Goal: Transaction & Acquisition: Purchase product/service

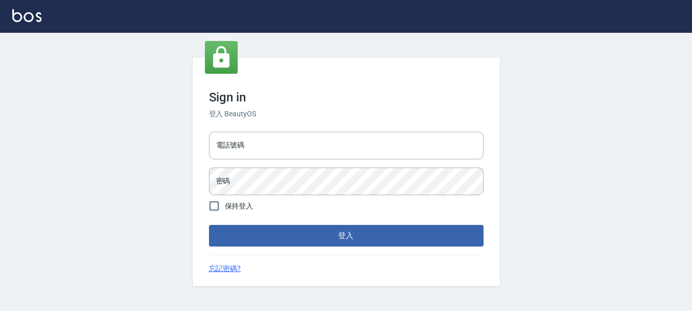
click at [323, 148] on input "電話號碼" at bounding box center [346, 146] width 274 height 28
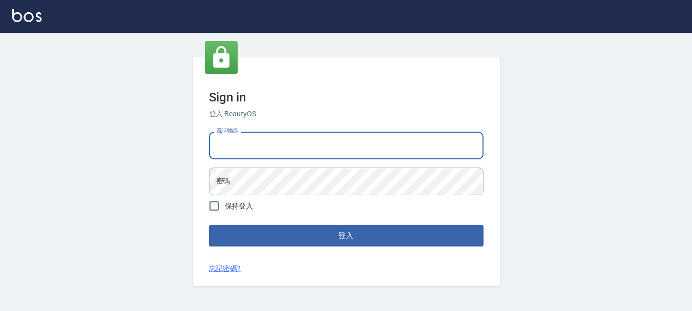
type input "0958169385"
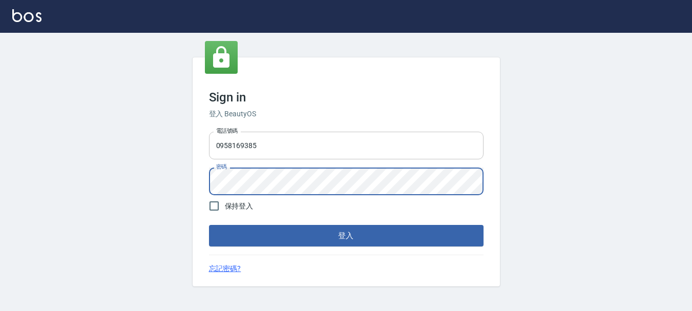
click at [209, 225] on button "登入" at bounding box center [346, 236] width 274 height 22
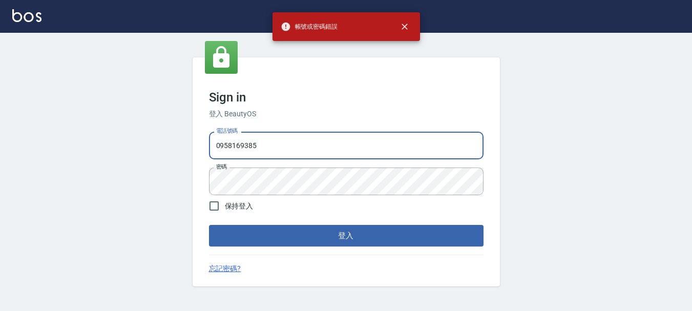
click at [316, 157] on input "0958169385" at bounding box center [346, 146] width 274 height 28
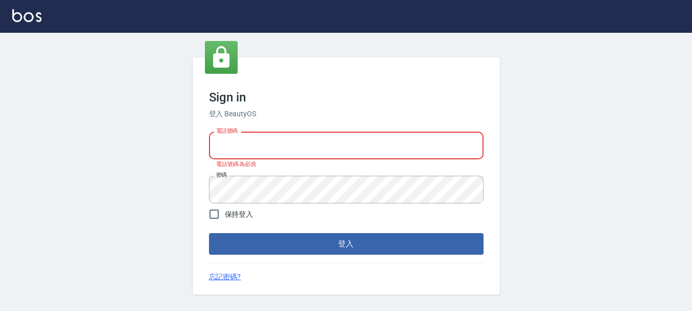
click at [316, 157] on input "電話號碼" at bounding box center [346, 146] width 274 height 28
type input "0989752772"
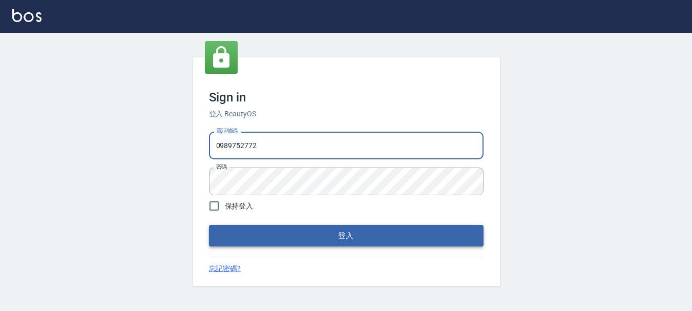
click at [290, 235] on button "登入" at bounding box center [346, 236] width 274 height 22
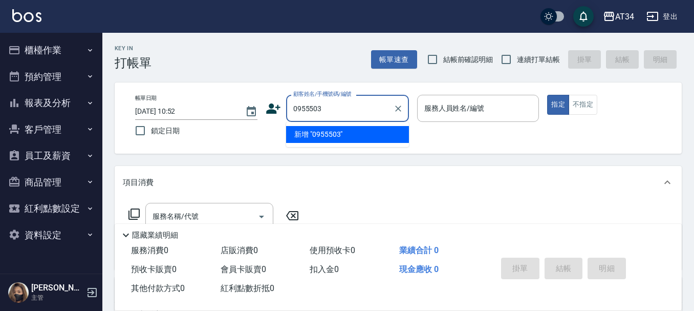
type input "0955503"
click at [49, 104] on button "報表及分析" at bounding box center [51, 103] width 94 height 27
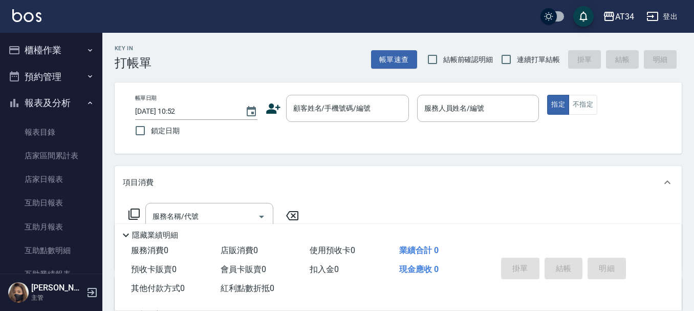
click at [50, 67] on button "預約管理" at bounding box center [51, 76] width 94 height 27
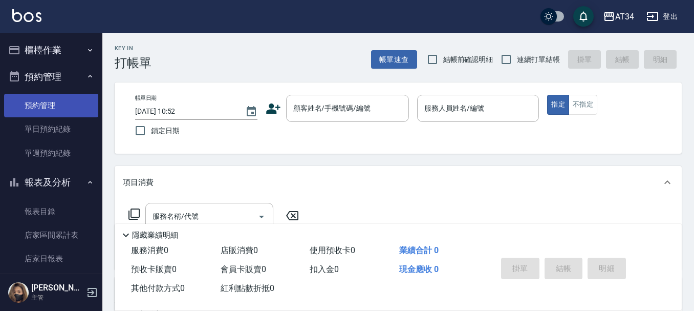
click at [54, 100] on link "預約管理" at bounding box center [51, 106] width 94 height 24
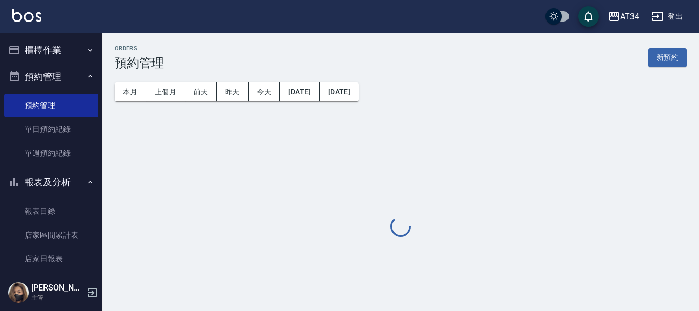
click at [67, 41] on button "櫃檯作業" at bounding box center [51, 50] width 94 height 27
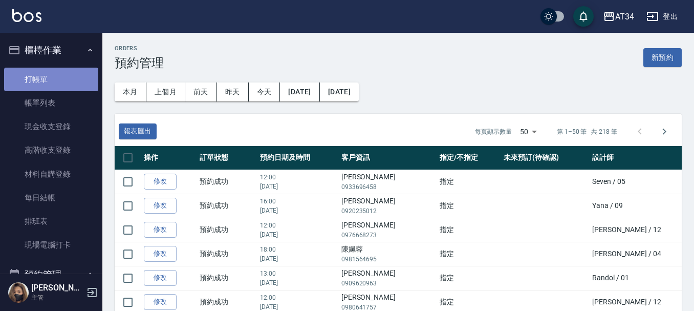
click at [65, 76] on link "打帳單" at bounding box center [51, 80] width 94 height 24
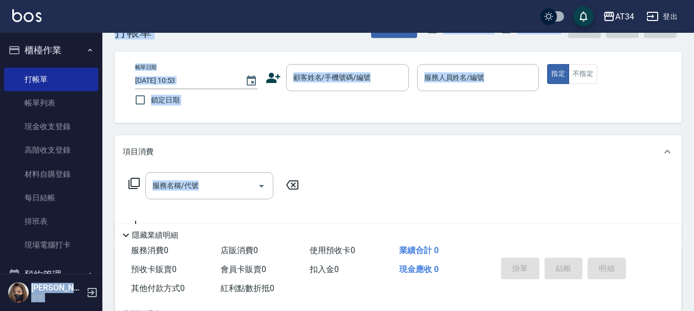
scroll to position [184, 0]
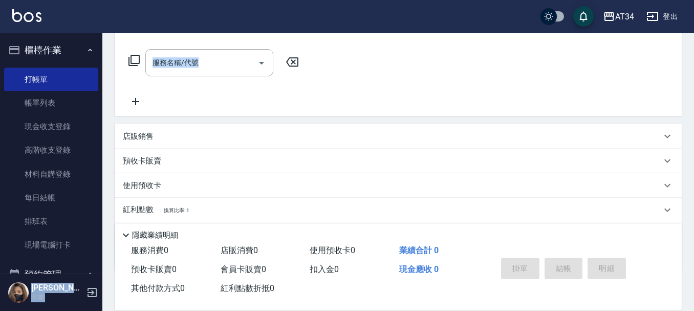
drag, startPoint x: 87, startPoint y: 36, endPoint x: 644, endPoint y: 331, distance: 630.0
click at [644, 310] on html "AT34 登出 櫃檯作業 打帳單 帳單列表 現金收支登錄 高階收支登錄 材料自購登錄 每日結帳 排班表 現場電腦打卡 預約管理 預約管理 單日預約紀錄 單週預…" at bounding box center [347, 107] width 694 height 523
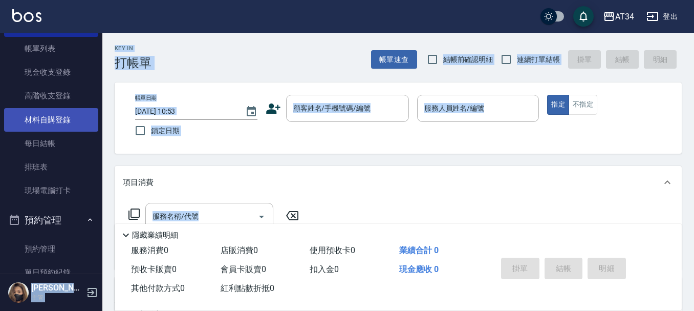
scroll to position [102, 0]
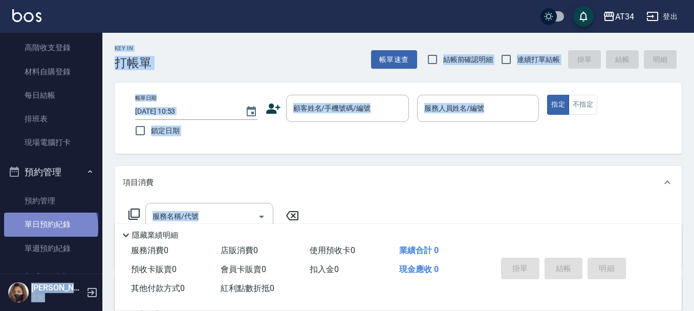
click at [50, 227] on link "單日預約紀錄" at bounding box center [51, 224] width 94 height 24
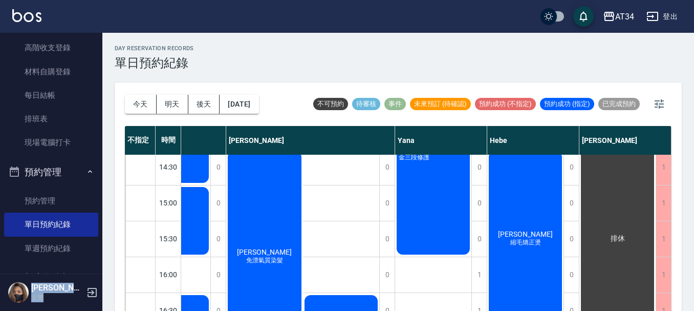
scroll to position [256, 843]
click at [175, 102] on button "明天" at bounding box center [173, 104] width 32 height 19
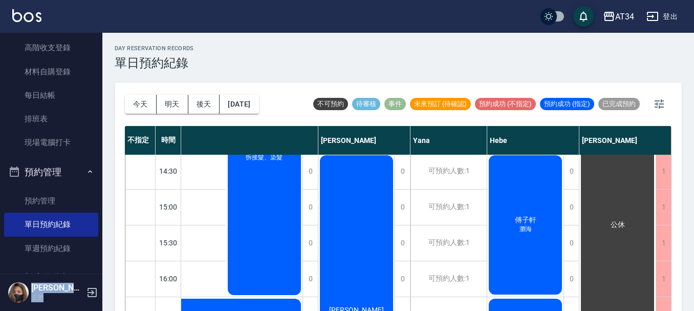
scroll to position [205, 713]
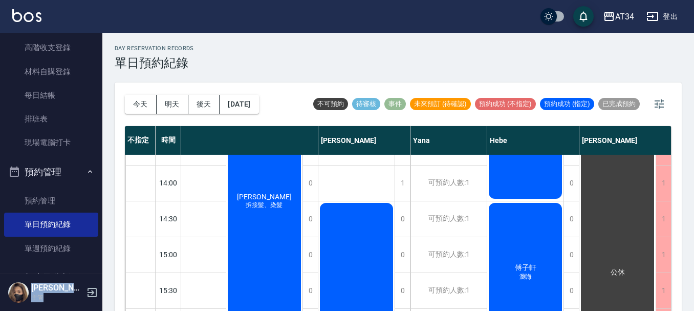
click at [145, 102] on button "今天" at bounding box center [141, 104] width 32 height 19
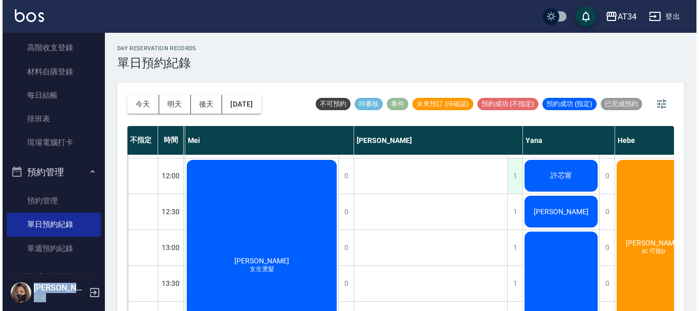
scroll to position [51, 713]
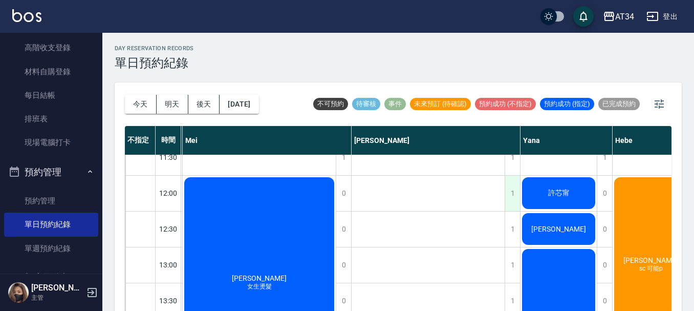
click at [509, 190] on div "1" at bounding box center [512, 193] width 15 height 35
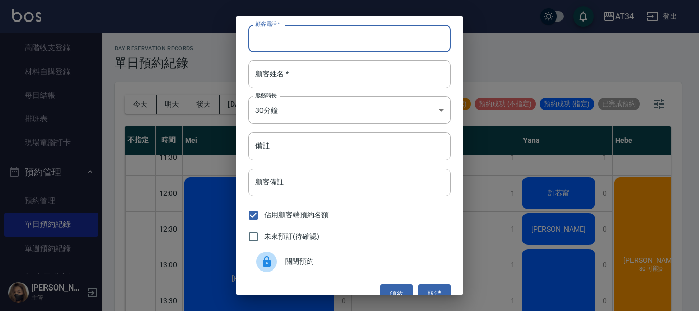
click at [298, 46] on input "顧客電話   *" at bounding box center [349, 39] width 203 height 28
type input "0917106650"
click at [304, 74] on input "顧客姓名   *" at bounding box center [349, 74] width 203 height 28
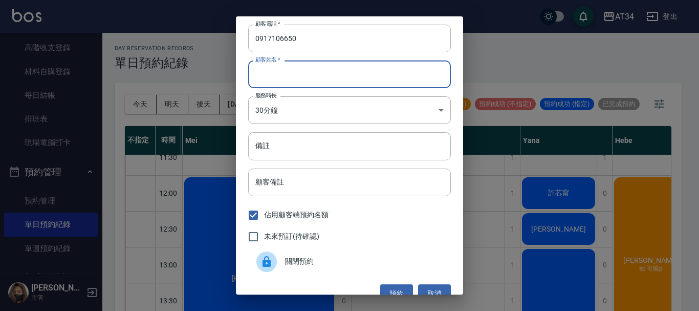
type input "x"
type input "呂"
click at [300, 152] on input "備註" at bounding box center [349, 146] width 203 height 28
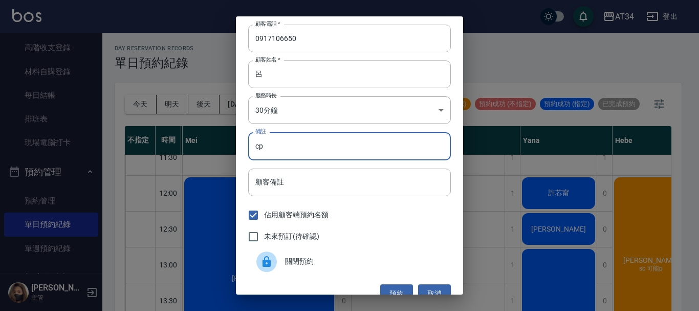
scroll to position [16, 0]
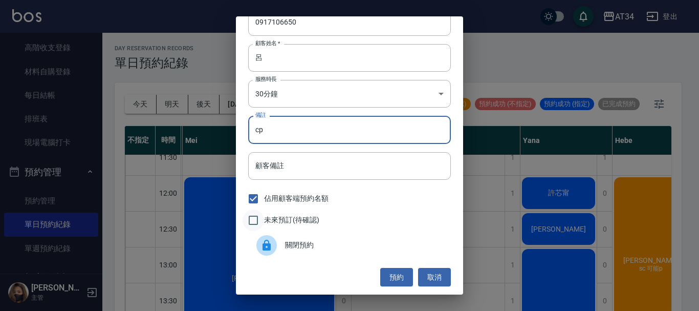
type input "cp"
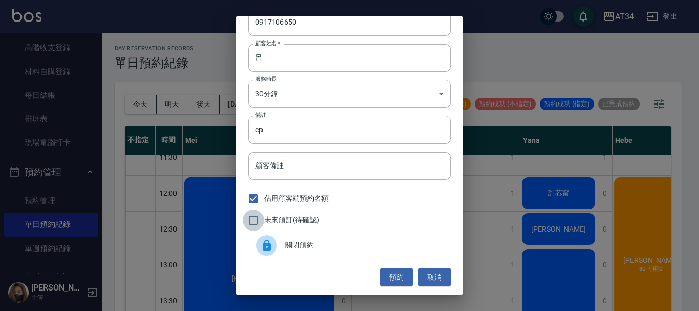
click at [255, 216] on input "未來預訂(待確認)" at bounding box center [254, 220] width 22 height 22
checkbox input "true"
click at [391, 276] on button "預約" at bounding box center [396, 277] width 33 height 19
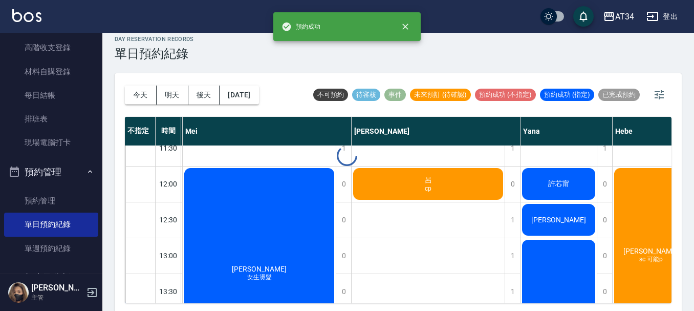
scroll to position [12, 0]
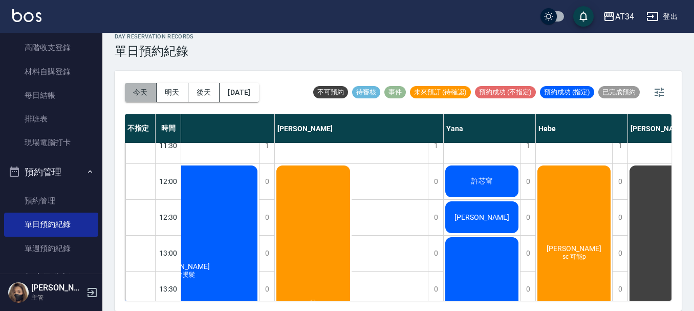
click at [139, 95] on button "今天" at bounding box center [141, 92] width 32 height 19
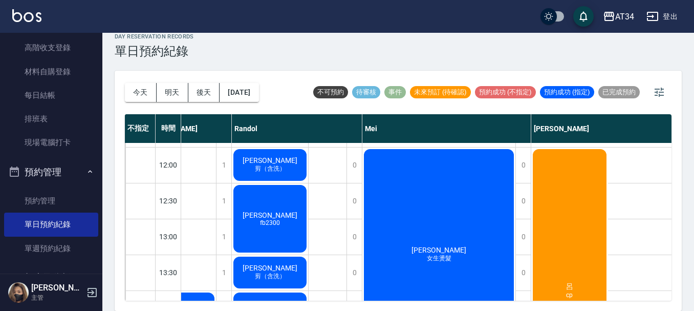
scroll to position [51, 456]
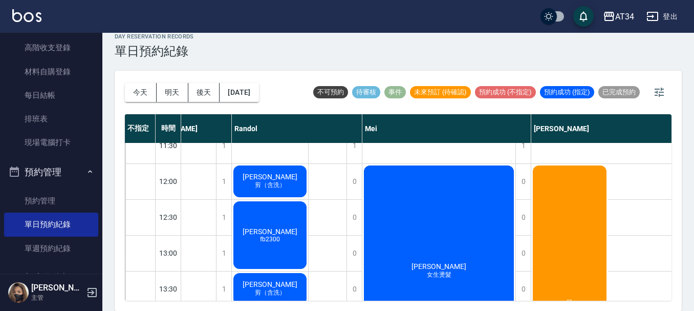
click at [676, 241] on div "今天 明天 後天 2025/10/04 不可預約 待審核 事件 未來預訂 (待確認) 預約成功 (不指定) 預約成功 (指定) 已完成預約 不指定 時間 Gi…" at bounding box center [398, 191] width 567 height 240
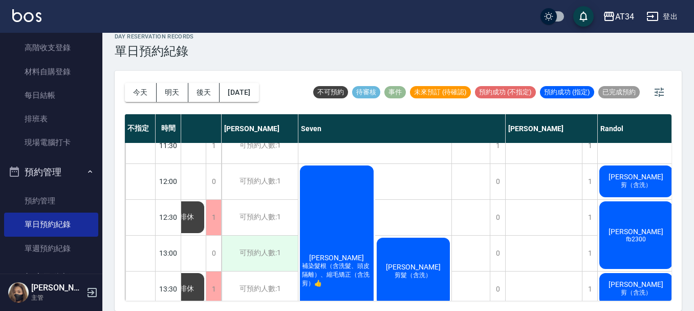
scroll to position [0, 90]
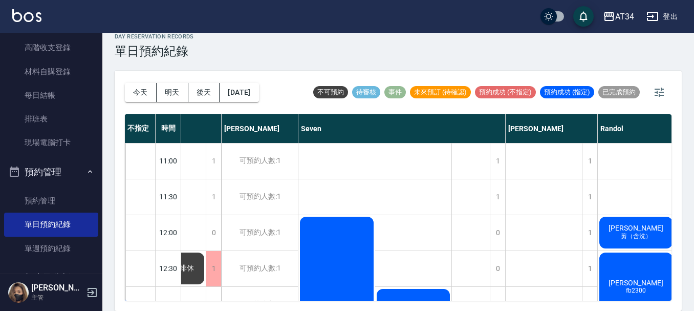
click at [630, 230] on span "林昱廷" at bounding box center [636, 228] width 59 height 8
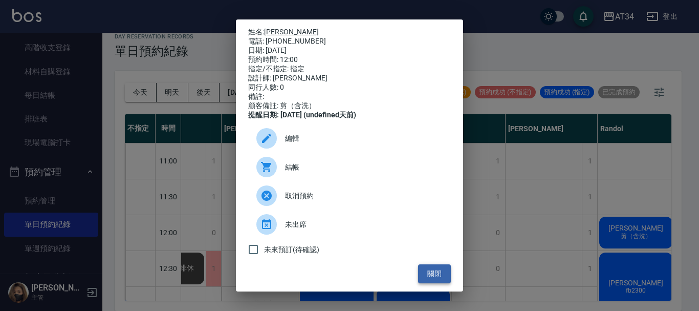
click at [440, 272] on button "關閉" at bounding box center [434, 273] width 33 height 19
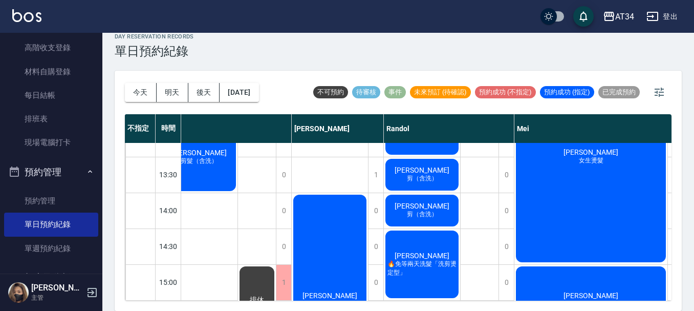
scroll to position [51, 304]
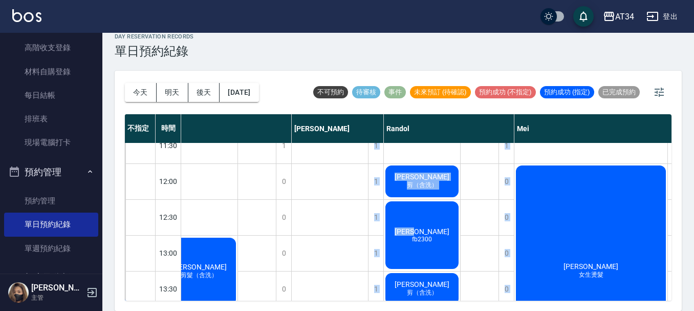
drag, startPoint x: 242, startPoint y: 212, endPoint x: 458, endPoint y: 224, distance: 216.4
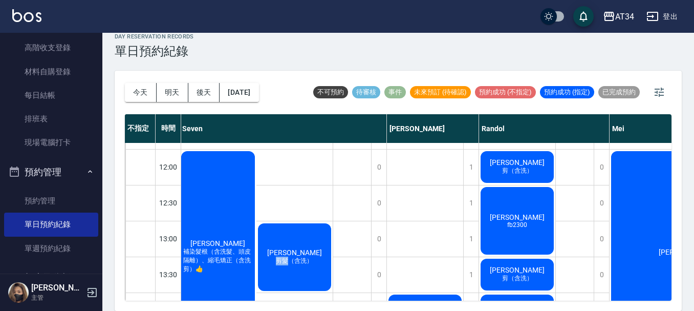
scroll to position [79, 209]
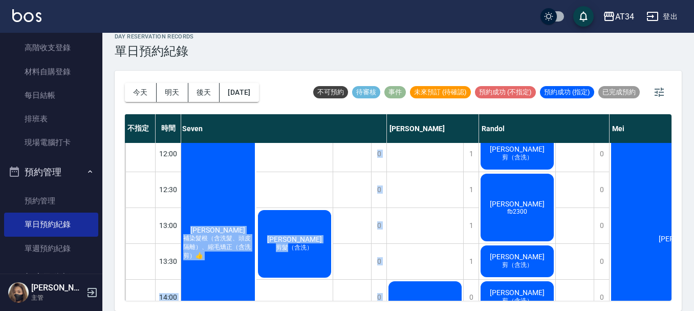
drag, startPoint x: 289, startPoint y: 280, endPoint x: 176, endPoint y: 269, distance: 114.1
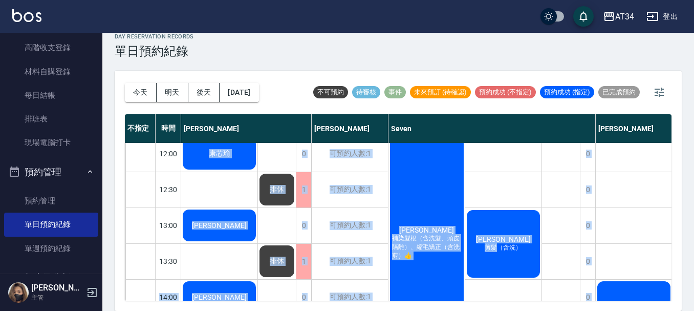
click at [517, 172] on div "游美珍 補染髮根（含洗髮、頭皮隔離）、縮毛矯正（含洗剪）👍 簡秉州 剪髮（含洗）" at bounding box center [465, 243] width 153 height 214
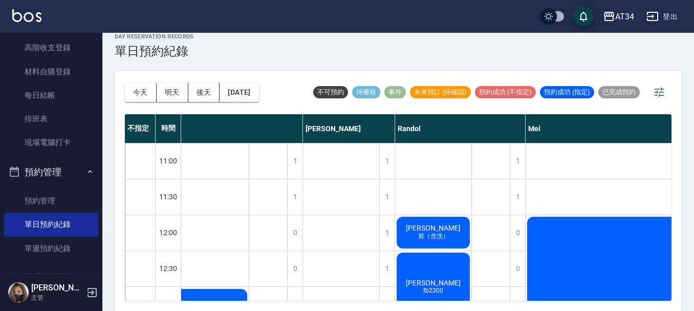
scroll to position [0, 0]
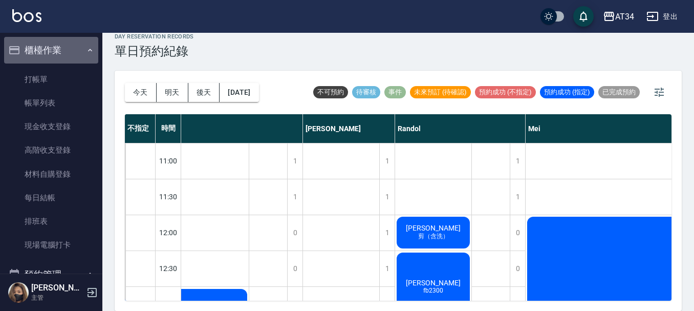
click at [54, 51] on button "櫃檯作業" at bounding box center [51, 50] width 94 height 27
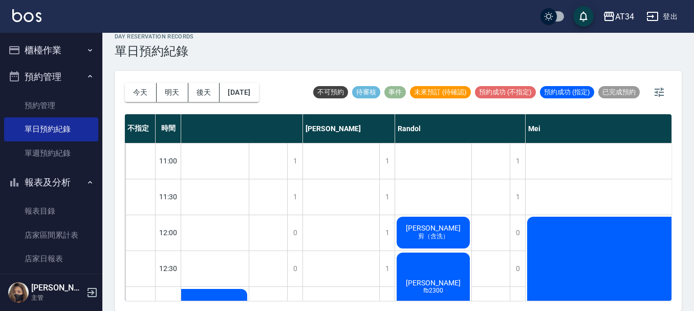
click at [60, 72] on button "預約管理" at bounding box center [51, 76] width 94 height 27
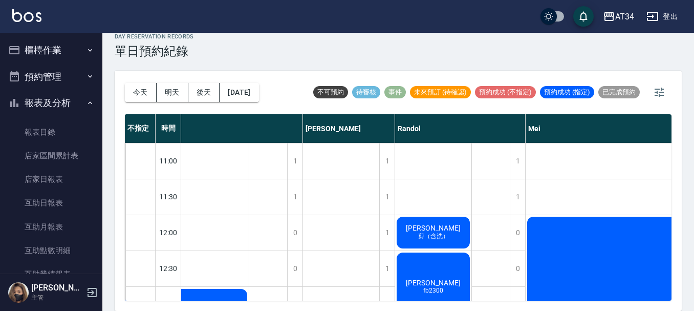
click at [60, 104] on button "報表及分析" at bounding box center [51, 103] width 94 height 27
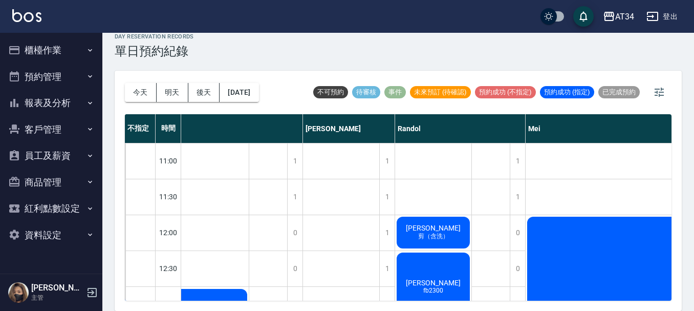
click at [60, 120] on button "客戶管理" at bounding box center [51, 129] width 94 height 27
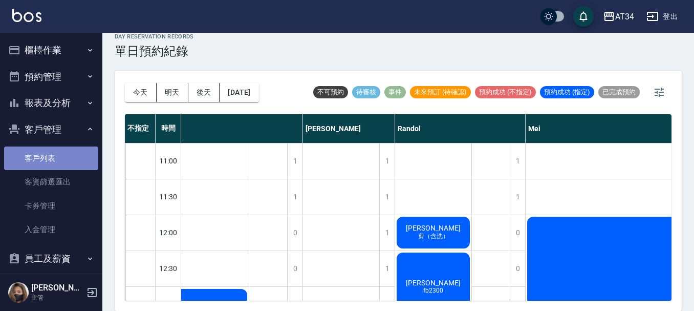
click at [51, 158] on link "客戶列表" at bounding box center [51, 158] width 94 height 24
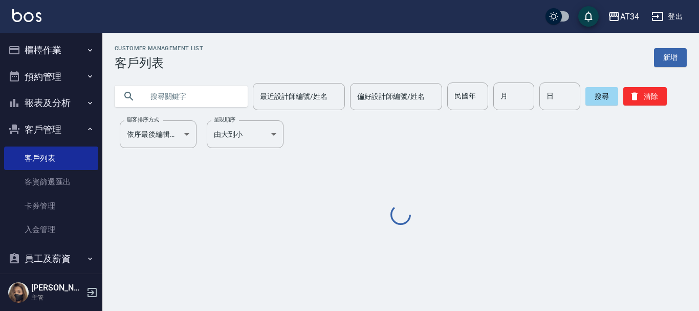
click at [182, 98] on input "text" at bounding box center [191, 96] width 96 height 28
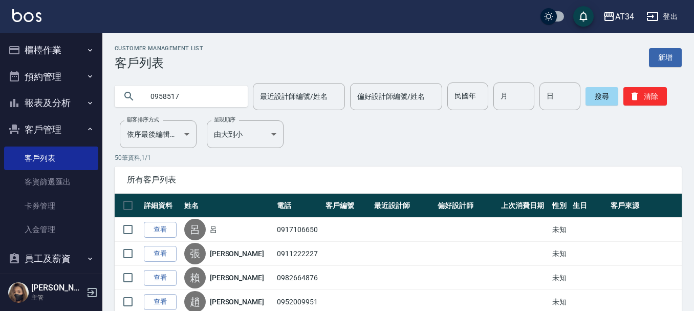
type input "0958517"
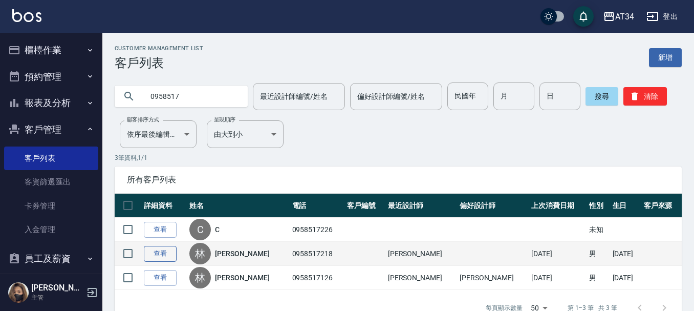
click at [163, 250] on link "查看" at bounding box center [160, 254] width 33 height 16
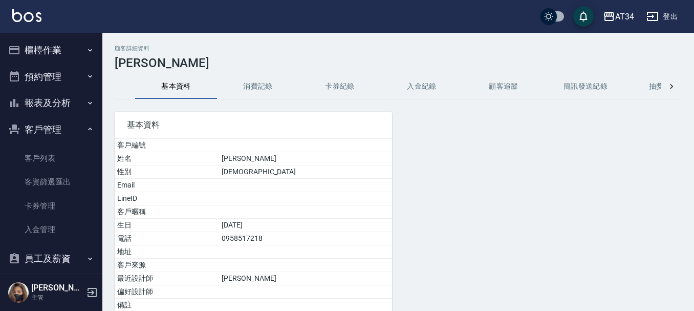
click at [254, 83] on button "消費記錄" at bounding box center [258, 86] width 82 height 25
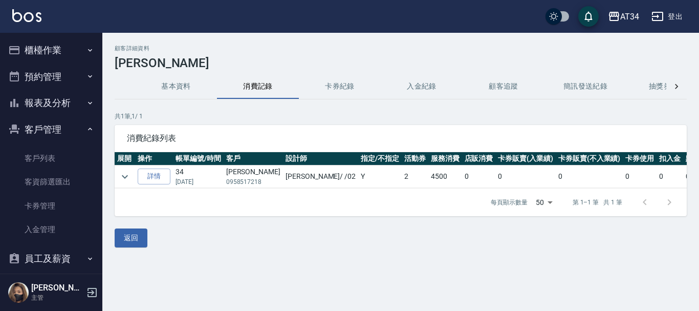
click at [132, 181] on td at bounding box center [125, 176] width 20 height 23
click at [123, 174] on icon "expand row" at bounding box center [125, 176] width 12 height 12
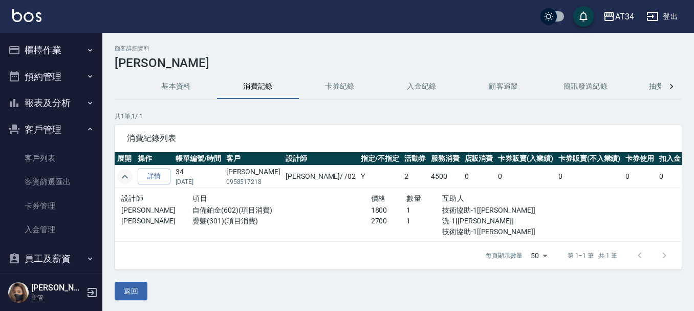
click at [123, 174] on icon "expand row" at bounding box center [125, 176] width 12 height 12
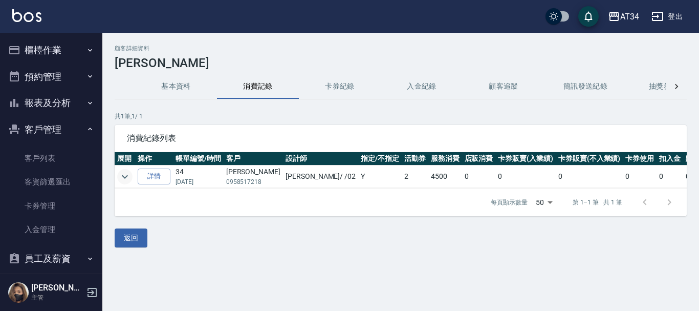
click at [79, 40] on button "櫃檯作業" at bounding box center [51, 50] width 94 height 27
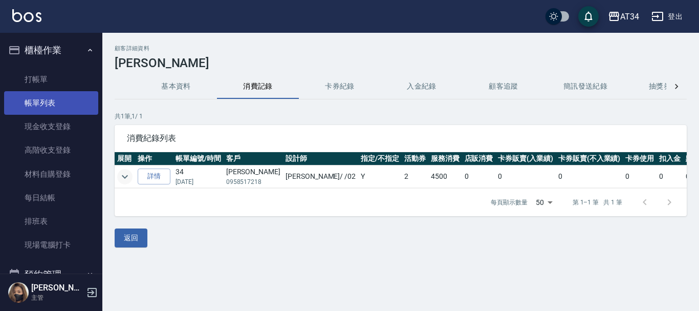
click at [57, 111] on link "帳單列表" at bounding box center [51, 103] width 94 height 24
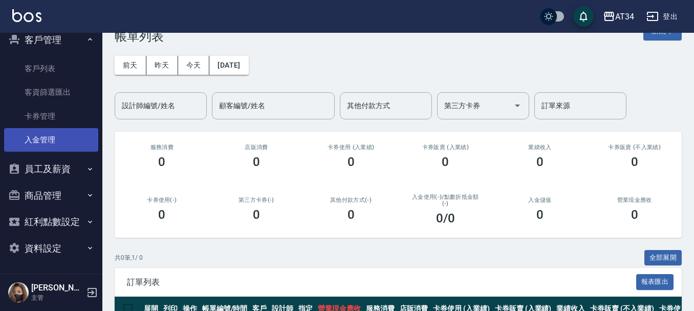
scroll to position [51, 0]
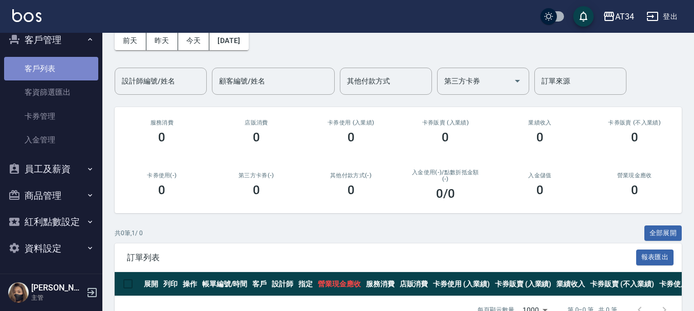
click at [61, 64] on link "客戶列表" at bounding box center [51, 69] width 94 height 24
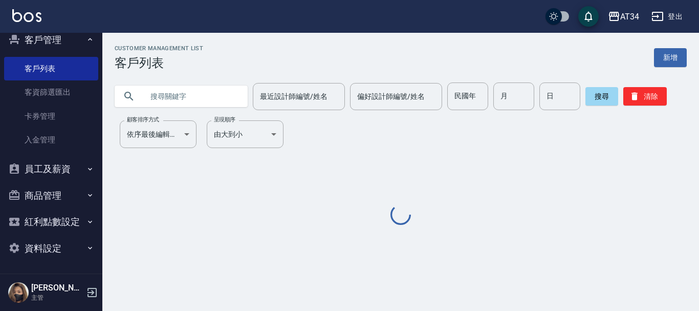
click at [192, 82] on div "最近設計師編號/姓名 最近設計師編號/姓名 偏好設計師編號/姓名 偏好設計師編號/姓名 民國年 民國年 月 月 日 日 搜尋 清除" at bounding box center [394, 90] width 585 height 40
click at [191, 92] on input "text" at bounding box center [191, 96] width 96 height 28
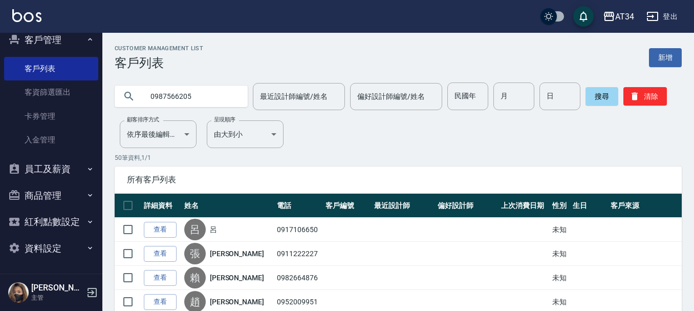
type input "0987566205"
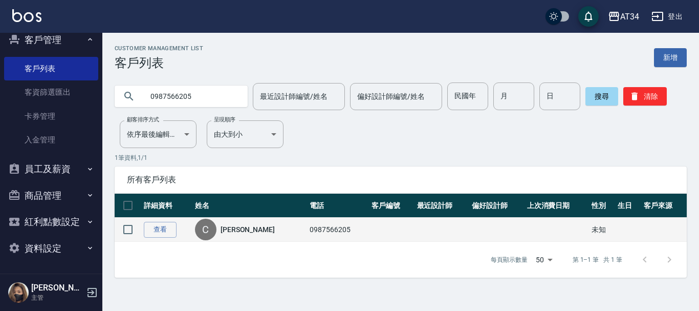
click at [166, 240] on td "查看" at bounding box center [166, 230] width 51 height 24
click at [159, 225] on link "查看" at bounding box center [160, 230] width 33 height 16
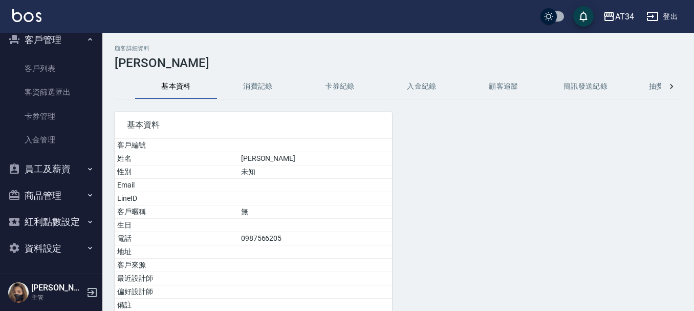
click at [249, 78] on button "消費記錄" at bounding box center [258, 86] width 82 height 25
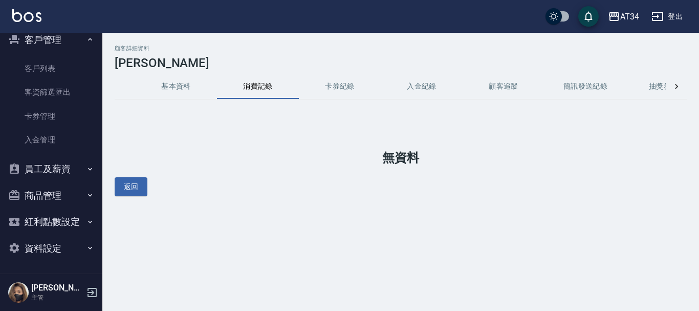
click at [164, 93] on button "基本資料" at bounding box center [176, 86] width 82 height 25
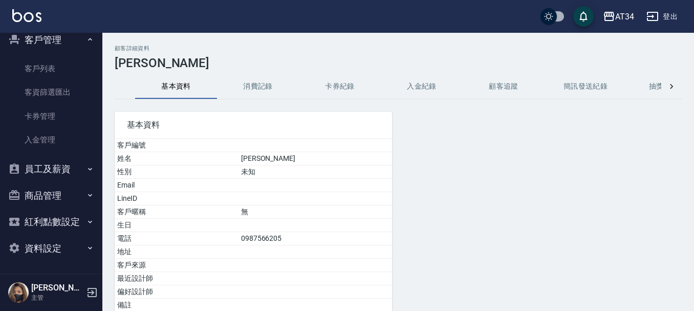
click at [574, 165] on div at bounding box center [488, 229] width 193 height 261
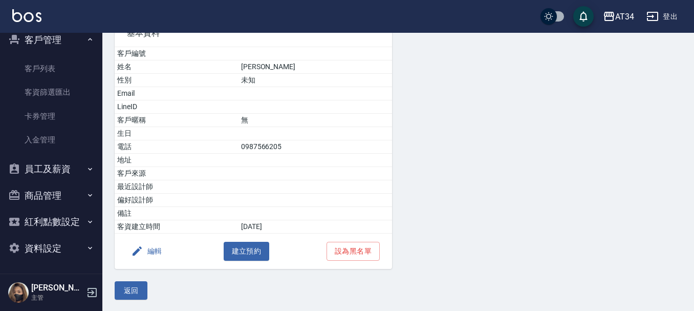
scroll to position [93, 0]
click at [355, 254] on button "設為黑名單" at bounding box center [353, 250] width 53 height 19
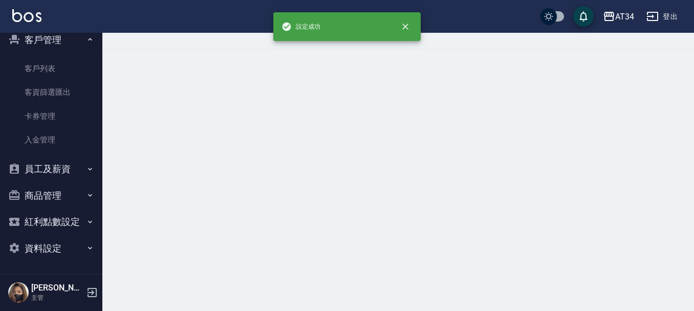
scroll to position [0, 0]
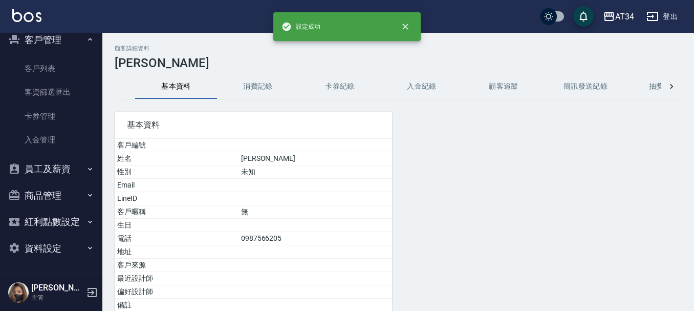
click at [526, 189] on div at bounding box center [488, 229] width 193 height 261
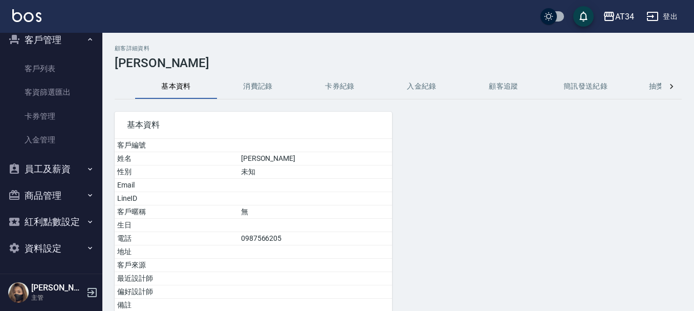
drag, startPoint x: 387, startPoint y: 222, endPoint x: 366, endPoint y: 331, distance: 110.6
click at [366, 310] on html "AT34 登出 櫃檯作業 打帳單 帳單列表 現金收支登錄 高階收支登錄 材料自購登錄 每日結帳 排班表 現場電腦打卡 預約管理 預約管理 單日預約紀錄 單週預…" at bounding box center [347, 201] width 694 height 403
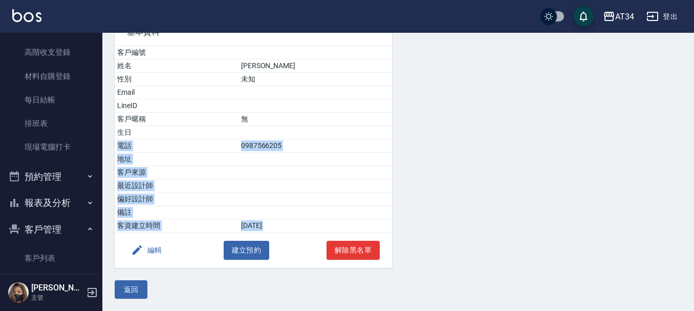
scroll to position [102, 0]
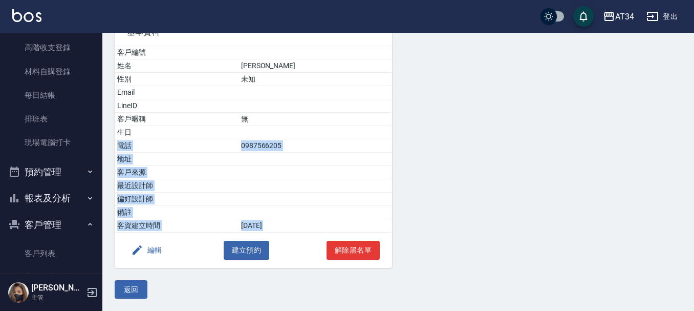
click at [48, 174] on button "預約管理" at bounding box center [51, 172] width 94 height 27
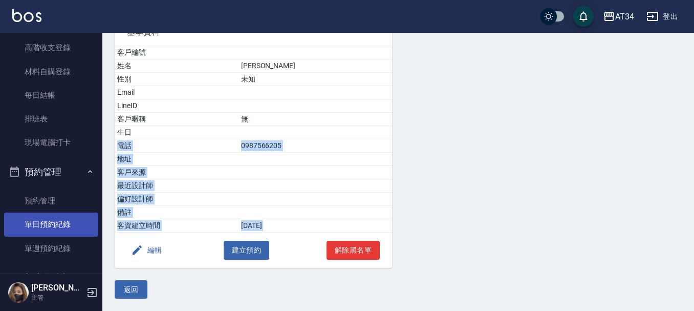
click at [35, 227] on link "單日預約紀錄" at bounding box center [51, 224] width 94 height 24
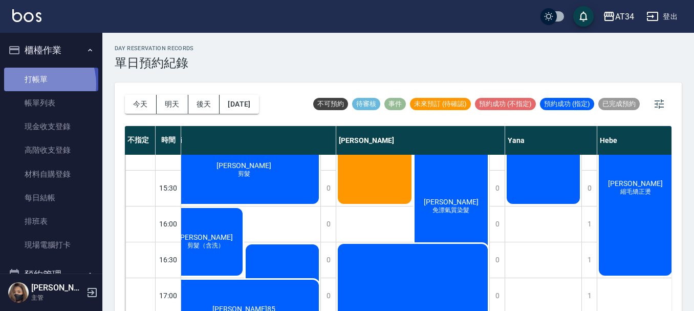
click at [30, 84] on link "打帳單" at bounding box center [51, 80] width 94 height 24
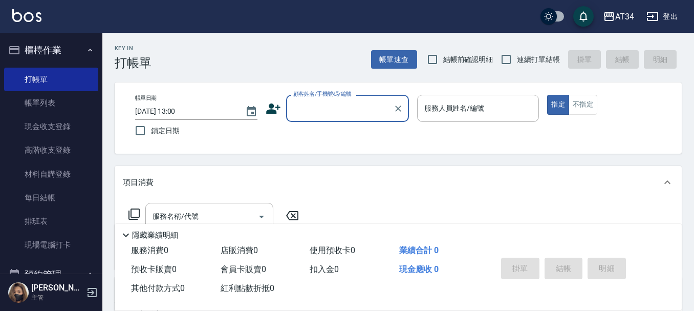
click at [313, 107] on input "顧客姓名/手機號碼/編號" at bounding box center [340, 108] width 98 height 18
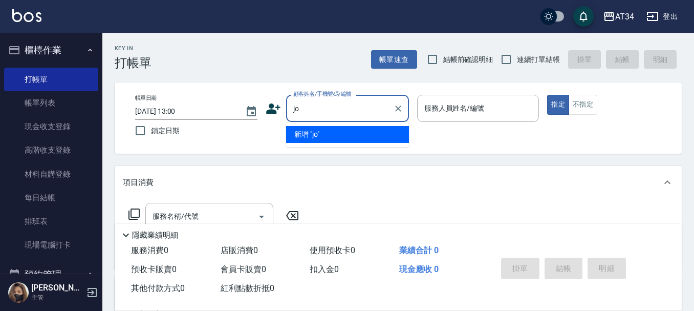
type input "j"
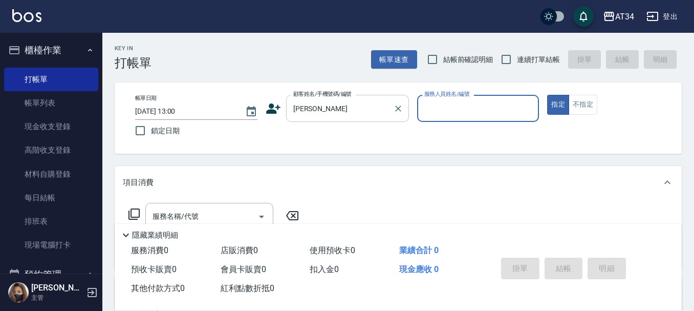
click at [343, 117] on input "魏華華" at bounding box center [340, 108] width 98 height 18
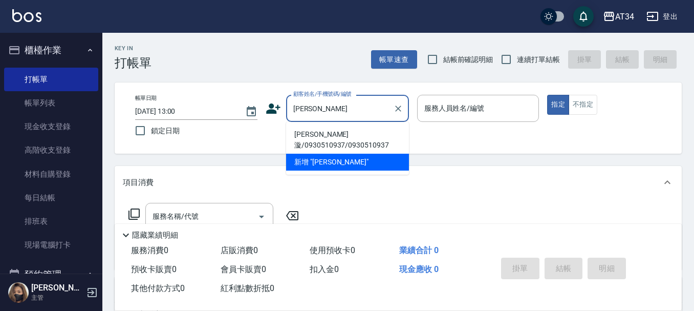
click at [313, 136] on li "魏華漩/0930510937/0930510937" at bounding box center [347, 140] width 123 height 28
type input "魏華漩/0930510937/0930510937"
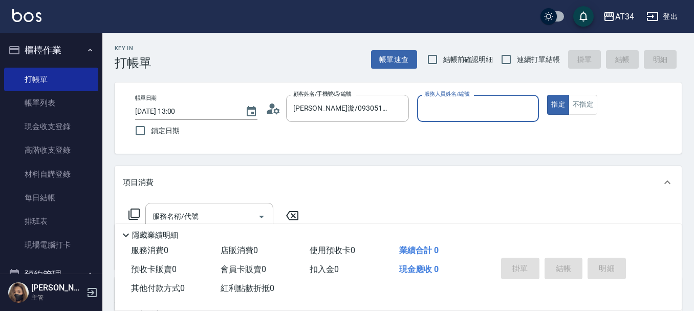
type input "Gina-04"
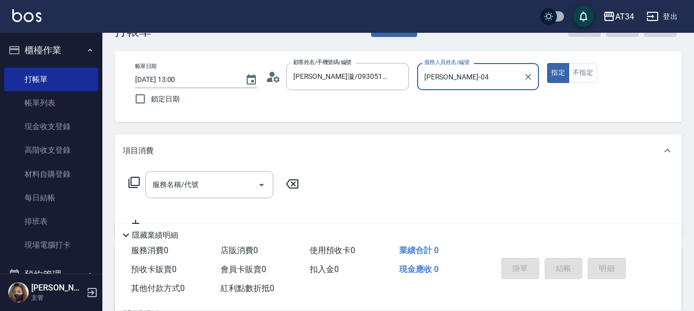
scroll to position [102, 0]
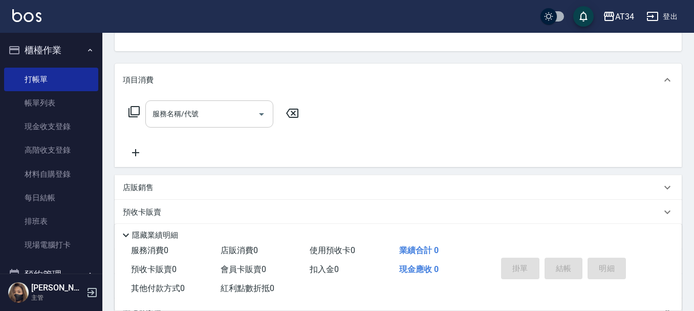
click at [220, 119] on input "服務名稱/代號" at bounding box center [201, 114] width 103 height 18
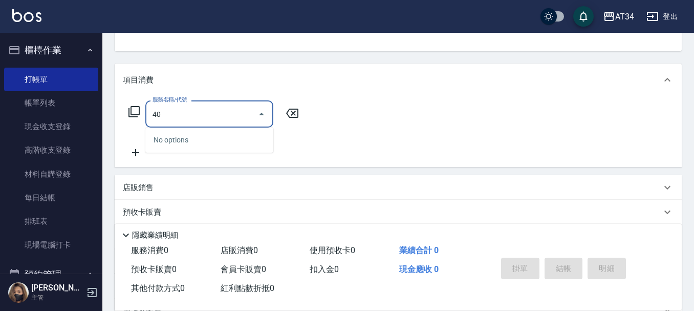
type input "401"
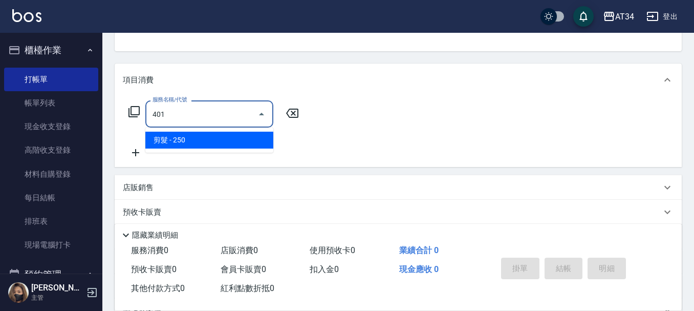
type input "20"
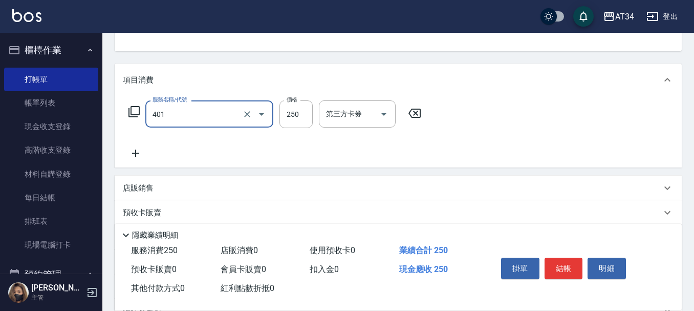
type input "剪髮(401)"
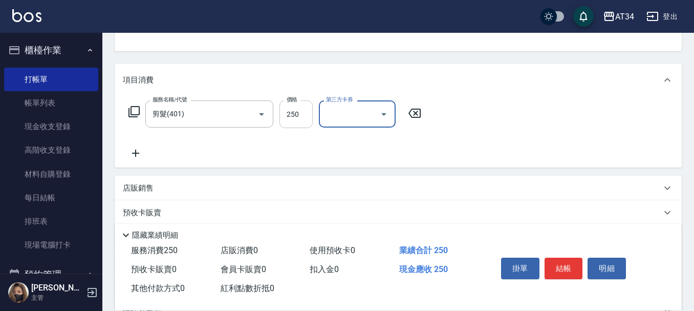
click at [303, 117] on input "250" at bounding box center [296, 114] width 33 height 28
type input "0"
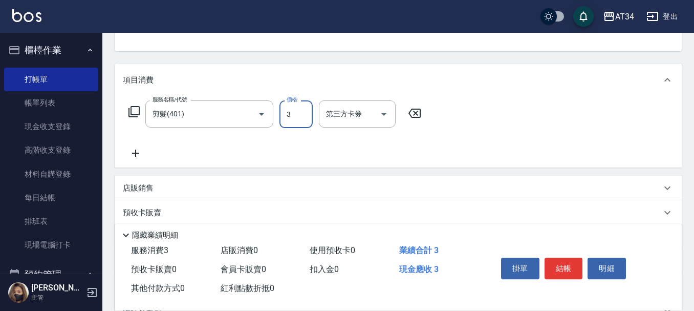
type input "32"
type input "30"
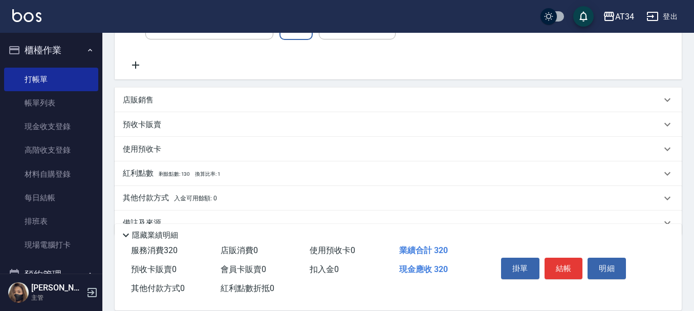
scroll to position [213, 0]
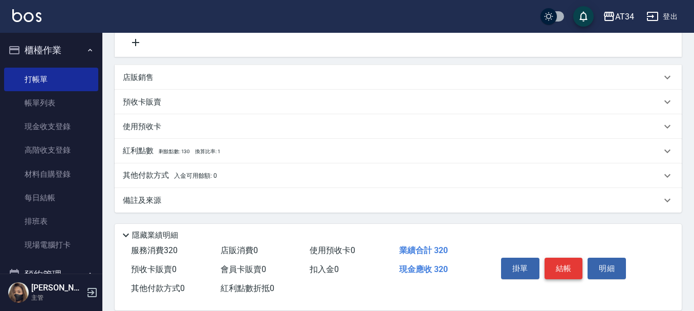
type input "320"
click at [568, 262] on button "結帳" at bounding box center [564, 269] width 38 height 22
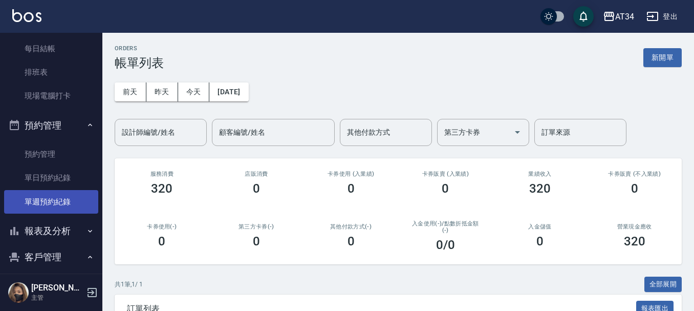
scroll to position [154, 0]
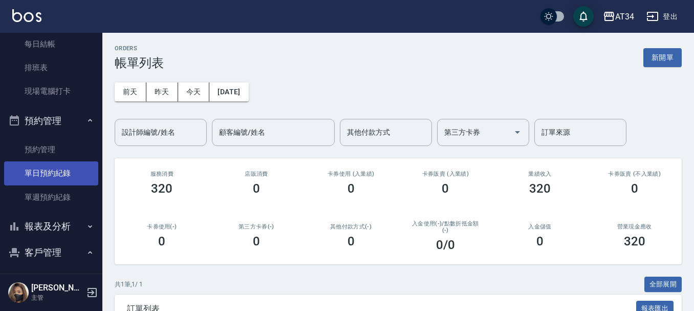
click at [45, 168] on link "單日預約紀錄" at bounding box center [51, 173] width 94 height 24
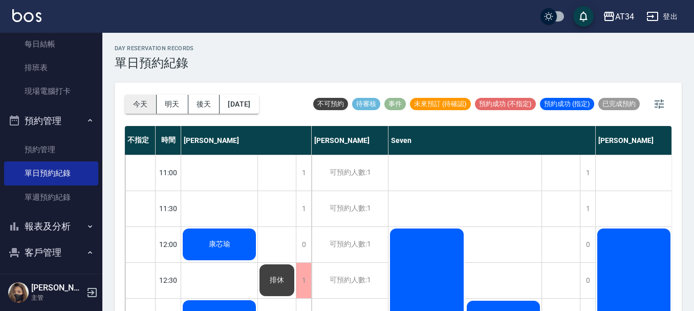
click at [135, 105] on button "今天" at bounding box center [141, 104] width 32 height 19
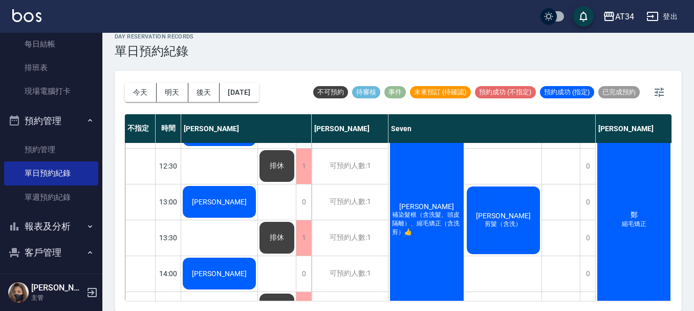
scroll to position [51, 0]
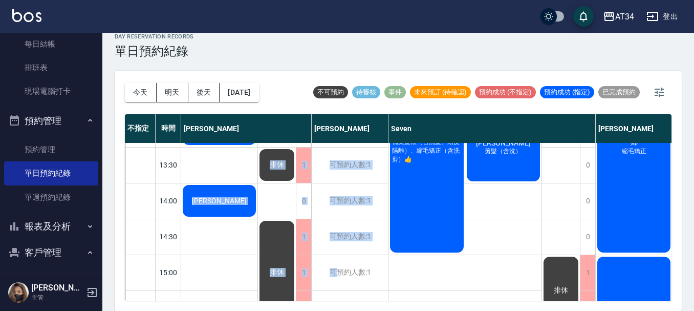
drag, startPoint x: 273, startPoint y: 301, endPoint x: 338, endPoint y: 304, distance: 65.6
click at [338, 304] on div "今天 明天 後天 2025/10/04 不可預約 待審核 事件 未來預訂 (待確認) 預約成功 (不指定) 預約成功 (指定) 已完成預約 不指定 時間 Gi…" at bounding box center [398, 191] width 567 height 240
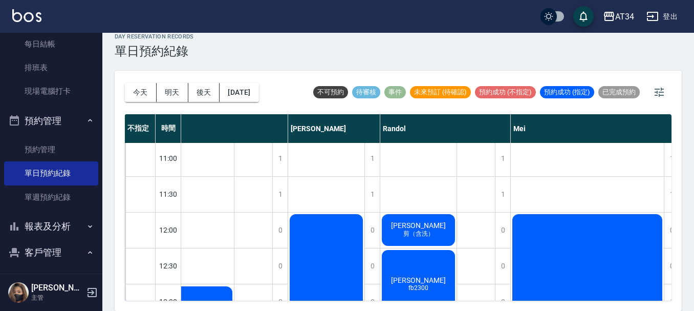
scroll to position [0, 308]
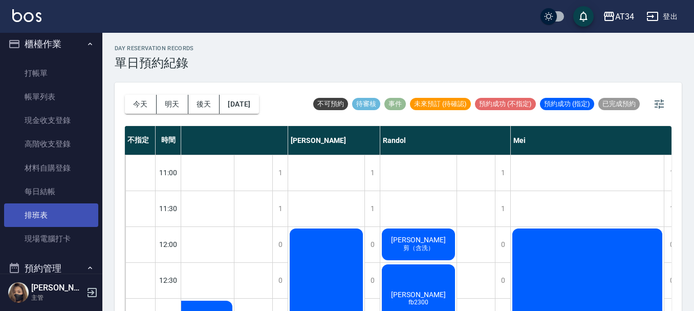
scroll to position [0, 0]
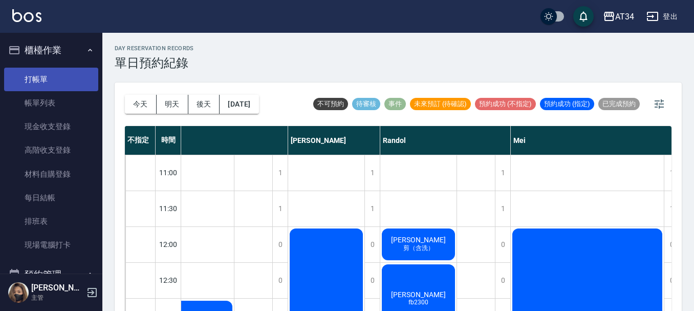
click at [46, 83] on link "打帳單" at bounding box center [51, 80] width 94 height 24
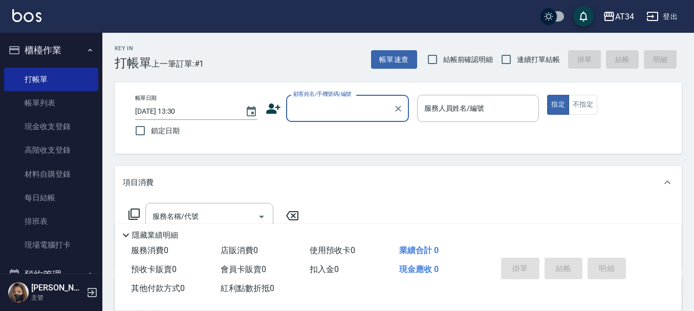
click at [364, 117] on input "顧客姓名/手機號碼/編號" at bounding box center [340, 108] width 98 height 18
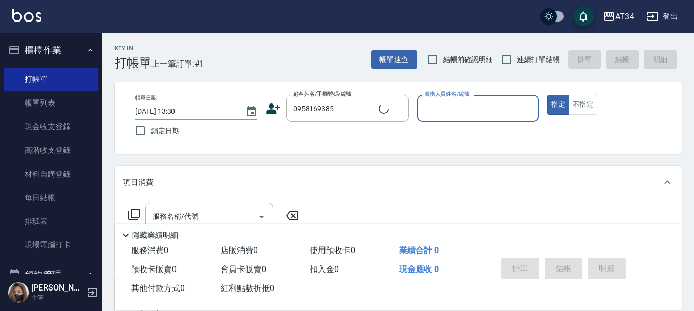
type input "Emily /0958169385/0958169385"
type input "Emily-12"
click at [588, 98] on button "不指定" at bounding box center [583, 105] width 29 height 20
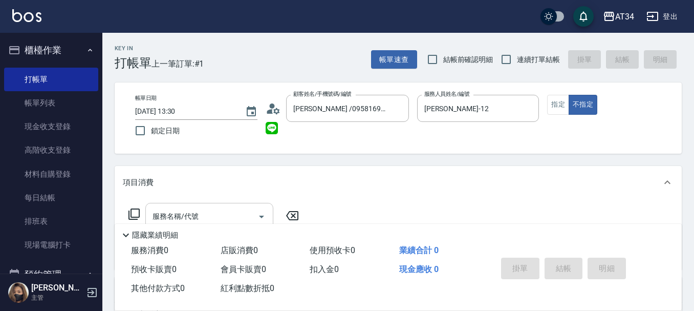
click at [189, 212] on div "服務名稱/代號 服務名稱/代號" at bounding box center [209, 216] width 128 height 27
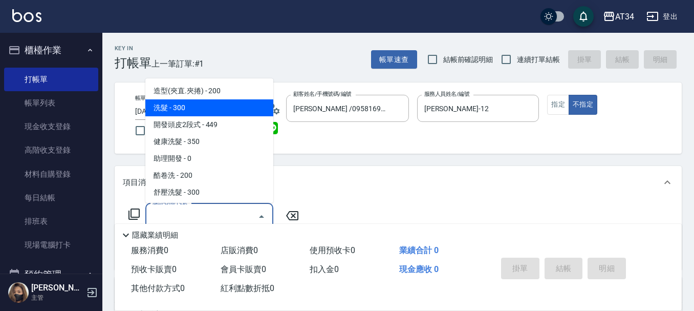
click at [207, 106] on span "洗髮 - 300" at bounding box center [209, 107] width 128 height 17
type input "洗髮(201)"
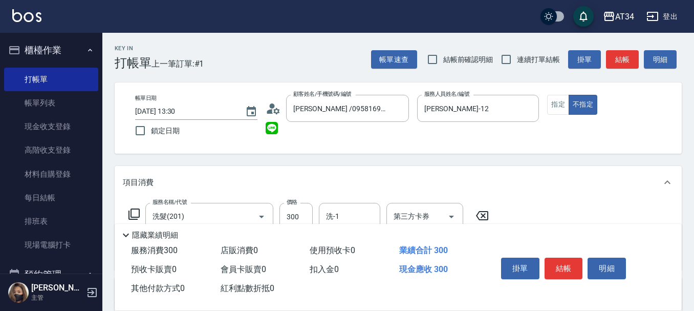
click at [319, 234] on div "隱藏業績明細" at bounding box center [401, 235] width 562 height 12
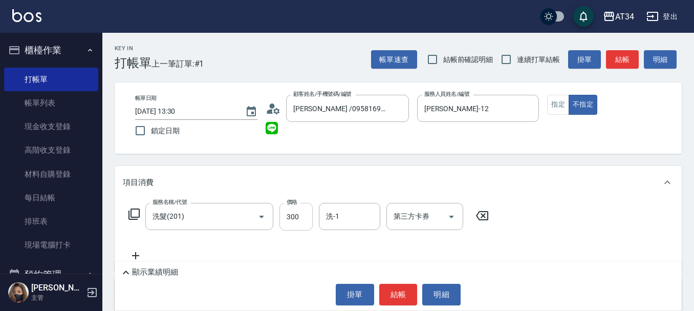
click at [305, 206] on input "300" at bounding box center [296, 217] width 33 height 28
type input "0"
type input "400"
type input "40"
type input "400"
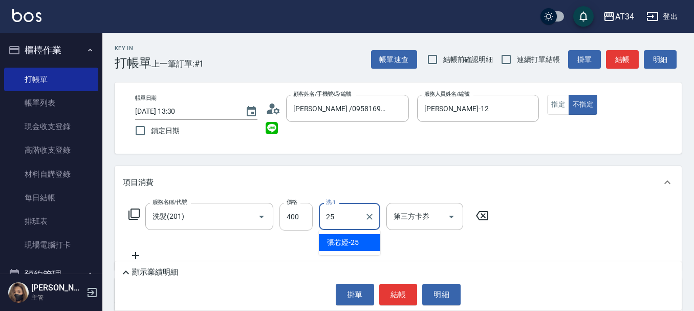
type input "張芯婭-25"
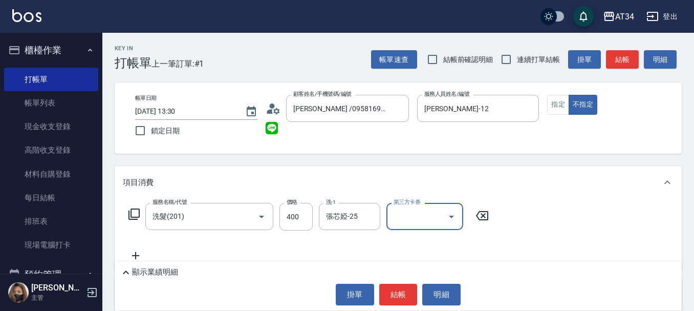
click at [140, 257] on icon at bounding box center [136, 255] width 26 height 12
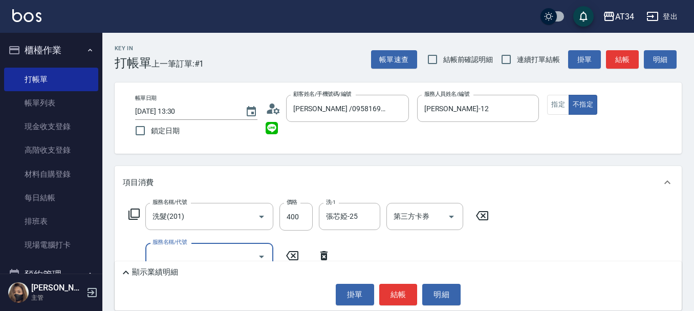
click at [164, 258] on input "服務名稱/代號" at bounding box center [201, 256] width 103 height 18
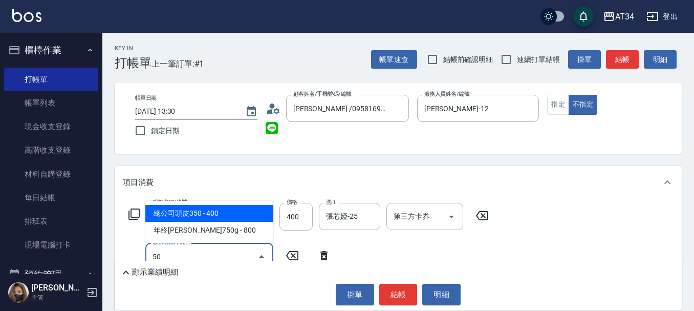
type input "501"
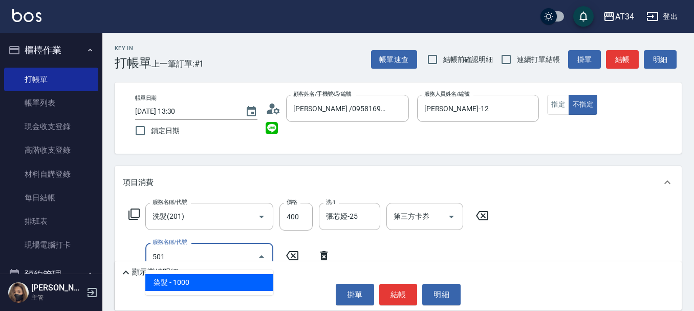
type input "140"
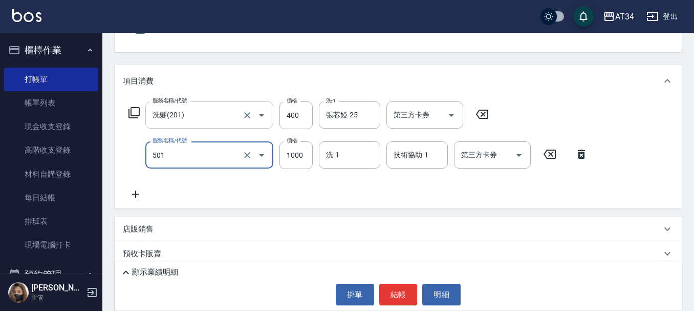
scroll to position [102, 0]
click at [245, 154] on icon "Clear" at bounding box center [247, 154] width 10 height 10
type input "40"
type input "401"
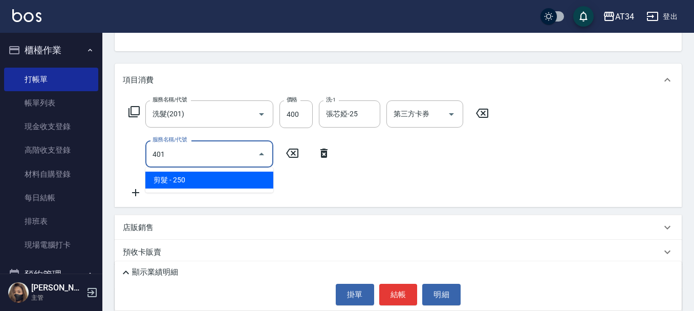
type input "60"
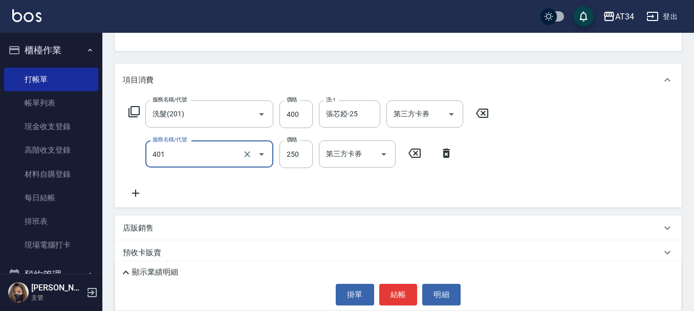
type input "剪髮(401)"
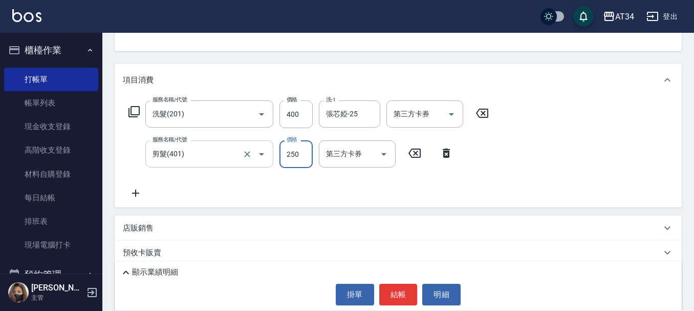
type input "1"
type input "40"
type input "29"
type input "60"
type input "299"
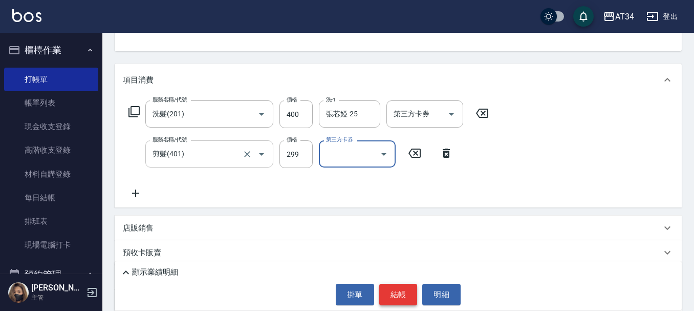
click at [399, 296] on button "結帳" at bounding box center [398, 295] width 38 height 22
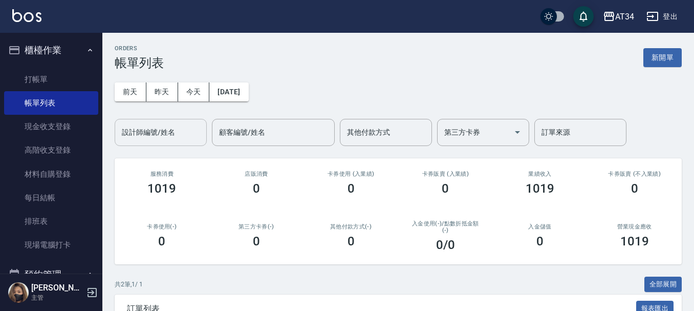
click at [168, 136] on input "設計師編號/姓名" at bounding box center [160, 132] width 83 height 18
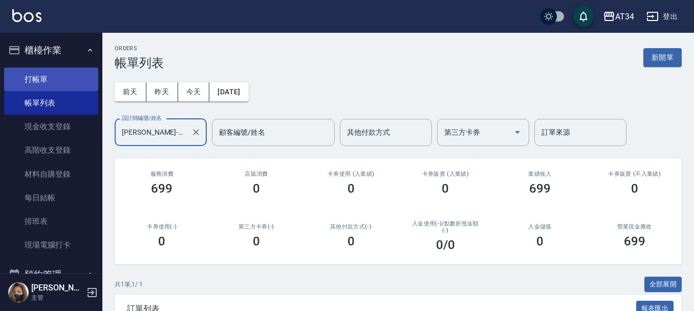
type input "Emily-12"
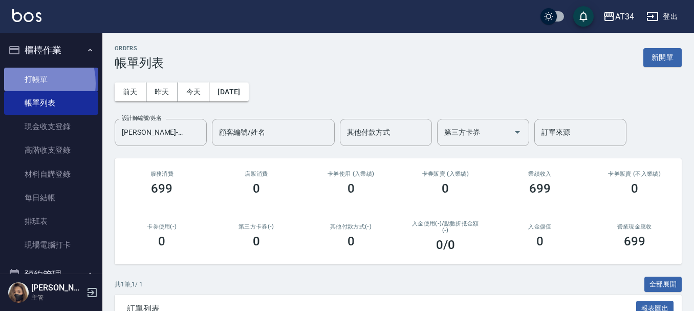
click at [26, 83] on link "打帳單" at bounding box center [51, 80] width 94 height 24
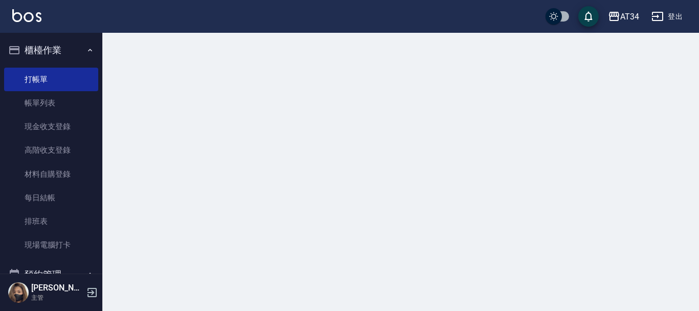
click at [50, 59] on button "櫃檯作業" at bounding box center [51, 50] width 94 height 27
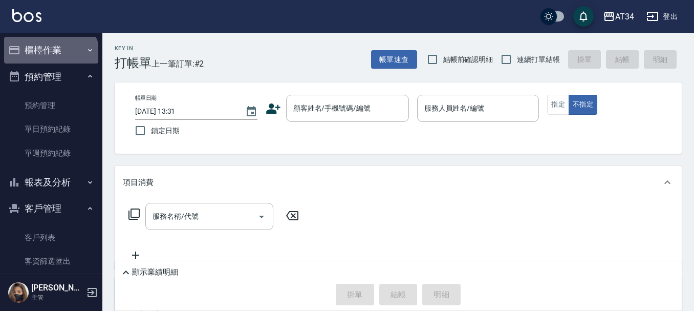
click at [50, 59] on button "櫃檯作業" at bounding box center [51, 50] width 94 height 27
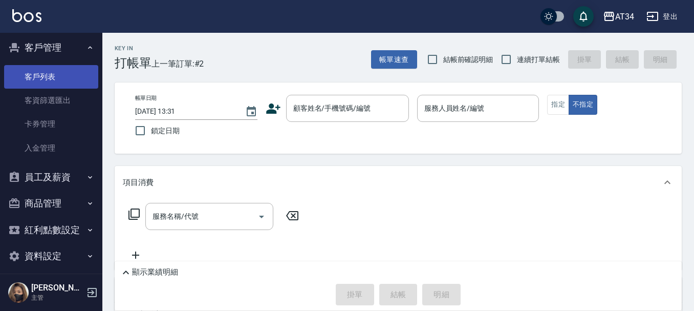
scroll to position [205, 0]
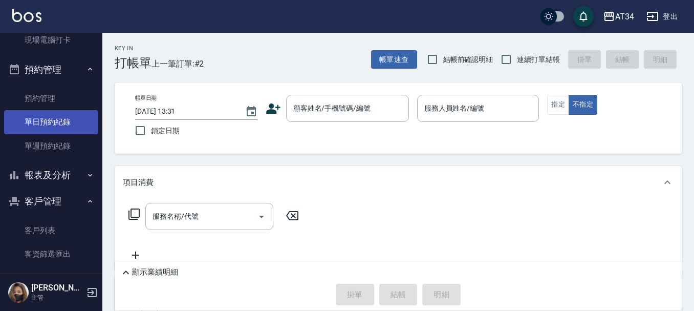
click at [77, 127] on link "單日預約紀錄" at bounding box center [51, 122] width 94 height 24
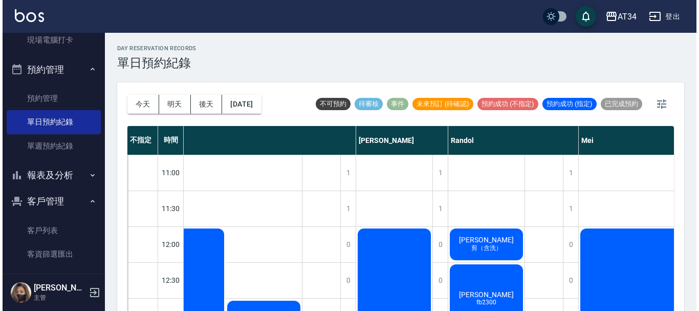
scroll to position [0, 243]
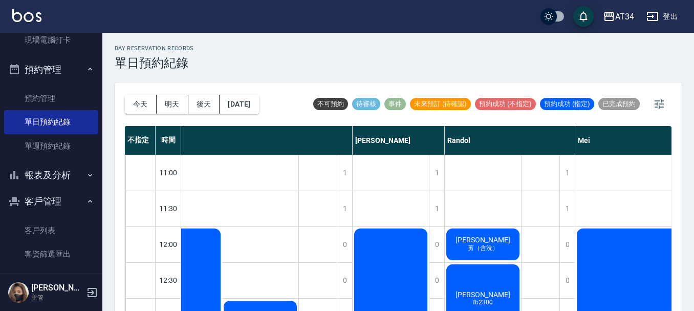
click at [521, 233] on div "林昱廷 剪（含洗）" at bounding box center [483, 244] width 76 height 35
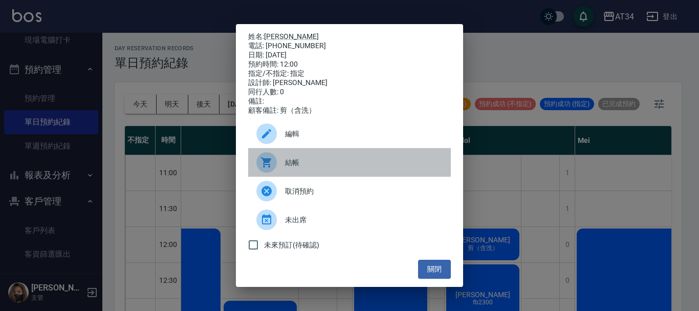
click at [387, 162] on span "結帳" at bounding box center [364, 162] width 158 height 11
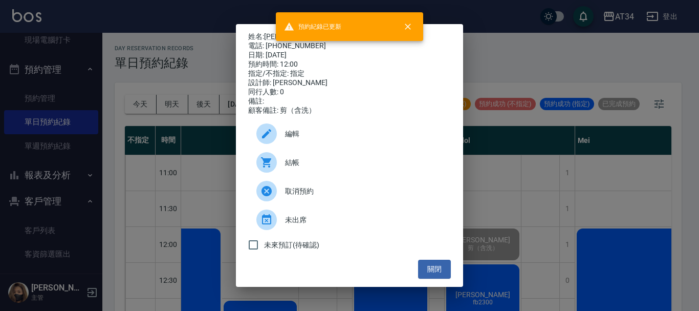
click at [588, 287] on div "姓名: 林昱廷 電話: 0988602001 日期: 2025/10/04 預約時間: 12:00 指定/不指定: 指定 設計師: Randol 同行人數: …" at bounding box center [349, 155] width 699 height 311
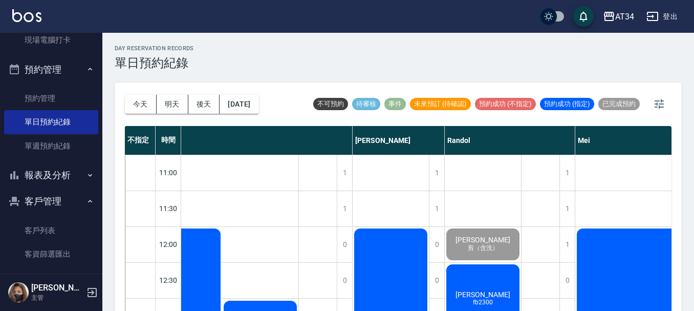
click at [480, 284] on div "Chris fb2300" at bounding box center [483, 298] width 76 height 71
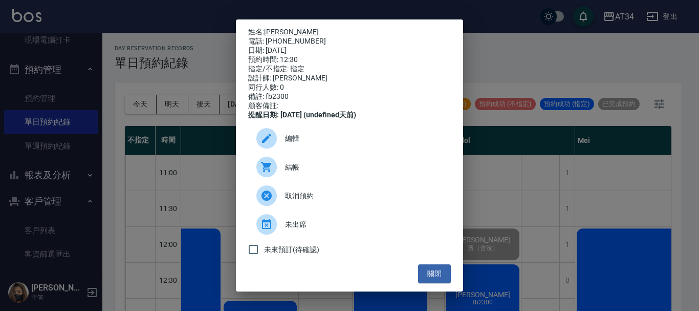
click at [304, 226] on span "未出席" at bounding box center [364, 224] width 158 height 11
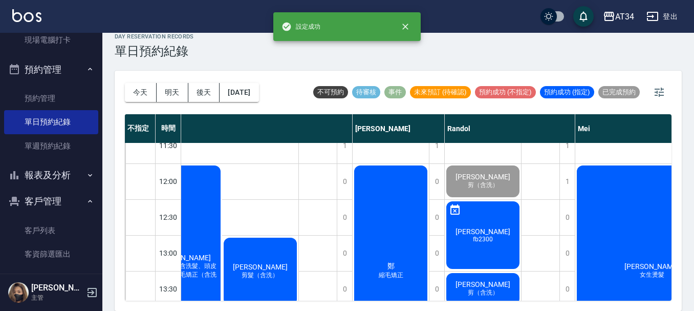
scroll to position [154, 243]
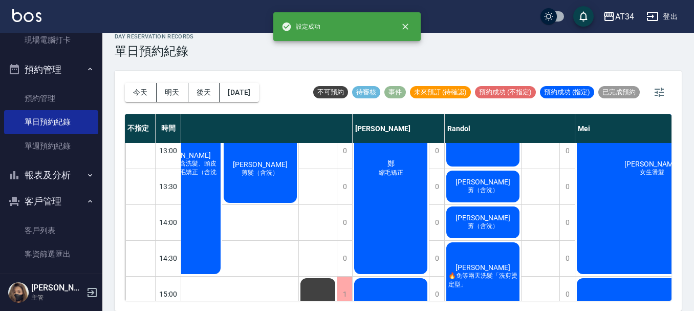
click at [507, 191] on div "謝思恆 剪（含洗）" at bounding box center [483, 186] width 76 height 35
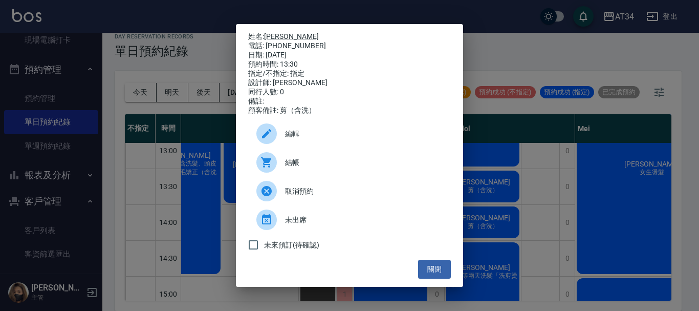
click at [307, 164] on span "結帳" at bounding box center [364, 162] width 158 height 11
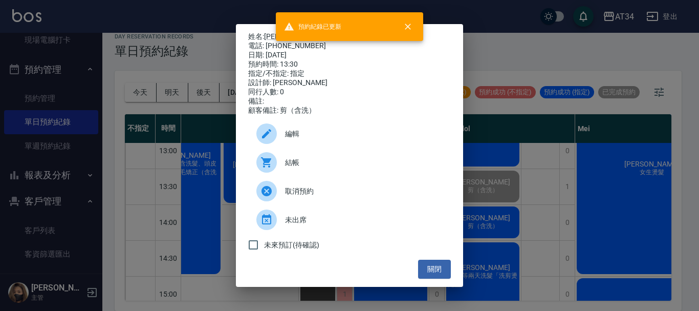
click at [543, 181] on div "姓名: 謝思恆 電話: 0915980882 日期: 2025/10/04 預約時間: 13:30 指定/不指定: 指定 設計師: Randol 同行人數: …" at bounding box center [349, 155] width 699 height 311
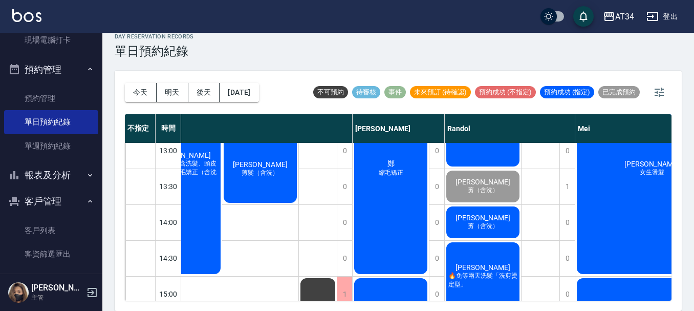
click at [501, 220] on div "曾郁翔 剪（含洗）" at bounding box center [483, 222] width 76 height 35
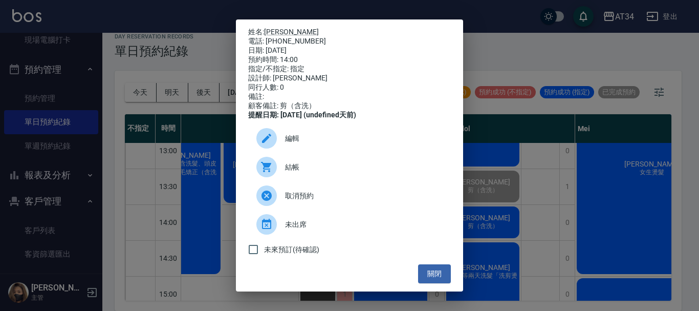
click at [316, 171] on span "結帳" at bounding box center [364, 167] width 158 height 11
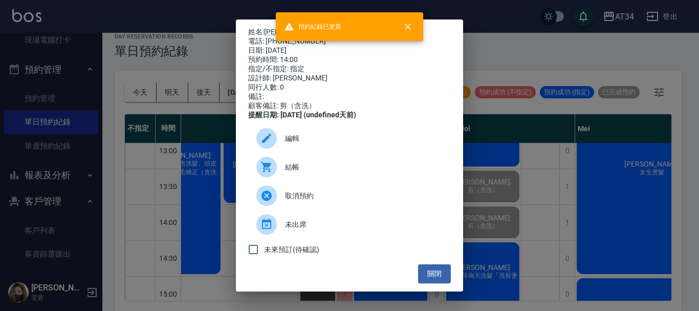
click at [559, 267] on div "姓名: 曾郁翔 電話: 0981000806 日期: 2025/10/04 預約時間: 14:00 指定/不指定: 指定 設計師: Randol 同行人數: …" at bounding box center [349, 155] width 699 height 311
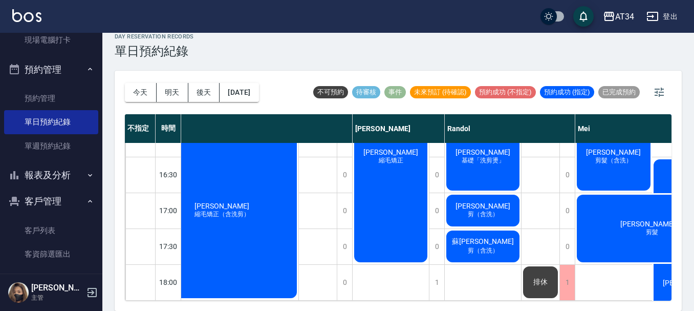
scroll to position [358, 243]
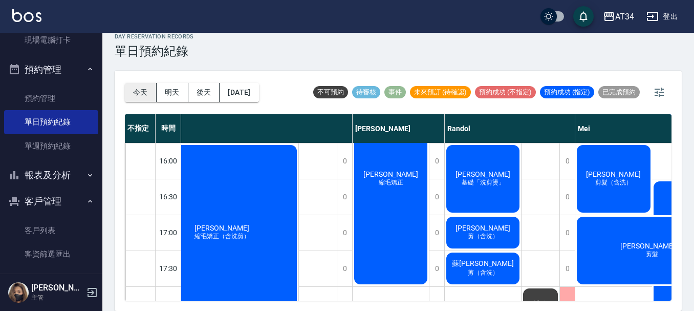
click at [134, 93] on button "今天" at bounding box center [141, 92] width 32 height 19
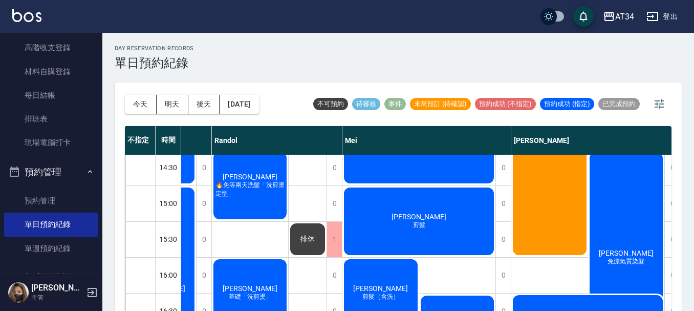
scroll to position [205, 476]
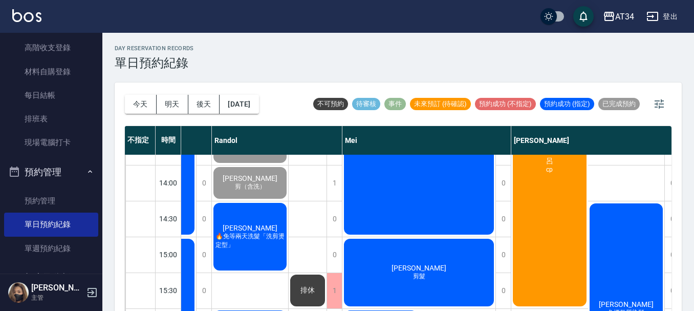
click at [260, 190] on span "剪（含洗）" at bounding box center [250, 186] width 35 height 9
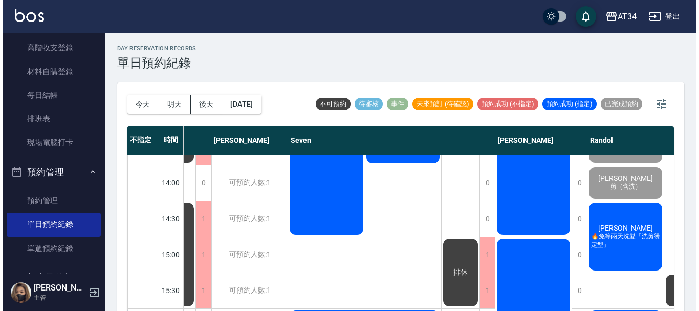
scroll to position [205, 0]
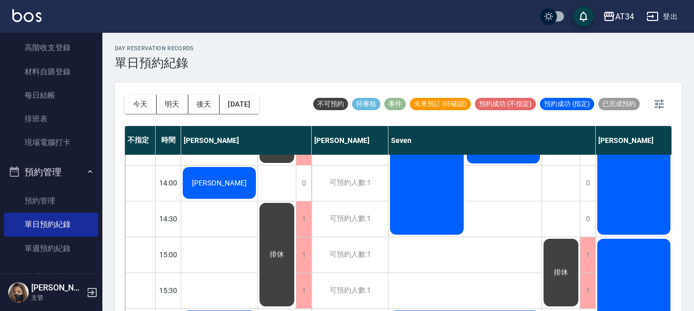
click at [217, 179] on span "[PERSON_NAME]" at bounding box center [219, 183] width 59 height 8
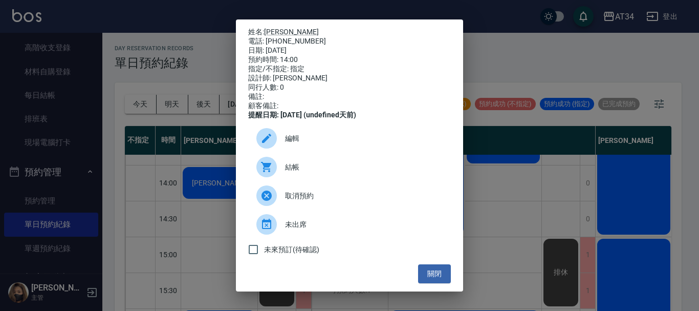
click at [275, 28] on p "姓名: 廖雯綺" at bounding box center [349, 32] width 203 height 9
click at [276, 28] on link "[PERSON_NAME]" at bounding box center [291, 32] width 55 height 8
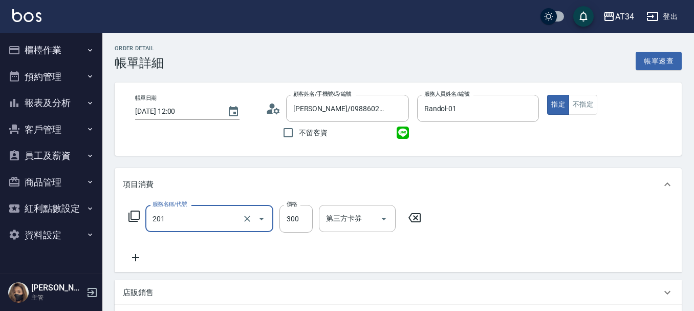
type input "洗髮(201)"
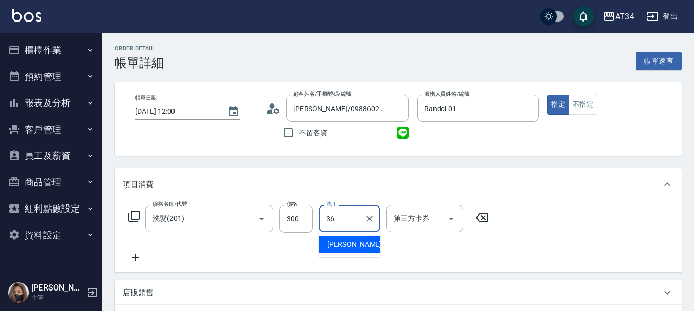
type input "[PERSON_NAME]-36"
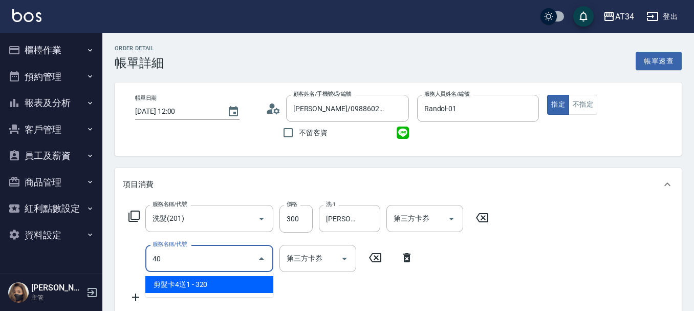
type input "401"
type input "50"
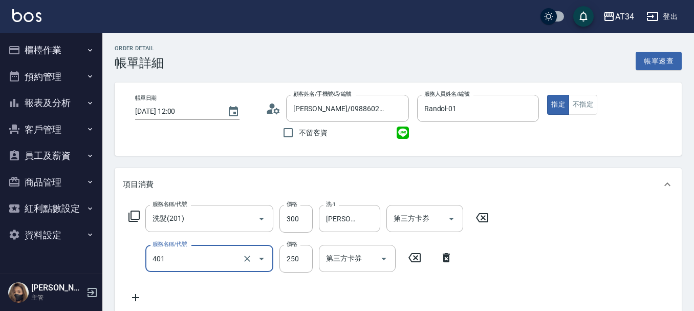
type input "剪髮(401)"
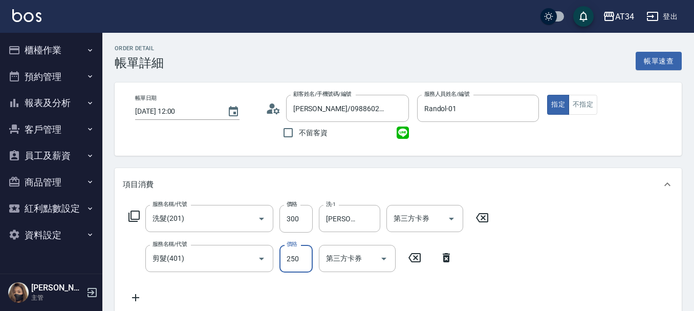
type input "30"
type input "50"
type input "80"
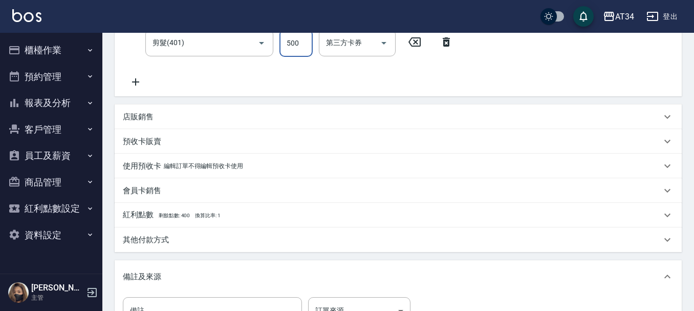
scroll to position [361, 0]
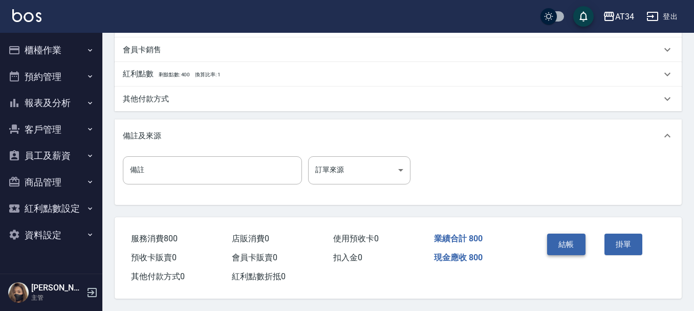
type input "500"
click at [582, 233] on button "結帳" at bounding box center [566, 244] width 38 height 22
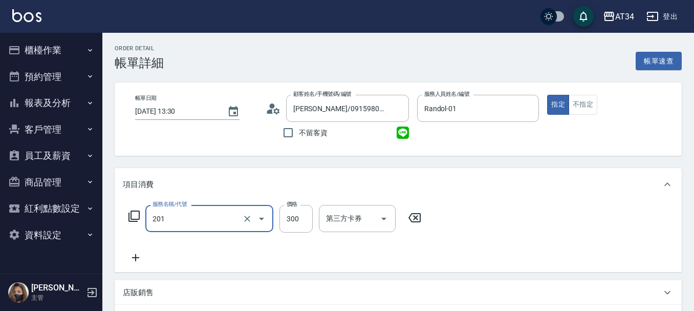
type input "洗髮(201)"
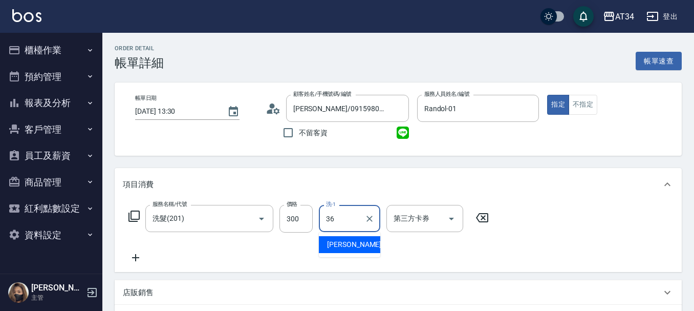
type input "[PERSON_NAME]-36"
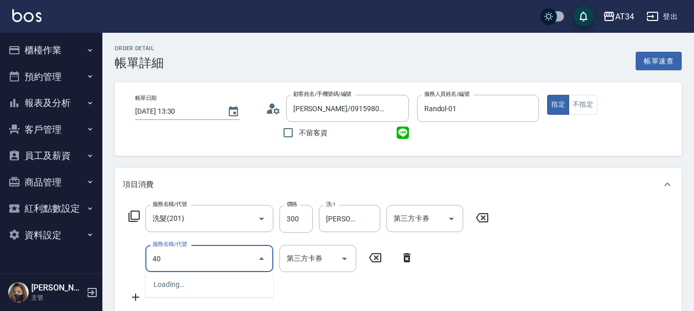
type input "401"
type input "50"
type input "剪髮(401)"
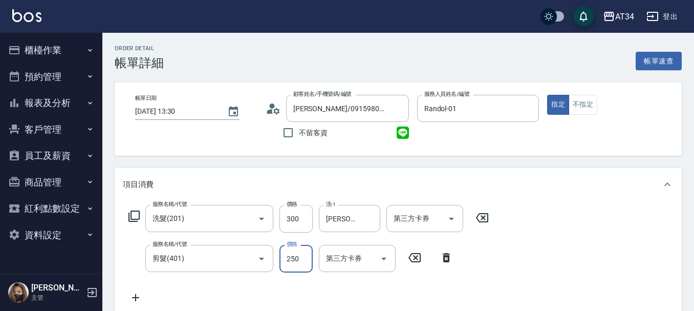
type input "30"
type input "50"
type input "80"
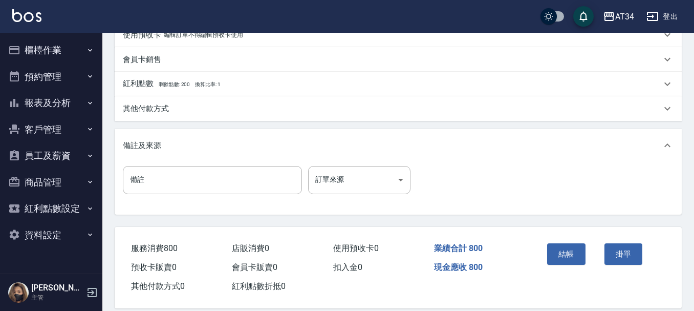
scroll to position [361, 0]
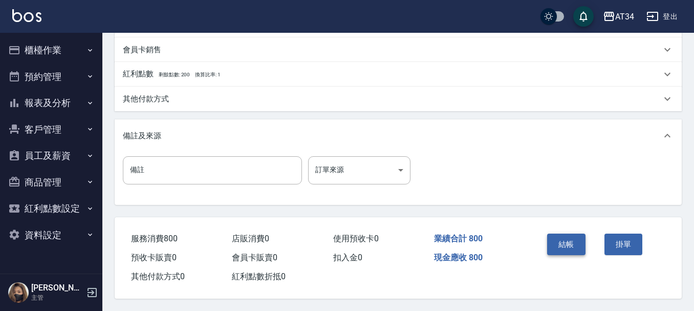
type input "500"
click at [562, 247] on button "結帳" at bounding box center [566, 244] width 38 height 22
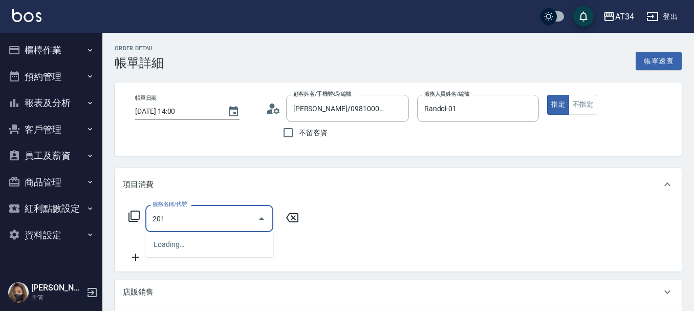
type input "201"
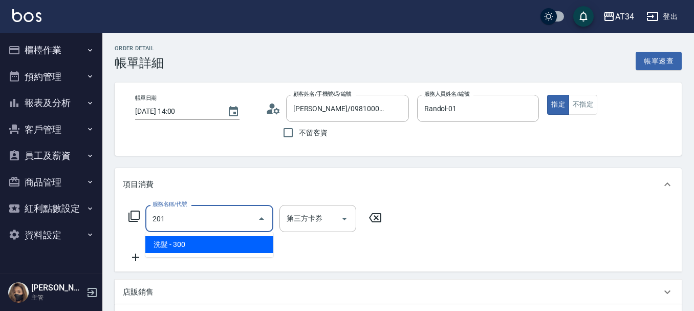
type input "30"
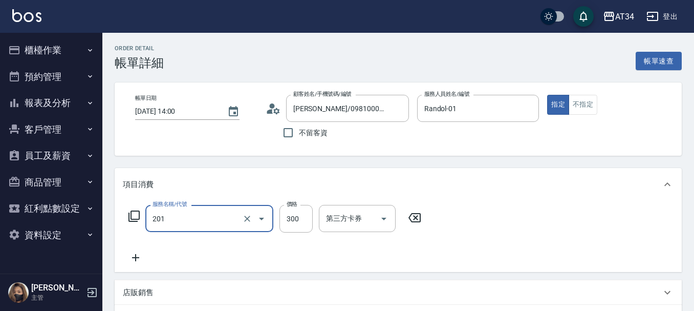
type input "洗髮(201)"
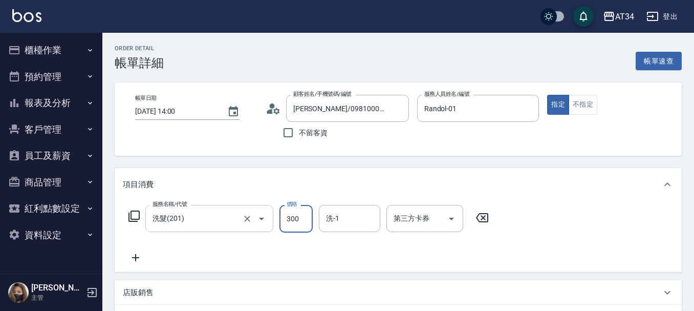
type input "0"
type input "30"
type input "300"
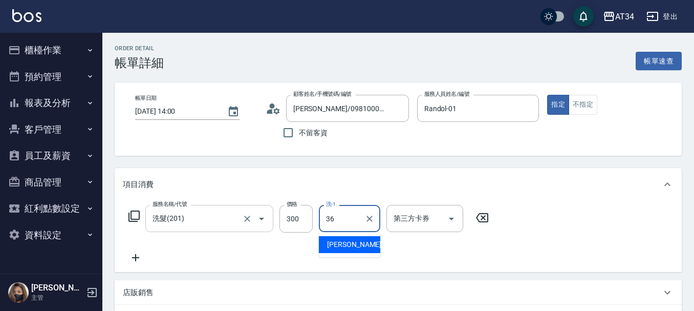
type input "[PERSON_NAME]-36"
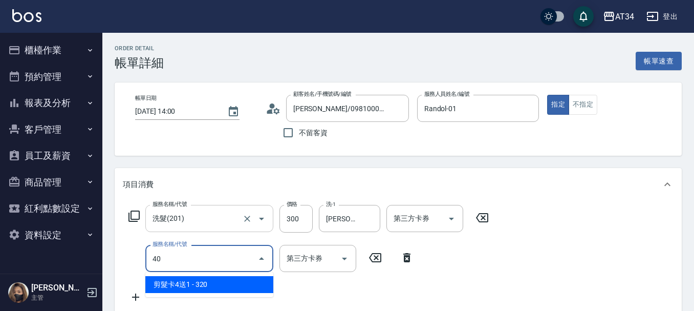
type input "401"
type input "50"
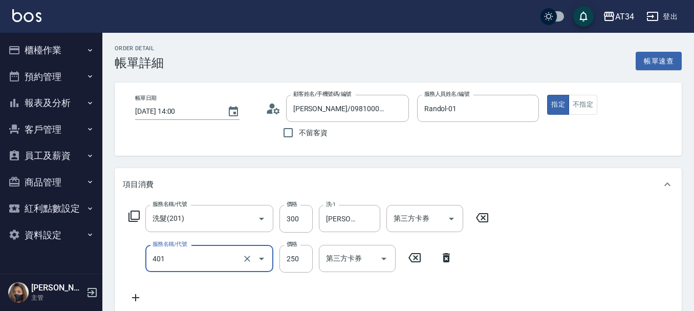
type input "剪髮(401)"
type input "5"
type input "30"
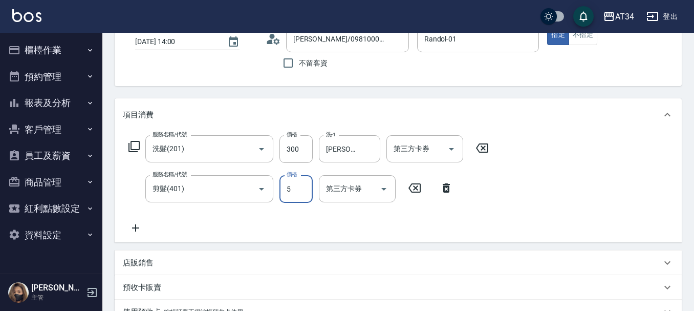
type input "50"
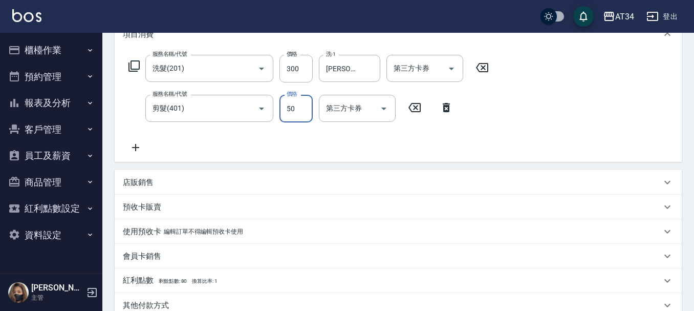
type input "80"
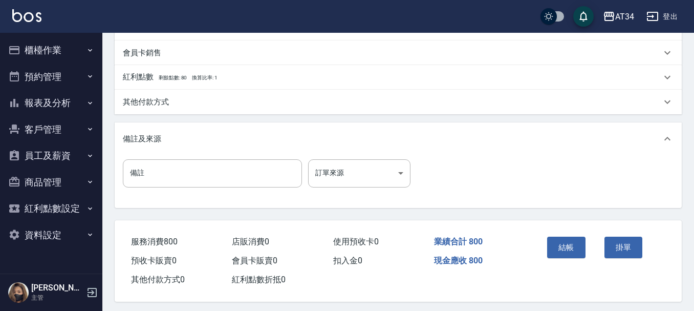
scroll to position [361, 0]
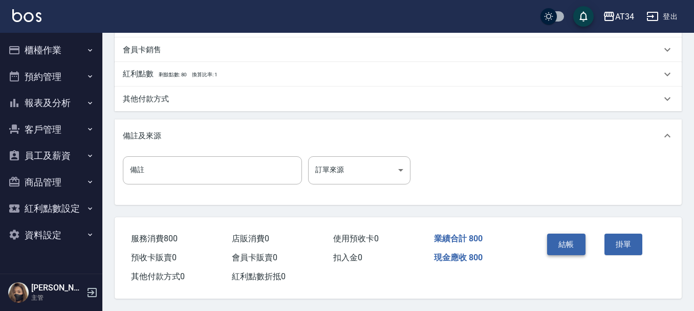
type input "500"
click at [576, 245] on button "結帳" at bounding box center [566, 244] width 38 height 22
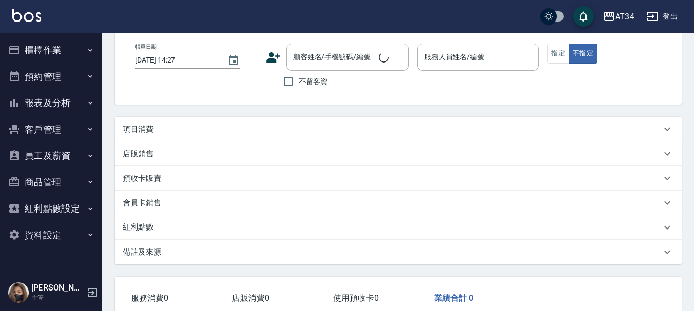
type input "[DATE] 14:00"
type input "Randol-01"
type input "80"
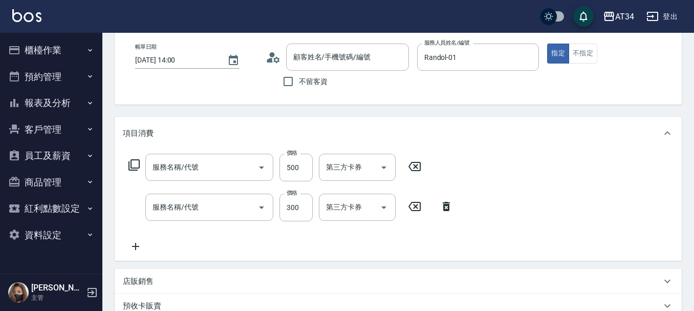
type input "剪髮(401)"
type input "洗髮(201)"
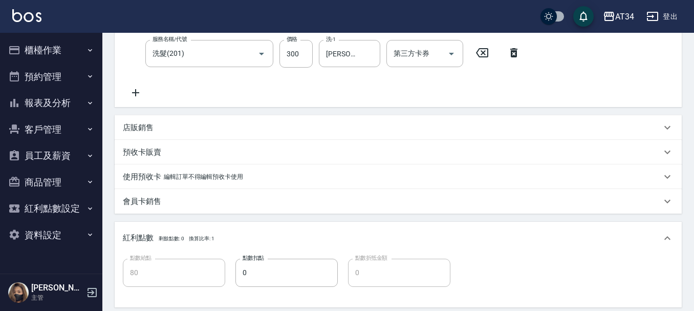
type input "[PERSON_NAME]/0981000806/0981000806"
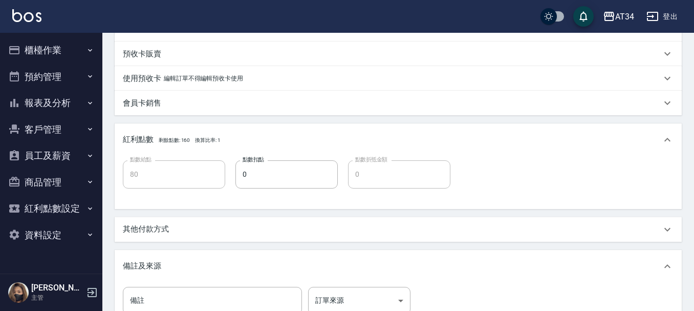
scroll to position [358, 0]
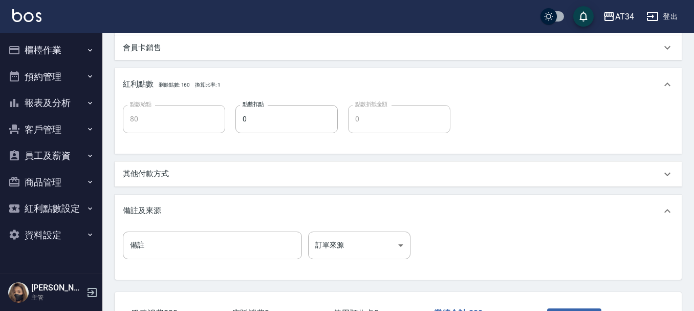
click at [187, 171] on div "其他付款方式" at bounding box center [392, 173] width 539 height 11
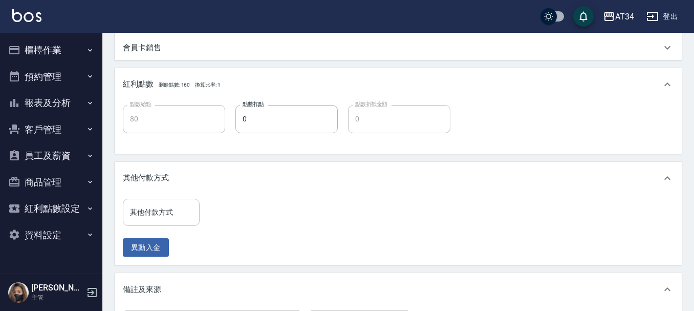
click at [175, 221] on div "其他付款方式" at bounding box center [161, 212] width 77 height 27
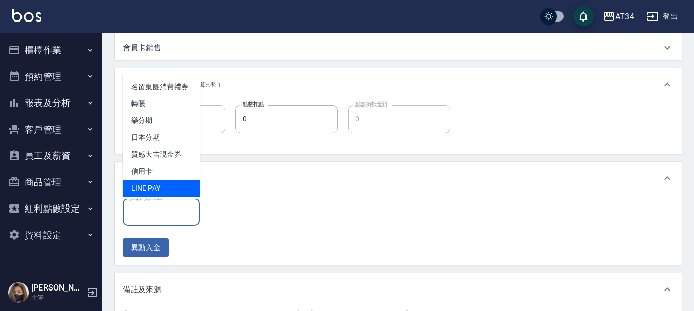
click at [179, 192] on span "LINE PAY" at bounding box center [161, 188] width 77 height 17
type input "LINE PAY"
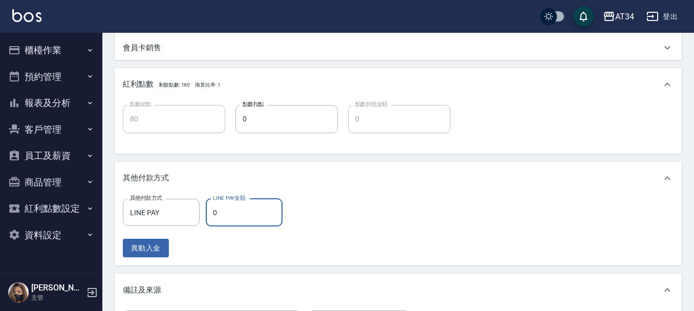
click at [232, 215] on input "0" at bounding box center [244, 213] width 77 height 28
type input "8"
type input "70"
type input "800"
type input "0"
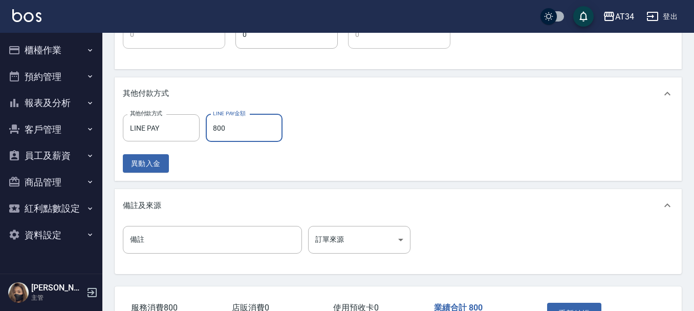
scroll to position [517, 0]
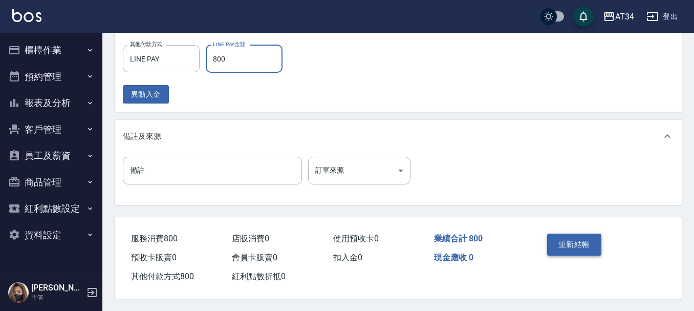
type input "800"
click at [556, 244] on button "重新結帳" at bounding box center [574, 244] width 54 height 22
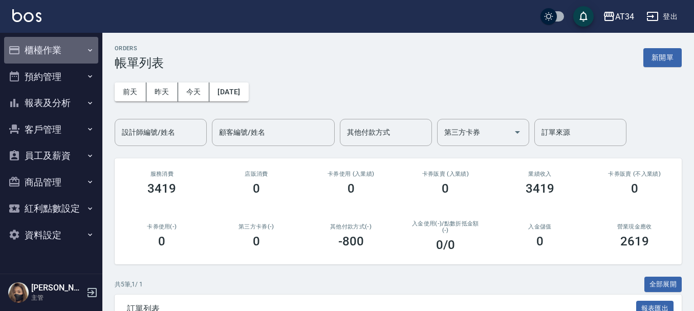
click at [68, 42] on button "櫃檯作業" at bounding box center [51, 50] width 94 height 27
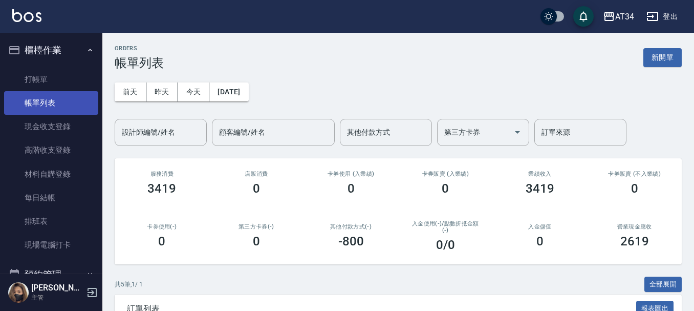
click at [58, 94] on link "帳單列表" at bounding box center [51, 103] width 94 height 24
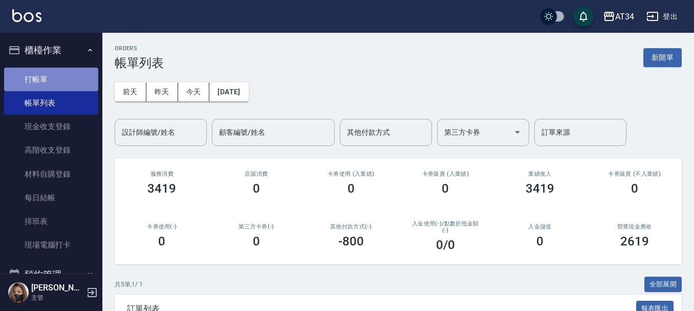
click at [65, 81] on link "打帳單" at bounding box center [51, 80] width 94 height 24
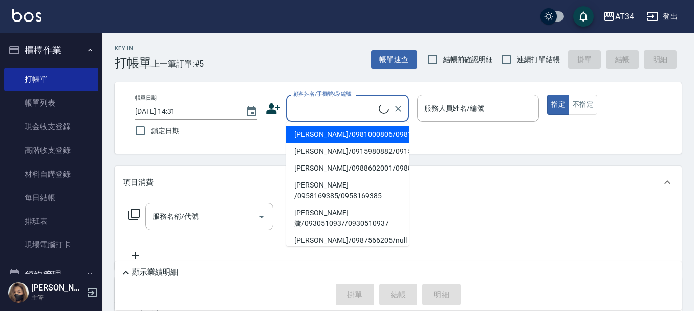
click at [324, 117] on input "顧客姓名/手機號碼/編號" at bounding box center [335, 108] width 88 height 18
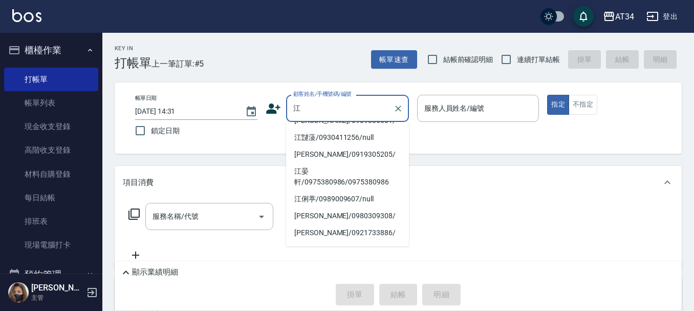
scroll to position [256, 0]
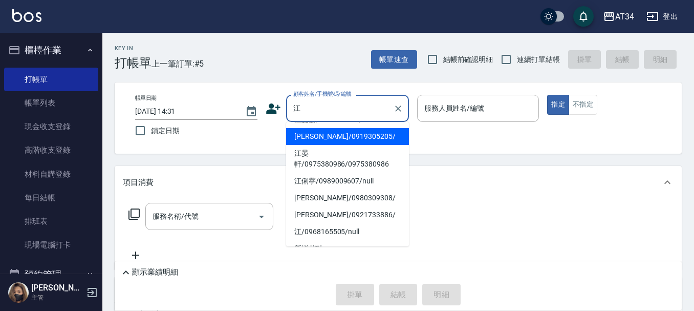
type input "江祺鴻 /0906806421/0906806421"
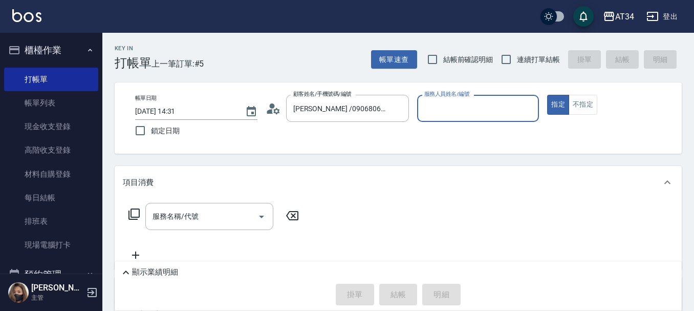
type input "Randol-01"
click at [393, 108] on button "Clear" at bounding box center [398, 108] width 14 height 14
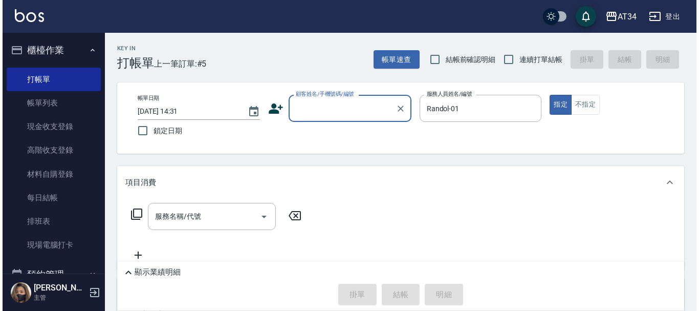
scroll to position [0, 0]
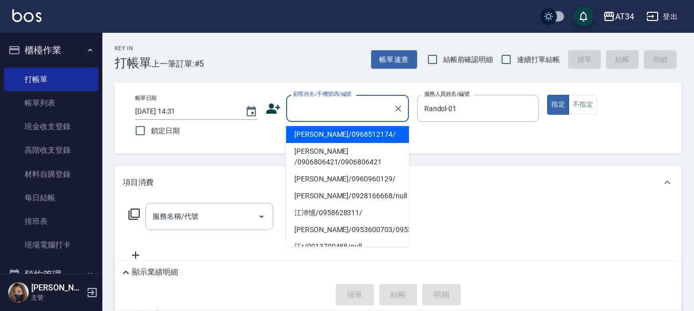
click at [355, 115] on input "顧客姓名/手機號碼/編號" at bounding box center [340, 108] width 98 height 18
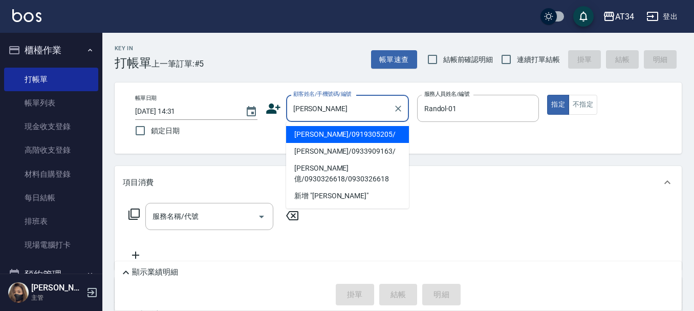
click at [365, 133] on li "[PERSON_NAME]/0919305205/" at bounding box center [347, 134] width 123 height 17
type input "[PERSON_NAME]/0919305205/"
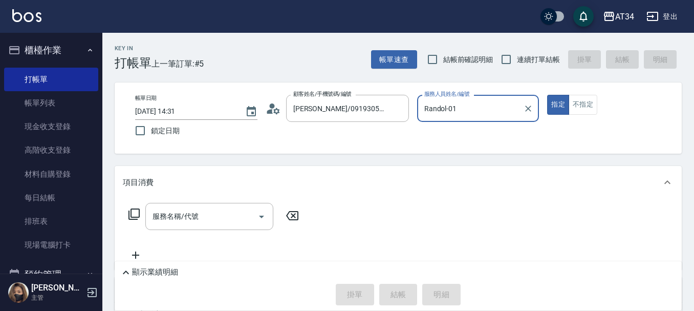
type input "[PERSON_NAME]-02"
click at [284, 114] on div "顧客姓名/手機號碼/編號 江芷慧/0919305205/ 顧客姓名/手機號碼/編號" at bounding box center [337, 108] width 143 height 27
click at [274, 114] on icon at bounding box center [273, 108] width 15 height 15
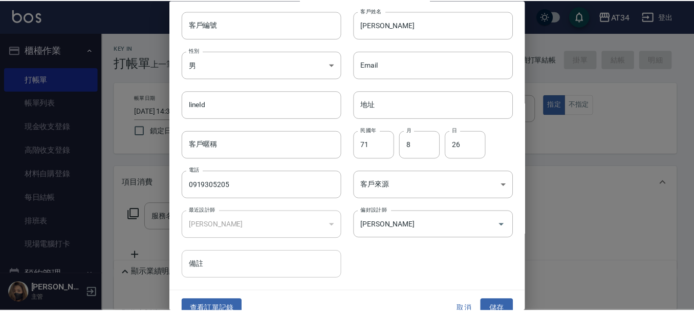
scroll to position [44, 0]
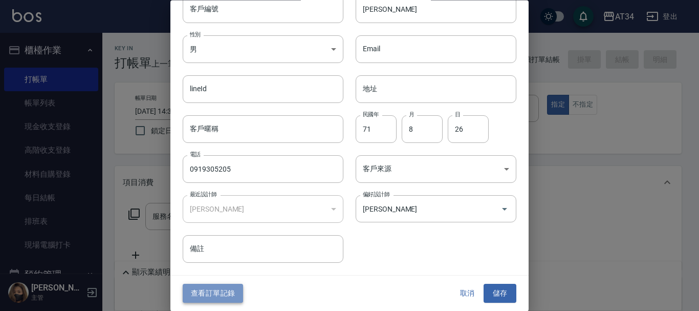
click at [223, 297] on button "查看訂單記錄" at bounding box center [213, 293] width 60 height 19
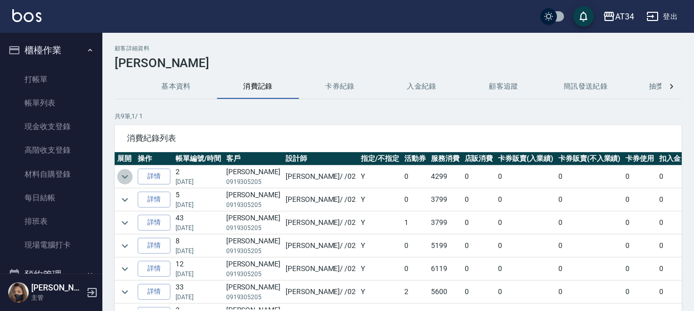
click at [126, 179] on icon "expand row" at bounding box center [125, 176] width 12 height 12
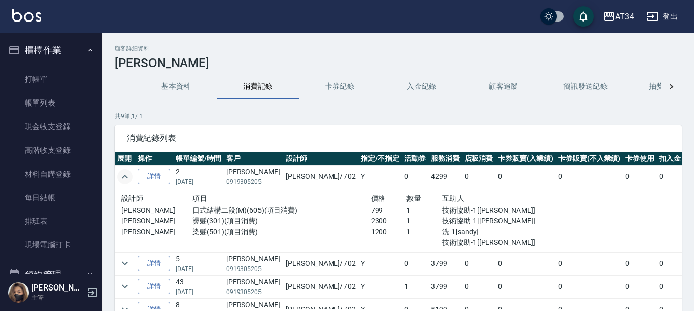
click at [126, 179] on icon "expand row" at bounding box center [125, 176] width 12 height 12
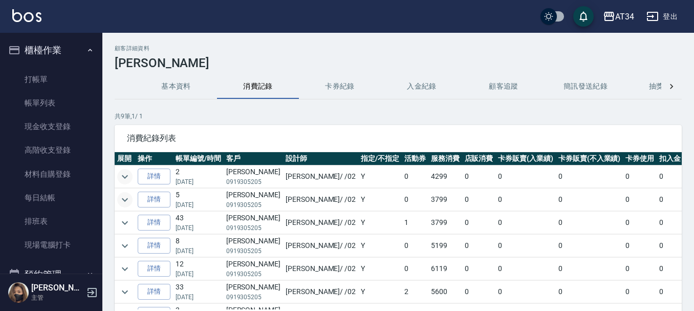
click at [122, 196] on icon "expand row" at bounding box center [125, 200] width 12 height 12
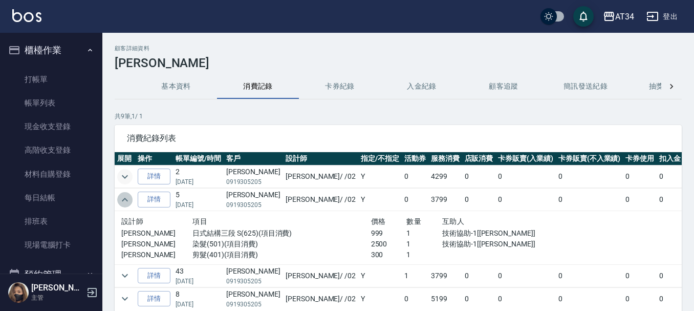
click at [121, 197] on icon "expand row" at bounding box center [125, 200] width 12 height 12
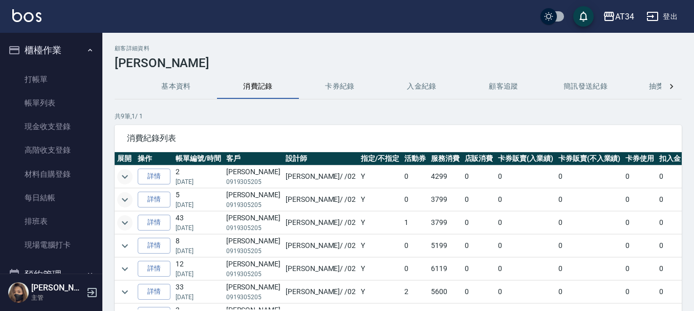
click at [130, 222] on icon "expand row" at bounding box center [125, 223] width 12 height 12
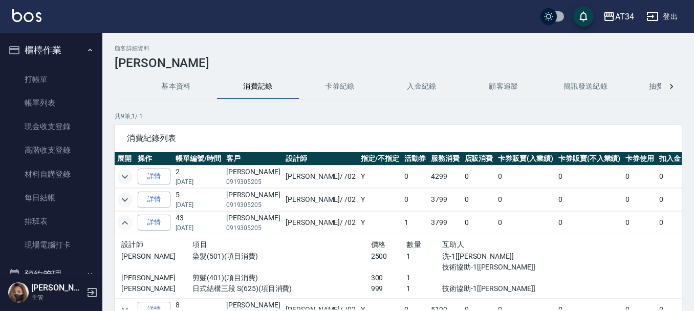
click at [130, 222] on icon "expand row" at bounding box center [125, 223] width 12 height 12
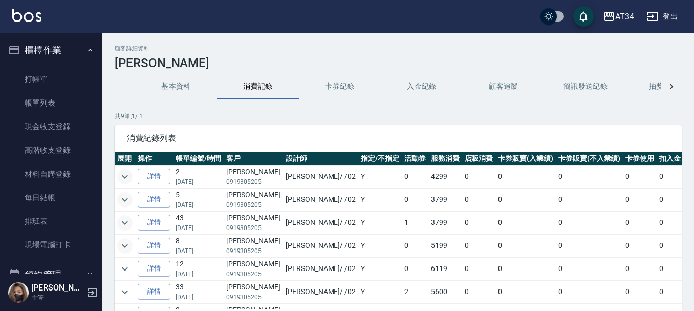
click at [124, 248] on icon "expand row" at bounding box center [125, 246] width 12 height 12
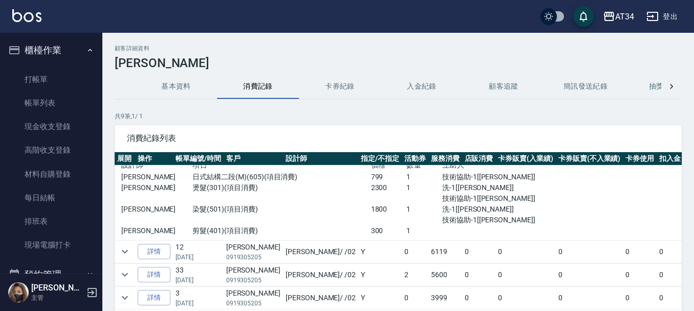
scroll to position [51, 0]
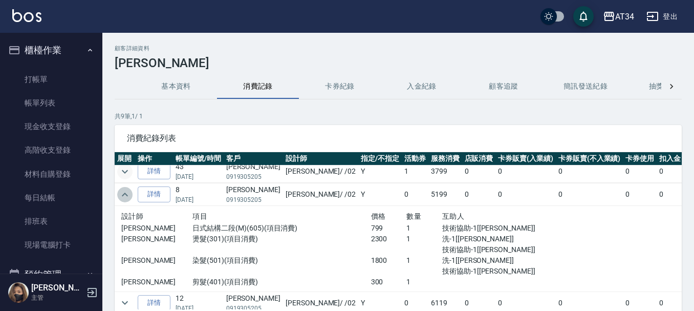
click at [123, 190] on icon "expand row" at bounding box center [125, 194] width 12 height 12
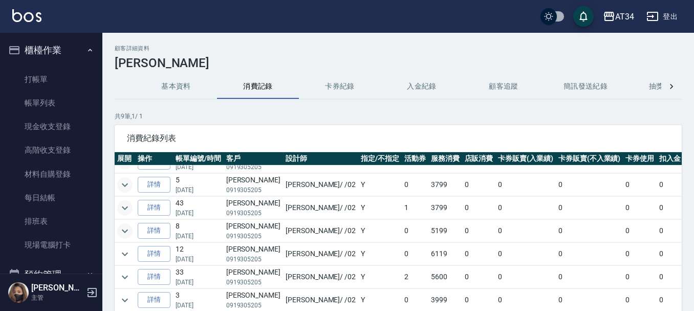
scroll to position [0, 0]
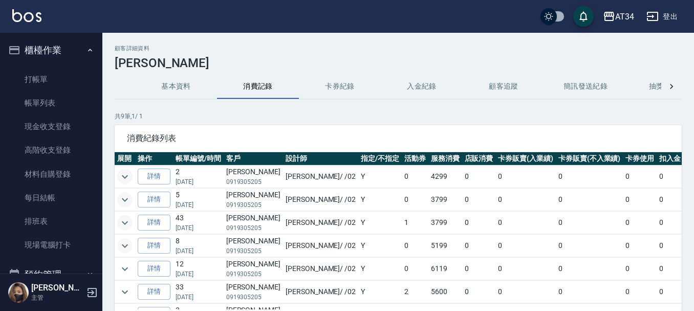
click at [242, 168] on td "江芷慧 0919305205" at bounding box center [253, 176] width 59 height 23
copy td "[PERSON_NAME]"
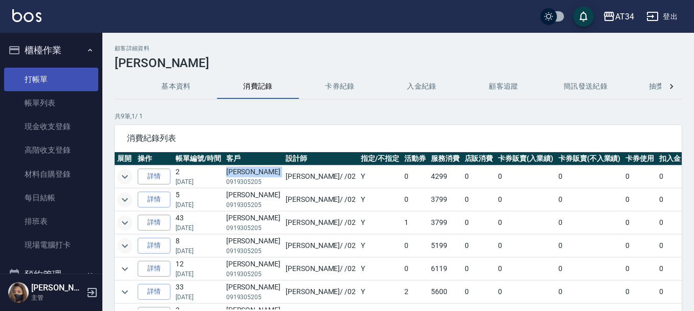
click at [28, 74] on link "打帳單" at bounding box center [51, 80] width 94 height 24
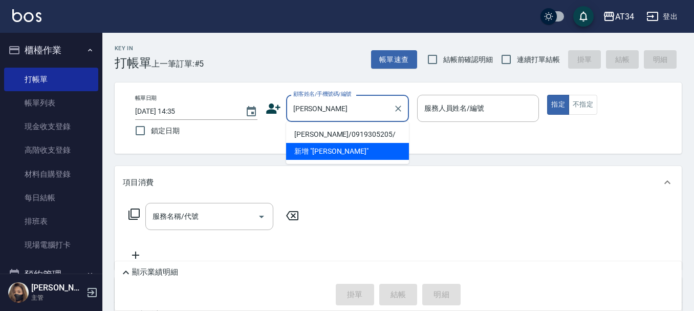
drag, startPoint x: 353, startPoint y: 133, endPoint x: 460, endPoint y: 112, distance: 108.9
click at [350, 134] on li "江芷慧/0919305205/" at bounding box center [347, 134] width 123 height 17
type input "[PERSON_NAME]/0919305205/"
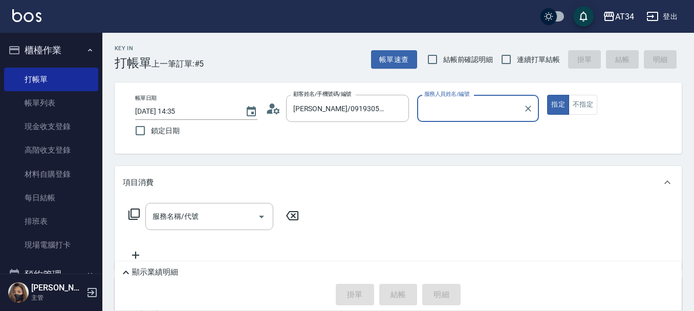
type input "Wendy-02"
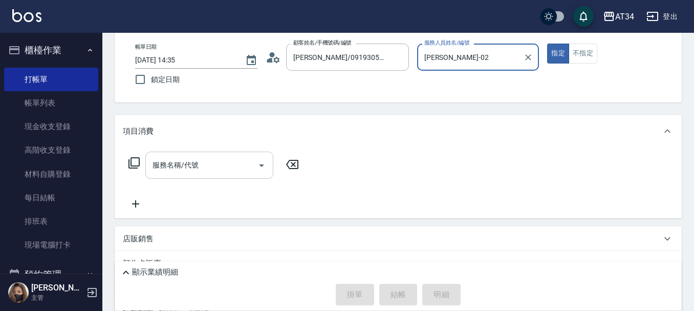
click at [237, 162] on input "服務名稱/代號" at bounding box center [201, 165] width 103 height 18
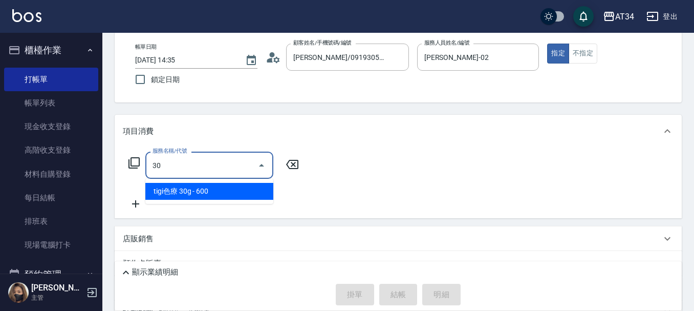
type input "301"
type input "150"
type input "燙髮(301)"
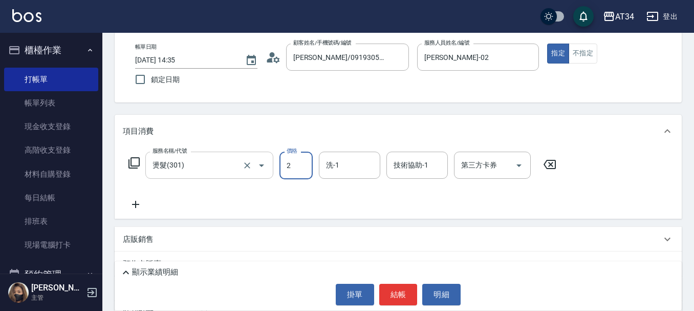
type input "23"
type input "0"
type input "230"
type input "20"
type input "2300"
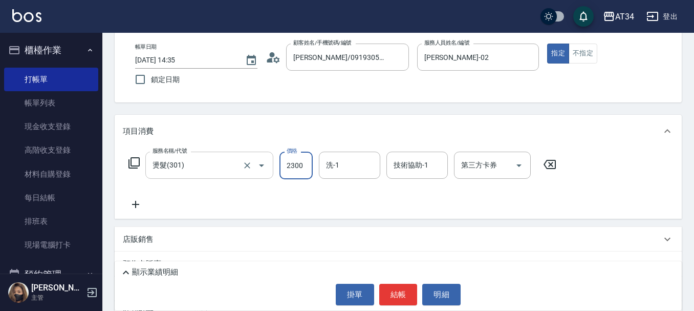
type input "230"
type input "拉拉-35"
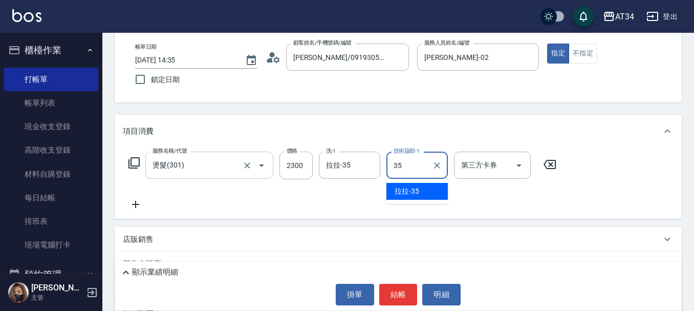
type input "拉拉-35"
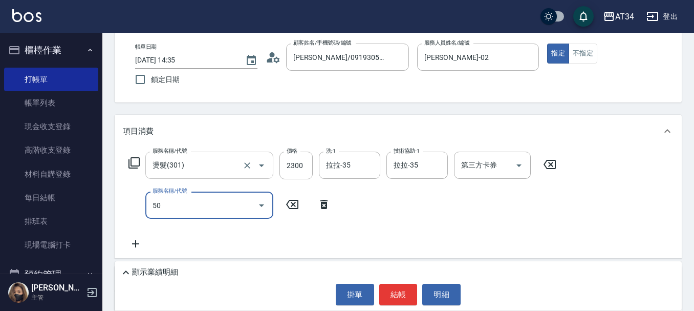
type input "501"
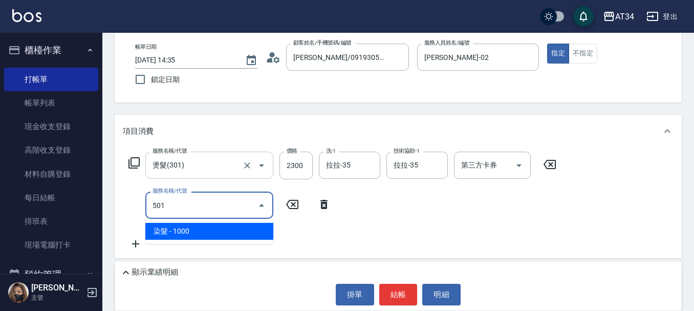
type input "330"
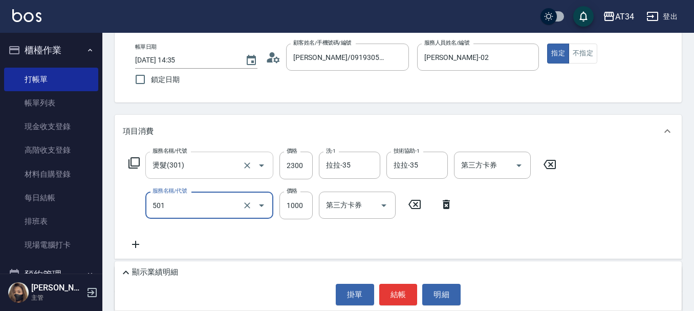
type input "染髮(501)"
type input "15"
type input "230"
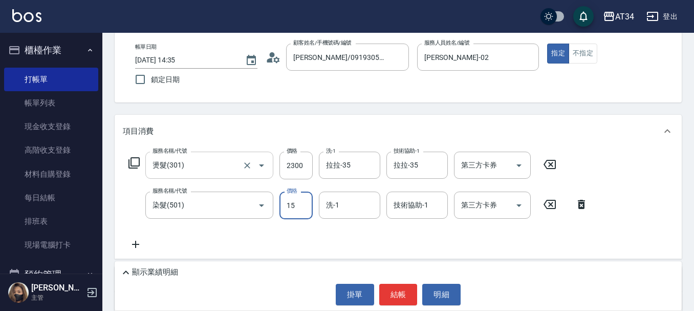
type input "150"
type input "240"
type input "1500"
type input "380"
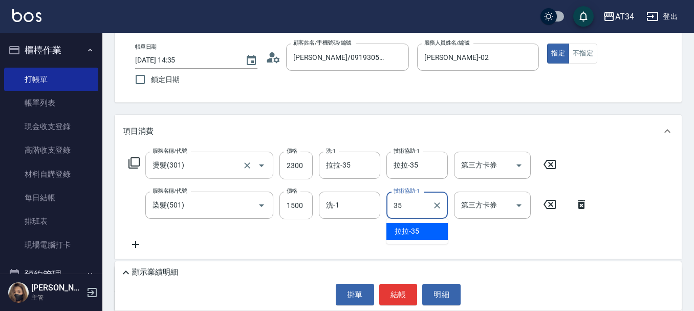
type input "拉拉-35"
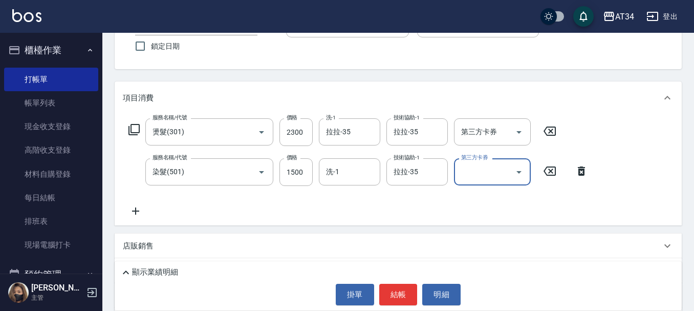
scroll to position [102, 0]
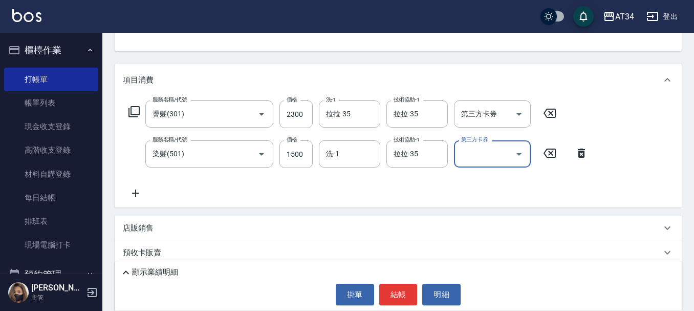
click at [133, 193] on icon at bounding box center [135, 192] width 7 height 7
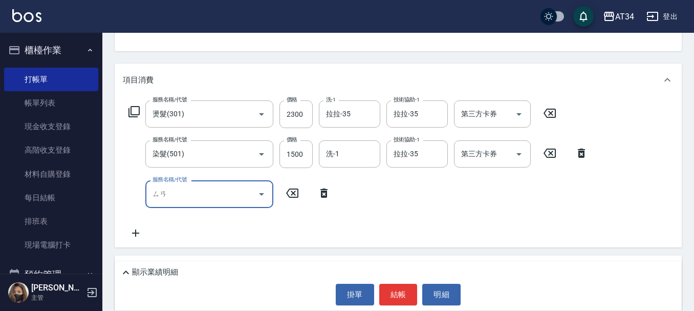
type input "三"
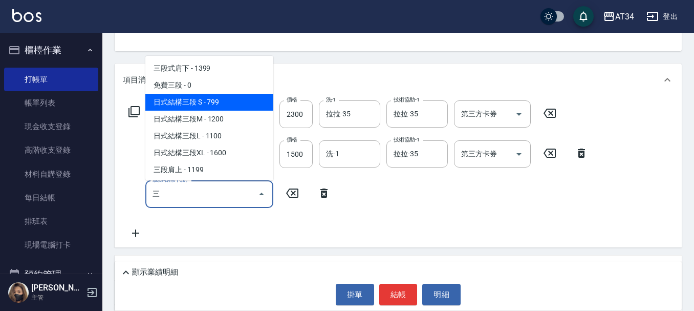
click at [217, 104] on span "日式結構三段 S - 799" at bounding box center [209, 102] width 128 height 17
type input "450"
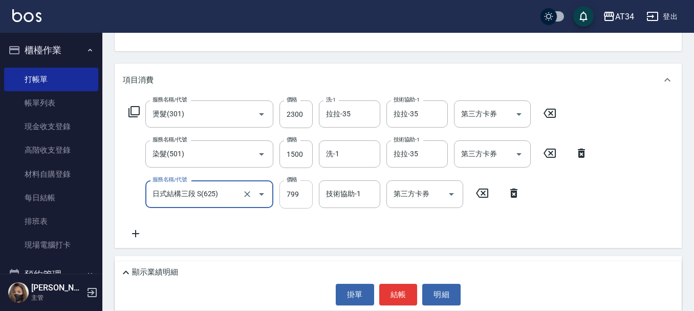
type input "日式結構三段 S(625)"
click at [293, 200] on input "799" at bounding box center [296, 194] width 33 height 28
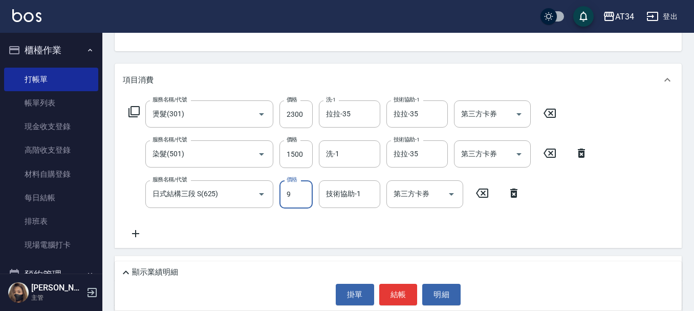
type input "99"
type input "470"
type input "999"
type input "拉拉-35"
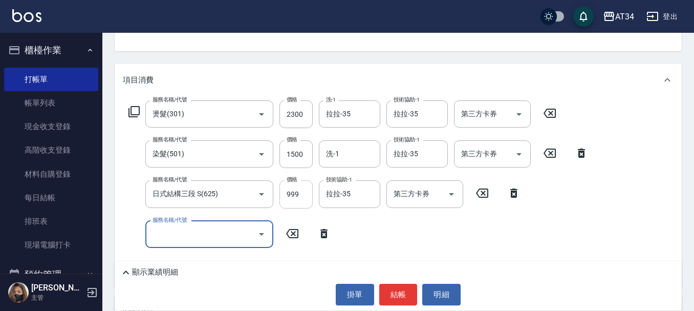
type input "ㄈ"
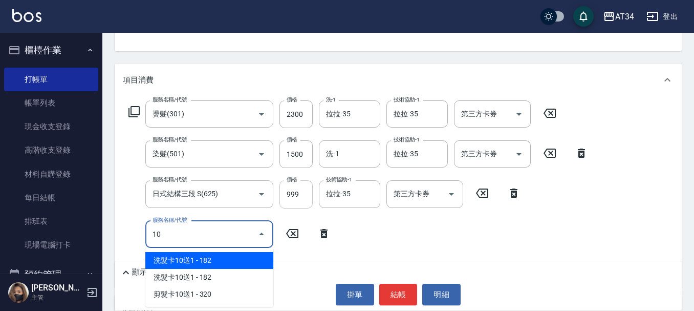
type input "1"
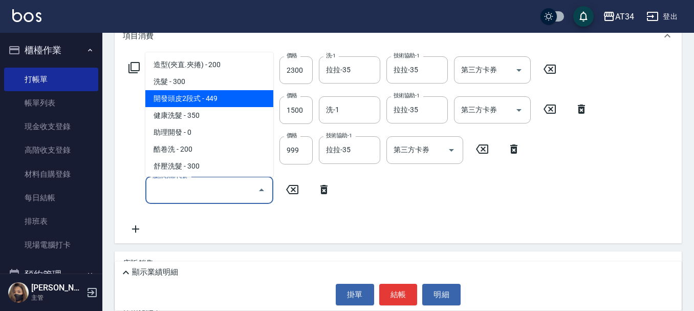
scroll to position [205, 0]
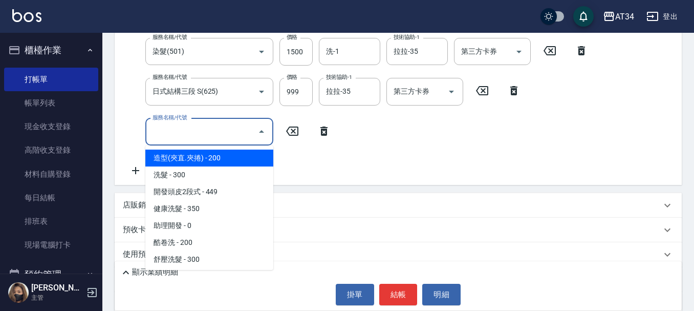
click at [178, 134] on input "服務名稱/代號" at bounding box center [201, 132] width 103 height 18
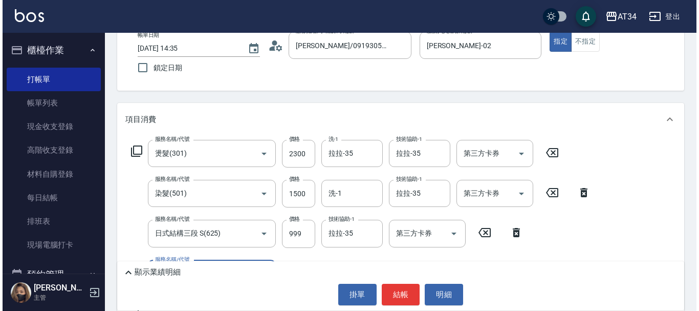
scroll to position [51, 0]
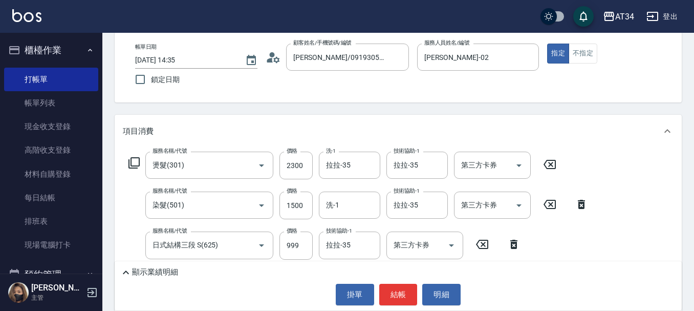
click at [135, 163] on icon at bounding box center [134, 163] width 12 height 12
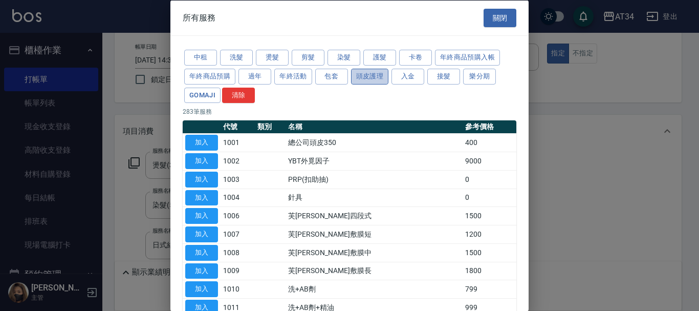
click at [358, 77] on button "頭皮護理" at bounding box center [370, 76] width 38 height 16
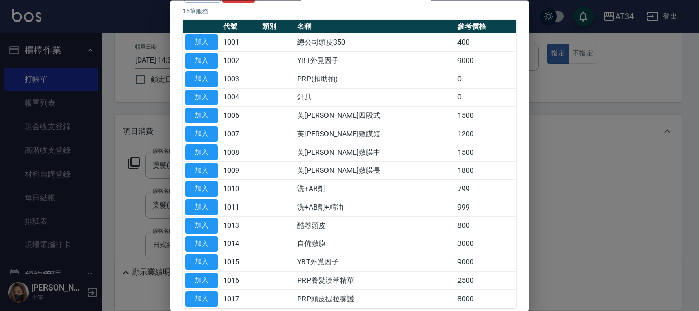
scroll to position [102, 0]
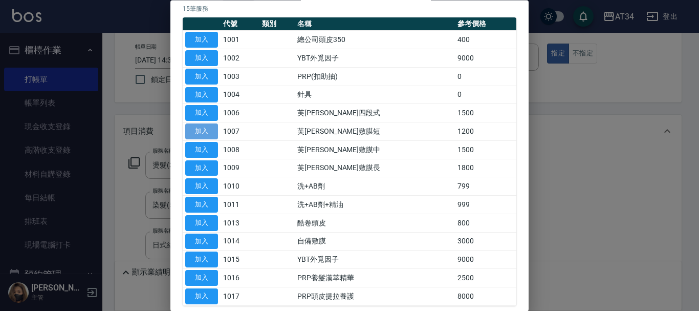
click at [207, 134] on button "加入" at bounding box center [201, 132] width 33 height 16
type input "590"
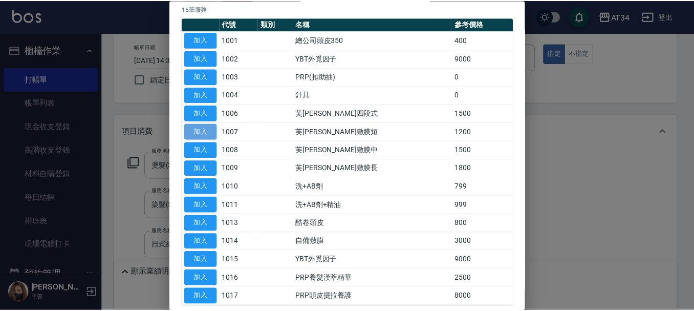
scroll to position [221, 0]
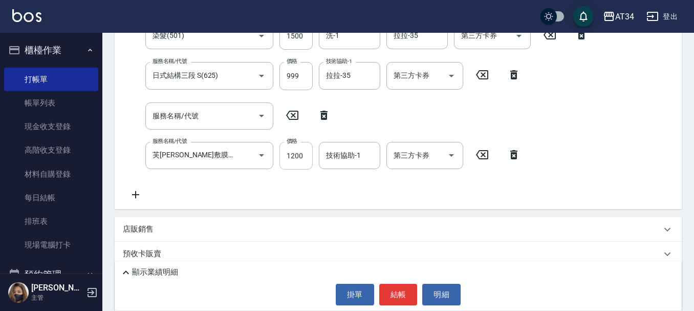
click at [296, 159] on div "價格 1200 價格" at bounding box center [296, 156] width 33 height 28
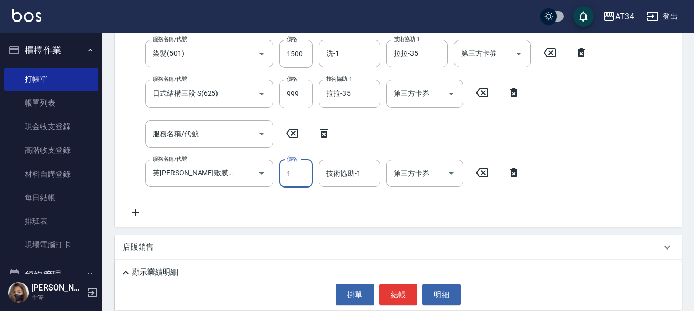
type input "11"
type input "490"
type input "1100"
type input "580"
type input "110"
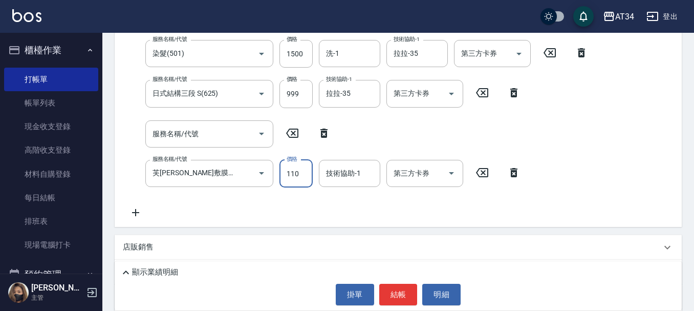
type input "480"
type input "0"
type input "470"
type input "999"
type input "570"
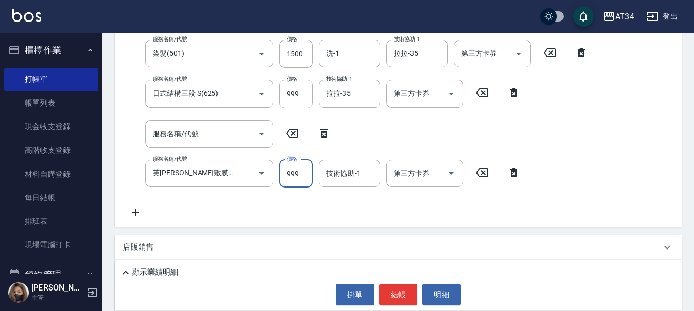
type input "99"
type input "480"
type input "0"
type input "470"
type input "11"
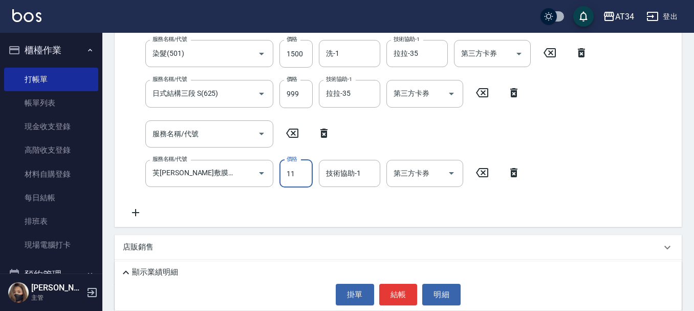
type input "480"
type input "100"
type input "570"
type input "1000"
click at [366, 170] on input "技術協助-1" at bounding box center [350, 173] width 52 height 18
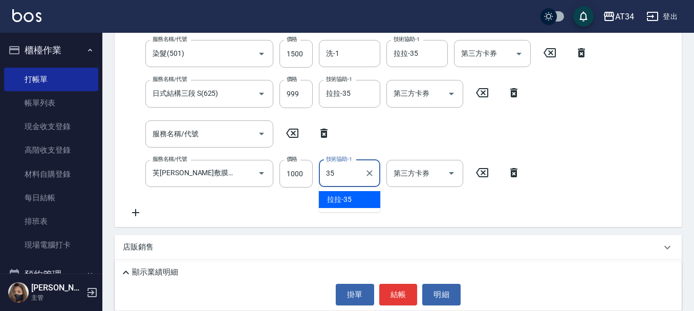
type input "拉拉-35"
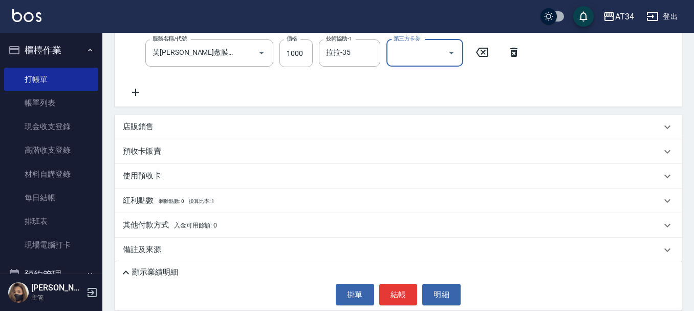
scroll to position [331, 0]
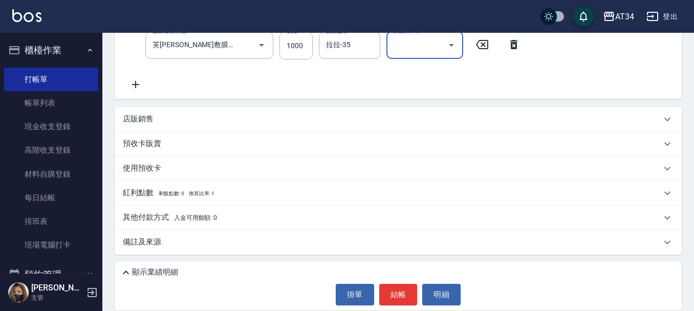
click at [159, 276] on p "顯示業績明細" at bounding box center [155, 272] width 46 height 11
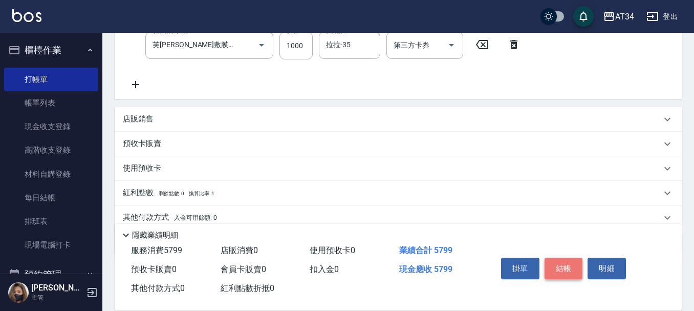
click at [558, 266] on button "結帳" at bounding box center [564, 269] width 38 height 22
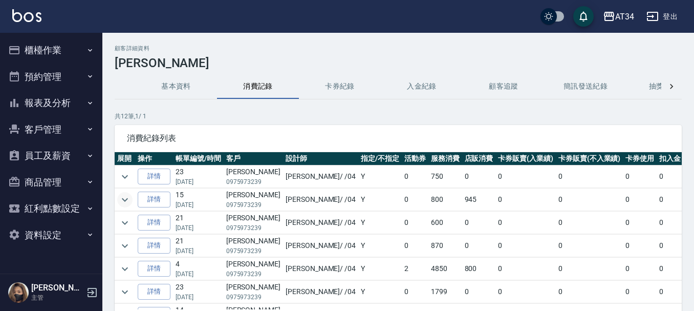
scroll to position [51, 0]
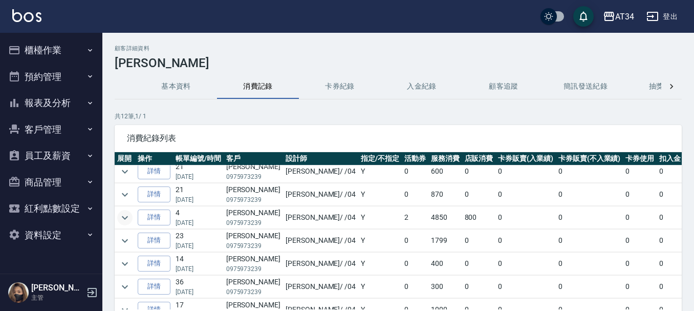
click at [127, 218] on icon "expand row" at bounding box center [125, 217] width 12 height 12
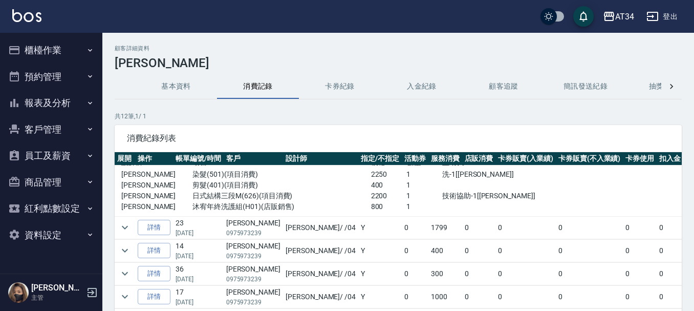
scroll to position [102, 0]
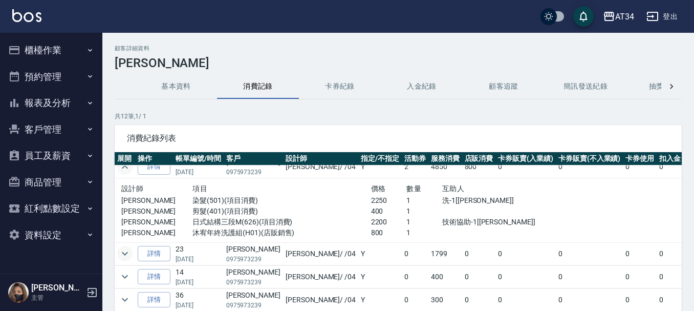
click at [124, 252] on icon "expand row" at bounding box center [125, 253] width 12 height 12
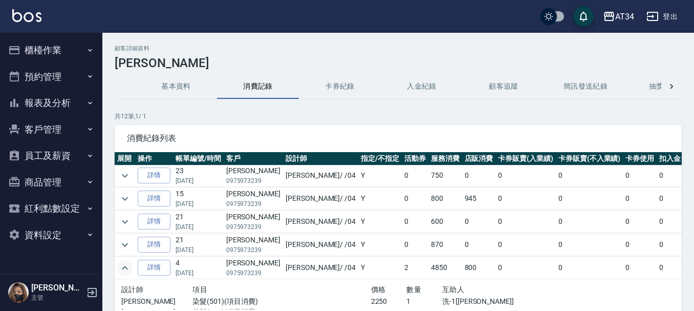
scroll to position [0, 0]
click at [127, 199] on icon "expand row" at bounding box center [125, 200] width 12 height 12
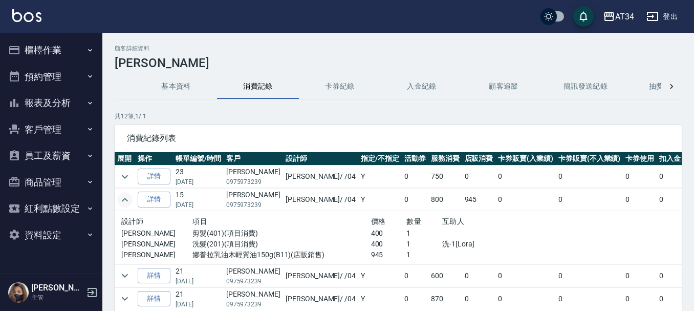
scroll to position [51, 0]
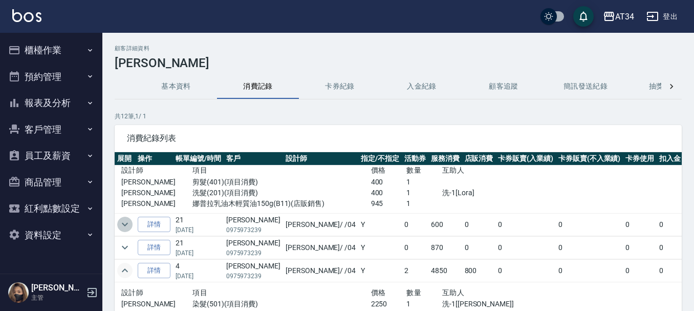
click at [122, 231] on button "expand row" at bounding box center [124, 224] width 15 height 15
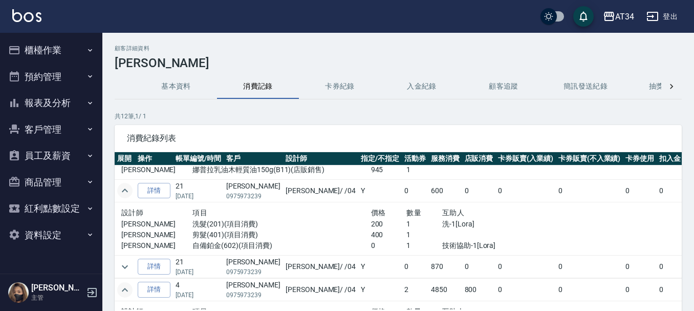
scroll to position [102, 0]
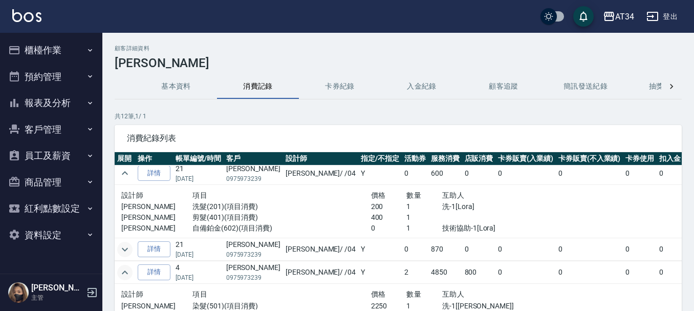
click at [121, 252] on icon "expand row" at bounding box center [125, 249] width 12 height 12
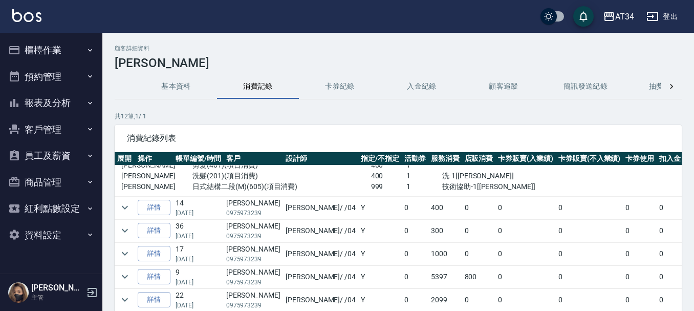
scroll to position [365, 0]
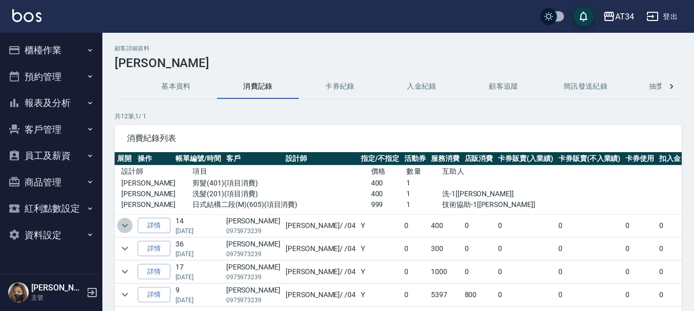
click at [126, 229] on icon "expand row" at bounding box center [125, 225] width 12 height 12
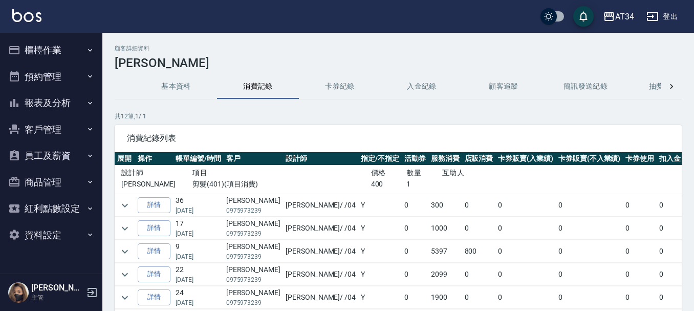
scroll to position [447, 0]
click at [122, 248] on icon "expand row" at bounding box center [125, 251] width 12 height 12
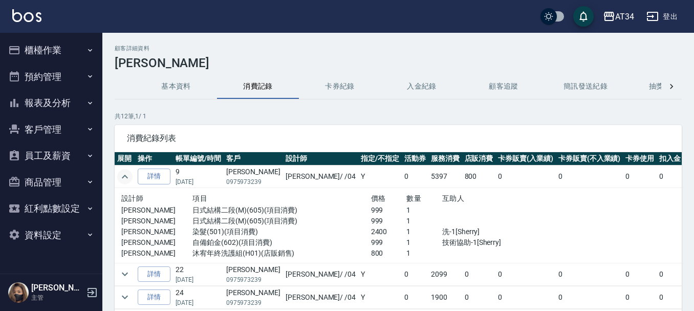
scroll to position [522, 0]
click at [122, 248] on p "[PERSON_NAME]" at bounding box center [156, 253] width 71 height 11
click at [42, 53] on button "櫃檯作業" at bounding box center [51, 50] width 94 height 27
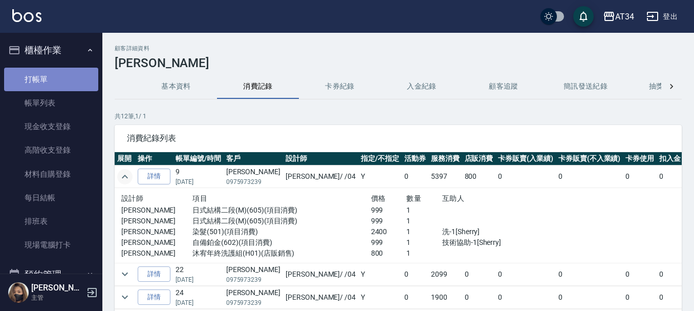
click at [51, 74] on link "打帳單" at bounding box center [51, 80] width 94 height 24
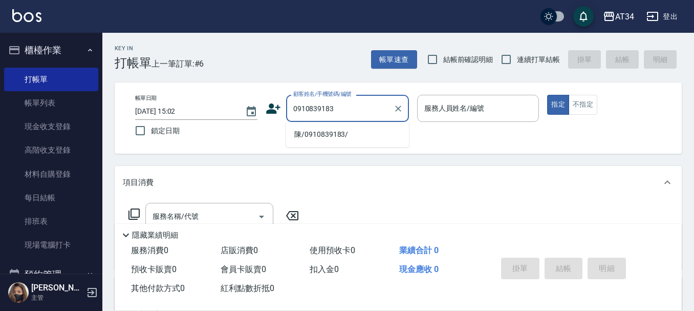
click at [339, 128] on li "陳/0910839183/" at bounding box center [347, 134] width 123 height 17
type input "陳/0910839183/"
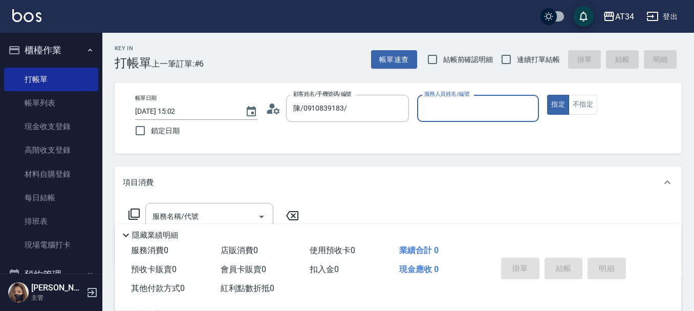
type input "[PERSON_NAME]-02"
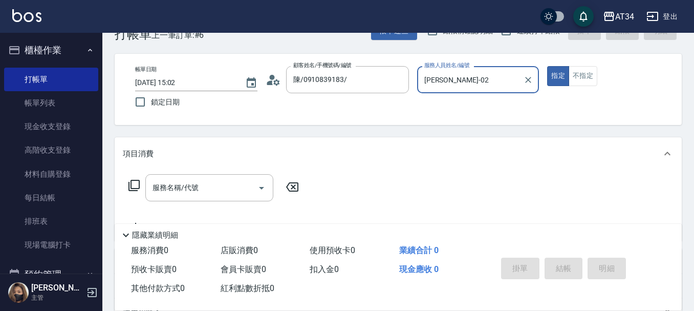
scroll to position [51, 0]
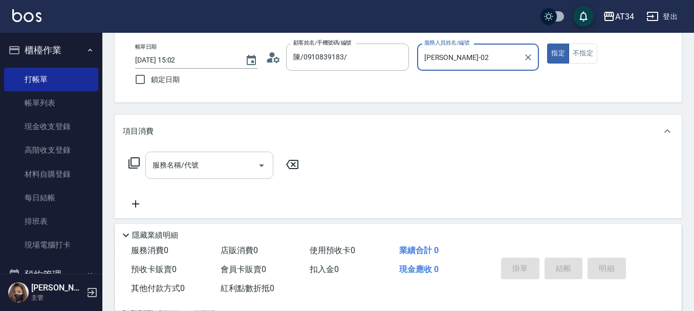
click at [228, 163] on input "服務名稱/代號" at bounding box center [201, 165] width 103 height 18
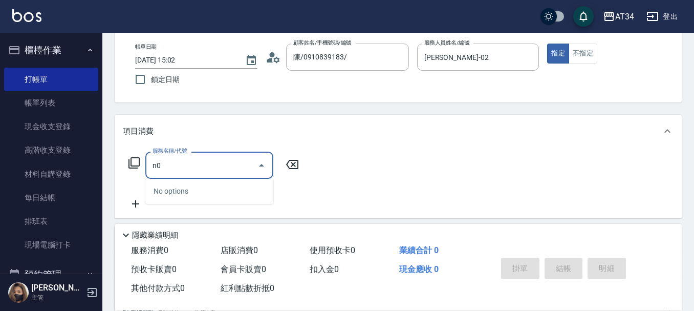
type input "n"
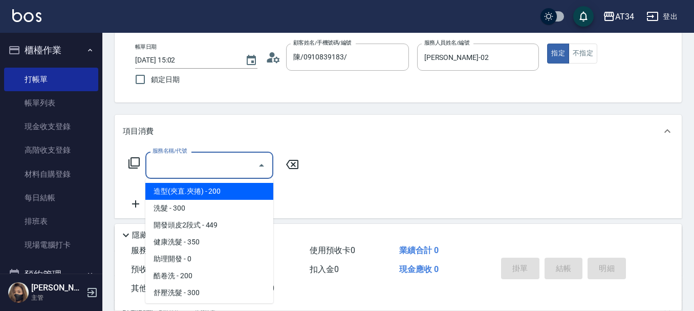
type input "ㄙ"
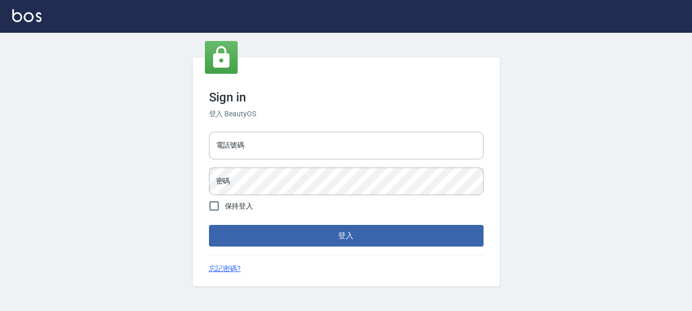
click at [290, 128] on div "電話號碼 電話號碼 密碼 密碼" at bounding box center [346, 163] width 283 height 72
click at [278, 164] on div "電話號碼 電話號碼 密碼 密碼" at bounding box center [346, 163] width 283 height 72
click at [278, 157] on input "電話號碼" at bounding box center [346, 146] width 274 height 28
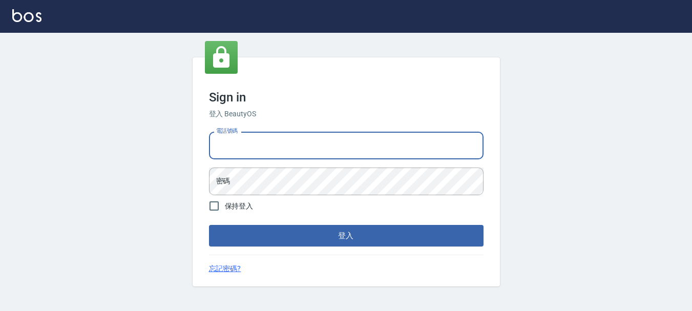
type input "0989752772"
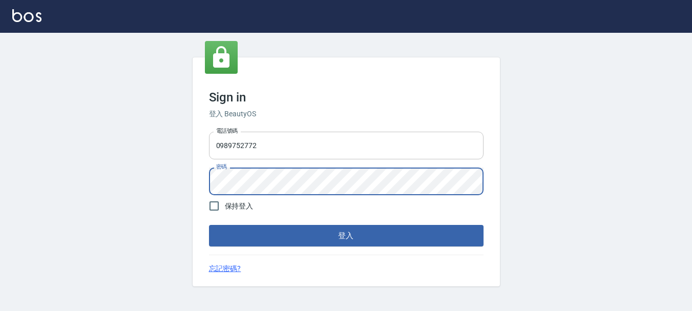
click at [209, 225] on button "登入" at bounding box center [346, 236] width 274 height 22
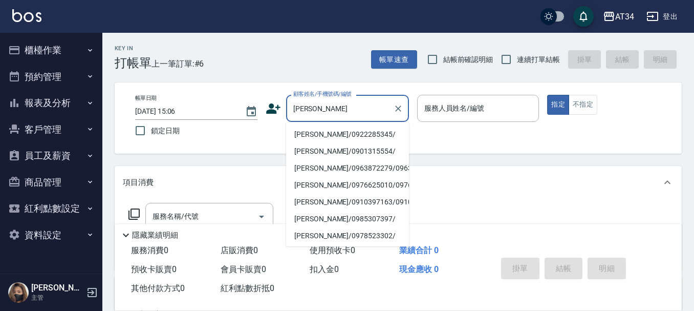
type input "[PERSON_NAME]"
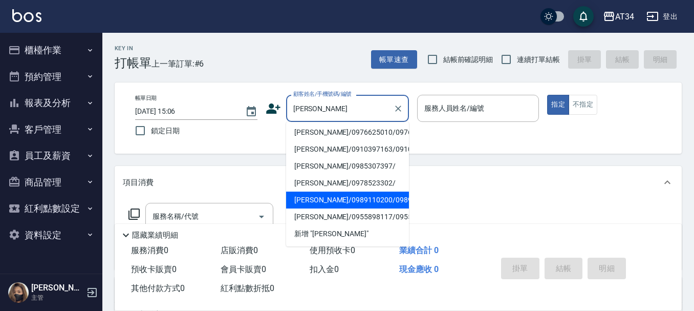
scroll to position [106, 0]
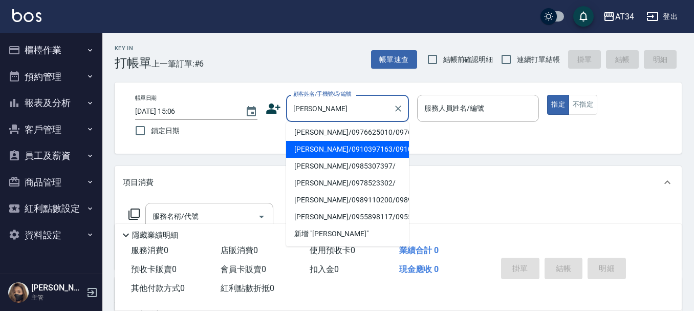
click at [325, 100] on input "[PERSON_NAME]" at bounding box center [340, 108] width 98 height 18
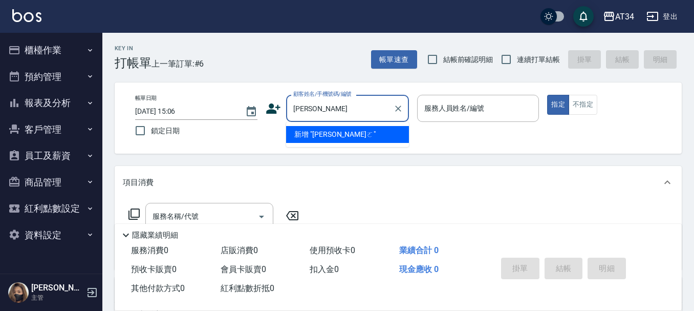
scroll to position [0, 0]
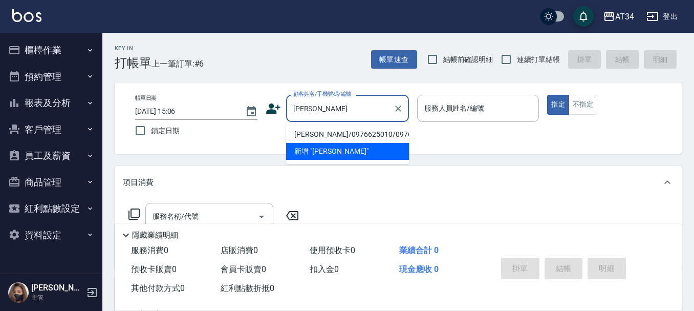
click at [338, 115] on input "陳欣儀" at bounding box center [340, 108] width 98 height 18
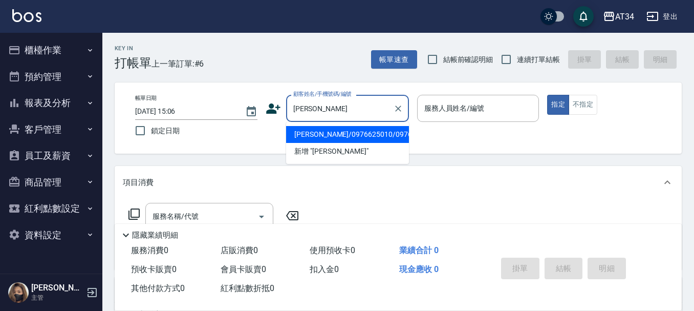
type input "陳"
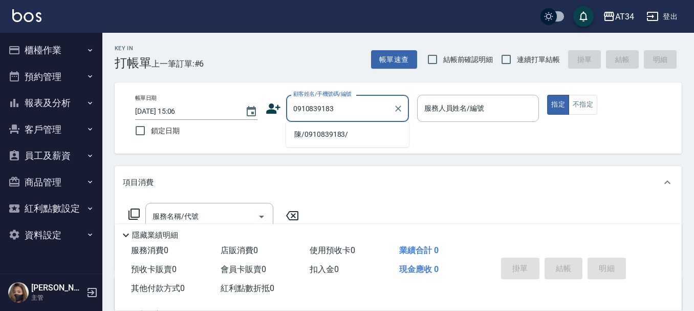
click at [302, 141] on li "陳/0910839183/" at bounding box center [347, 134] width 123 height 17
type input "陳/0910839183/"
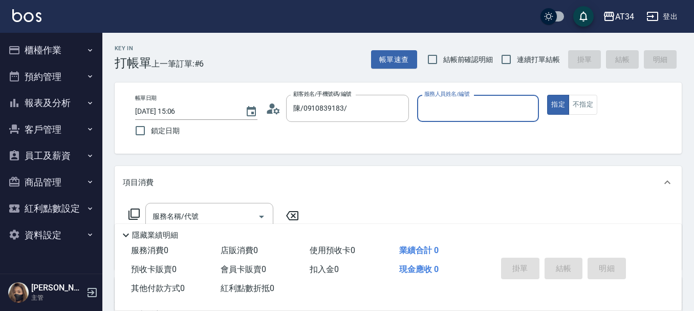
type input "[PERSON_NAME]-02"
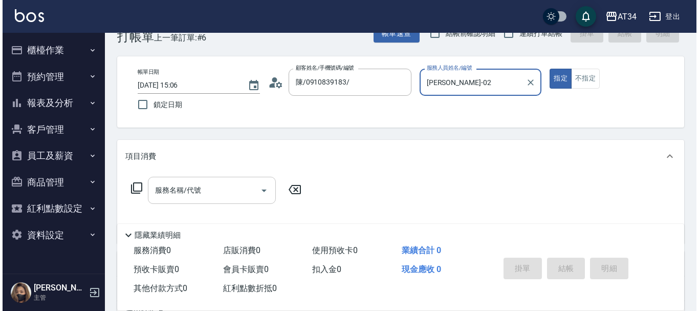
scroll to position [51, 0]
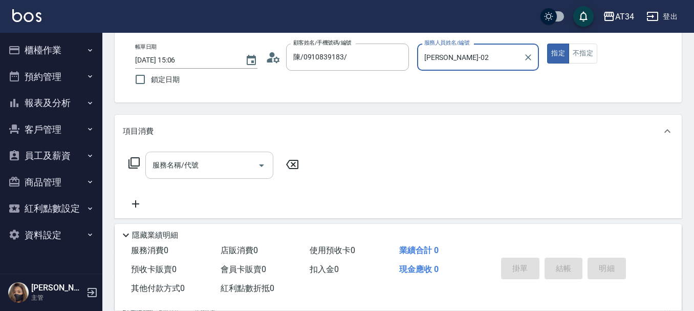
click at [202, 177] on div "服務名稱/代號" at bounding box center [209, 165] width 128 height 27
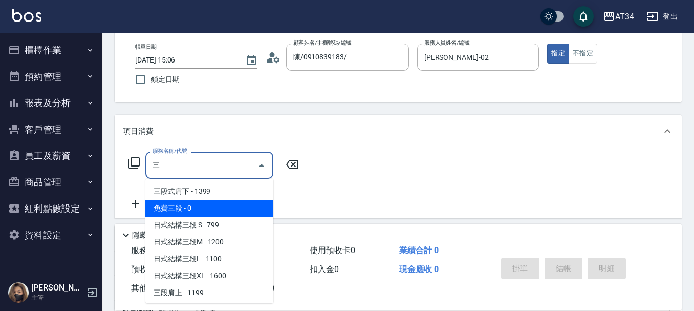
click at [206, 220] on span "日式結構三段 S - 799" at bounding box center [209, 225] width 128 height 17
type input "日式結構三段 S(625)"
type input "70"
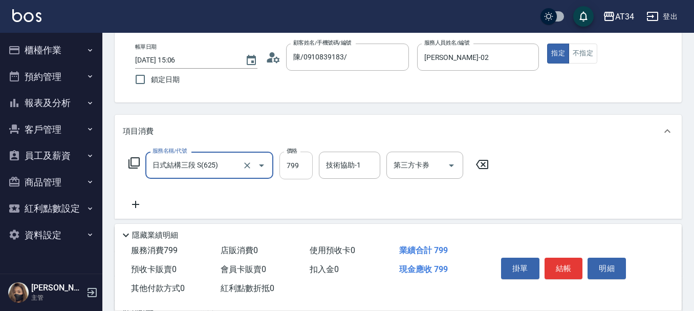
type input "日式結構三段 S(625)"
click at [298, 156] on input "799" at bounding box center [296, 166] width 33 height 28
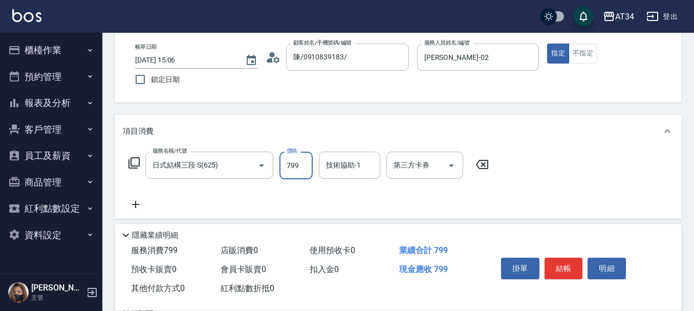
type input "9"
type input "0"
type input "934"
type input "90"
type input "934"
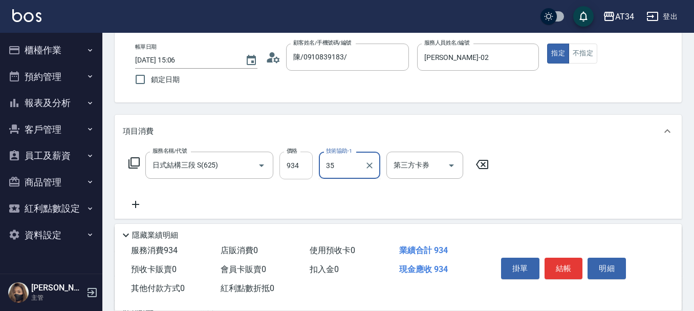
type input "拉拉-35"
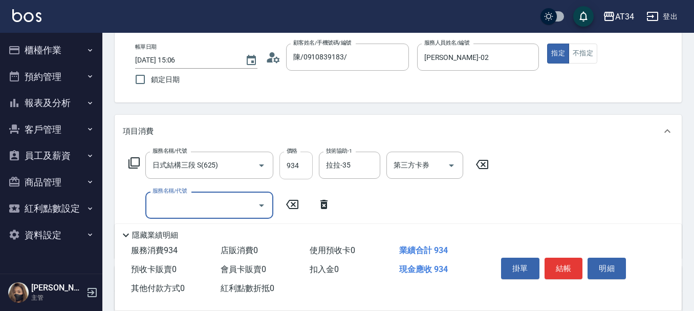
type input "9"
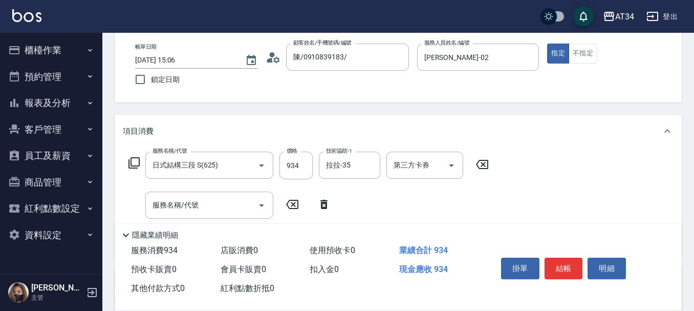
click at [142, 168] on div "服務名稱/代號 日式結構三段 S(625) 服務名稱/代號 價格 934 價格 技術協助-1 拉拉-35 技術協助-1 第三方卡券 第三方卡券" at bounding box center [309, 166] width 372 height 28
click at [139, 168] on div "服務名稱/代號 日式結構三段 S(625) 服務名稱/代號 價格 934 價格 技術協助-1 拉拉-35 技術協助-1 第三方卡券 第三方卡券" at bounding box center [309, 166] width 372 height 28
click at [140, 158] on icon at bounding box center [134, 163] width 12 height 12
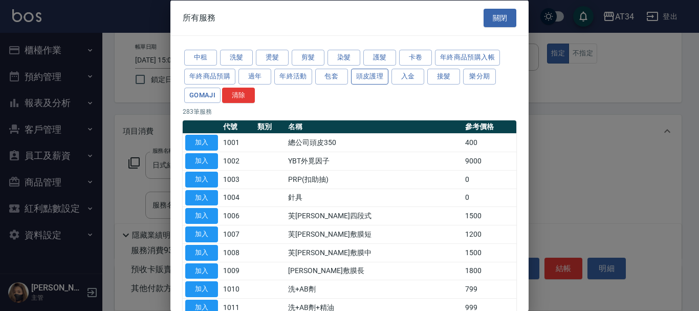
click at [379, 74] on button "頭皮護理" at bounding box center [370, 76] width 38 height 16
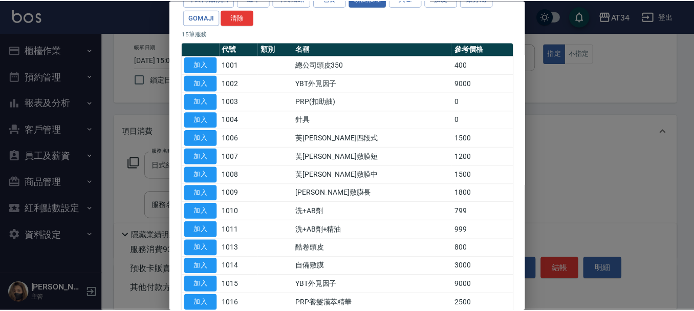
scroll to position [102, 0]
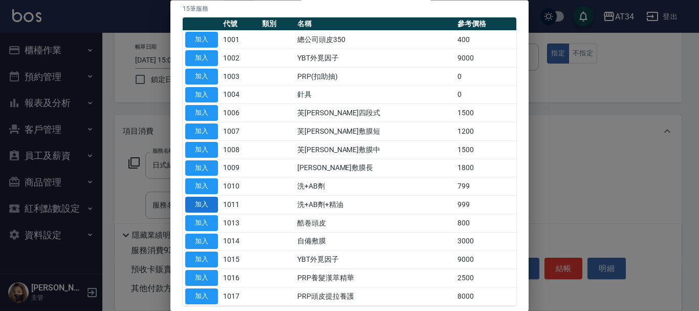
click at [204, 206] on button "加入" at bounding box center [201, 205] width 33 height 16
type input "190"
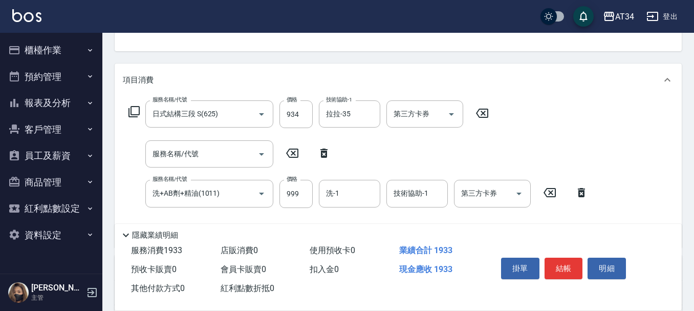
click at [328, 159] on icon at bounding box center [324, 153] width 26 height 12
type input "洗+AB劑+精油(1011)"
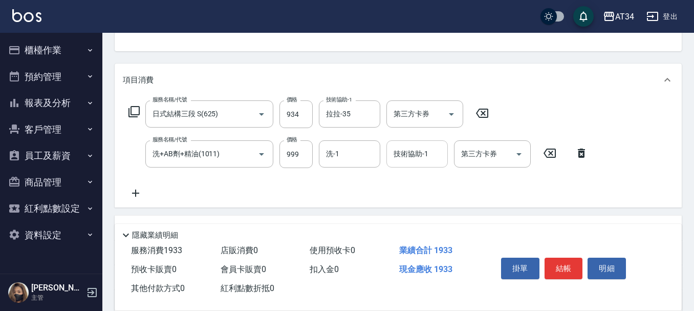
click at [423, 159] on div "技術協助-1 技術協助-1" at bounding box center [417, 153] width 61 height 27
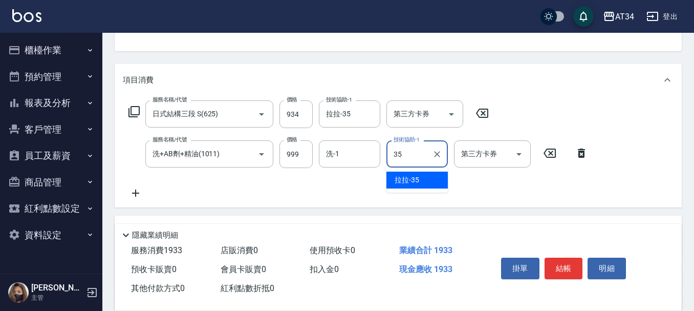
type input "拉拉-35"
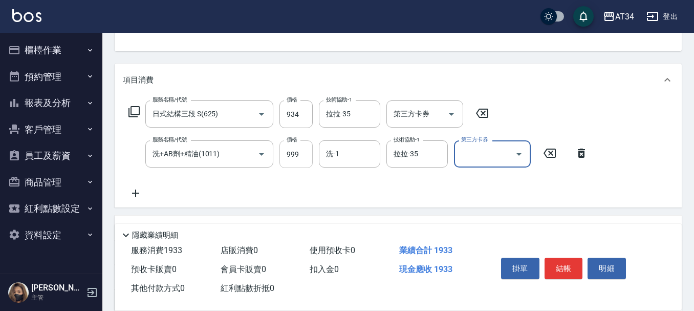
click at [301, 162] on input "999" at bounding box center [296, 154] width 33 height 28
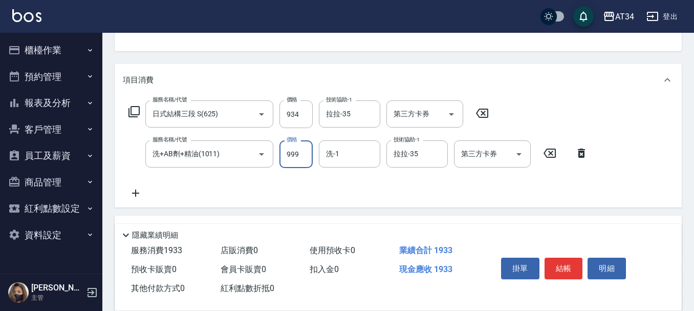
type input "1"
type input "90"
type input "100"
type input "1000"
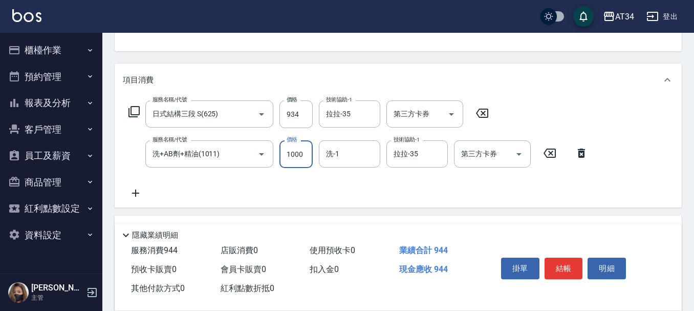
type input "190"
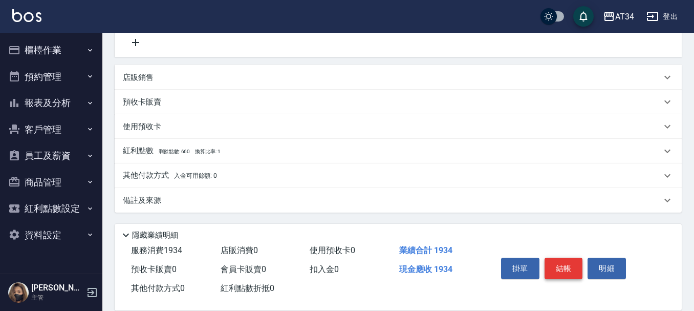
type input "1000"
click at [566, 265] on button "結帳" at bounding box center [564, 269] width 38 height 22
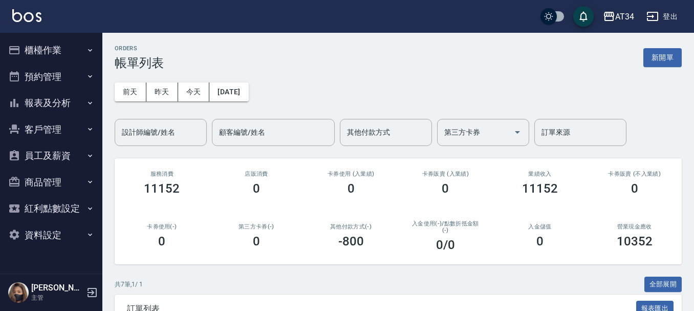
click at [48, 36] on ul "櫃檯作業 打帳單 帳單列表 現金收支登錄 高階收支登錄 材料自購登錄 每日結帳 排班表 現場電腦打卡 預約管理 預約管理 單日預約紀錄 單週預約紀錄 報表及分…" at bounding box center [51, 142] width 94 height 219
click at [63, 52] on button "櫃檯作業" at bounding box center [51, 50] width 94 height 27
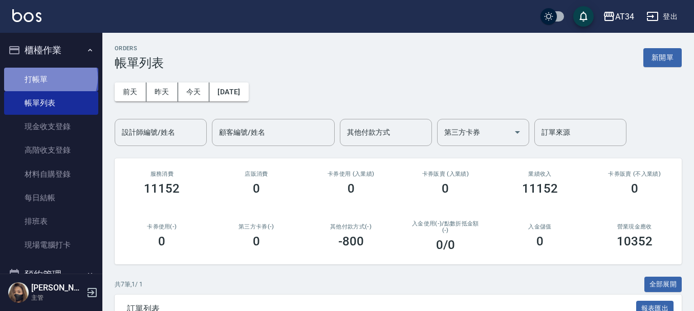
click at [50, 77] on link "打帳單" at bounding box center [51, 80] width 94 height 24
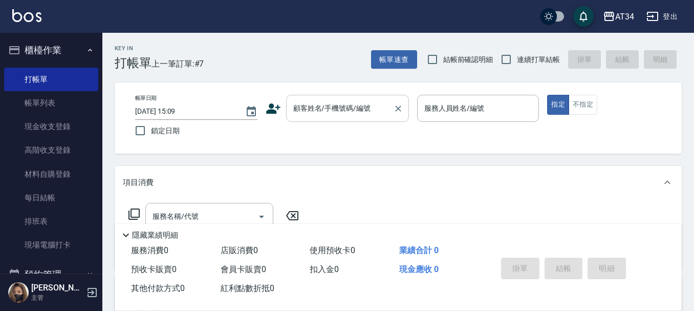
type input "辰"
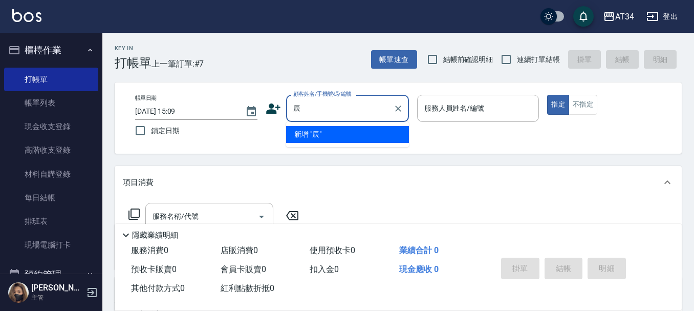
click at [324, 98] on div "顧客姓名/手機號碼/編號 辰 顧客姓名/手機號碼/編號" at bounding box center [347, 108] width 123 height 27
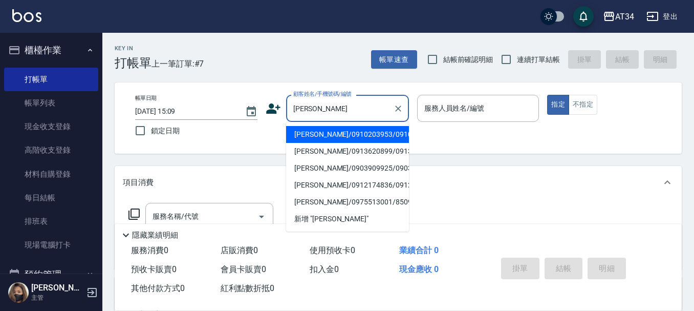
click at [301, 143] on li "[PERSON_NAME]/0910203953/0910203953" at bounding box center [347, 134] width 123 height 17
type input "[PERSON_NAME]/0910203953/0910203953"
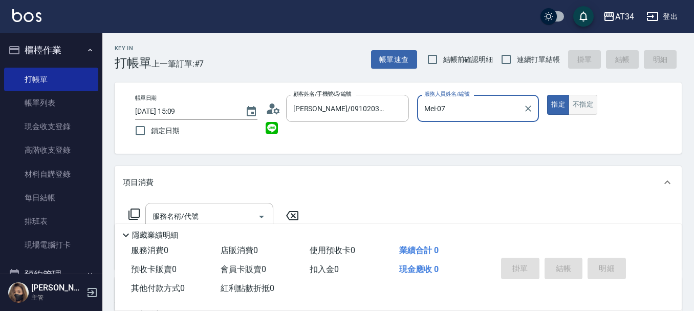
type input "Mei-07"
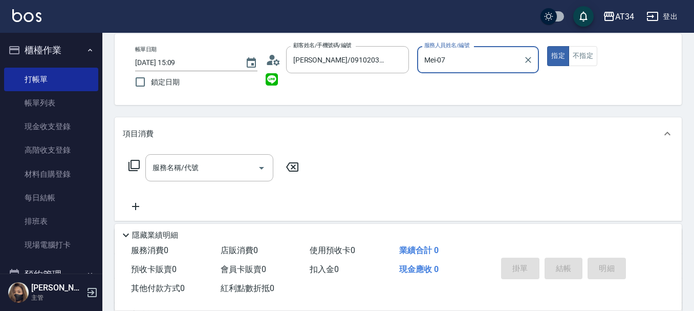
scroll to position [51, 0]
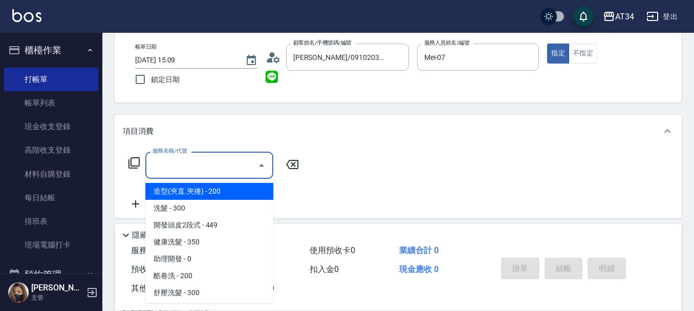
click at [196, 164] on div "服務名稱/代號 服務名稱/代號" at bounding box center [209, 165] width 128 height 27
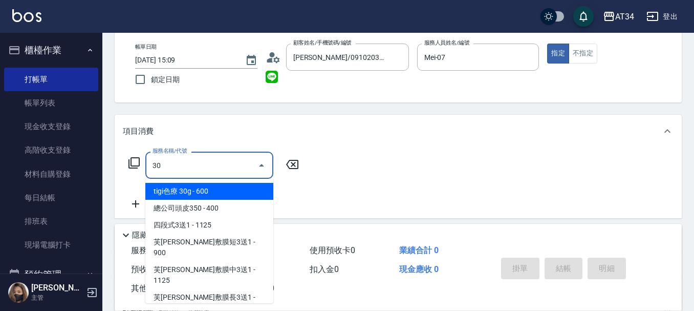
type input "303"
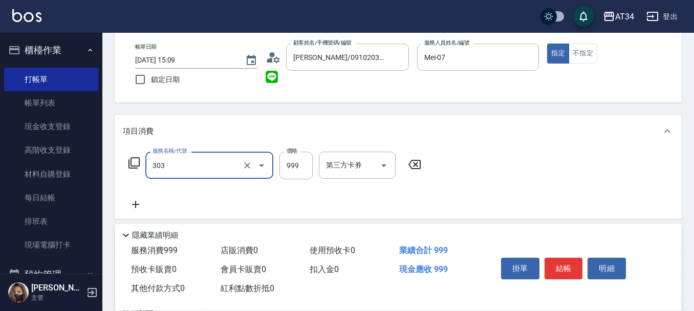
type input "90"
type input "局部燙(303)"
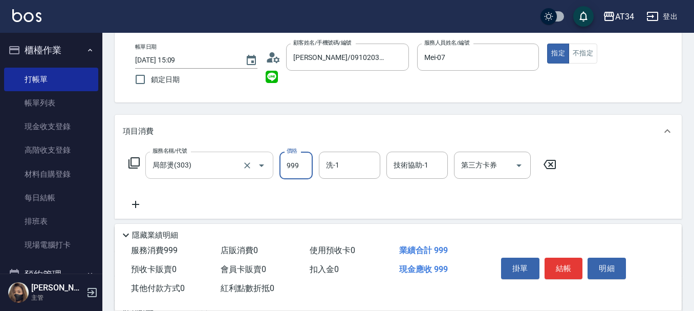
type input "0"
type input "19"
type input "10"
type input "190"
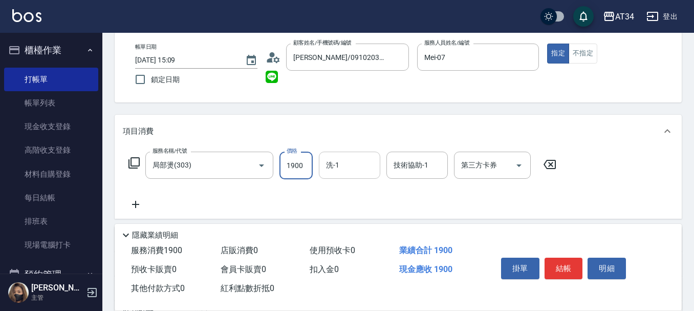
type input "1900"
click at [352, 162] on input "洗-1" at bounding box center [350, 165] width 52 height 18
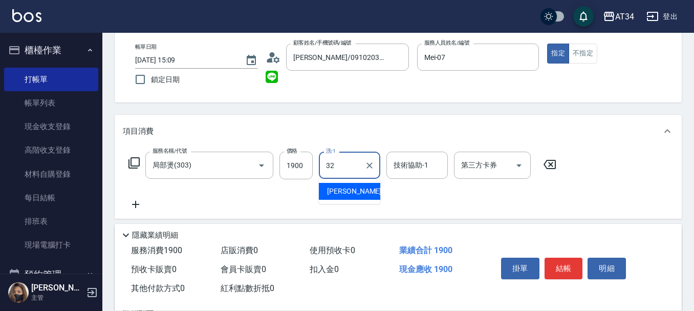
type input "阿源-32"
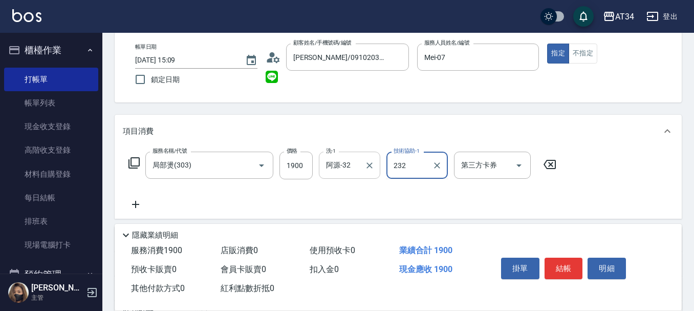
type input "232"
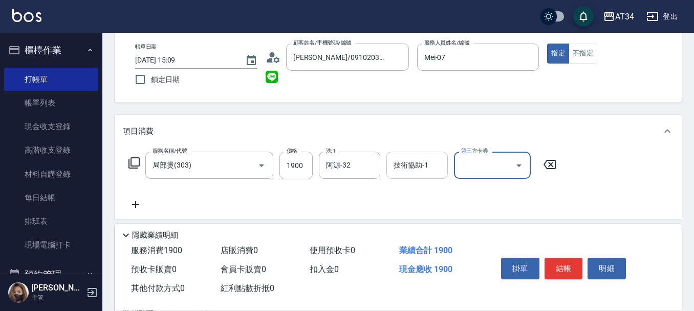
click at [402, 170] on input "技術協助-1" at bounding box center [417, 165] width 52 height 18
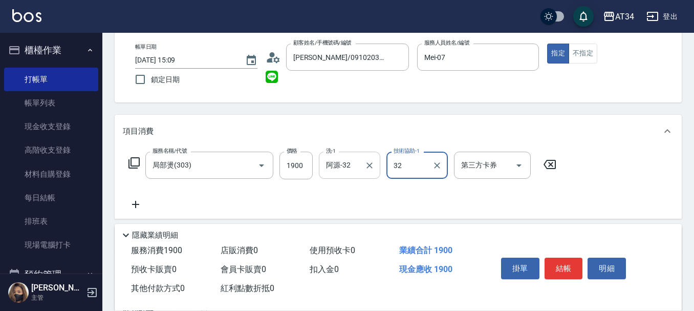
type input "阿源-32"
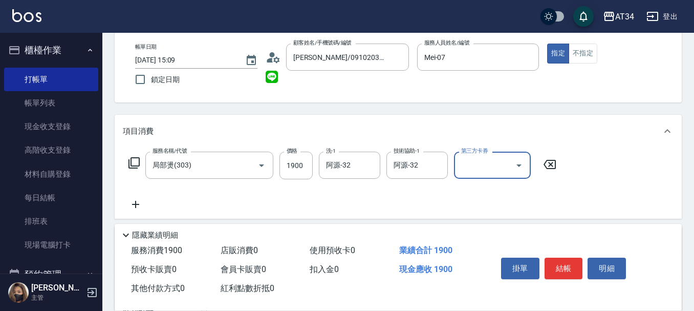
scroll to position [154, 0]
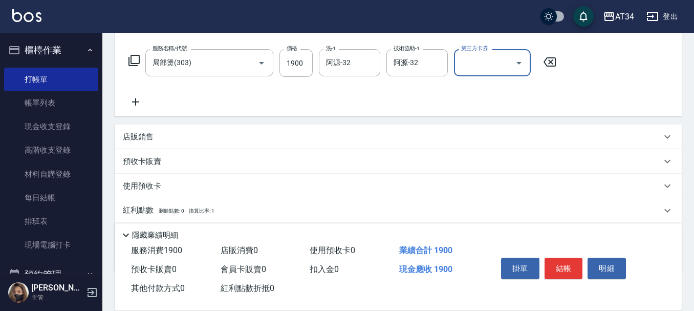
click at [151, 89] on div "服務名稱/代號 局部燙(303) 服務名稱/代號 價格 1900 價格 洗-1 阿源-32 洗-1 技術協助-1 阿源-32 技術協助-1 第三方卡券 第三方…" at bounding box center [343, 78] width 440 height 59
click at [123, 105] on icon at bounding box center [136, 102] width 26 height 12
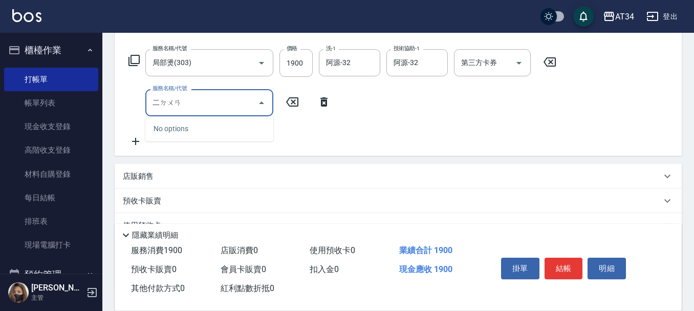
type input "二段"
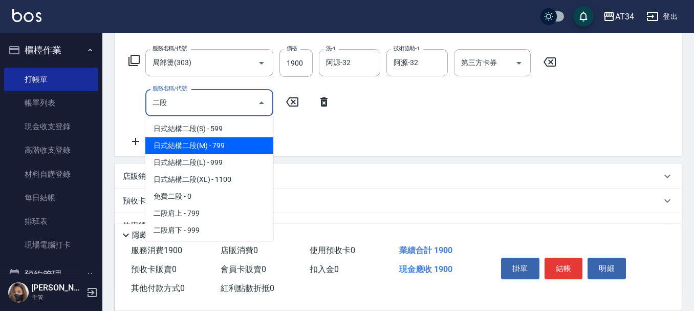
click at [220, 149] on span "日式結構二段(M) - 799" at bounding box center [209, 145] width 128 height 17
type input "260"
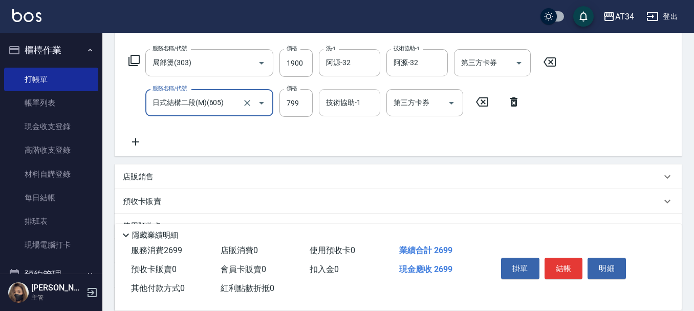
click at [337, 112] on div "技術協助-1" at bounding box center [349, 102] width 61 height 27
type input "日式結構二段(M)(605)"
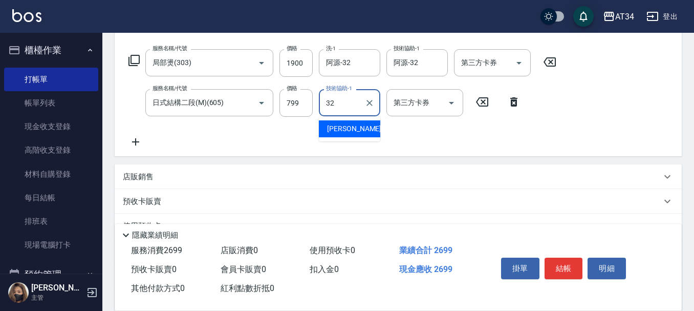
type input "阿源-32"
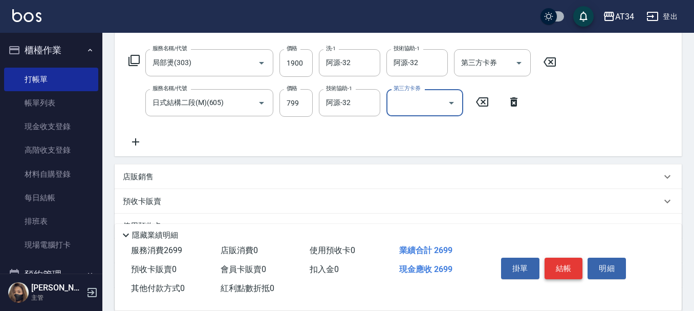
click at [558, 267] on button "結帳" at bounding box center [564, 269] width 38 height 22
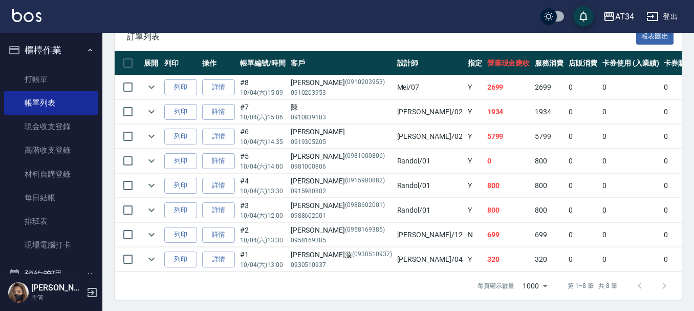
scroll to position [281, 0]
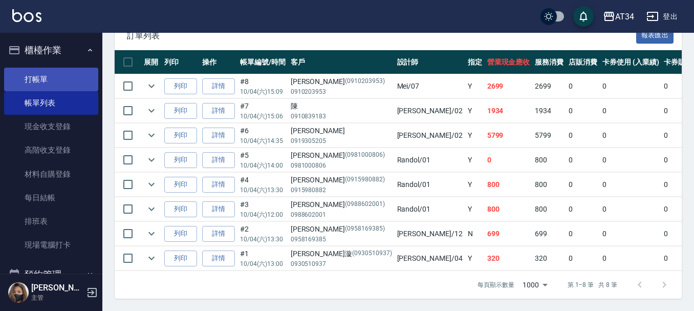
click at [48, 79] on link "打帳單" at bounding box center [51, 80] width 94 height 24
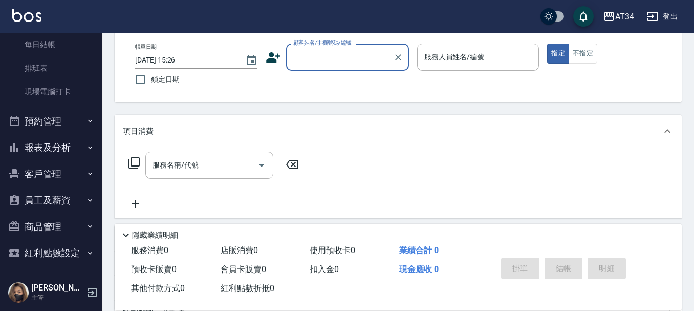
scroll to position [154, 0]
click at [73, 121] on button "預約管理" at bounding box center [51, 121] width 94 height 27
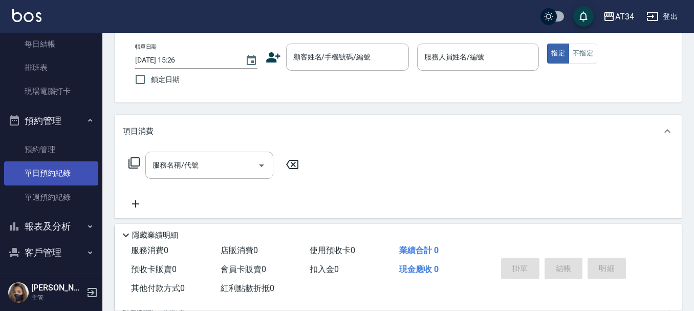
click at [63, 169] on link "單日預約紀錄" at bounding box center [51, 173] width 94 height 24
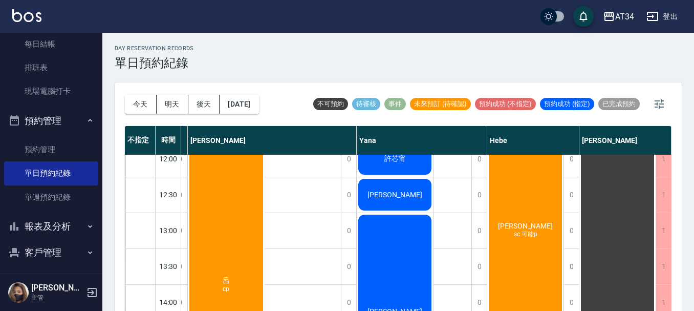
scroll to position [102, 805]
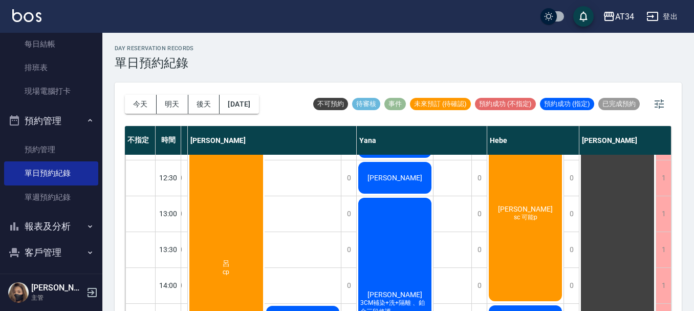
click at [532, 257] on div "林r sc 可能p" at bounding box center [525, 213] width 76 height 178
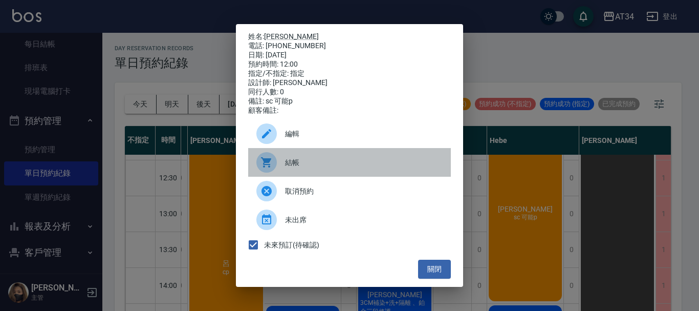
click at [323, 166] on span "結帳" at bounding box center [364, 162] width 158 height 11
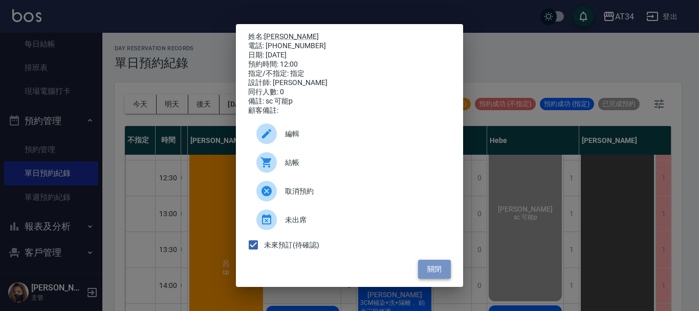
click at [440, 277] on button "關閉" at bounding box center [434, 269] width 33 height 19
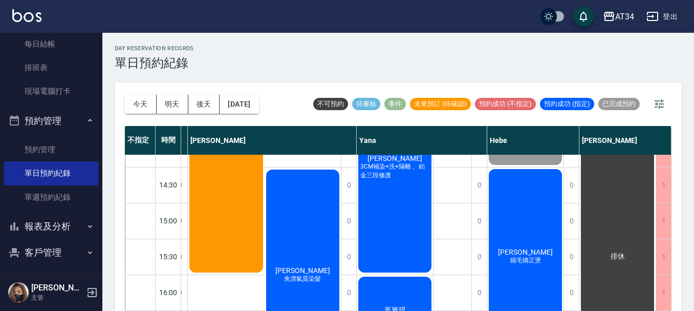
scroll to position [256, 800]
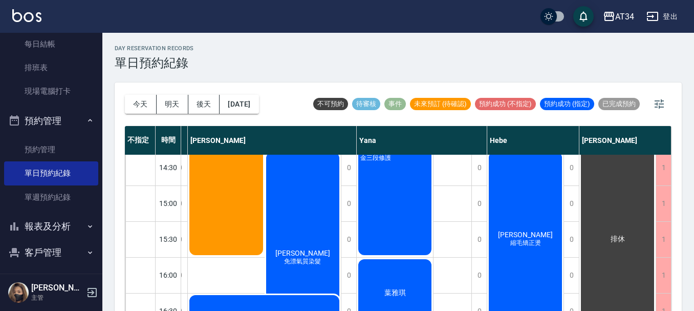
click at [514, 241] on span "縮毛矯正燙" at bounding box center [525, 243] width 35 height 9
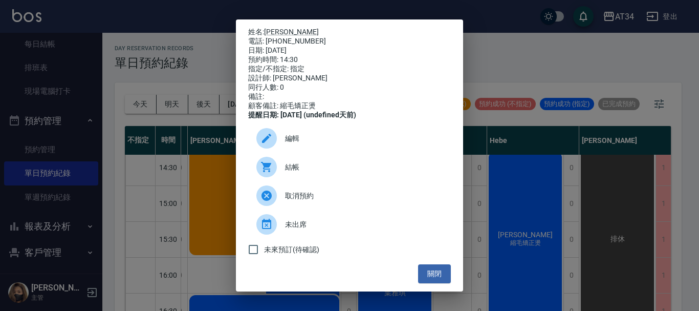
click at [329, 173] on span "結帳" at bounding box center [364, 167] width 158 height 11
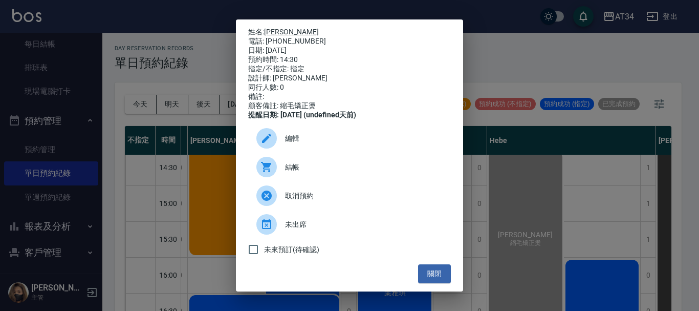
click at [567, 76] on div "姓名: 蔡孟婷 電話: 0963120319 日期: 2025/10/04 預約時間: 14:30 指定/不指定: 指定 設計師: Hebe 同行人數: 0 …" at bounding box center [349, 155] width 699 height 311
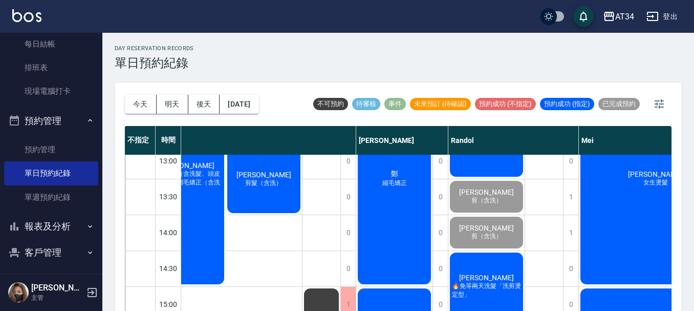
scroll to position [154, 240]
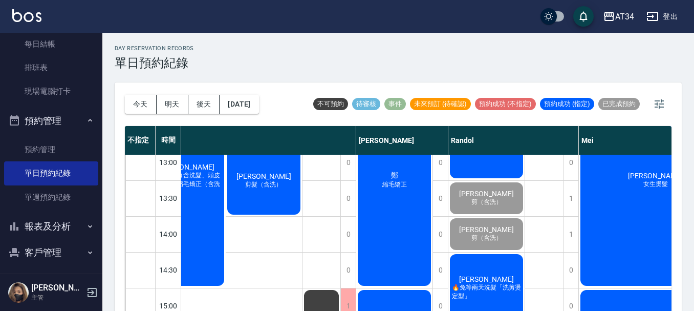
click at [498, 268] on div "鐘偉辰 🔥免等兩天洗髮「洗剪燙定型」" at bounding box center [486, 287] width 76 height 71
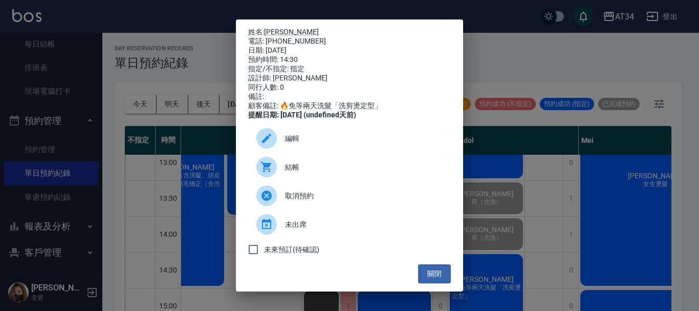
click at [296, 169] on span "結帳" at bounding box center [364, 167] width 158 height 11
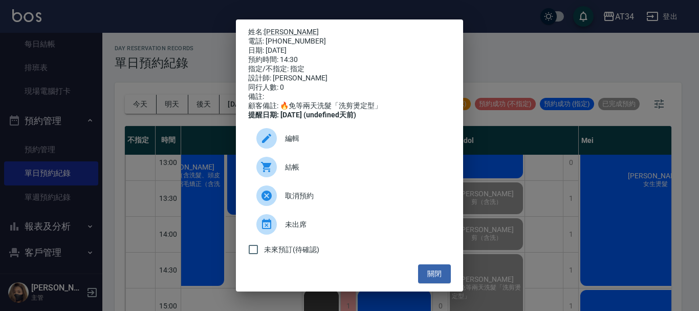
click at [584, 1] on div "姓名: 鐘偉辰 電話: 0922886535 日期: 2025/10/04 預約時間: 14:30 指定/不指定: 指定 設計師: Randol 同行人數: …" at bounding box center [349, 155] width 699 height 311
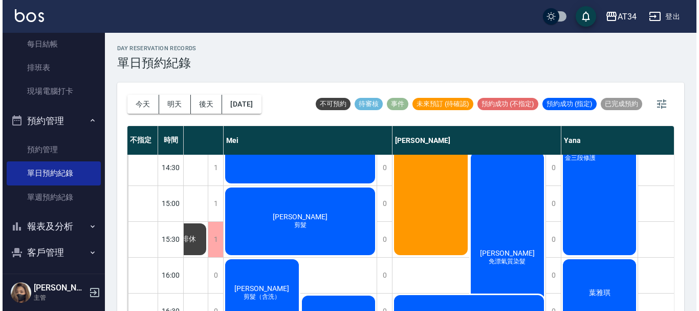
scroll to position [154, 597]
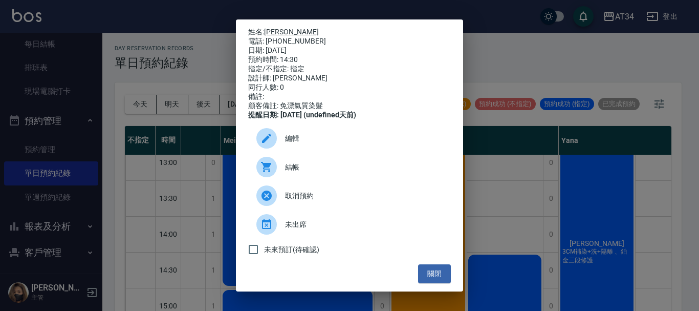
click at [395, 180] on div "結帳" at bounding box center [349, 167] width 203 height 29
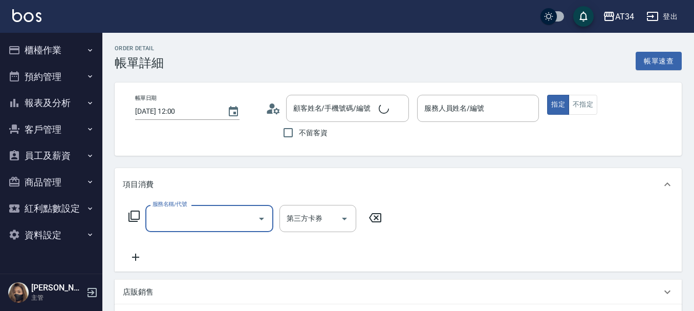
type input "Hebe-26"
type input "30"
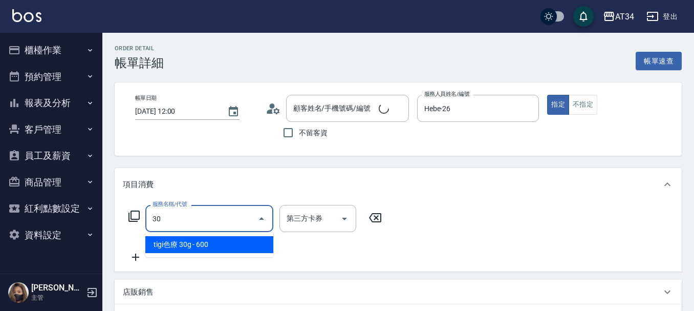
type input "林r/0920142132/null"
type input "301"
type input "150"
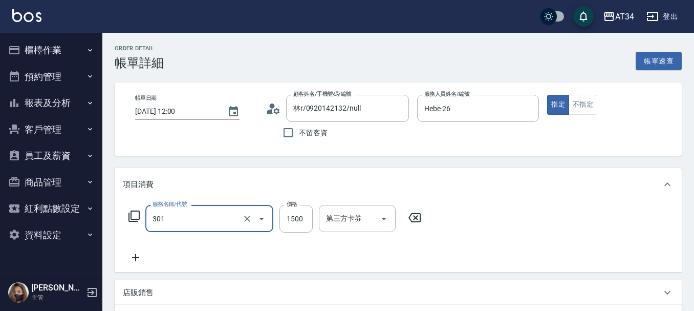
type input "燙髮(301)"
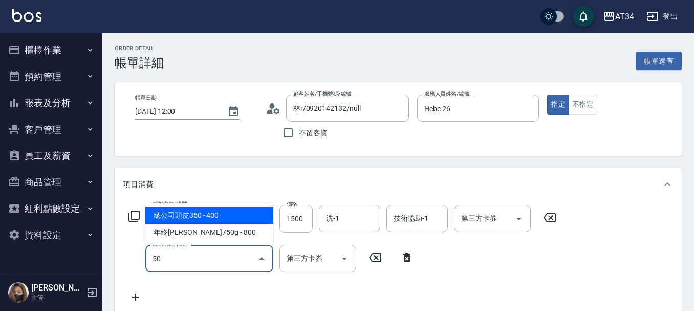
type input "501"
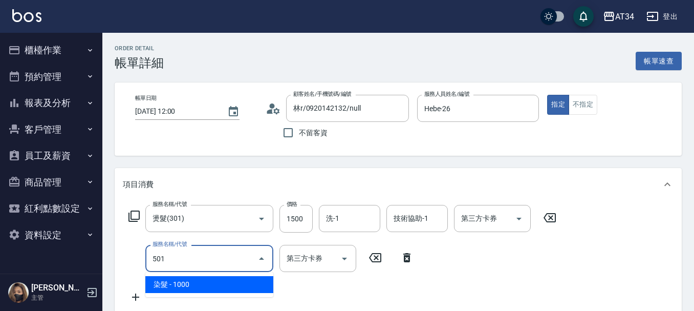
type input "250"
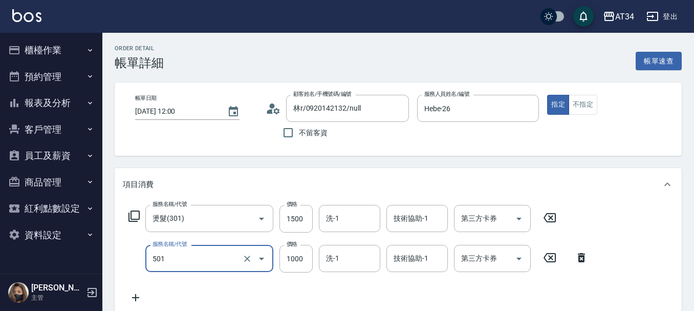
type input "染髮(501)"
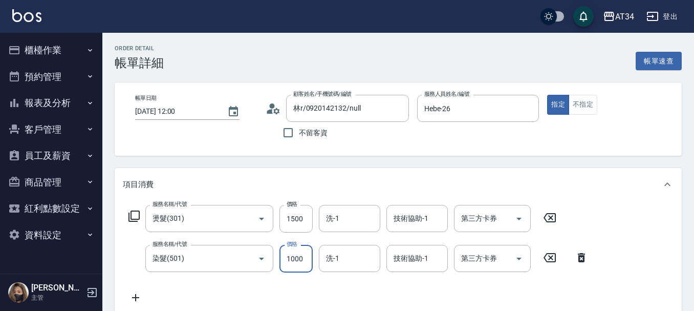
type input "1"
type input "150"
type input "300"
type input "1500"
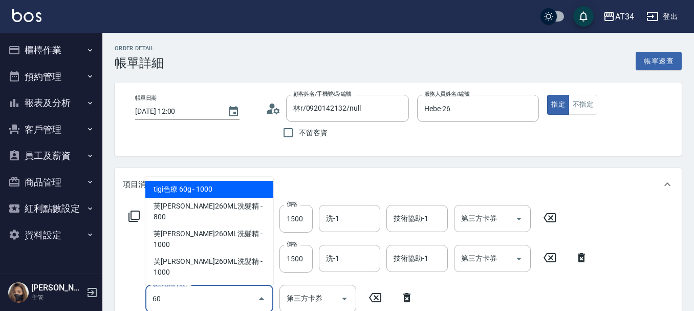
type input "601"
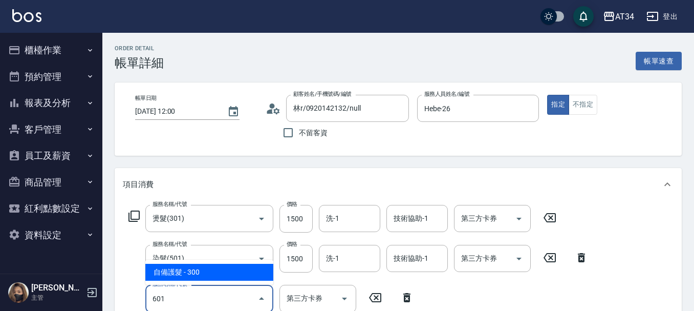
type input "330"
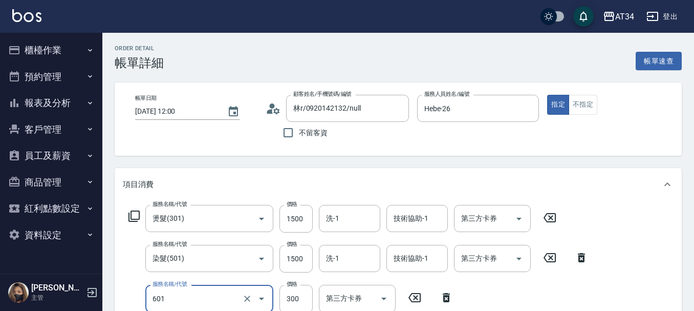
type input "自備護髮(601)"
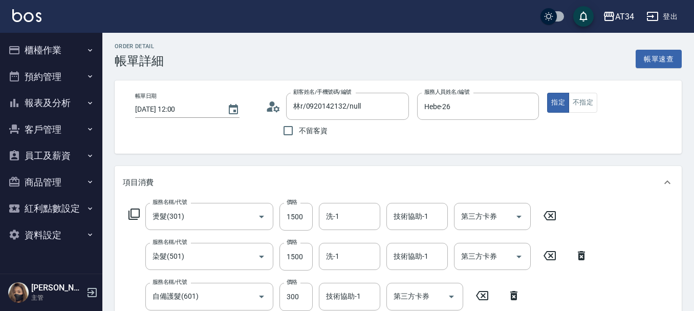
scroll to position [183, 0]
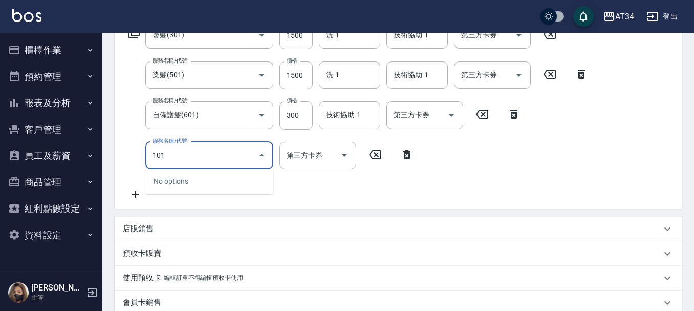
type input "1010"
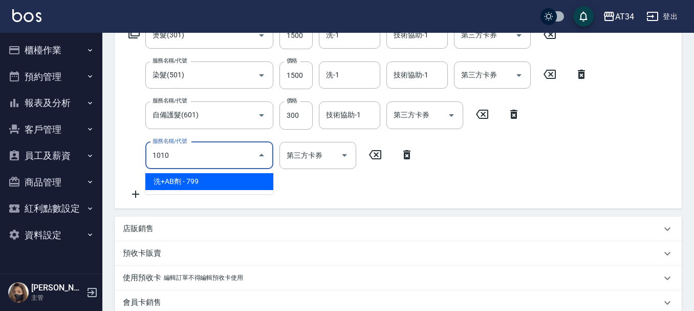
type input "400"
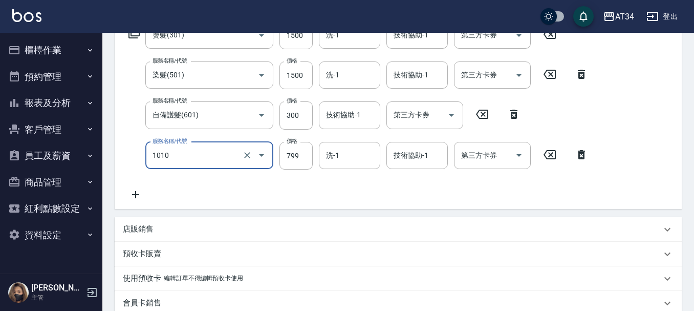
type input "洗+AB劑(1010)"
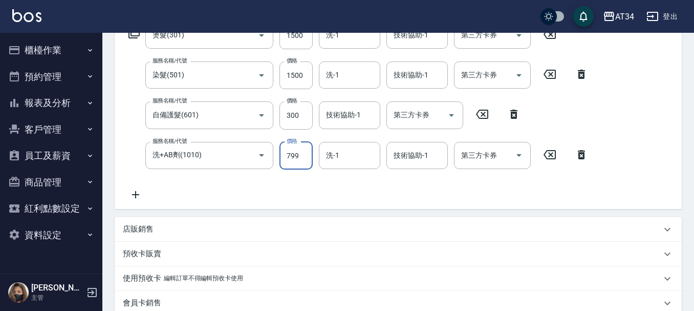
type input "330"
type input "500"
type input "380"
click at [361, 105] on div "技術協助-1" at bounding box center [349, 114] width 61 height 27
type input "500"
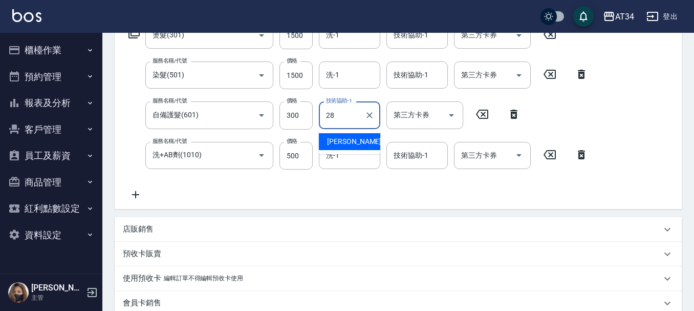
type input "2"
type input "阿源-32"
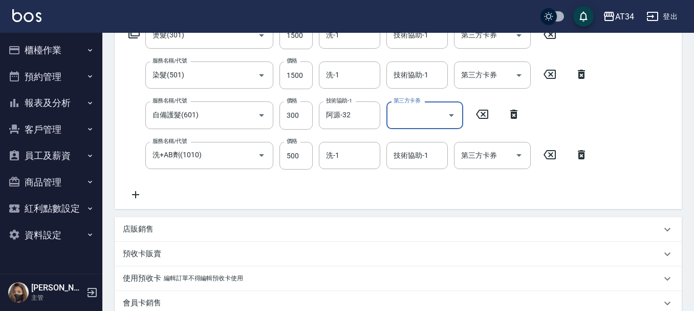
click at [344, 58] on div "服務名稱/代號 燙髮(301) 服務名稱/代號 價格 1500 價格 洗-1 洗-1 技術協助-1 技術協助-1 第三方卡券 第三方卡券 服務名稱/代號 染髮…" at bounding box center [358, 111] width 471 height 179
click at [346, 63] on div "洗-1" at bounding box center [349, 74] width 61 height 27
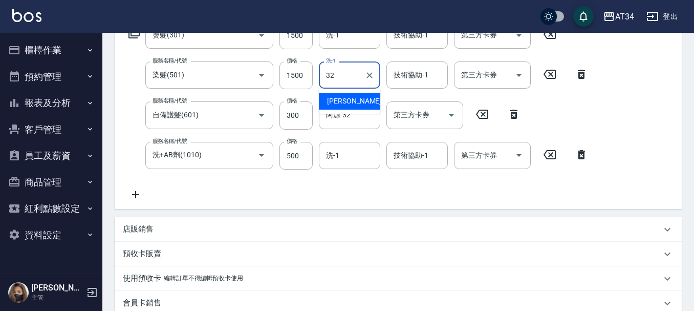
type input "阿源-32"
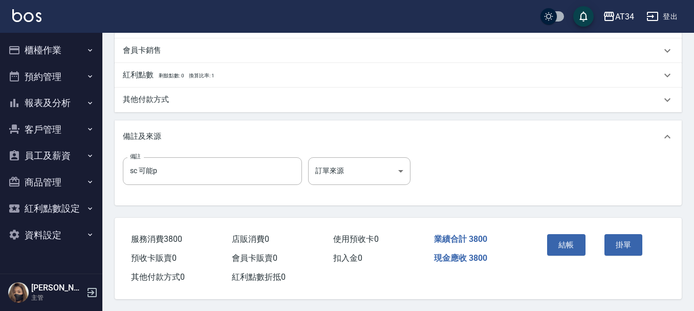
scroll to position [441, 0]
click at [583, 242] on button "結帳" at bounding box center [566, 244] width 38 height 22
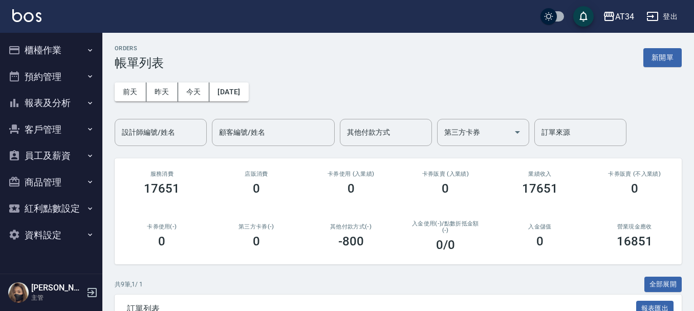
click at [60, 134] on button "客戶管理" at bounding box center [51, 129] width 94 height 27
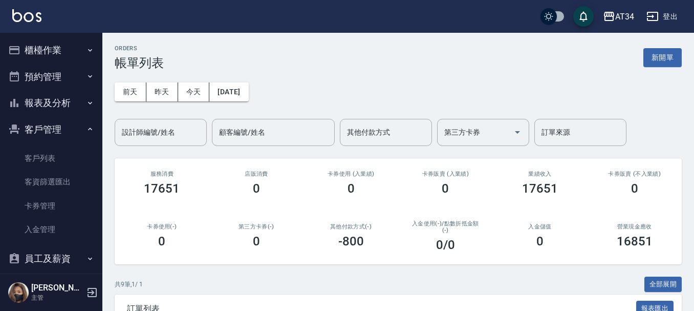
click at [69, 73] on button "預約管理" at bounding box center [51, 76] width 94 height 27
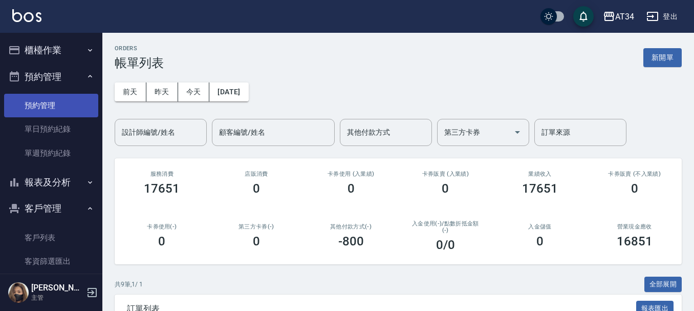
click at [64, 111] on link "預約管理" at bounding box center [51, 106] width 94 height 24
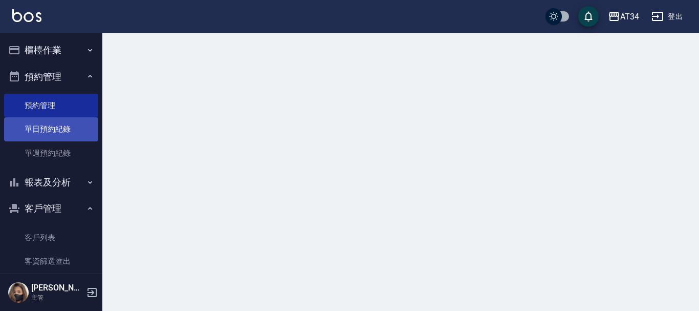
click at [62, 135] on link "單日預約紀錄" at bounding box center [51, 129] width 94 height 24
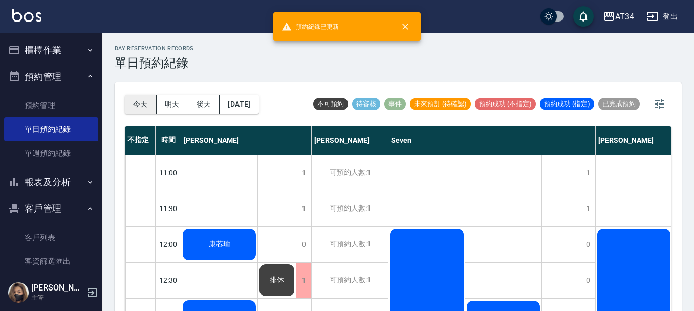
click at [153, 101] on button "今天" at bounding box center [141, 104] width 32 height 19
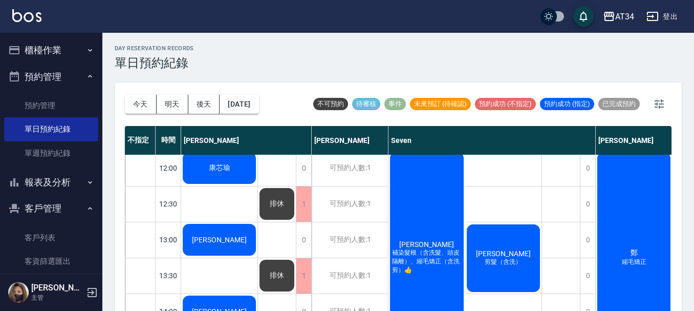
scroll to position [51, 0]
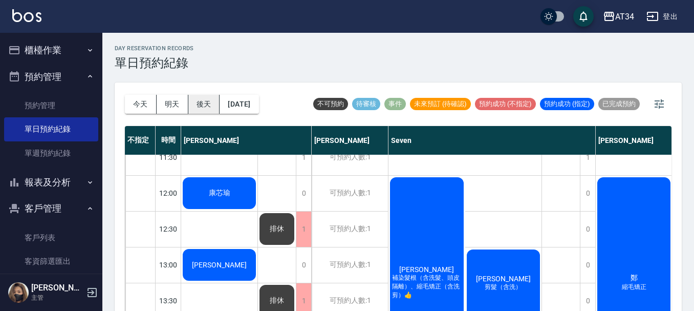
click at [204, 112] on button "後天" at bounding box center [204, 104] width 32 height 19
click at [21, 47] on button "櫃檯作業" at bounding box center [51, 50] width 94 height 27
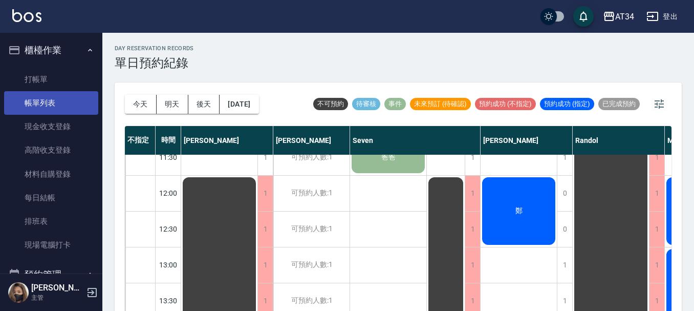
click at [49, 95] on link "帳單列表" at bounding box center [51, 103] width 94 height 24
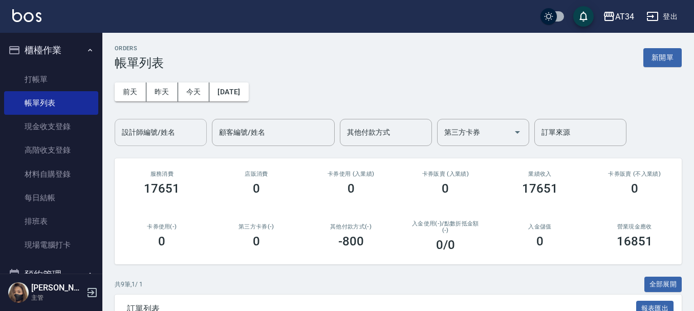
click at [187, 138] on input "設計師編號/姓名" at bounding box center [160, 132] width 83 height 18
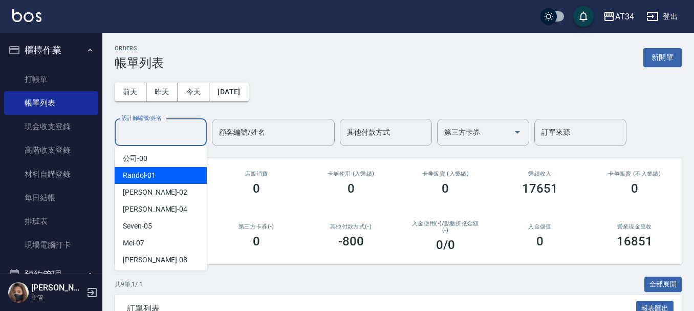
click at [173, 182] on div "Randol -01" at bounding box center [161, 175] width 92 height 17
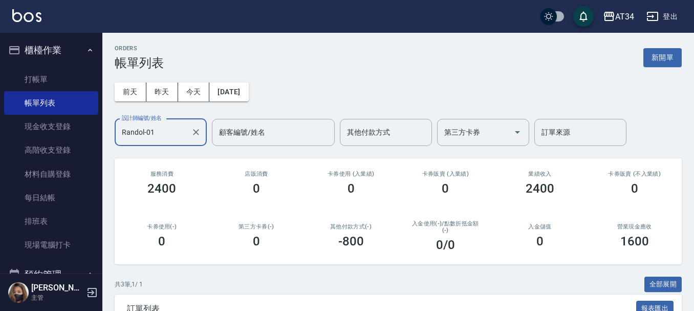
click at [173, 126] on input "Randol-01" at bounding box center [153, 132] width 68 height 18
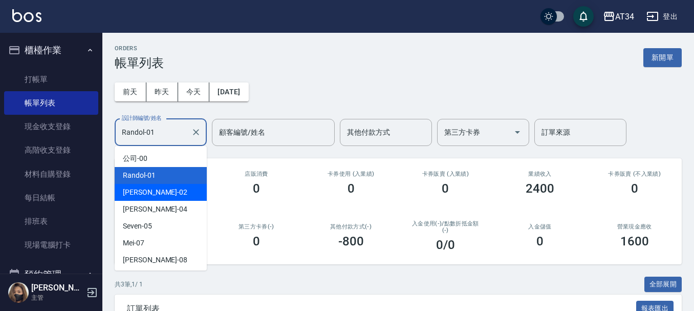
click at [156, 184] on div "Wendy -02" at bounding box center [161, 192] width 92 height 17
type input "Wendy-02"
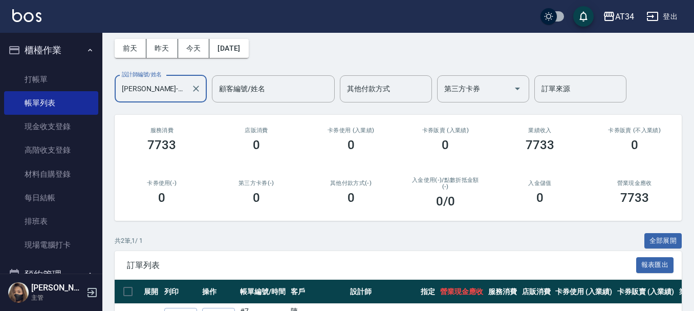
scroll to position [133, 0]
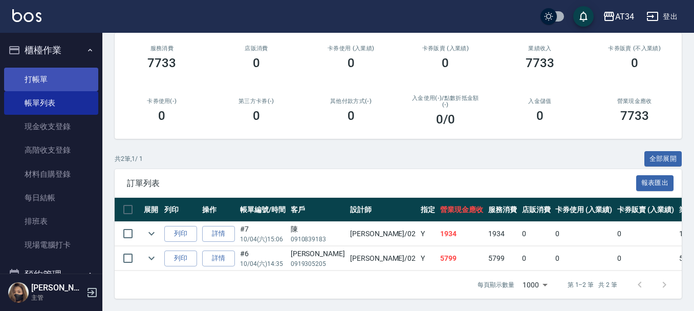
click at [59, 75] on link "打帳單" at bounding box center [51, 80] width 94 height 24
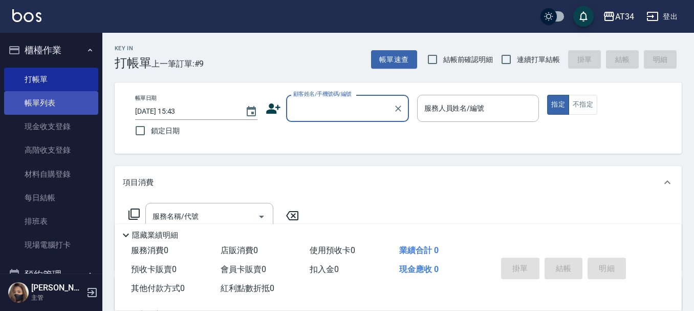
click at [73, 103] on link "帳單列表" at bounding box center [51, 103] width 94 height 24
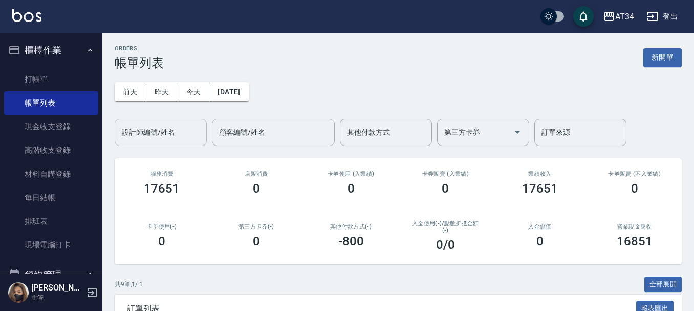
click at [182, 135] on input "設計師編號/姓名" at bounding box center [160, 132] width 83 height 18
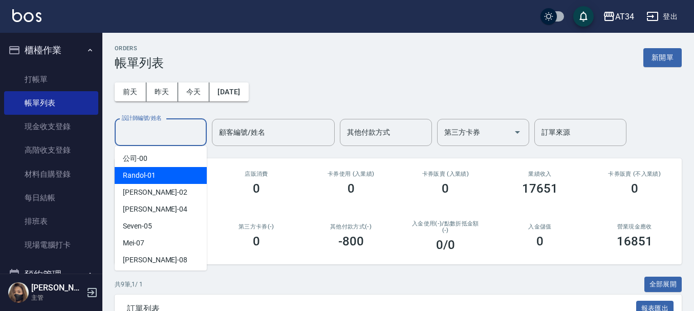
click at [160, 183] on div "Randol -01" at bounding box center [161, 175] width 92 height 17
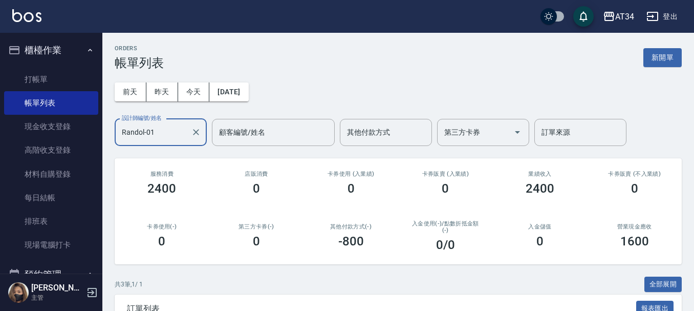
click at [175, 137] on input "Randol-01" at bounding box center [153, 132] width 68 height 18
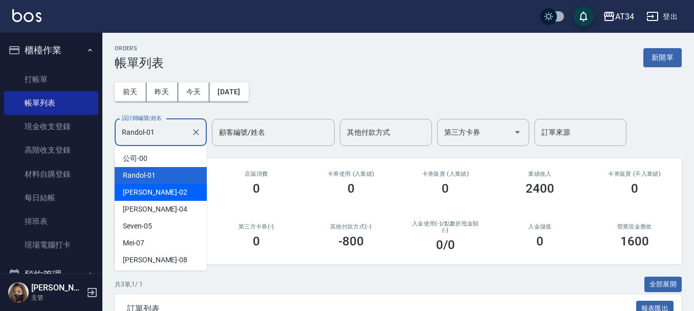
click at [167, 185] on div "Wendy -02" at bounding box center [161, 192] width 92 height 17
type input "Wendy-02"
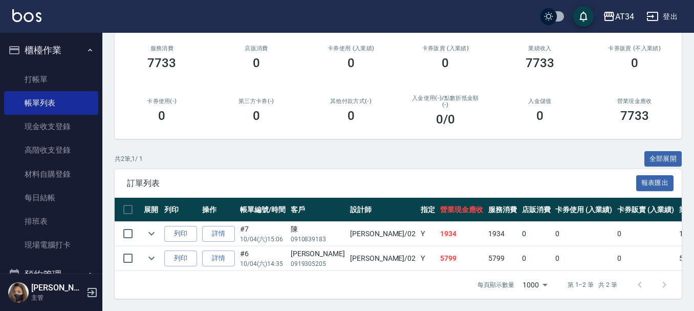
scroll to position [133, 0]
click at [76, 85] on link "打帳單" at bounding box center [51, 80] width 94 height 24
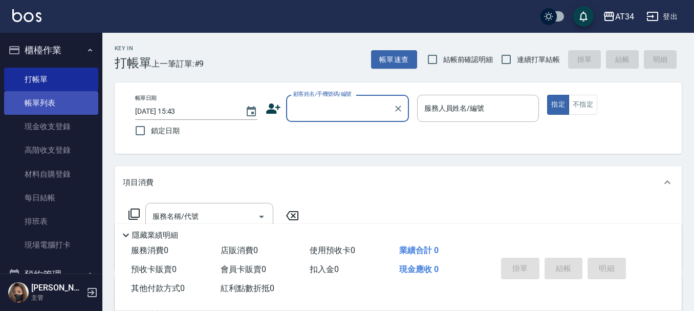
click at [42, 92] on link "帳單列表" at bounding box center [51, 103] width 94 height 24
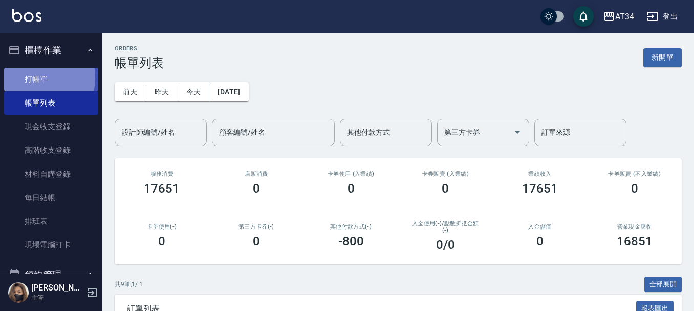
click at [24, 77] on link "打帳單" at bounding box center [51, 80] width 94 height 24
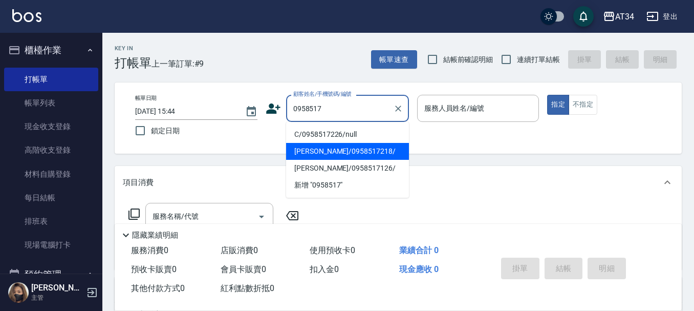
click at [366, 152] on li "林嘉瑀/0958517218/" at bounding box center [347, 151] width 123 height 17
type input "林嘉瑀/0958517218/"
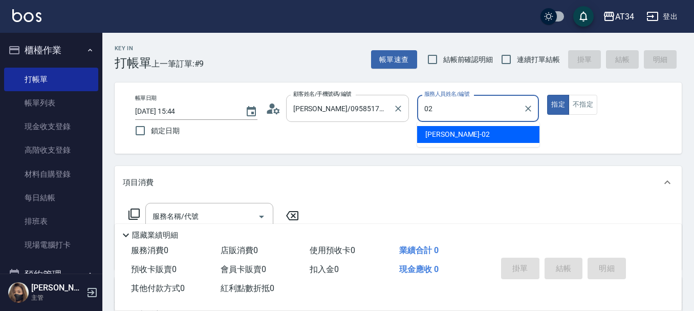
type input "Wendy-02"
type button "true"
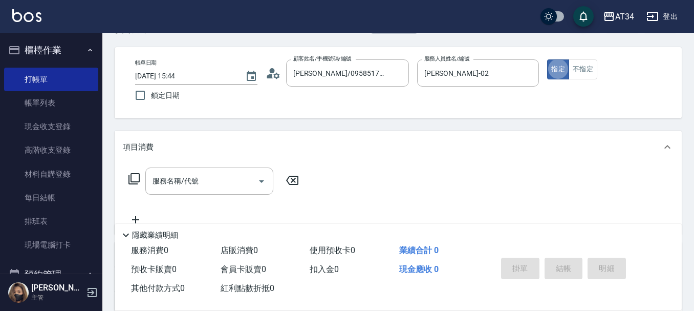
scroll to position [102, 0]
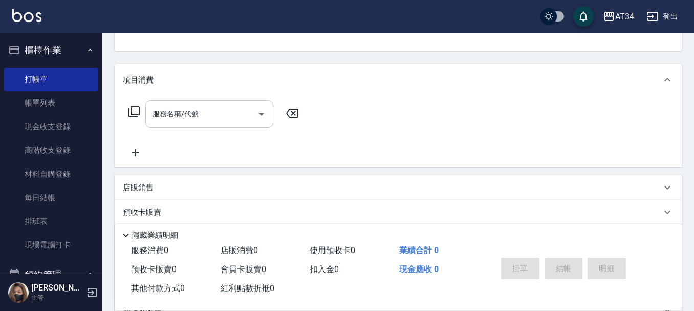
click at [201, 118] on input "服務名稱/代號" at bounding box center [201, 114] width 103 height 18
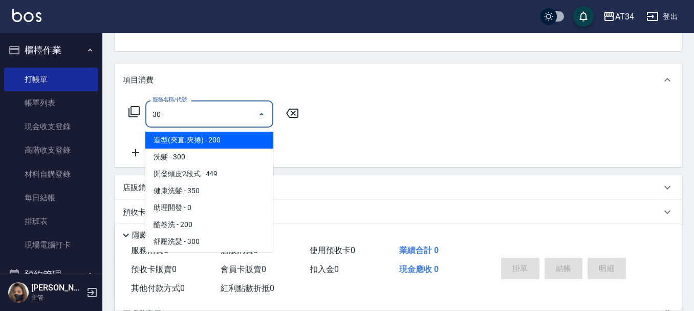
type input "301"
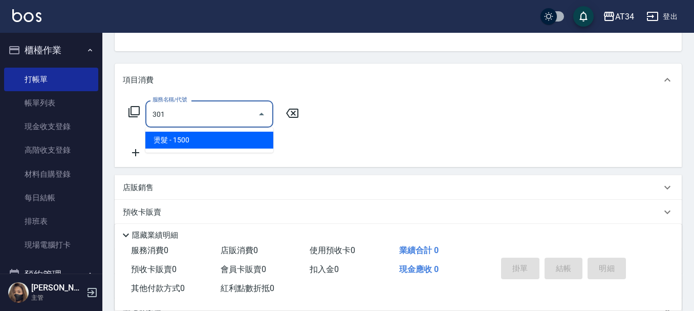
type input "150"
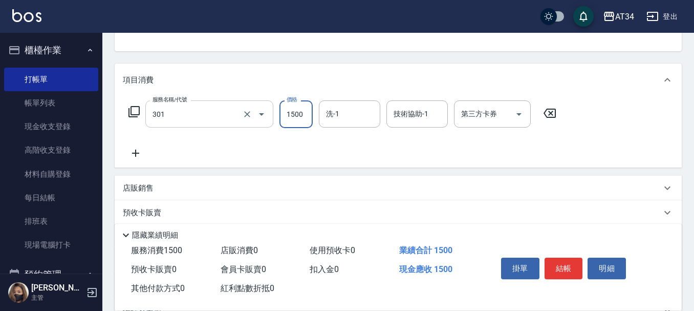
type input "燙髮(301)"
type input "2"
type input "0"
type input "249"
type input "240"
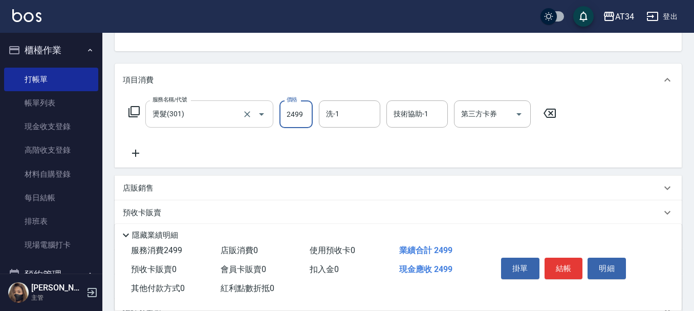
type input "2499"
type input "拉拉-35"
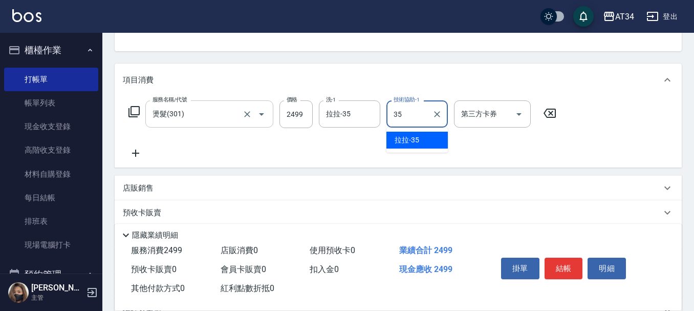
type input "拉拉-35"
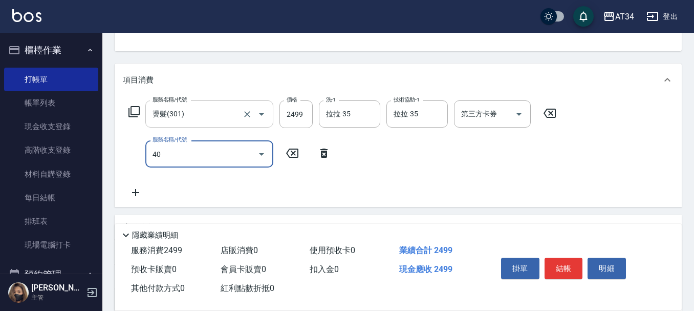
type input "401"
type input "270"
type input "剪髮(401)"
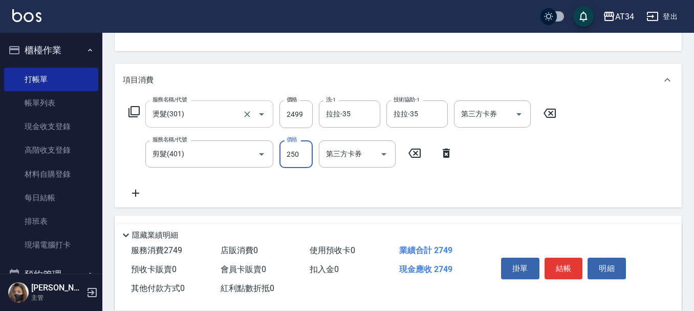
type input "3"
type input "250"
type input "30"
type input "270"
type input "300"
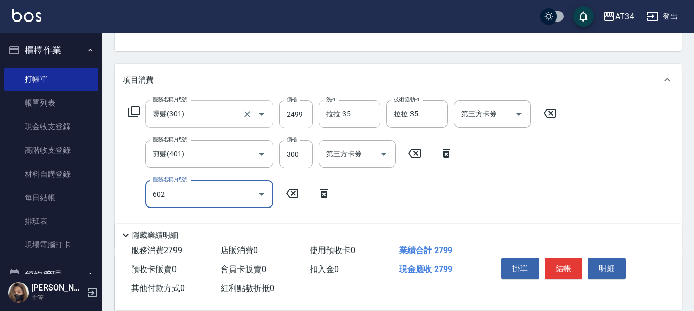
type input "602"
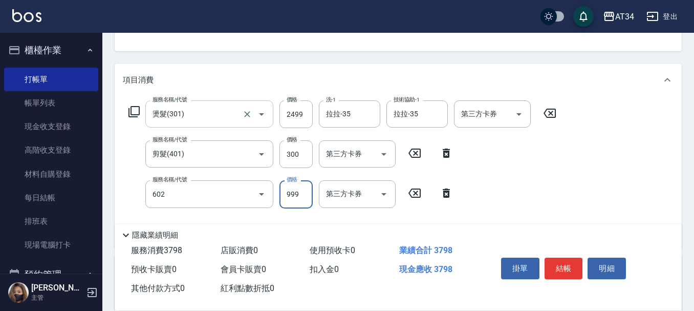
type input "370"
type input "自備鉑金(602)"
type input "280"
type input "180"
type input "450"
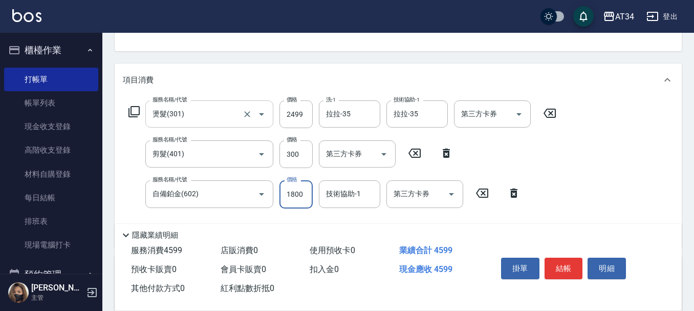
type input "1800"
type input "拉拉-35"
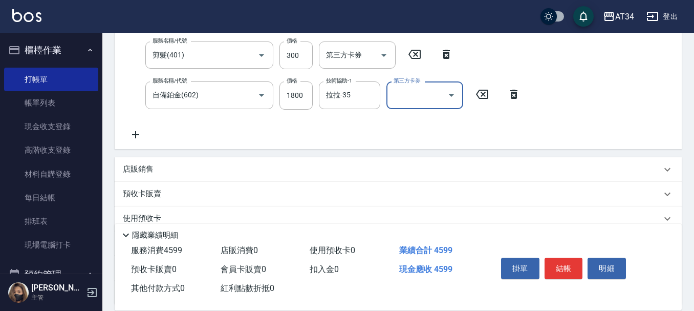
scroll to position [293, 0]
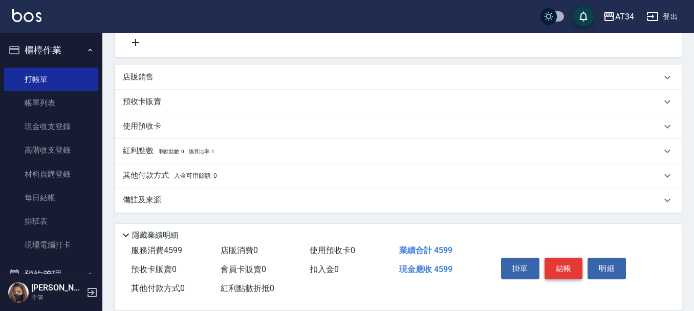
click at [561, 264] on button "結帳" at bounding box center [564, 269] width 38 height 22
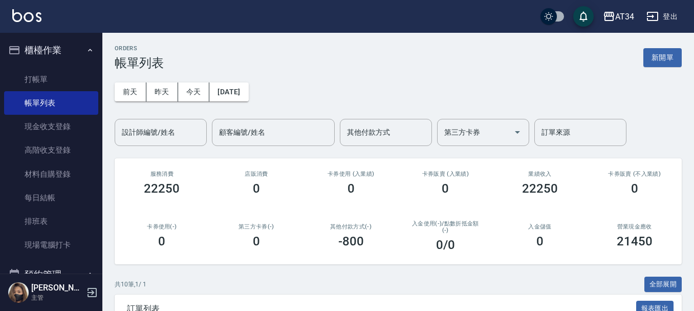
click at [169, 112] on div "前天 昨天 今天 2025/10/04 設計師編號/姓名 設計師編號/姓名 顧客編號/姓名 顧客編號/姓名 其他付款方式 其他付款方式 第三方卡券 第三方卡券…" at bounding box center [398, 108] width 567 height 76
click at [161, 144] on div "設計師編號/姓名" at bounding box center [161, 132] width 92 height 27
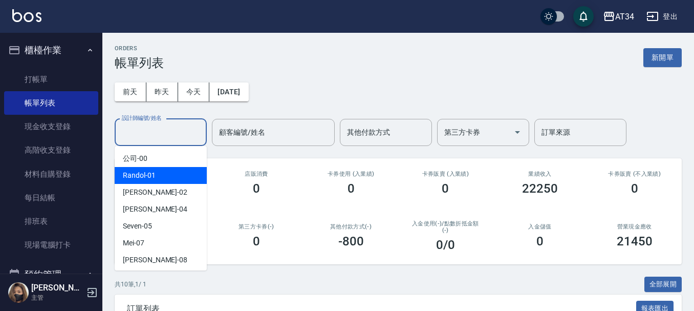
click at [161, 187] on div "Wendy -02" at bounding box center [161, 192] width 92 height 17
type input "Wendy-02"
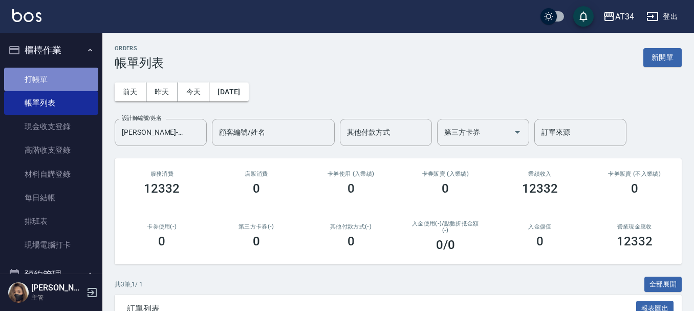
click at [52, 73] on link "打帳單" at bounding box center [51, 80] width 94 height 24
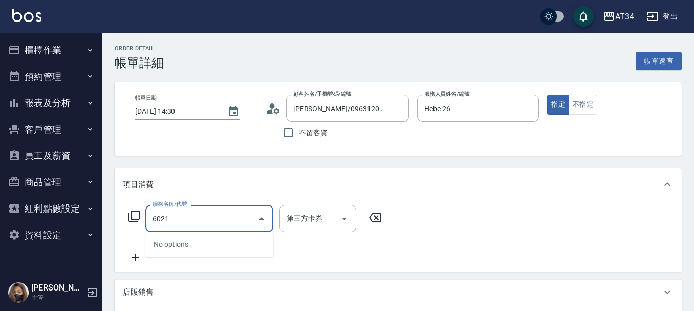
type input "602"
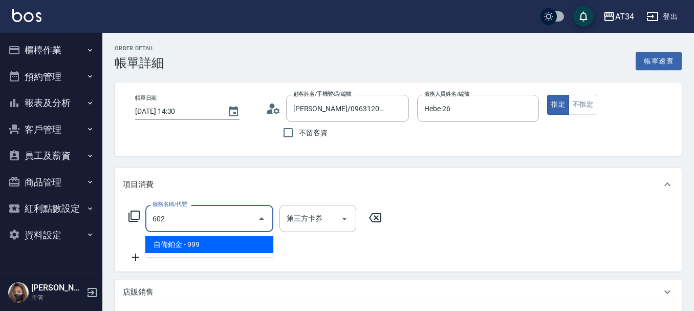
type input "90"
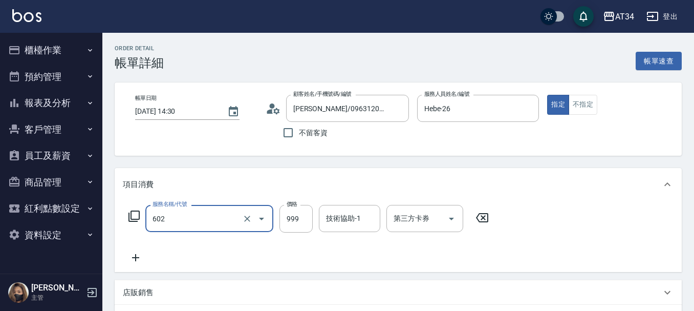
type input "自備鉑金(602)"
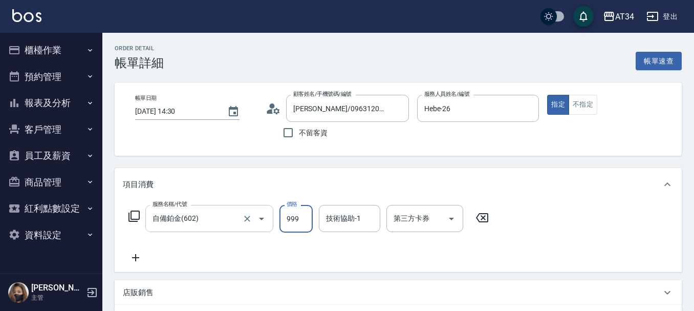
type input "1"
type input "0"
type input "153"
type input "150"
type input "1530"
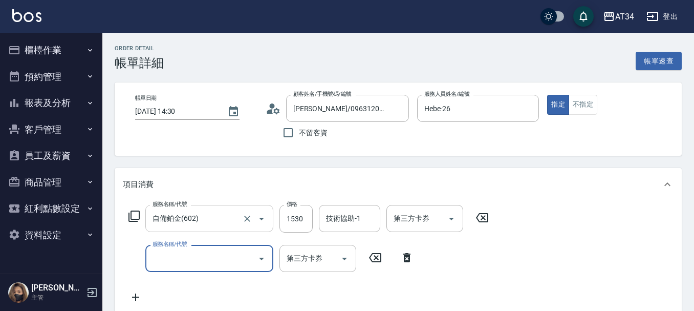
type input "0"
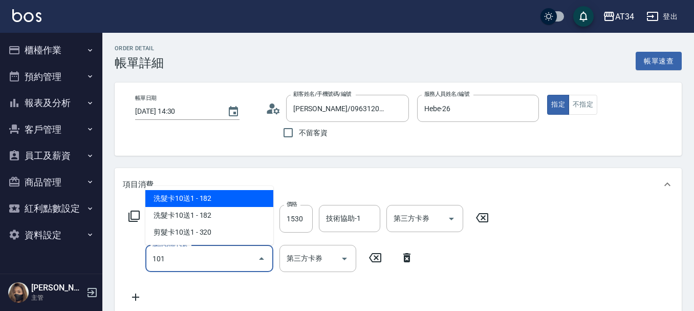
type input "1010"
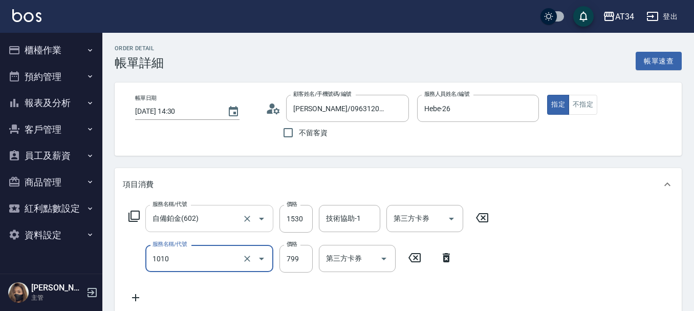
type input "230"
type input "洗+AB劑(1010)"
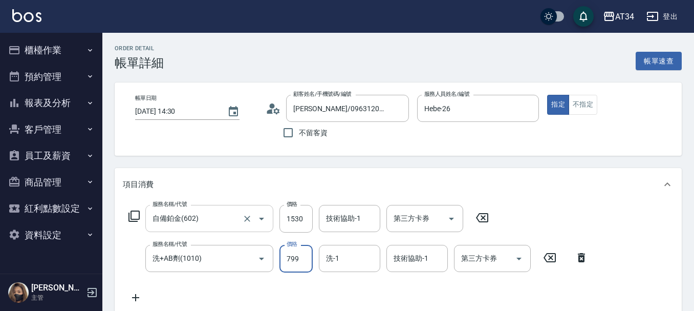
type input "150"
type input "50"
type input "200"
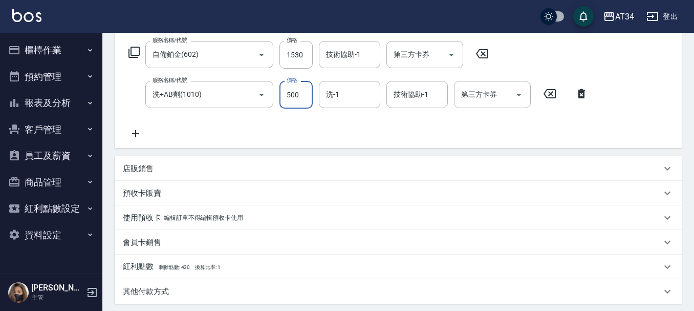
scroll to position [307, 0]
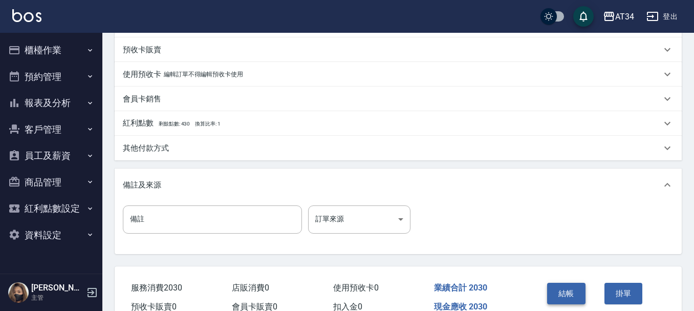
type input "500"
click at [567, 299] on button "結帳" at bounding box center [566, 294] width 38 height 22
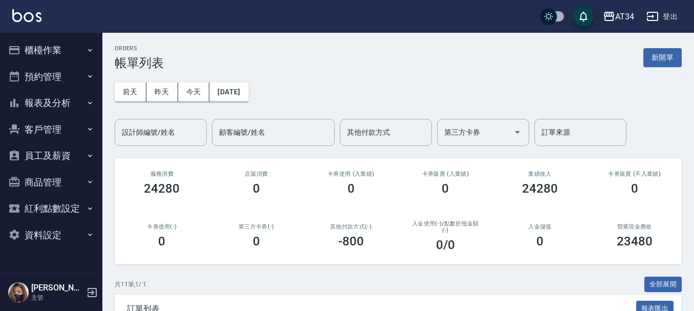
click at [567, 299] on div "訂單列表 報表匯出" at bounding box center [398, 308] width 567 height 28
click at [68, 106] on button "報表及分析" at bounding box center [51, 103] width 94 height 27
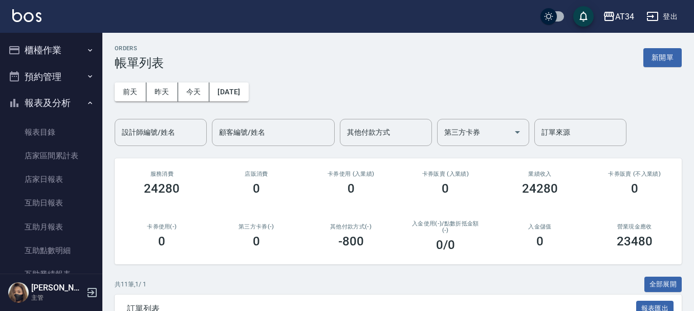
click at [68, 106] on button "報表及分析" at bounding box center [51, 103] width 94 height 27
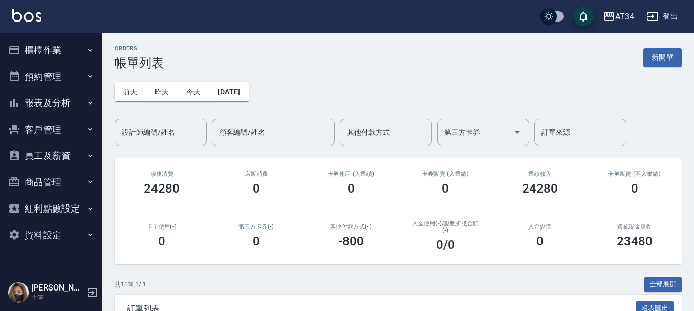
click at [53, 117] on button "客戶管理" at bounding box center [51, 129] width 94 height 27
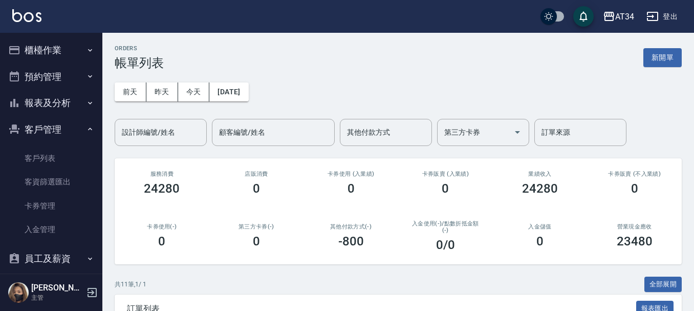
click at [68, 76] on button "預約管理" at bounding box center [51, 76] width 94 height 27
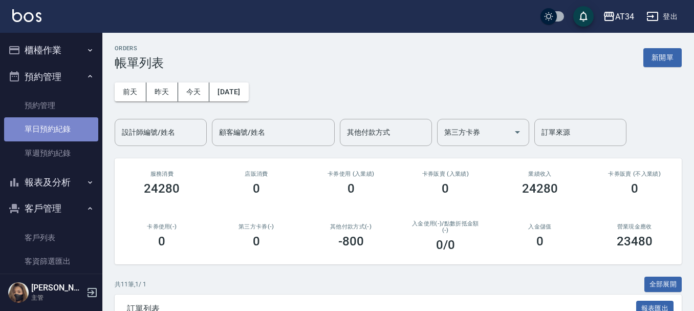
click at [57, 127] on link "單日預約紀錄" at bounding box center [51, 129] width 94 height 24
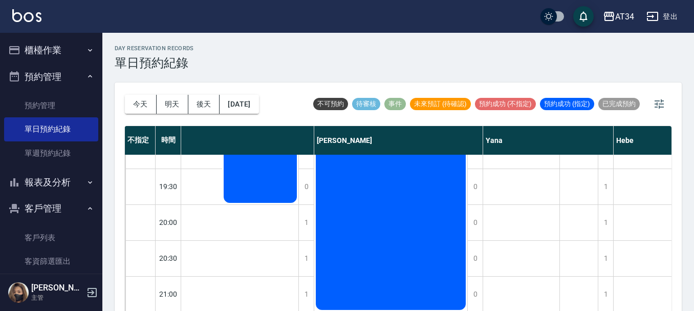
scroll to position [603, 673]
click at [246, 109] on button "[DATE]" at bounding box center [239, 104] width 39 height 19
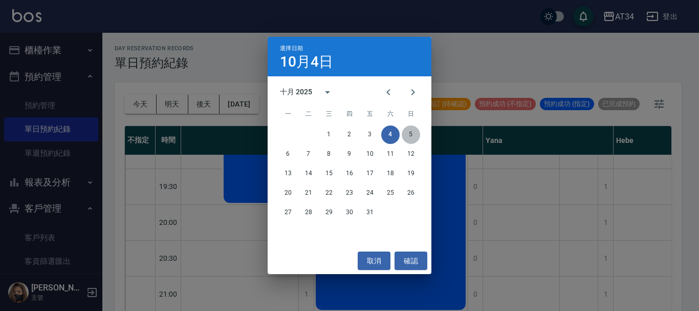
click at [419, 138] on button "5" at bounding box center [411, 134] width 18 height 18
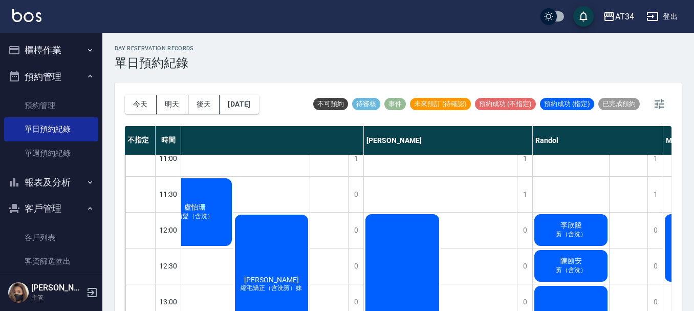
scroll to position [0, 232]
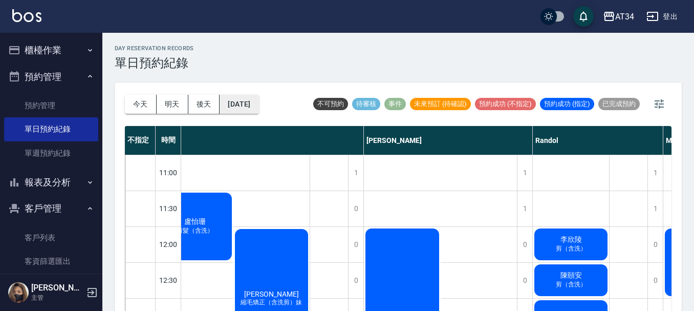
click at [259, 108] on button "[DATE]" at bounding box center [239, 104] width 39 height 19
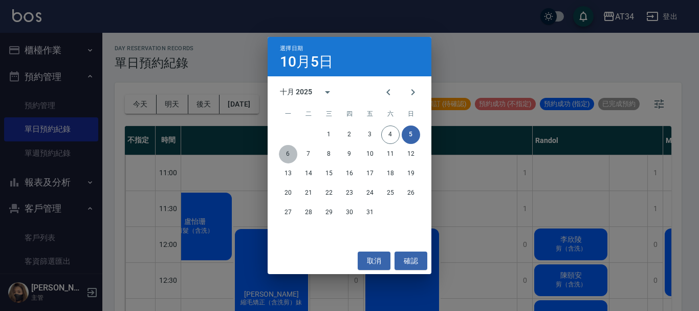
click at [292, 155] on button "6" at bounding box center [288, 154] width 18 height 18
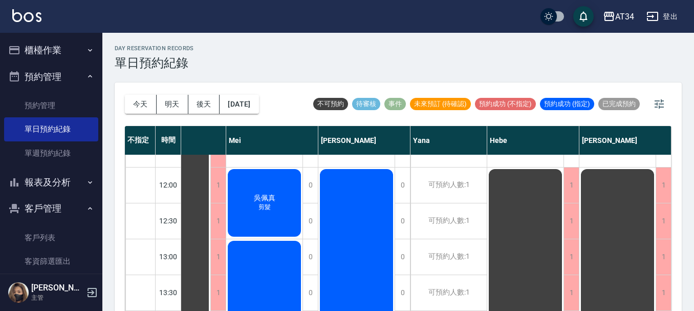
scroll to position [0, 444]
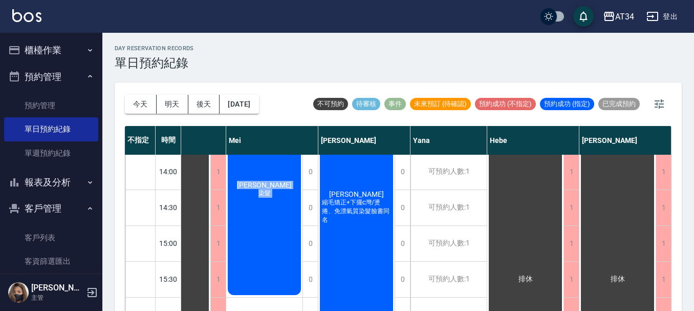
drag, startPoint x: 399, startPoint y: 303, endPoint x: 270, endPoint y: 304, distance: 129.0
click at [270, 304] on div "11:00 11:30 12:00 12:30 13:00 13:30 14:00 14:30 15:00 15:30 16:00 16:30 17:00 1…" at bounding box center [178, 262] width 985 height 646
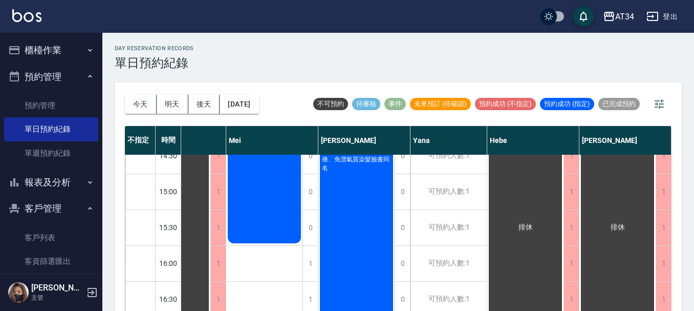
click at [368, 269] on div "[PERSON_NAME]毛矯正+下擺c灣/燙捲、免漂氣質染髮臉書同名" at bounding box center [356, 155] width 76 height 393
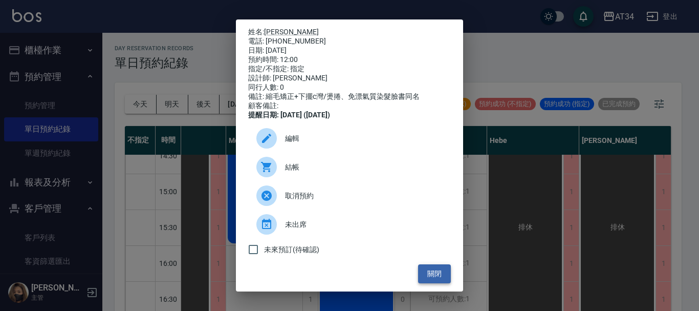
drag, startPoint x: 442, startPoint y: 274, endPoint x: 437, endPoint y: 276, distance: 5.3
click at [441, 274] on button "關閉" at bounding box center [434, 273] width 33 height 19
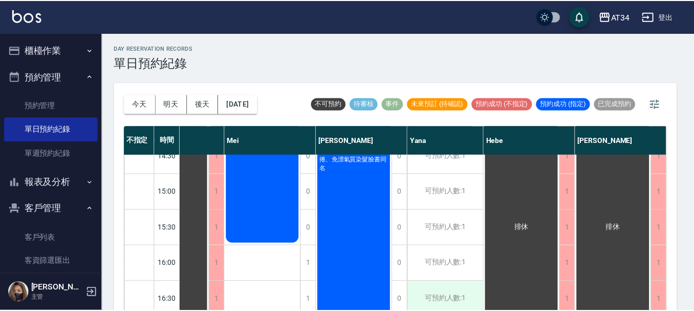
scroll to position [268, 439]
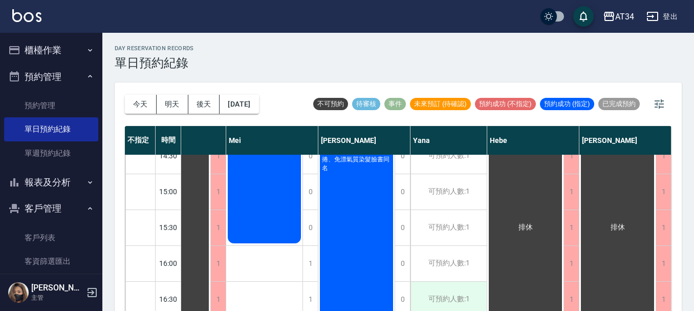
click at [419, 298] on div "可預約人數:1" at bounding box center [449, 299] width 76 height 35
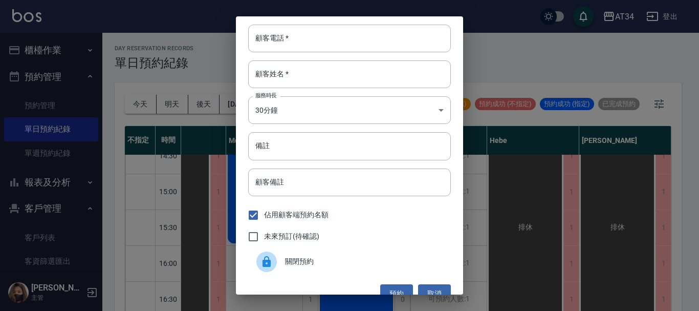
click at [475, 228] on div "顧客電話   * 顧客電話   * 顧客姓名   * 顧客姓名   * 服務時長 30分鐘 1 服務時長 備註 備註 顧客備註 顧客備註 佔用顧客端預約名額 …" at bounding box center [349, 155] width 699 height 311
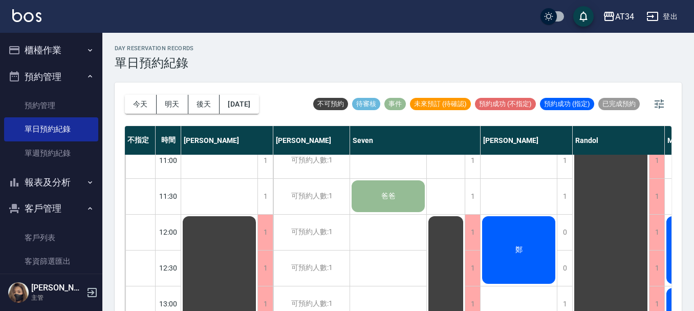
scroll to position [12, 0]
click at [252, 108] on button "[DATE]" at bounding box center [239, 104] width 39 height 19
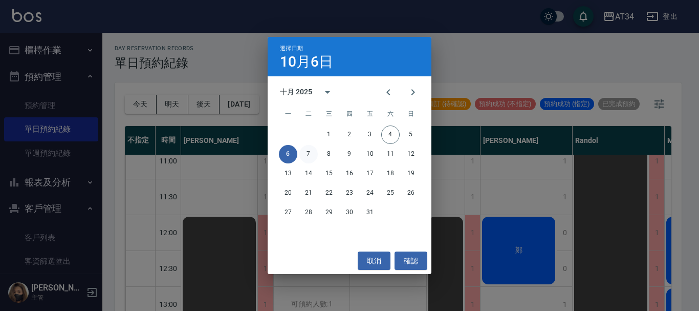
click at [308, 150] on button "7" at bounding box center [308, 154] width 18 height 18
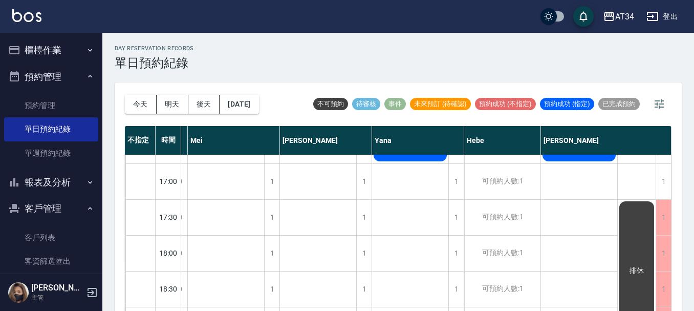
scroll to position [496, 505]
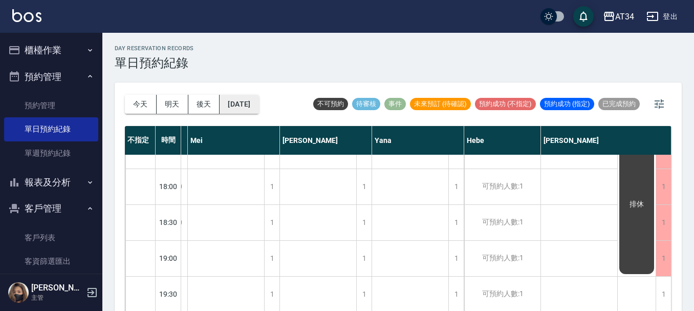
click at [259, 101] on button "[DATE]" at bounding box center [239, 104] width 39 height 19
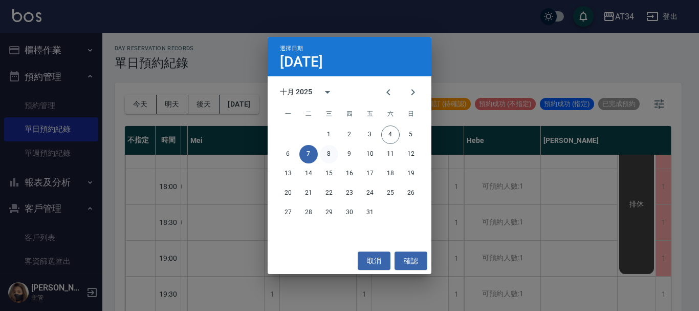
click at [330, 154] on button "8" at bounding box center [329, 154] width 18 height 18
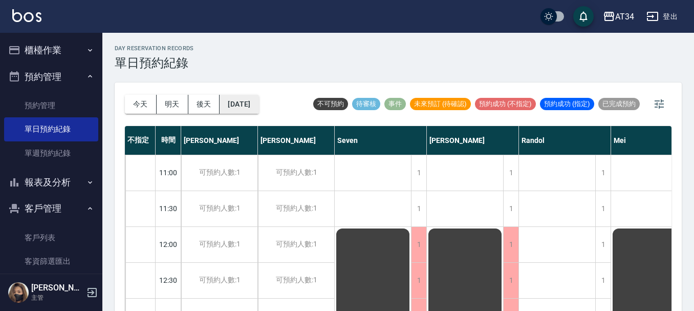
click at [259, 98] on button "[DATE]" at bounding box center [239, 104] width 39 height 19
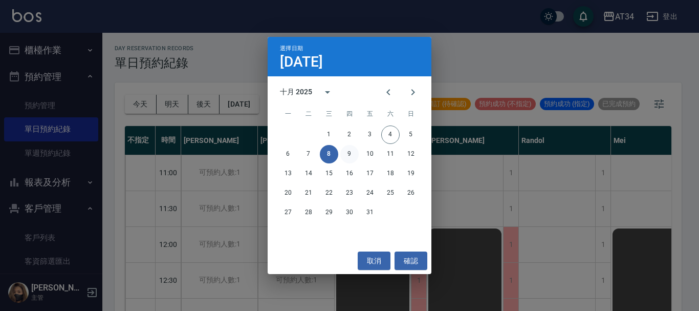
click at [348, 151] on button "9" at bounding box center [349, 154] width 18 height 18
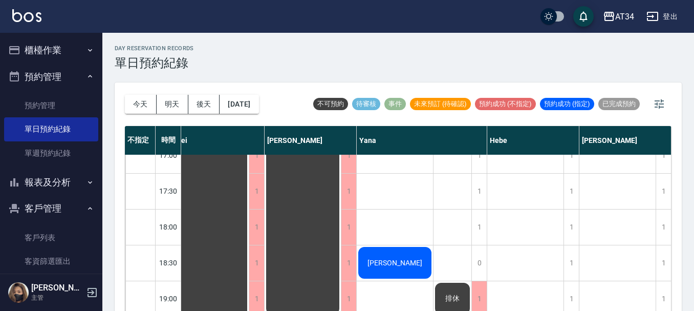
scroll to position [496, 536]
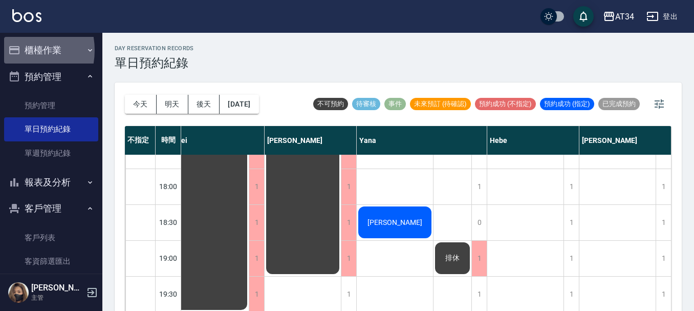
drag, startPoint x: 14, startPoint y: 50, endPoint x: 25, endPoint y: 83, distance: 34.8
click at [14, 51] on icon "button" at bounding box center [14, 50] width 12 height 12
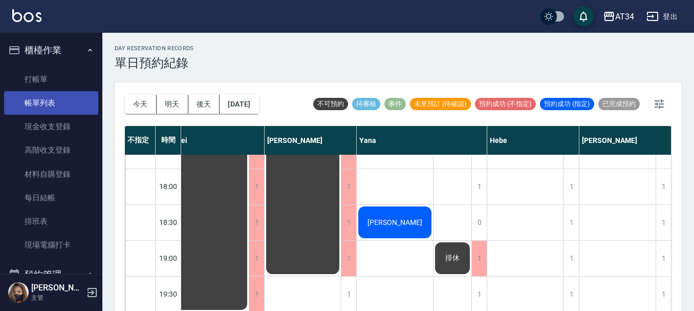
click at [27, 97] on link "帳單列表" at bounding box center [51, 103] width 94 height 24
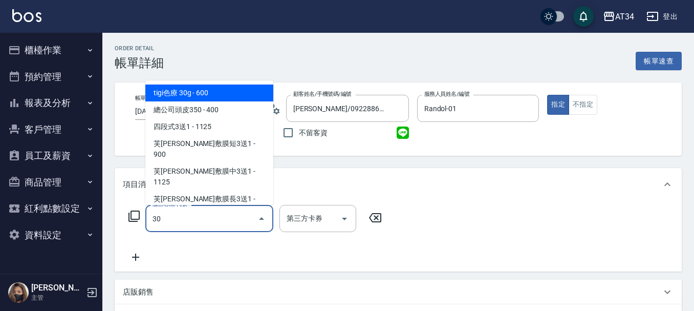
type input "300"
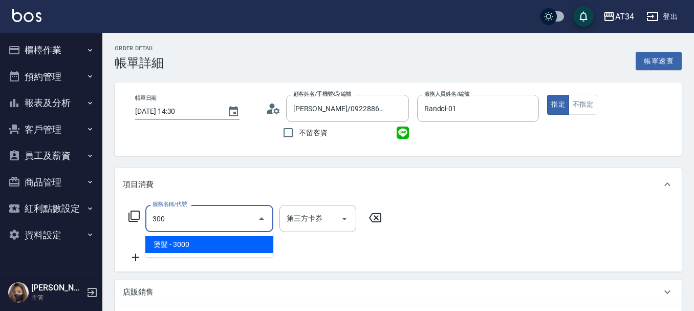
type input "300"
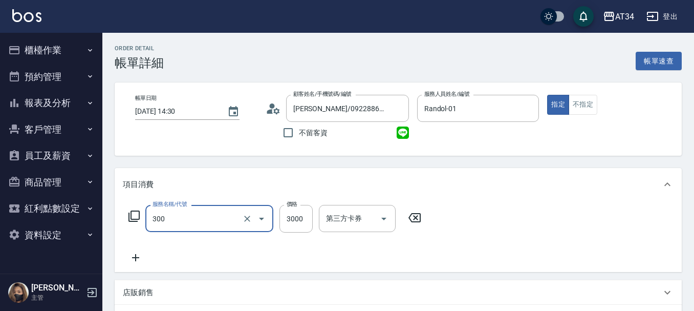
type input "燙髮(300)"
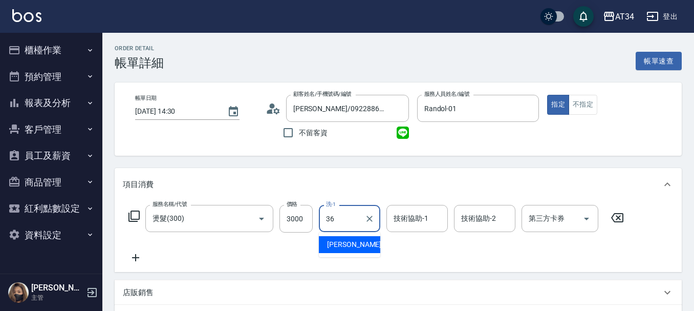
type input "[PERSON_NAME]-36"
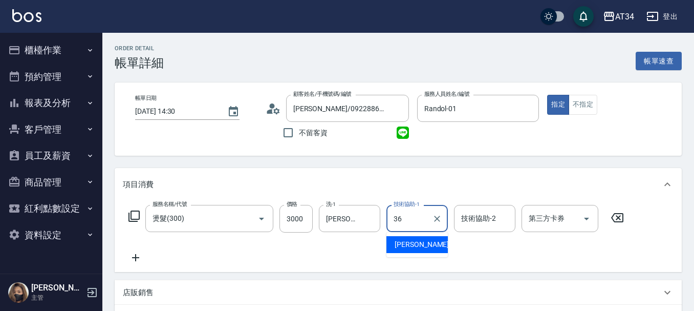
type input "[PERSON_NAME]-36"
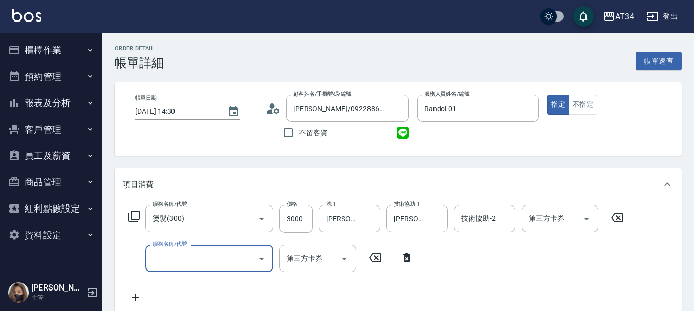
type input "5"
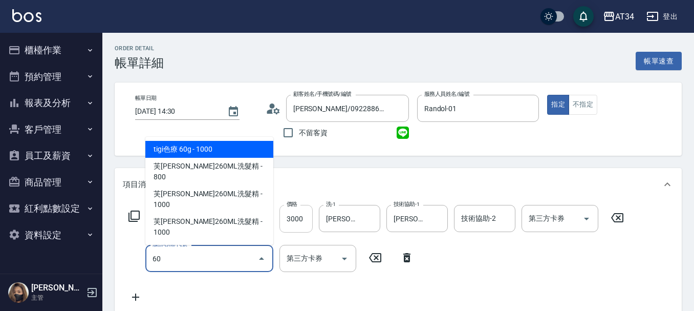
type input "602"
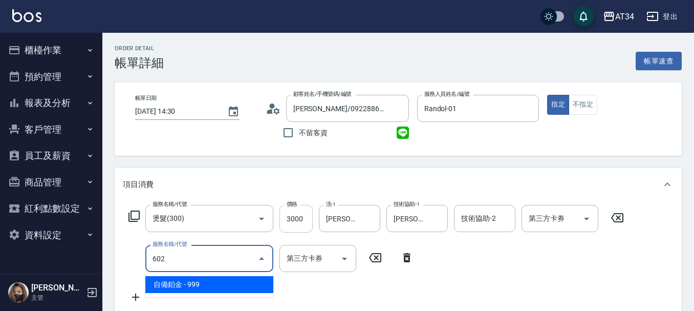
type input "390"
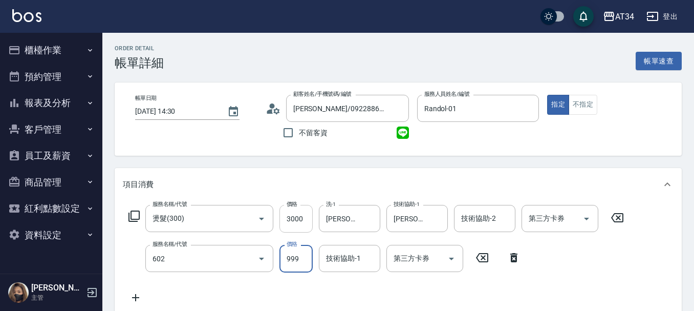
type input "自備鉑金(602)"
type input "300"
type input "59"
type input "350"
type input "599"
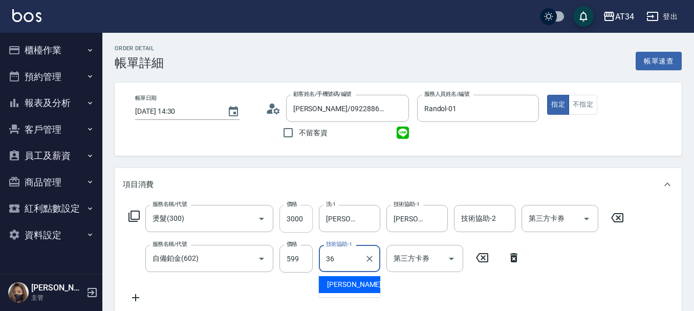
type input "[PERSON_NAME]-36"
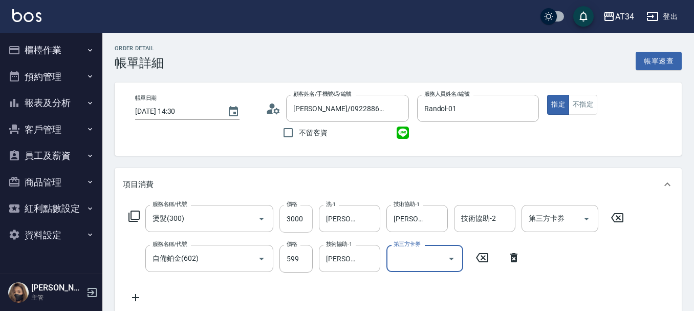
click at [299, 217] on input "3000" at bounding box center [296, 219] width 33 height 28
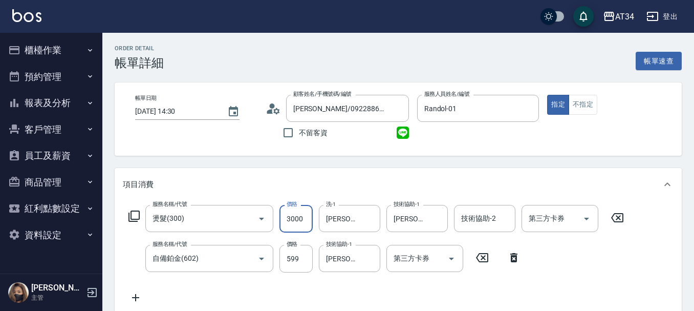
type input "60"
type input "280"
type input "330"
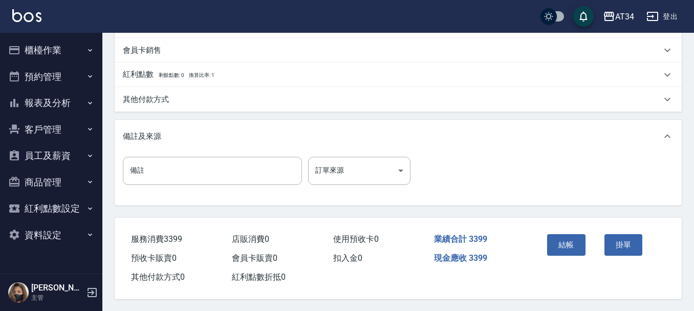
scroll to position [361, 0]
type input "2800"
click at [568, 240] on button "結帳" at bounding box center [566, 244] width 38 height 22
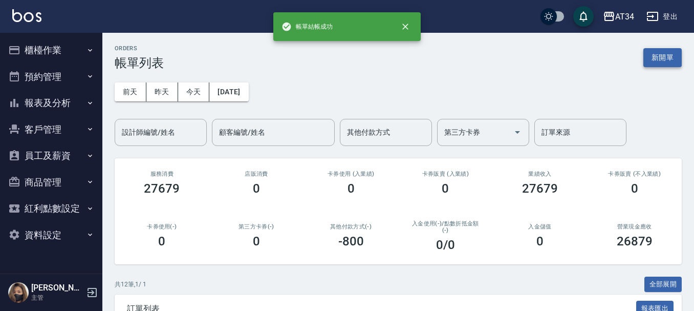
click at [658, 62] on button "新開單" at bounding box center [663, 57] width 38 height 19
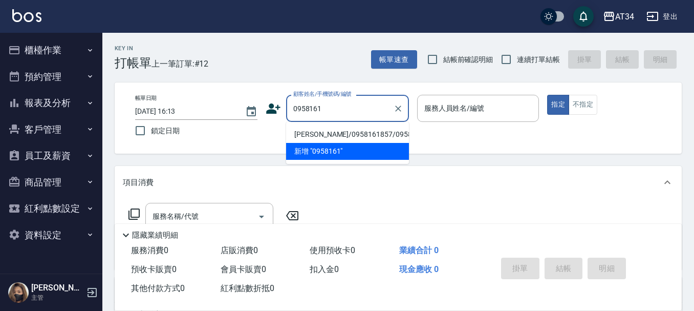
click at [324, 135] on li "[PERSON_NAME]/0958161857/0958161857" at bounding box center [347, 134] width 123 height 17
type input "[PERSON_NAME]/0958161857/0958161857"
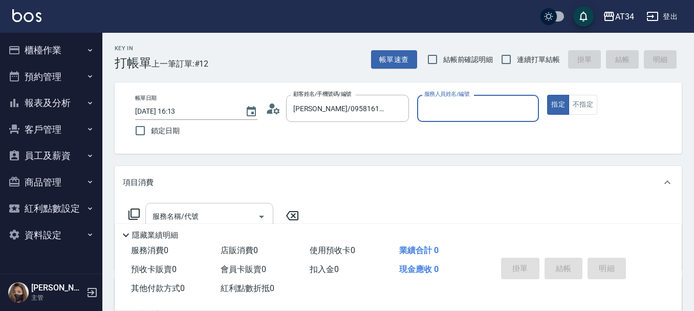
click at [222, 216] on input "服務名稱/代號" at bounding box center [201, 216] width 103 height 18
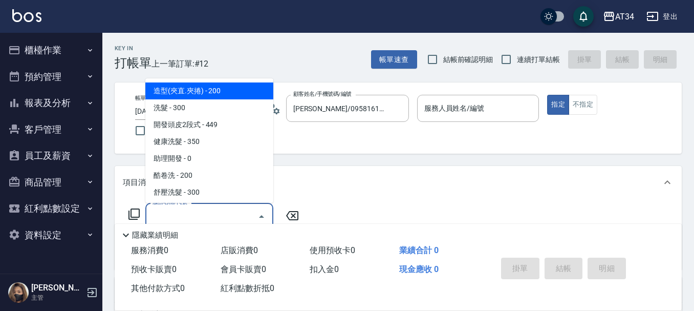
type input "Randol-01"
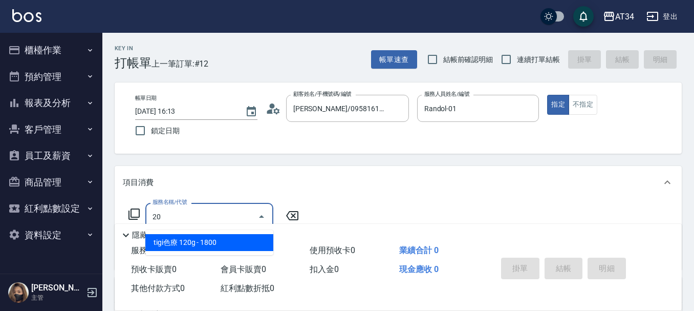
type input "2"
type input "總公司頭皮350(1001)"
type input "40"
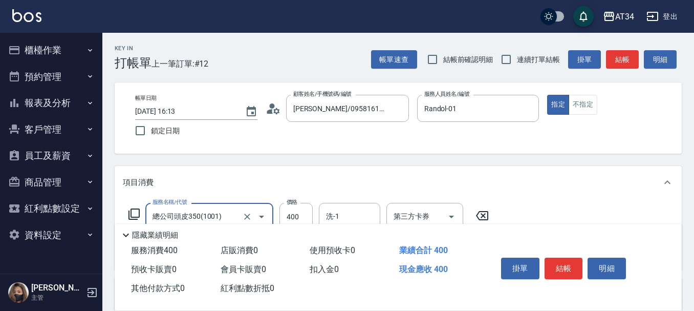
type input "總公司頭皮350(1001)"
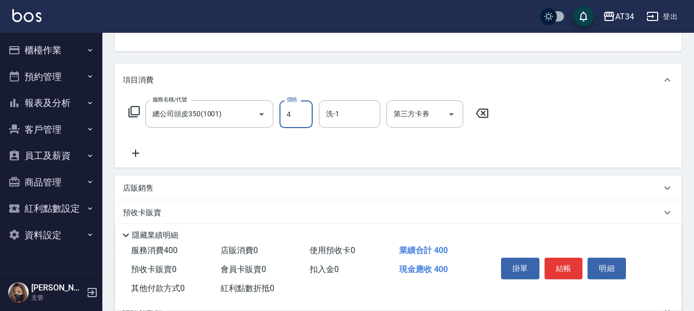
type input "45"
type input "40"
type input "45"
type input "0"
type input "33"
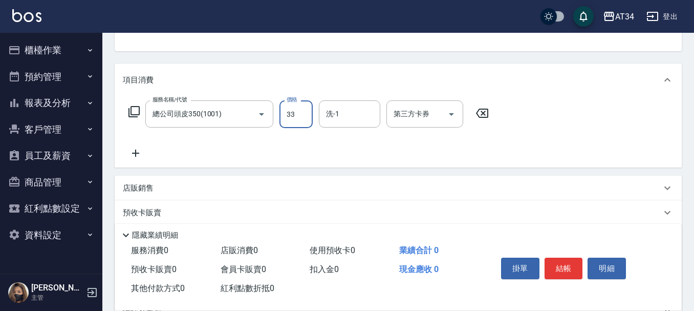
type input "30"
type input "3350"
type input "330"
type input "335"
type input "30"
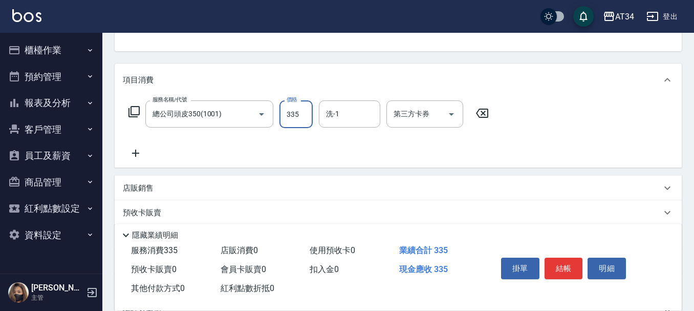
type input "33"
type input "0"
type input "44"
type input "40"
type input "44"
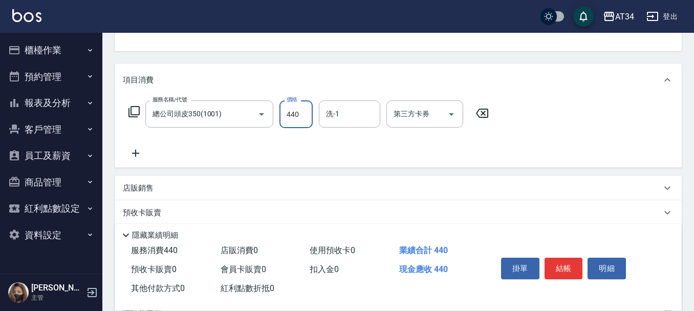
type input "0"
type input "45"
type input "40"
type input "450"
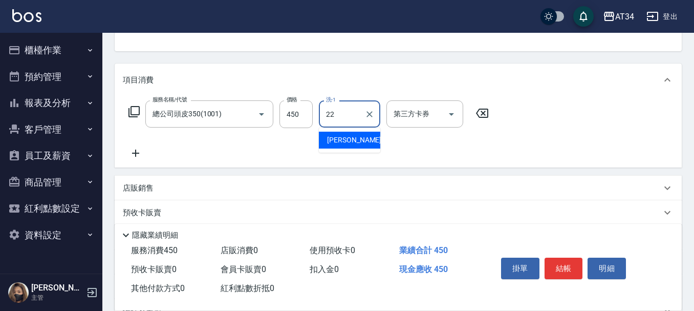
type input "[PERSON_NAME]-22"
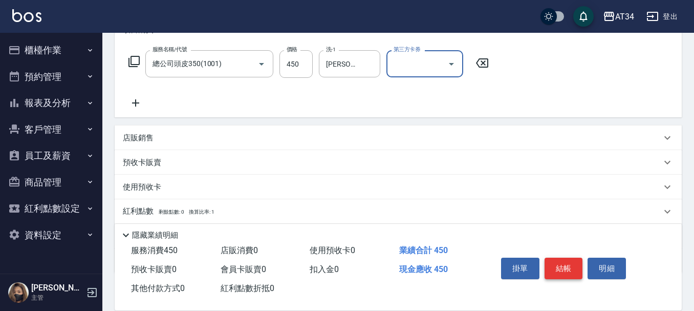
scroll to position [213, 0]
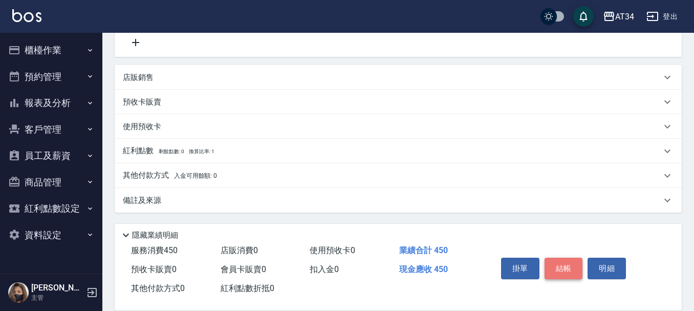
click at [564, 258] on button "結帳" at bounding box center [564, 269] width 38 height 22
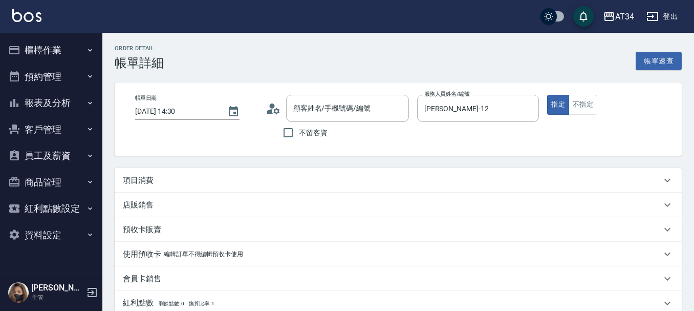
type input "[PERSON_NAME]/0938375305/0938375305"
click at [148, 178] on p "項目消費" at bounding box center [138, 180] width 31 height 11
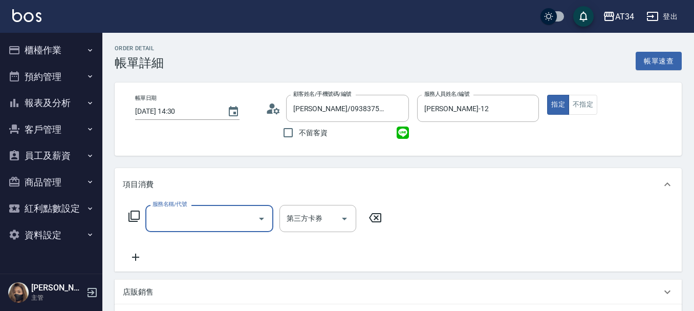
click at [176, 216] on input "服務名稱/代號" at bounding box center [201, 218] width 103 height 18
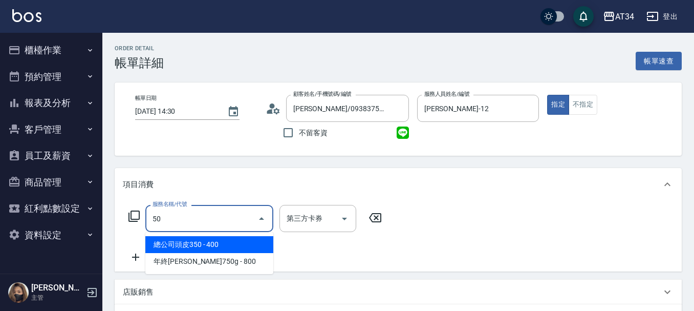
type input "501"
type input "100"
type input "染髮(501)"
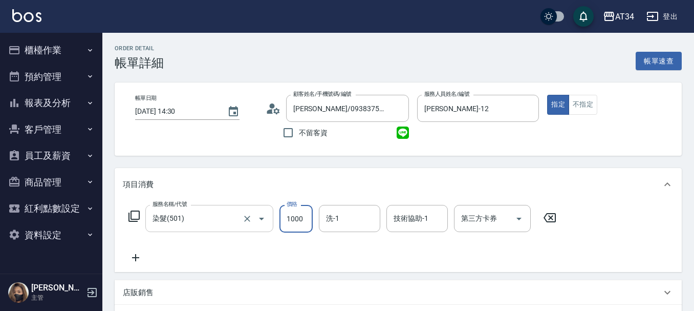
type input "1"
type input "0"
type input "16"
type input "10"
type input "1600"
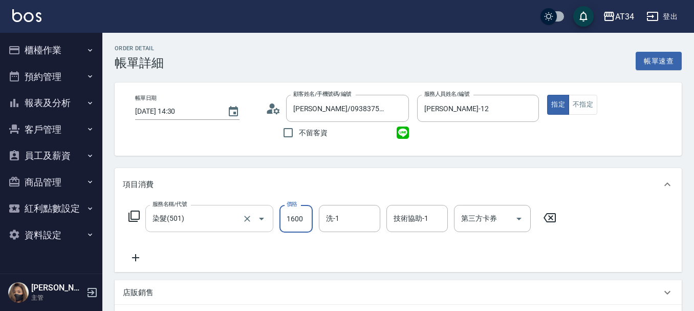
type input "160"
type input "1600"
type input "2"
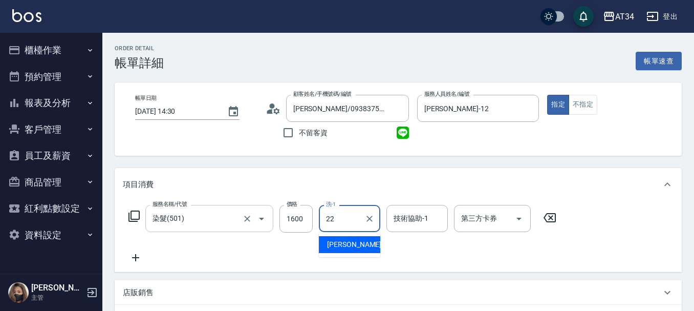
type input "[PERSON_NAME]-22"
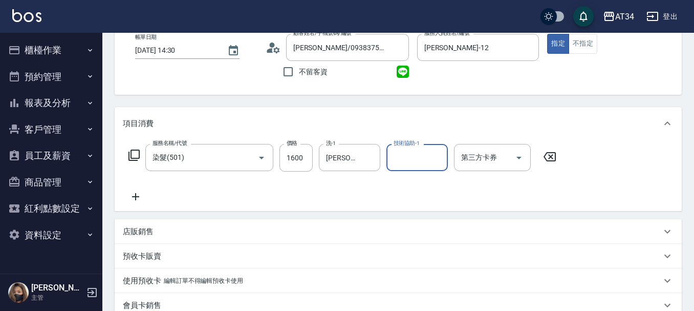
scroll to position [205, 0]
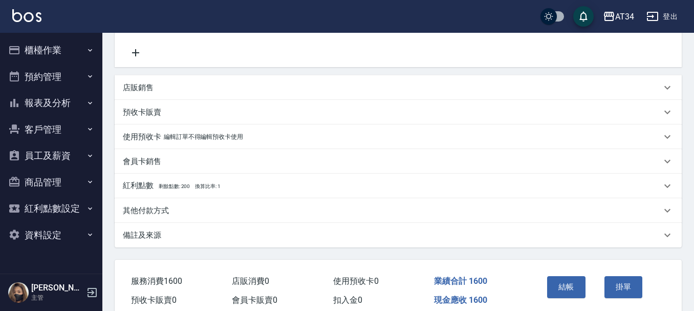
click at [145, 212] on p "其他付款方式" at bounding box center [146, 210] width 46 height 11
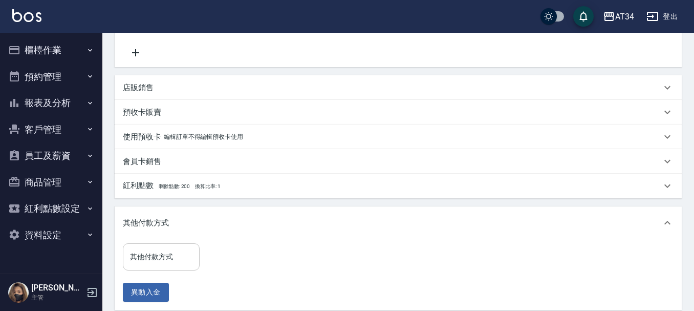
click at [146, 246] on div "其他付款方式" at bounding box center [161, 256] width 77 height 27
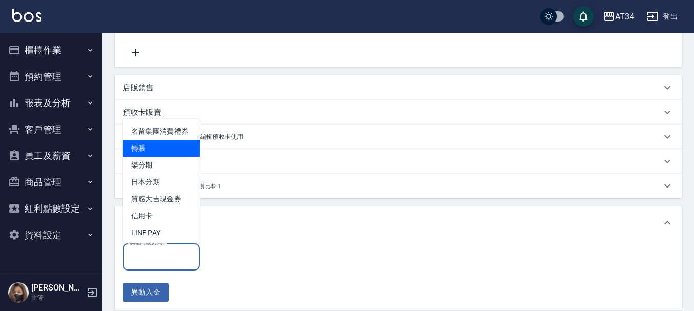
click at [147, 157] on span "轉賬" at bounding box center [161, 148] width 77 height 17
type input "轉賬"
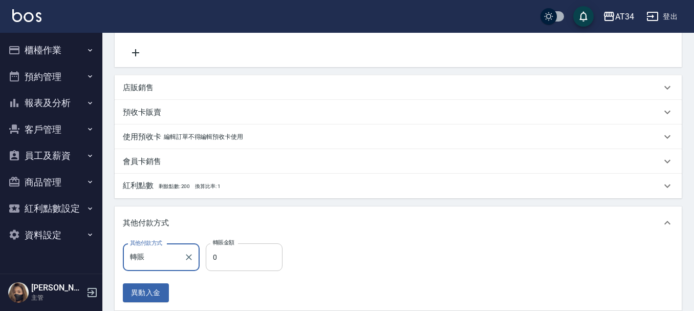
click at [231, 261] on input "0" at bounding box center [244, 257] width 77 height 28
type input "150"
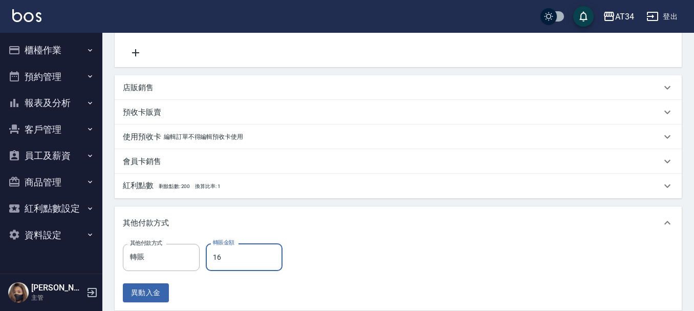
type input "160"
type input "0"
type input "1600"
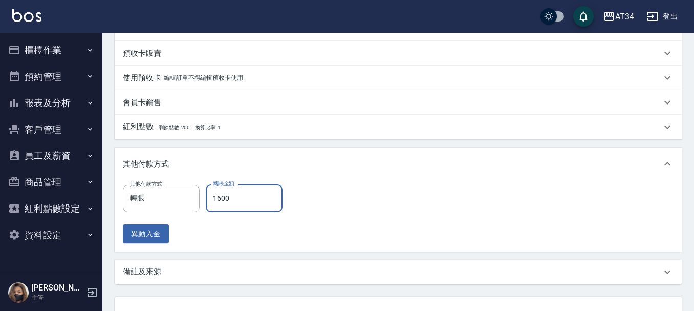
scroll to position [348, 0]
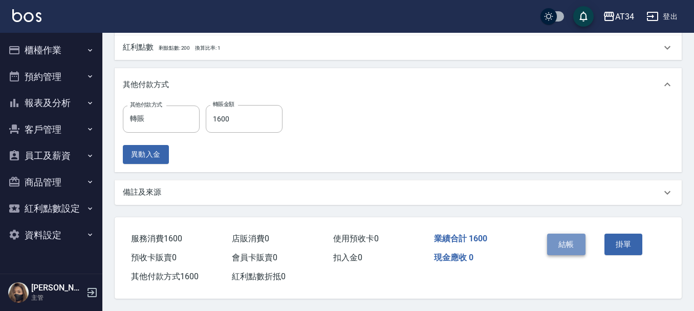
click at [576, 233] on button "結帳" at bounding box center [566, 244] width 38 height 22
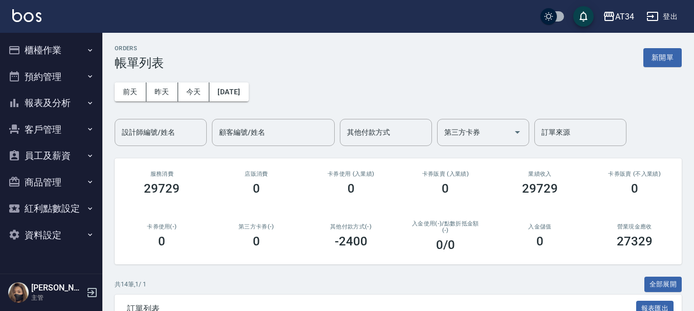
click at [60, 51] on button "櫃檯作業" at bounding box center [51, 50] width 94 height 27
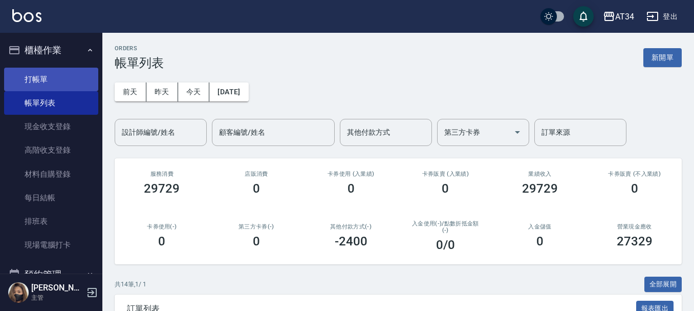
click at [59, 85] on link "打帳單" at bounding box center [51, 80] width 94 height 24
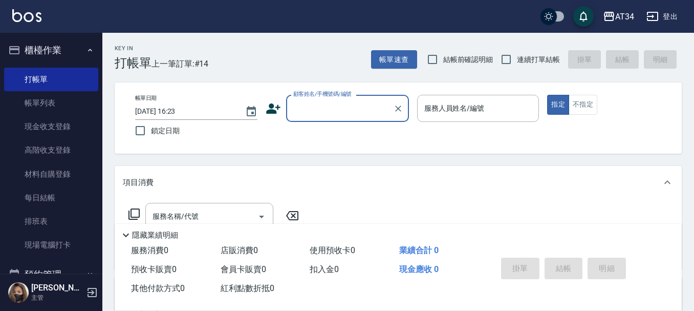
click at [70, 53] on button "櫃檯作業" at bounding box center [51, 50] width 94 height 27
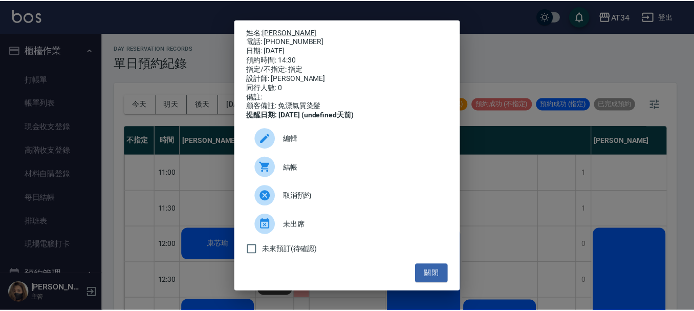
scroll to position [154, 597]
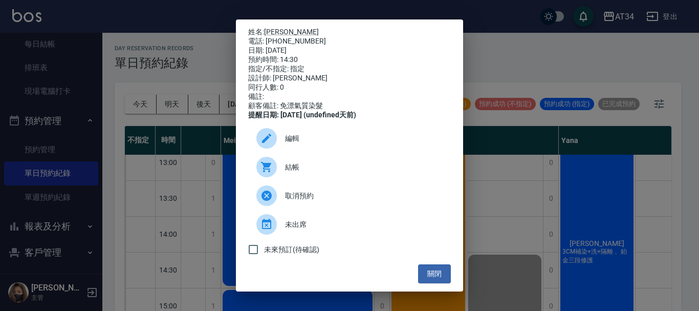
drag, startPoint x: 433, startPoint y: 277, endPoint x: 436, endPoint y: 260, distance: 17.6
click at [433, 275] on button "關閉" at bounding box center [434, 273] width 33 height 19
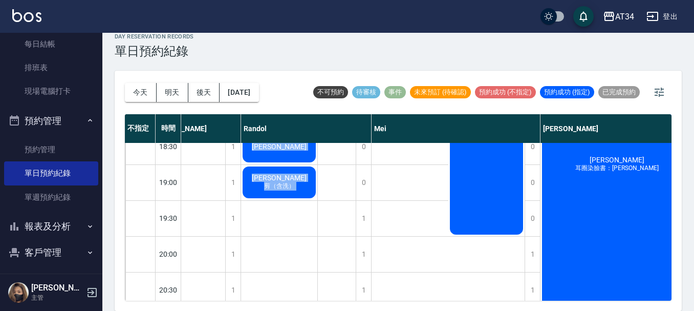
scroll to position [603, 447]
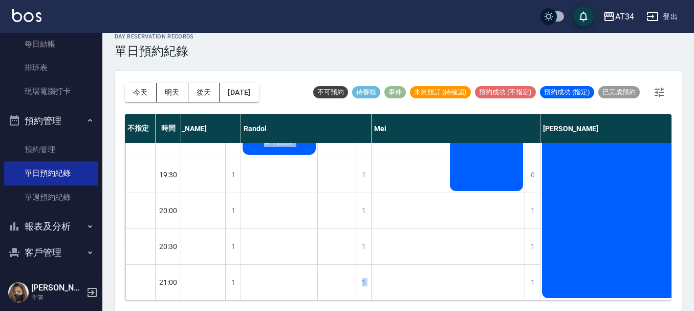
drag, startPoint x: 337, startPoint y: 304, endPoint x: 316, endPoint y: 316, distance: 23.6
click at [316, 310] on html "AT34 登出 櫃檯作業 打帳單 帳單列表 現金收支登錄 高階收支登錄 材料自購登錄 每日結帳 排班表 現場電腦打卡 預約管理 預約管理 單日預約紀錄 單週預…" at bounding box center [347, 149] width 694 height 323
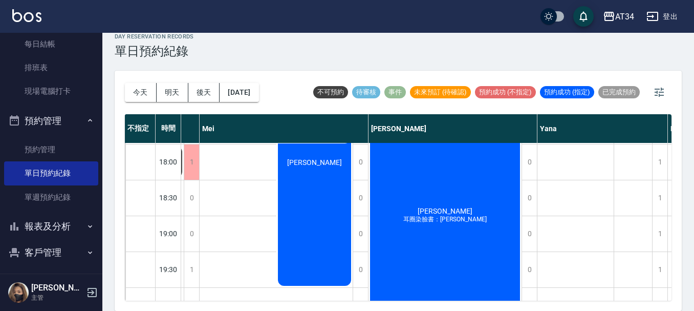
scroll to position [501, 635]
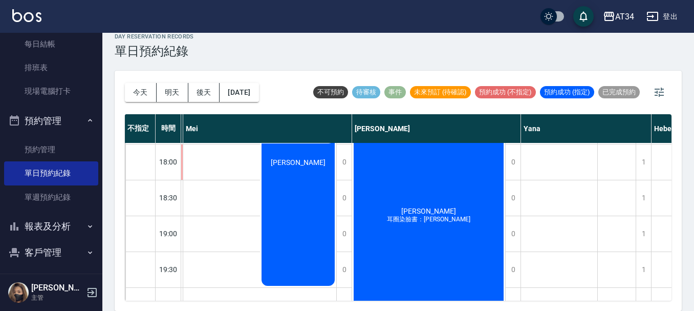
drag, startPoint x: 324, startPoint y: 293, endPoint x: 550, endPoint y: 275, distance: 227.5
click at [562, 273] on div "[PERSON_NAME] [PERSON_NAME] 3CM補染+洗+隔離 、鉑金三段修護 [PERSON_NAME]" at bounding box center [559, 18] width 77 height 753
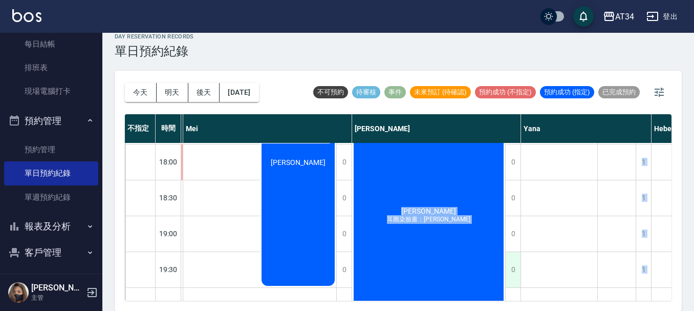
click at [516, 282] on div "11:00 11:30 12:00 12:30 13:00 13:30 14:00 14:30 15:00 15:30 16:00 16:30 17:00 1…" at bounding box center [201, 18] width 1423 height 753
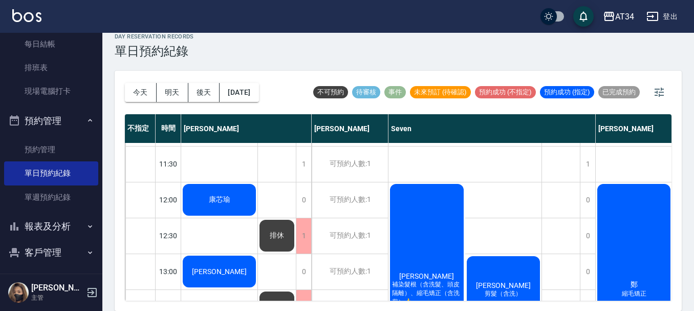
scroll to position [0, 0]
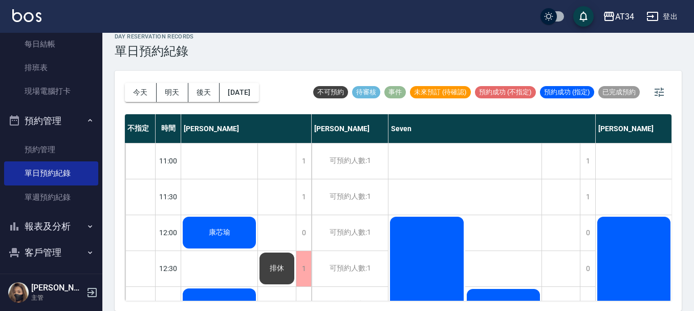
click at [223, 228] on span "康芯瑜" at bounding box center [220, 232] width 26 height 9
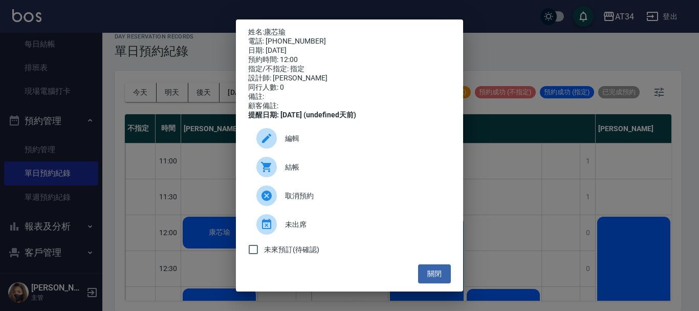
click at [304, 171] on span "結帳" at bounding box center [364, 167] width 158 height 11
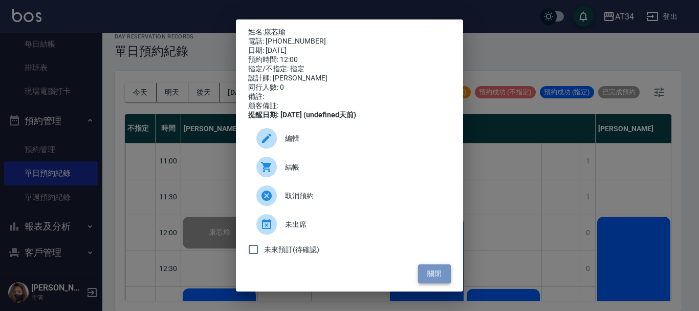
click at [426, 280] on button "關閉" at bounding box center [434, 273] width 33 height 19
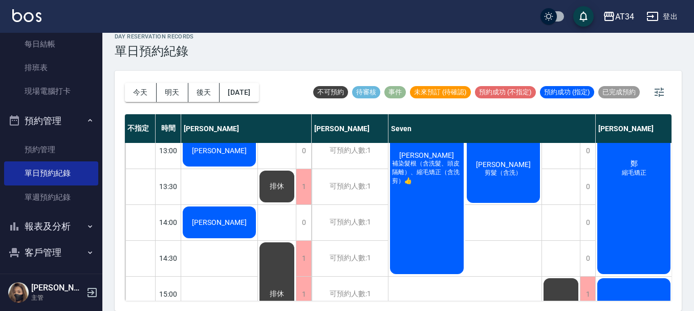
scroll to position [102, 0]
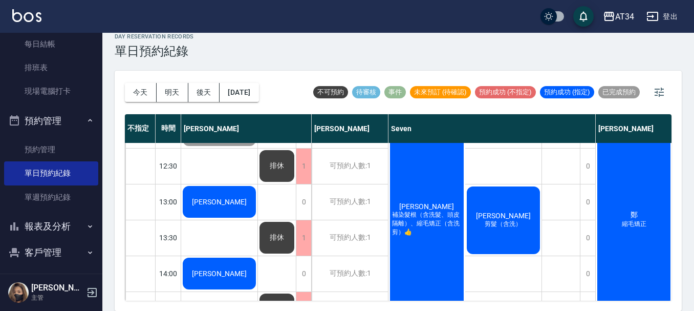
click at [222, 204] on span "[PERSON_NAME]" at bounding box center [219, 202] width 59 height 8
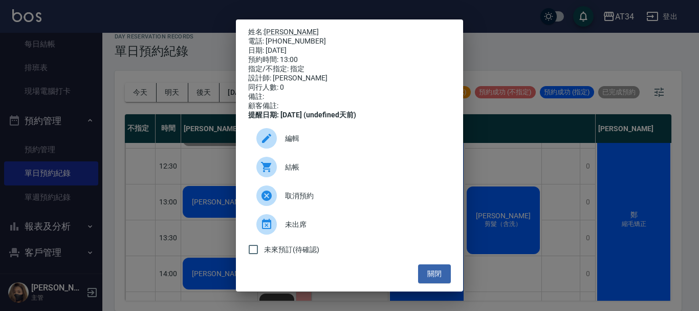
click at [297, 181] on div "結帳" at bounding box center [349, 167] width 203 height 29
click at [421, 283] on button "關閉" at bounding box center [434, 273] width 33 height 19
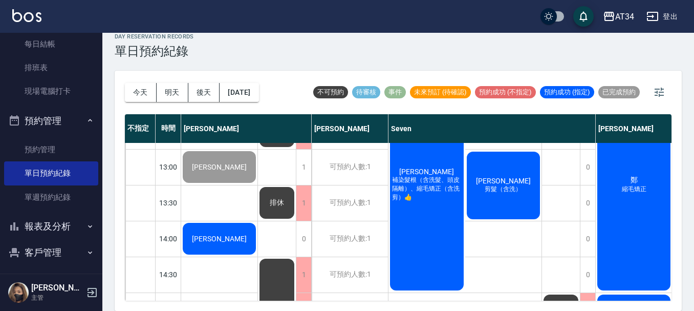
scroll to position [154, 0]
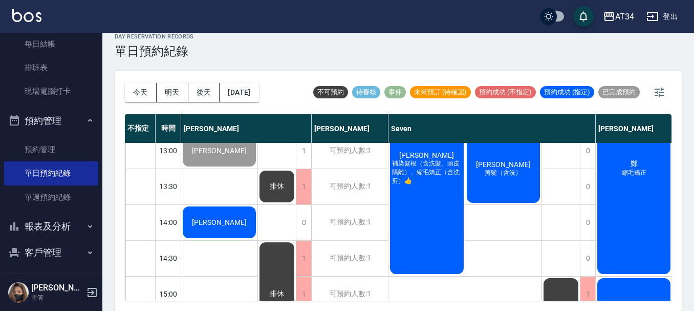
click at [228, 222] on span "[PERSON_NAME]" at bounding box center [219, 222] width 59 height 8
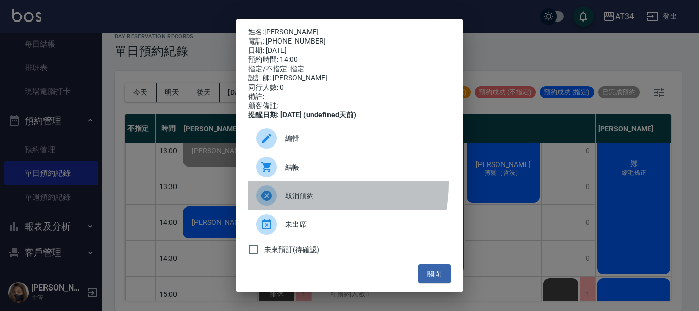
click at [293, 190] on div "取消預約" at bounding box center [349, 195] width 203 height 29
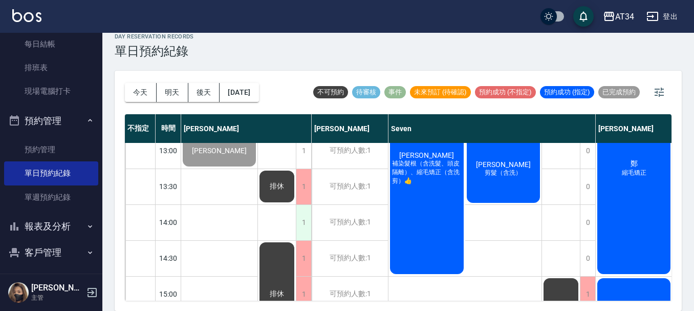
click at [309, 220] on div "1" at bounding box center [303, 222] width 15 height 35
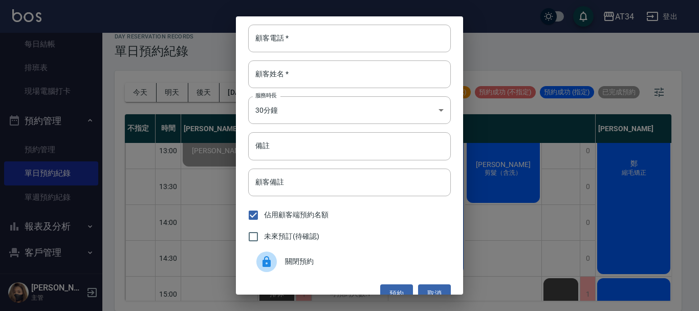
click at [178, 20] on div "顧客電話   * 顧客電話   * 顧客姓名   * 顧客姓名   * 服務時長 30分鐘 1 服務時長 備註 備註 顧客備註 顧客備註 佔用顧客端預約名額 …" at bounding box center [349, 155] width 699 height 311
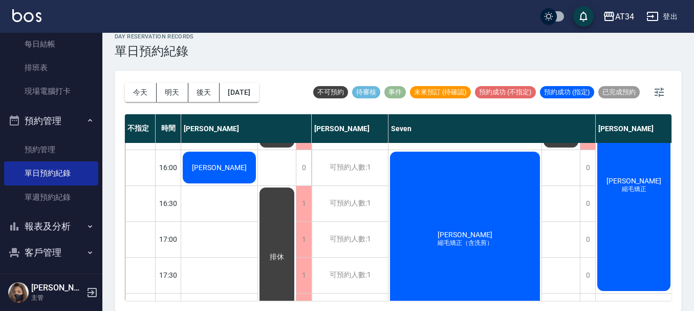
scroll to position [358, 0]
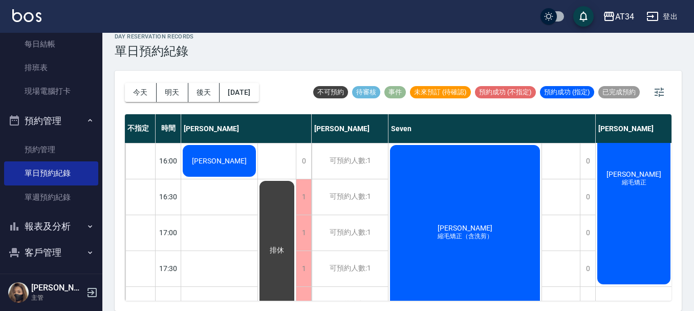
click at [237, 151] on div "[PERSON_NAME]" at bounding box center [219, 160] width 76 height 35
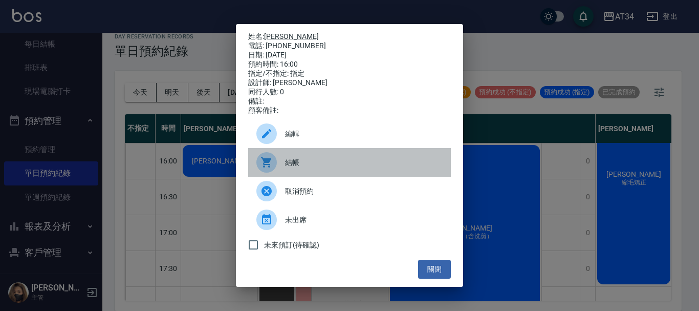
click at [330, 168] on span "結帳" at bounding box center [364, 162] width 158 height 11
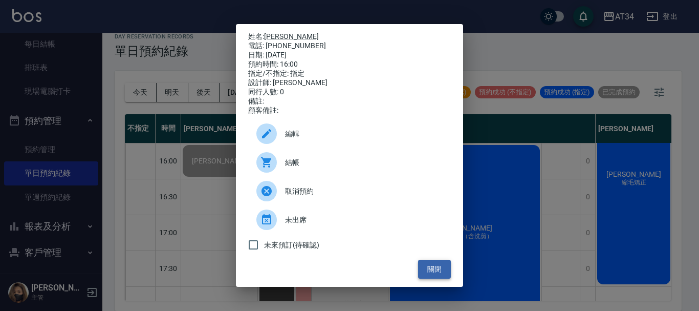
click at [430, 278] on button "關閉" at bounding box center [434, 269] width 33 height 19
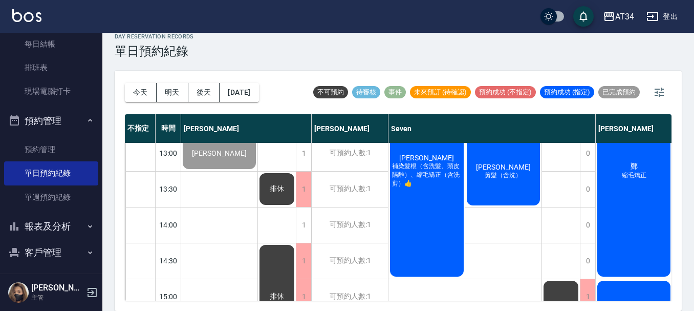
scroll to position [154, 0]
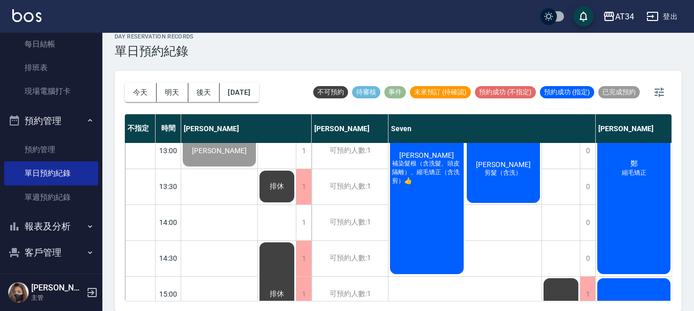
click at [488, 165] on div "[PERSON_NAME] 剪髮（含洗）" at bounding box center [503, 169] width 77 height 71
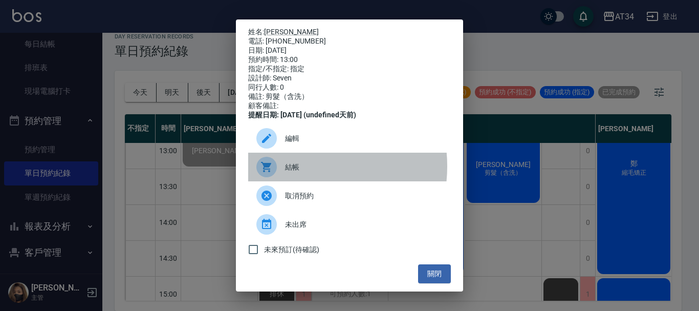
click at [296, 173] on span "結帳" at bounding box center [364, 167] width 158 height 11
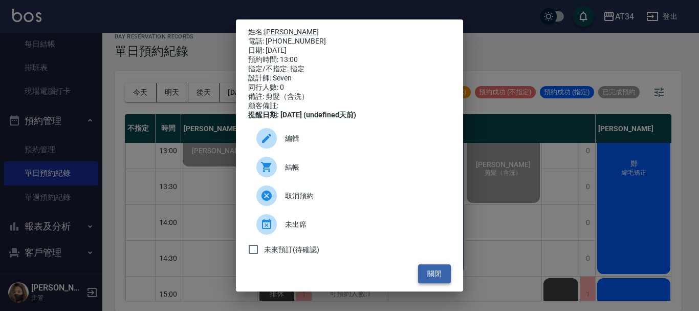
click at [432, 275] on button "關閉" at bounding box center [434, 273] width 33 height 19
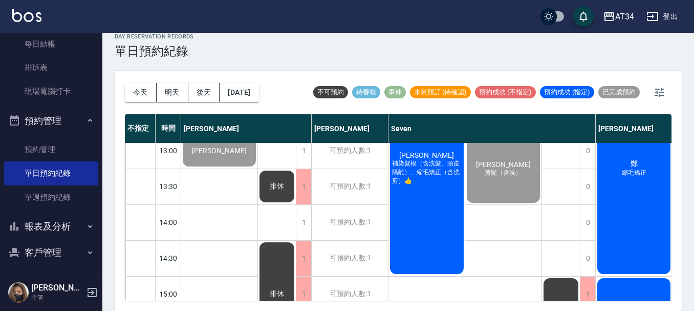
click at [428, 213] on div "[PERSON_NAME] 補染髮根（含洗髮、頭皮隔離）、縮毛矯正（含洗剪）👍" at bounding box center [427, 168] width 77 height 214
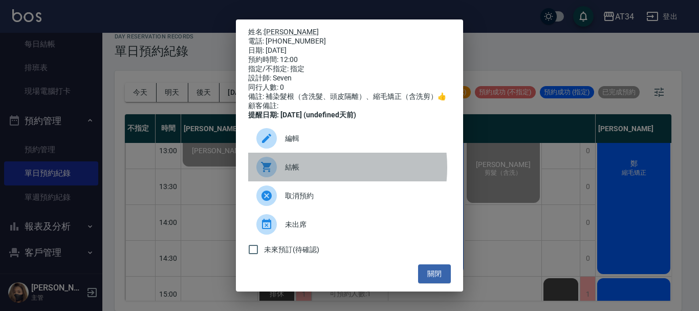
click at [308, 173] on span "結帳" at bounding box center [364, 167] width 158 height 11
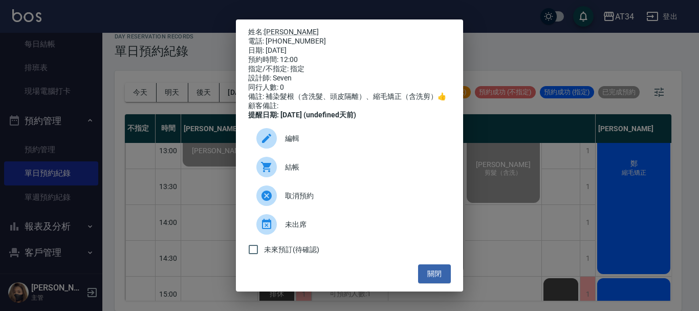
click at [569, 189] on div "姓名: [PERSON_NAME] 電話: [PHONE_NUMBER] 日期: [DATE] 預約時間: 12:00 指定/不指定: 指定 設計師: Sev…" at bounding box center [349, 155] width 699 height 311
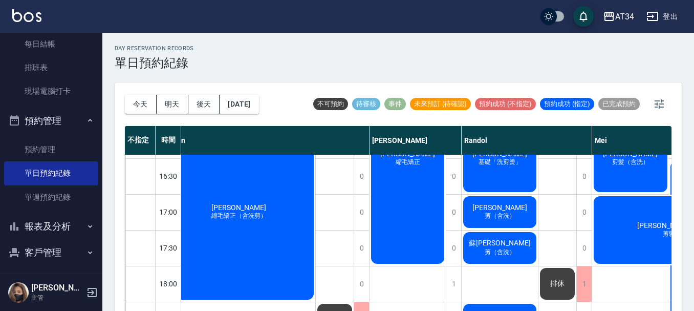
scroll to position [358, 226]
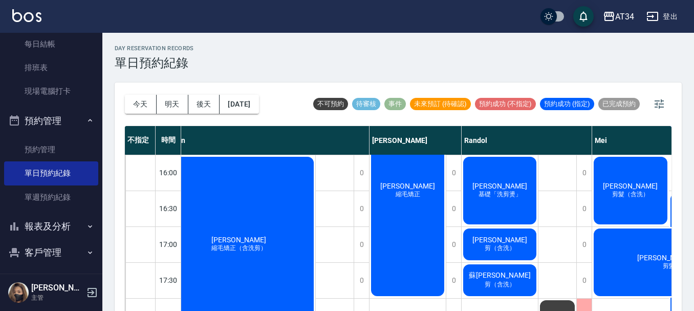
click at [505, 251] on span "剪（含洗）" at bounding box center [500, 248] width 35 height 9
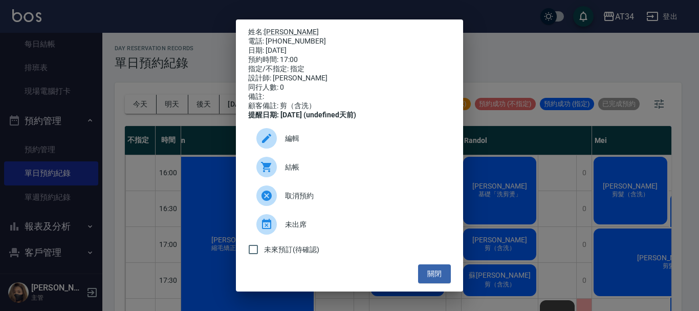
click at [312, 167] on div "結帳" at bounding box center [349, 167] width 203 height 29
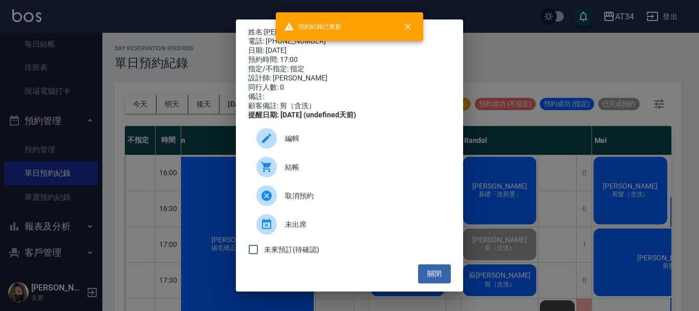
click at [571, 257] on div "姓名: [PERSON_NAME] 電話: [PHONE_NUMBER] 日期: [DATE] 預約時間: 17:00 指定/不指定: 指定 設計師: [PE…" at bounding box center [349, 155] width 699 height 311
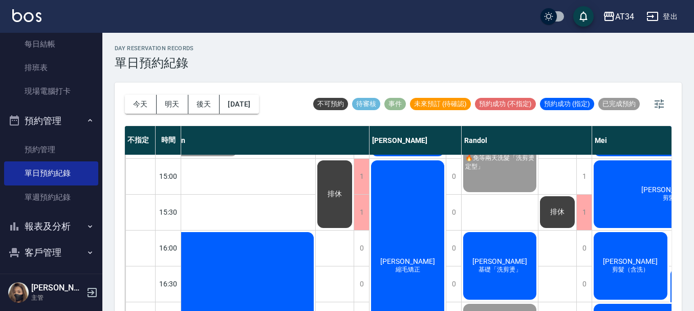
scroll to position [205, 226]
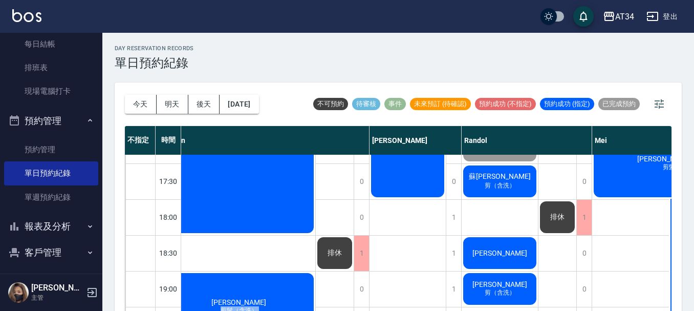
drag, startPoint x: 333, startPoint y: 304, endPoint x: 197, endPoint y: 298, distance: 135.8
click at [197, 298] on div "1 1 1 1 1 1 1 1 1 1 0 0 0 0 0 1 0 0 1 1 1 [PERSON_NAME] 補染髮根（含洗髮、頭皮隔離）、縮毛矯正（含洗剪…" at bounding box center [265, 73] width 207 height 753
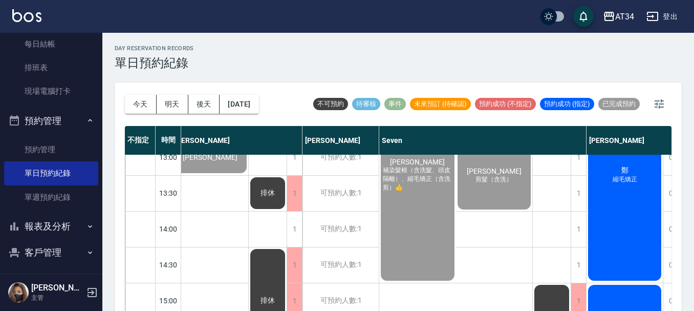
scroll to position [0, 9]
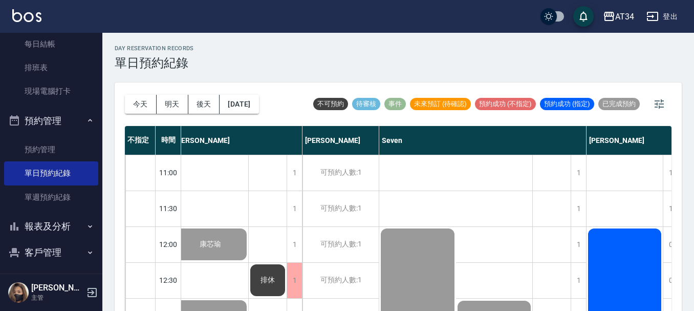
click at [0, 205] on nav "櫃檯作業 打帳單 帳單列表 現金收支登錄 高階收支登錄 材料自購登錄 每日結帳 排班表 現場電腦打卡 預約管理 預約管理 單日預約紀錄 單週預約紀錄 報表及分…" at bounding box center [51, 153] width 102 height 241
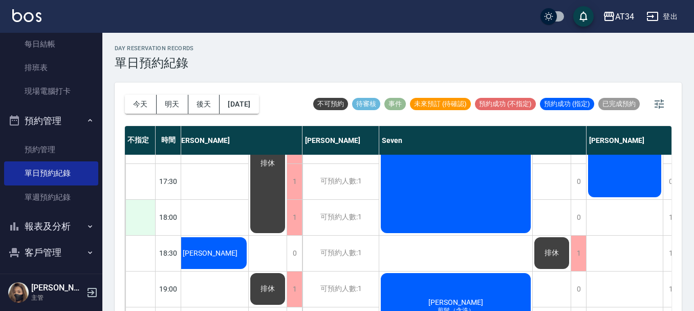
scroll to position [449, 9]
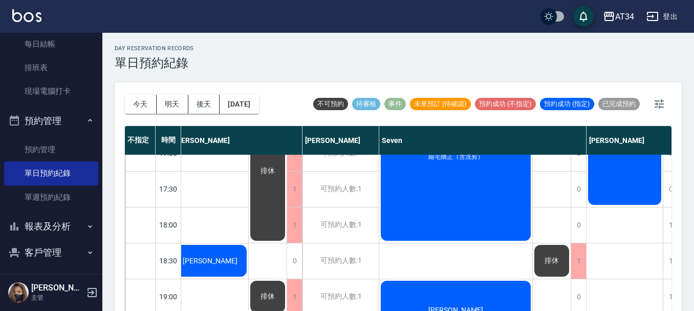
click at [199, 261] on span "[PERSON_NAME]" at bounding box center [210, 260] width 59 height 8
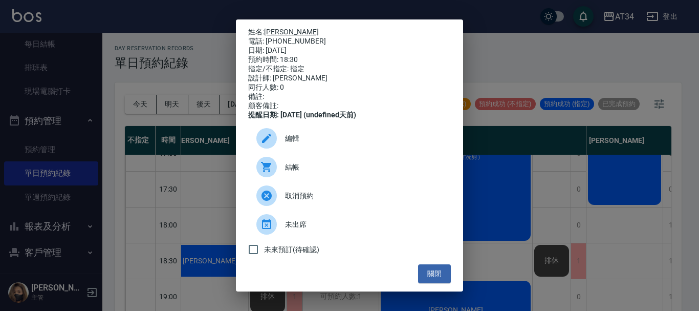
click at [279, 30] on link "[PERSON_NAME]" at bounding box center [291, 32] width 55 height 8
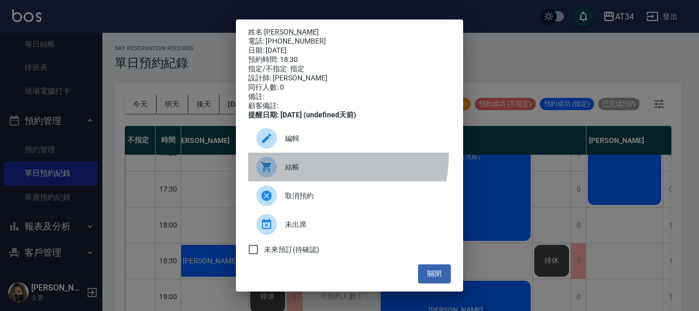
click at [311, 162] on div "結帳" at bounding box center [349, 167] width 203 height 29
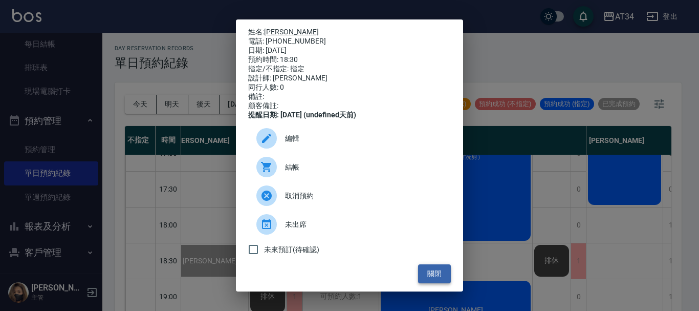
click at [429, 275] on button "關閉" at bounding box center [434, 273] width 33 height 19
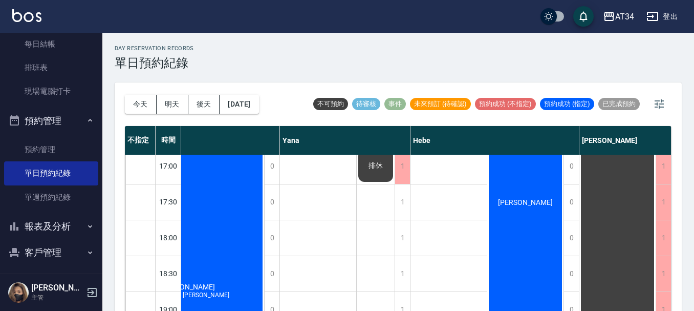
scroll to position [449, 882]
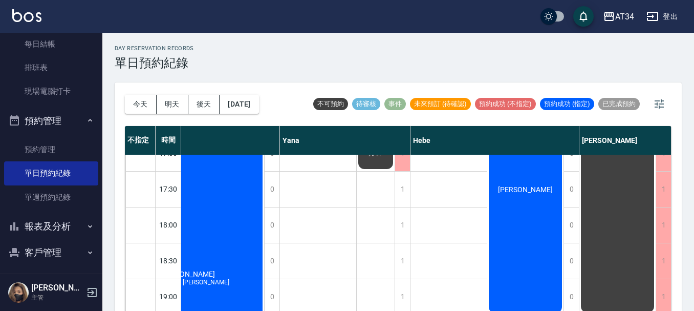
click at [160, 252] on div "18:30" at bounding box center [169, 261] width 26 height 36
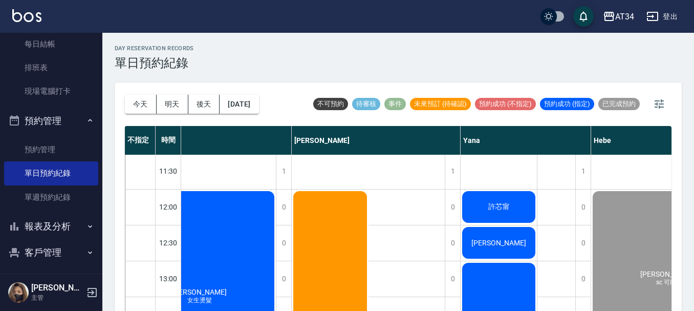
scroll to position [0, 696]
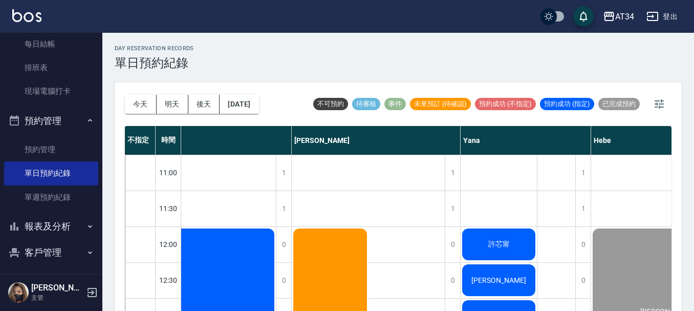
click at [500, 241] on span "許芯甯" at bounding box center [499, 244] width 26 height 9
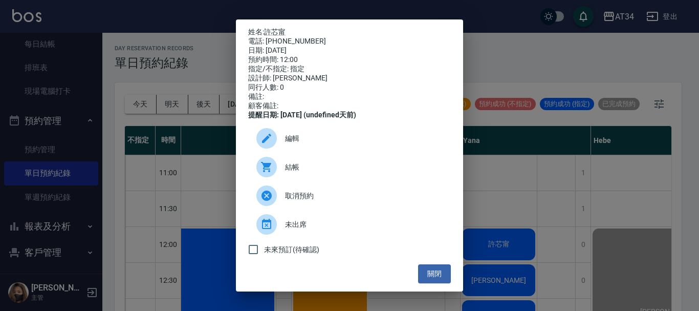
click at [279, 171] on div at bounding box center [270, 167] width 29 height 20
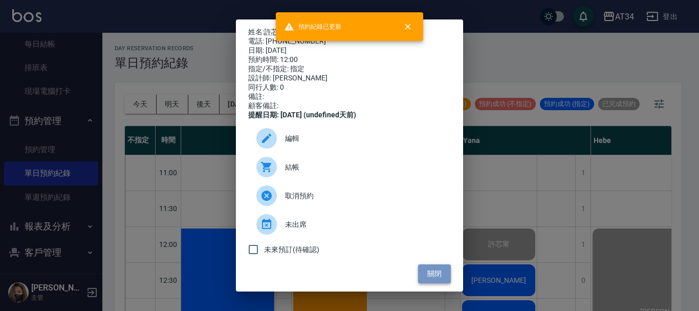
click at [434, 281] on button "關閉" at bounding box center [434, 273] width 33 height 19
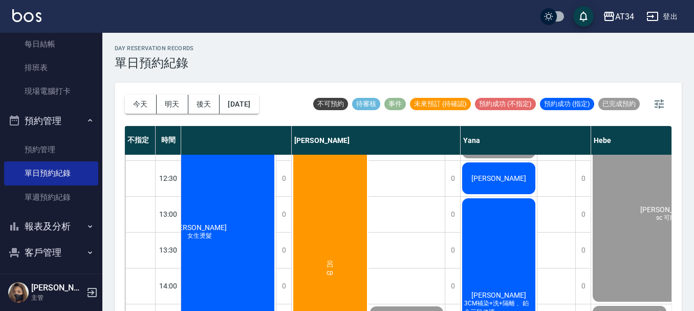
scroll to position [102, 696]
click at [504, 186] on div "[PERSON_NAME]" at bounding box center [499, 177] width 76 height 35
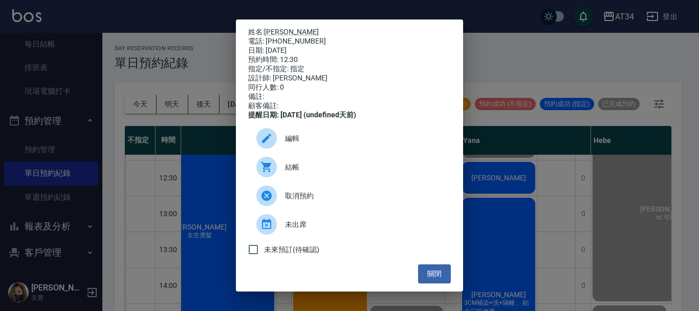
click at [285, 173] on span "結帳" at bounding box center [364, 167] width 158 height 11
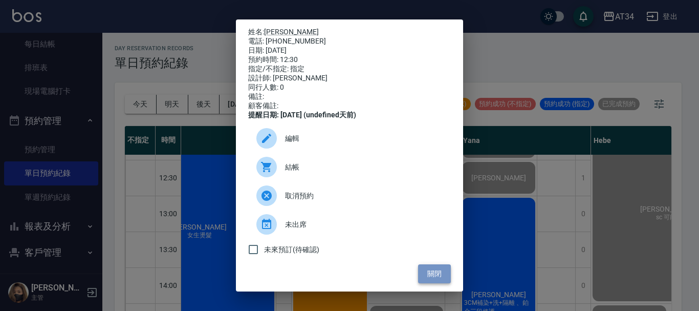
click at [431, 278] on button "關閉" at bounding box center [434, 273] width 33 height 19
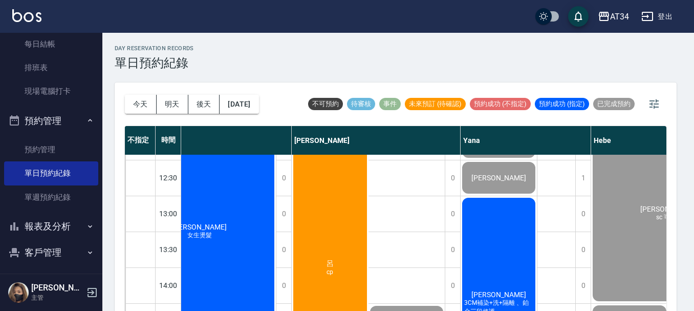
click at [514, 256] on div "[PERSON_NAME]3CM補染+洗+隔離 、鉑金三段修護" at bounding box center [499, 303] width 76 height 214
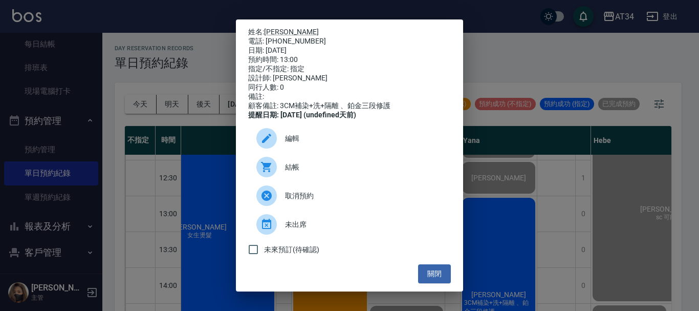
click at [275, 167] on div at bounding box center [270, 167] width 29 height 20
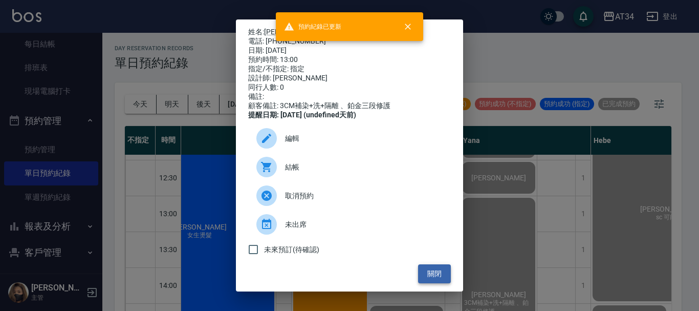
click at [439, 276] on button "關閉" at bounding box center [434, 273] width 33 height 19
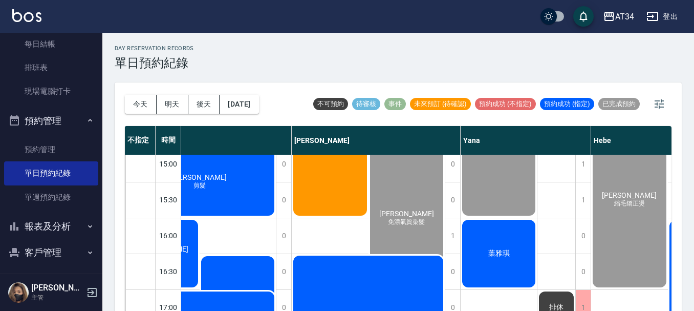
scroll to position [307, 696]
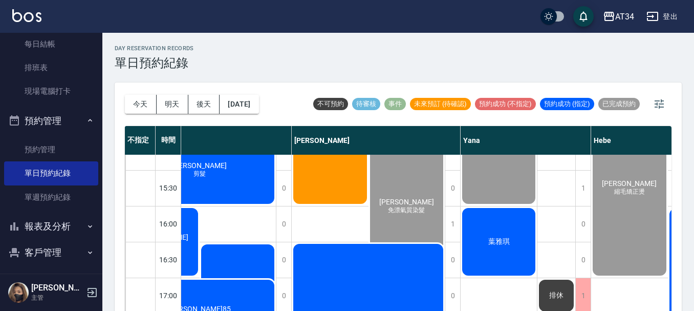
click at [499, 264] on div "葉雅琪" at bounding box center [499, 241] width 76 height 71
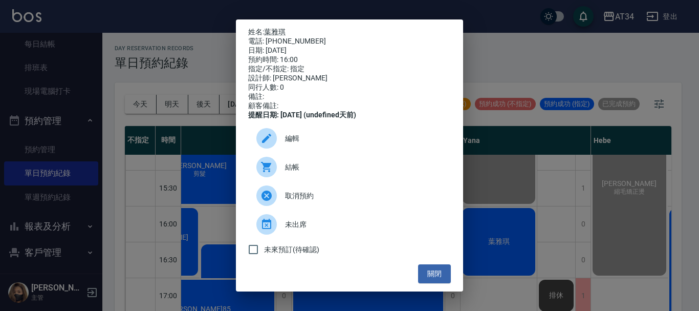
click at [281, 173] on div at bounding box center [270, 167] width 29 height 20
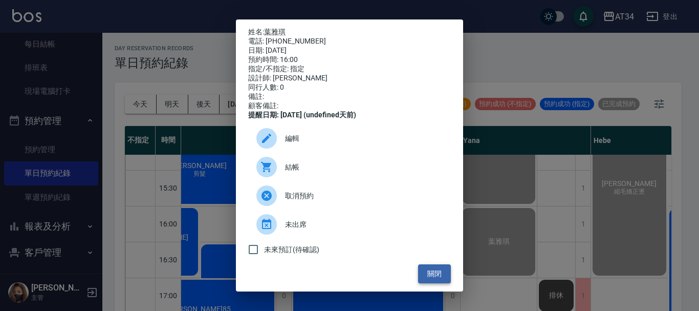
click at [442, 281] on button "關閉" at bounding box center [434, 273] width 33 height 19
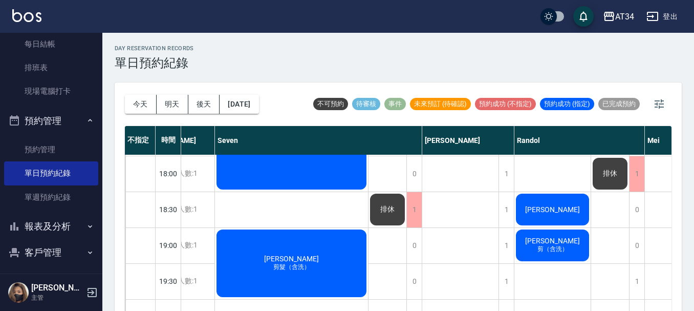
scroll to position [501, 3]
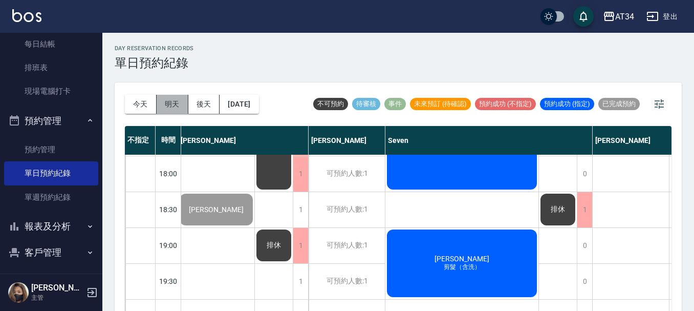
click at [172, 99] on button "明天" at bounding box center [173, 104] width 32 height 19
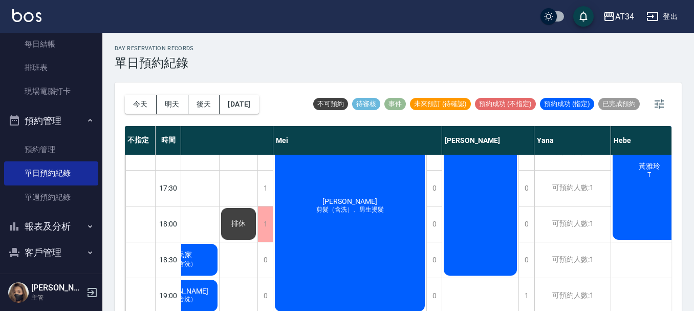
scroll to position [461, 622]
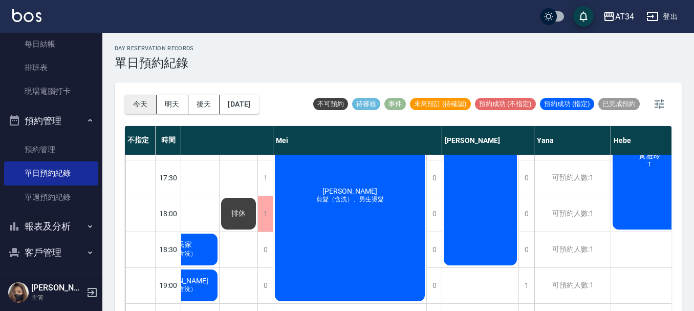
click at [147, 95] on button "今天" at bounding box center [141, 104] width 32 height 19
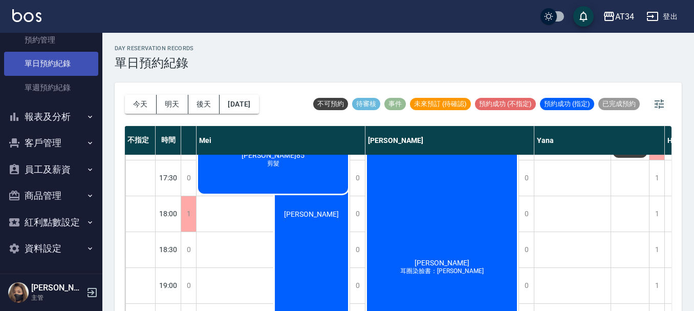
scroll to position [264, 0]
click at [40, 139] on button "客戶管理" at bounding box center [51, 142] width 94 height 27
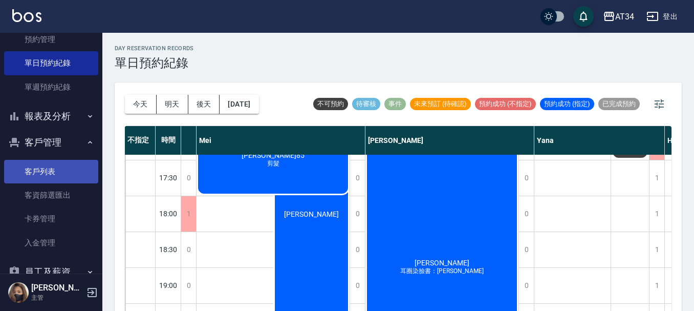
click at [39, 169] on link "客戶列表" at bounding box center [51, 172] width 94 height 24
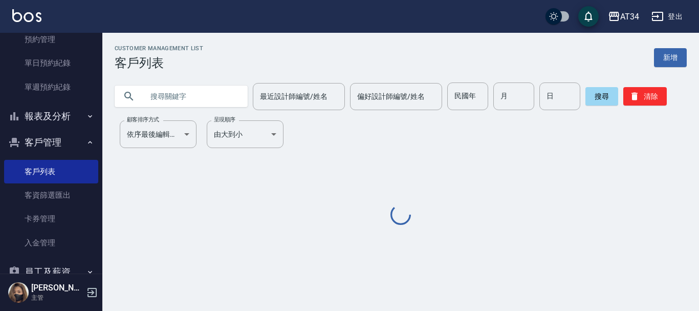
click at [192, 95] on input "text" at bounding box center [191, 96] width 96 height 28
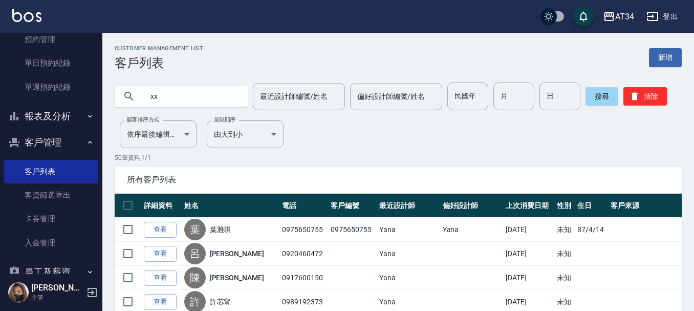
type input "x"
type input "ㄐ"
type input "李"
type input "李珍"
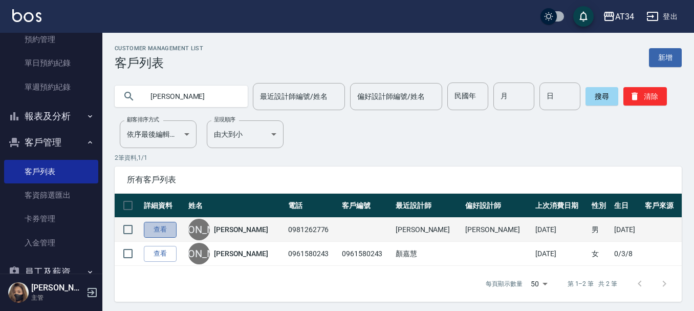
click at [174, 228] on link "查看" at bounding box center [160, 230] width 33 height 16
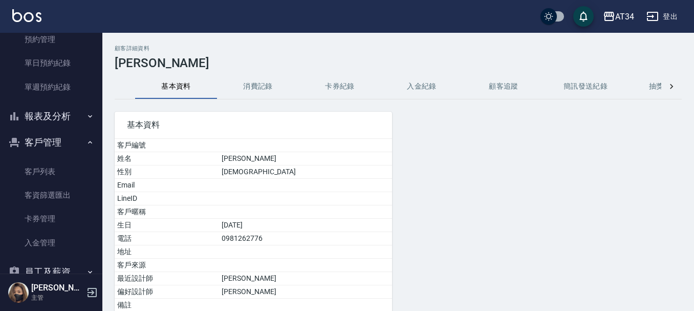
click at [263, 76] on button "消費記錄" at bounding box center [258, 86] width 82 height 25
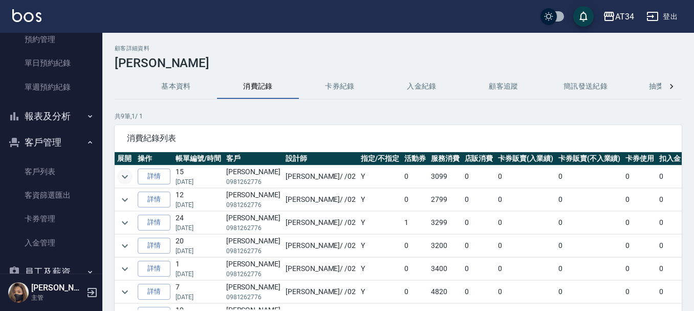
click at [121, 174] on icon "expand row" at bounding box center [125, 176] width 12 height 12
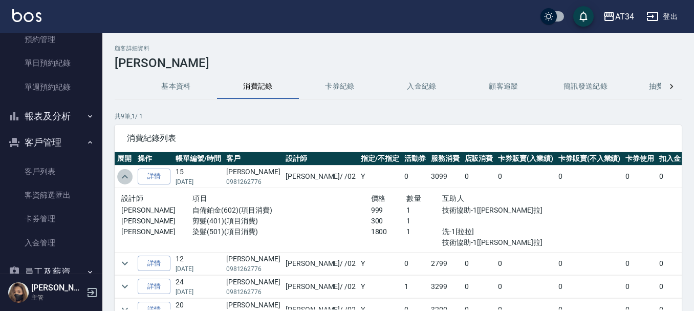
click at [121, 174] on icon "expand row" at bounding box center [125, 176] width 12 height 12
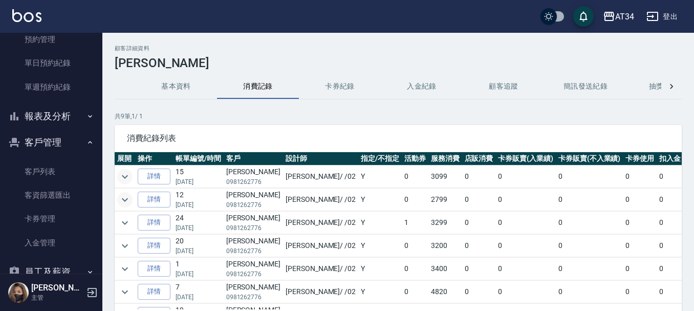
click at [123, 197] on icon "expand row" at bounding box center [125, 200] width 12 height 12
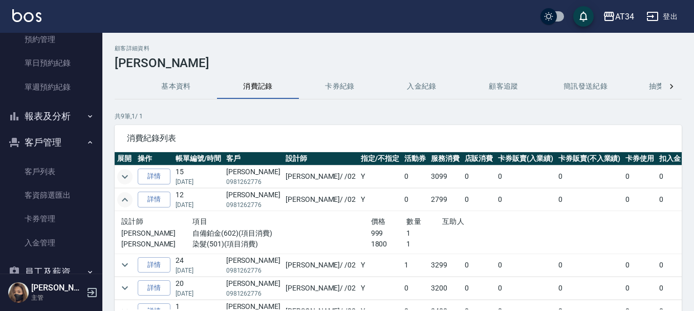
click at [123, 197] on icon "expand row" at bounding box center [125, 200] width 12 height 12
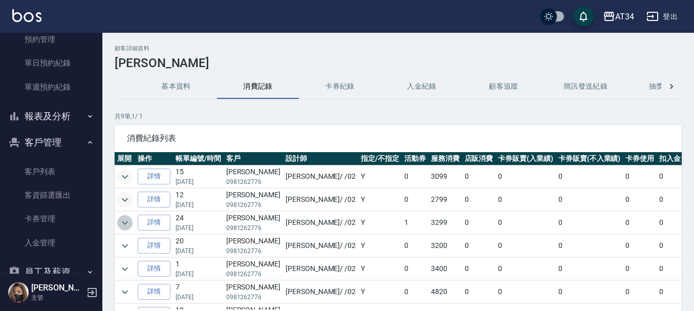
click at [119, 228] on icon "expand row" at bounding box center [125, 223] width 12 height 12
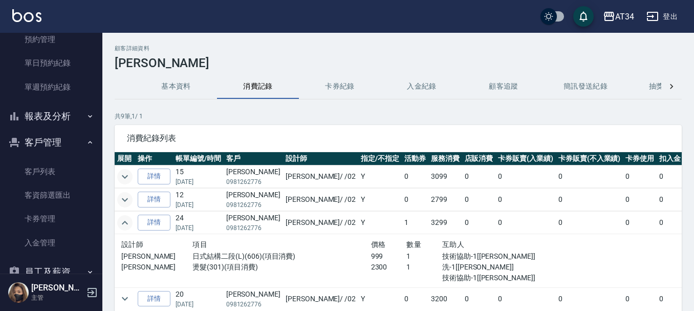
click at [119, 228] on icon "expand row" at bounding box center [125, 223] width 12 height 12
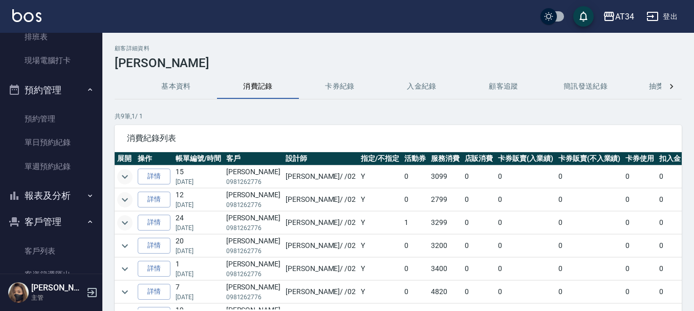
scroll to position [8, 0]
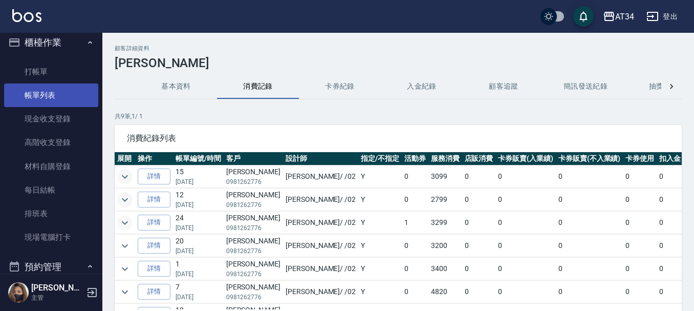
click at [34, 85] on link "帳單列表" at bounding box center [51, 95] width 94 height 24
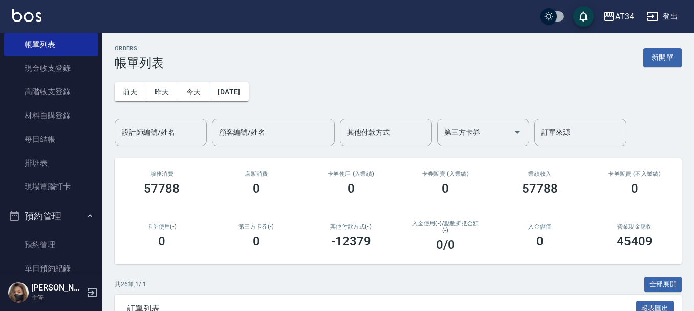
scroll to position [59, 0]
click at [67, 264] on link "單日預約紀錄" at bounding box center [51, 268] width 94 height 24
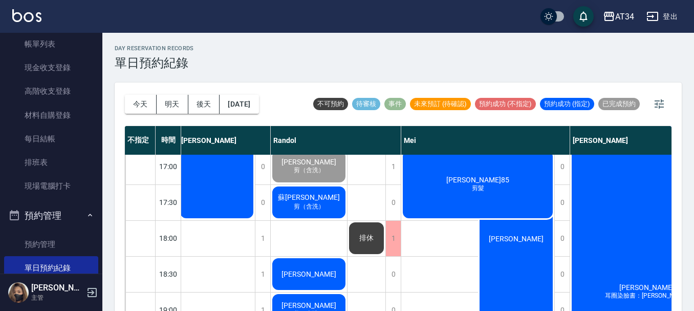
scroll to position [398, 417]
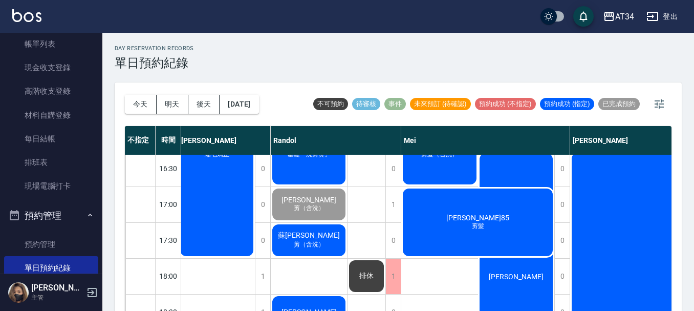
click at [292, 171] on div "林泳翔 基礎「洗剪燙」" at bounding box center [309, 150] width 76 height 71
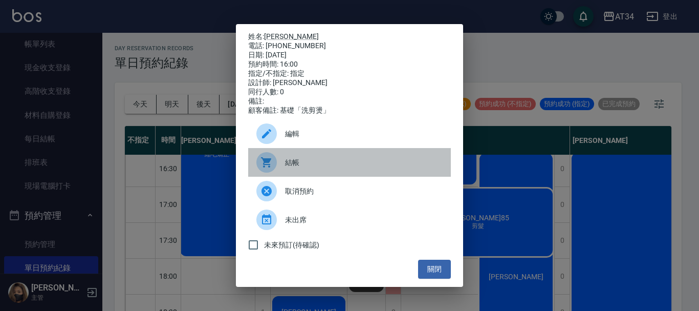
click at [292, 166] on span "結帳" at bounding box center [364, 162] width 158 height 11
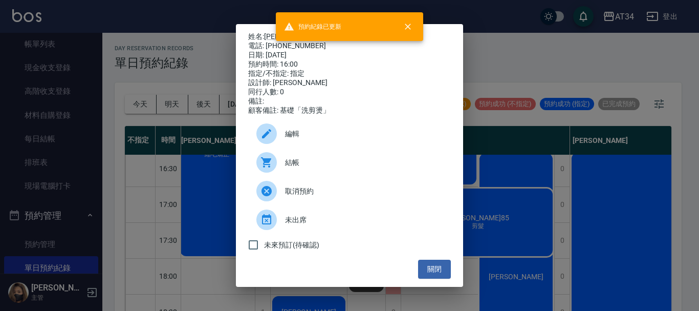
click at [527, 54] on div "姓名: 林泳翔 電話: 0989590667 日期: 2025/10/04 預約時間: 16:00 指定/不指定: 指定 設計師: Randol 同行人數: …" at bounding box center [349, 155] width 699 height 311
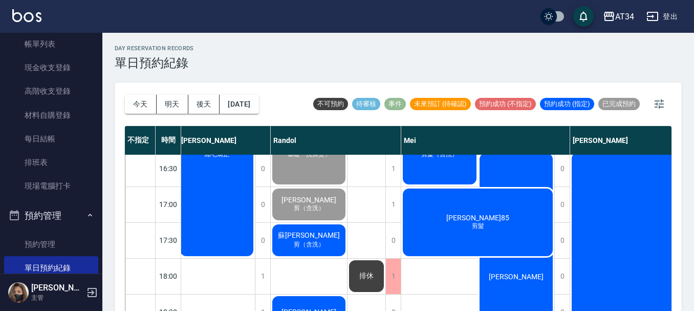
click at [318, 244] on span "剪（含洗）" at bounding box center [309, 244] width 35 height 9
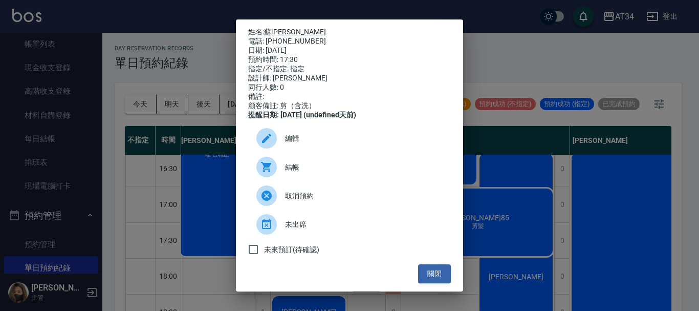
click at [305, 173] on span "結帳" at bounding box center [364, 167] width 158 height 11
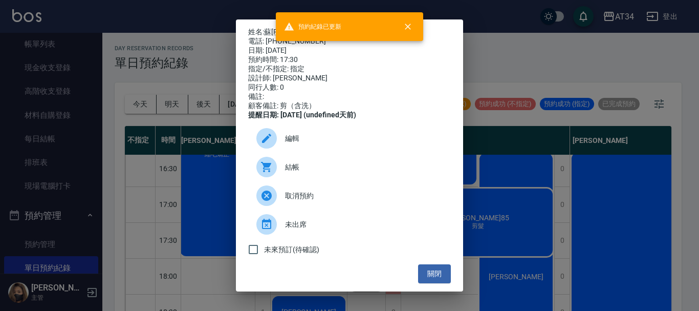
click at [505, 180] on div "姓名: 蘇陳霆恩 電話: 0987497637 日期: 2025/10/04 預約時間: 17:30 指定/不指定: 指定 設計師: Randol 同行人數:…" at bounding box center [349, 155] width 699 height 311
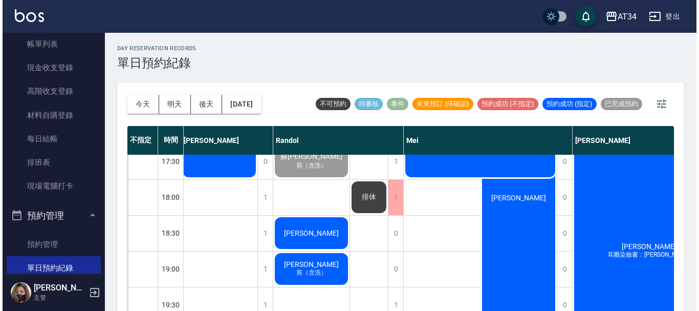
scroll to position [501, 417]
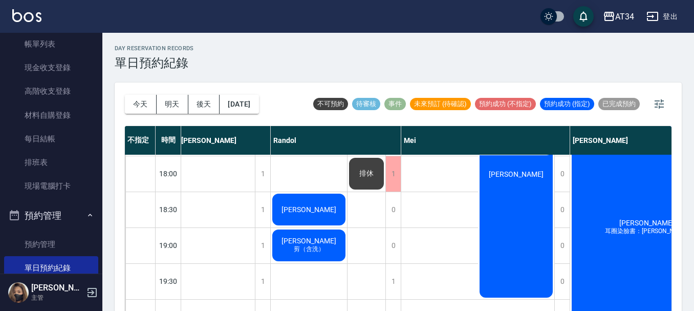
click at [309, 197] on div "吳柏頡" at bounding box center [309, 209] width 76 height 35
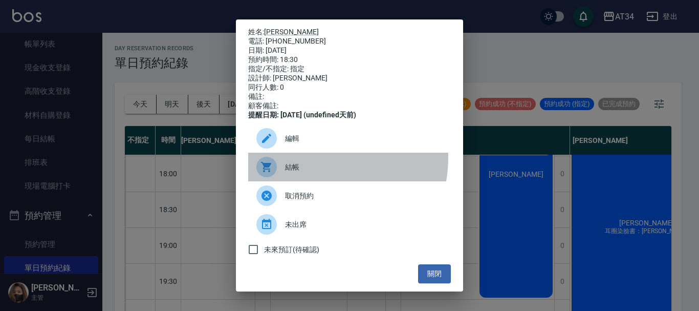
click at [308, 164] on div "結帳" at bounding box center [349, 167] width 203 height 29
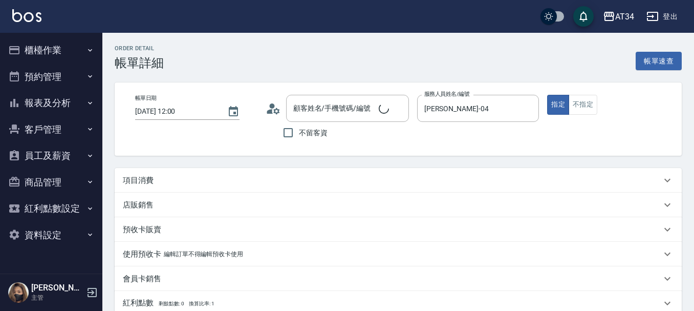
type input "[DATE] 12:00"
type input "[PERSON_NAME]-04"
type input "康芯瑜/0922120997/"
click at [163, 182] on div "項目消費" at bounding box center [392, 180] width 539 height 11
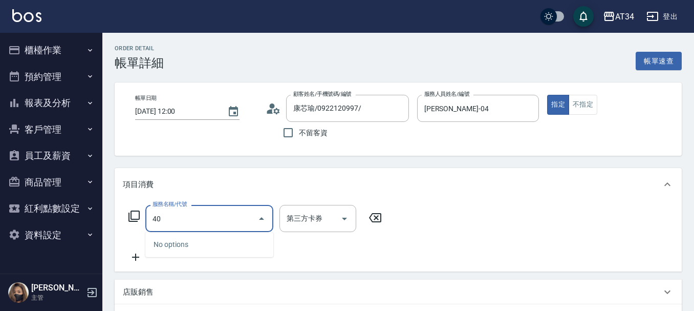
type input "401"
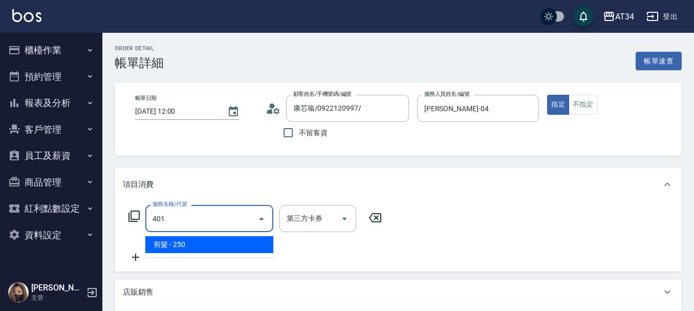
type input "20"
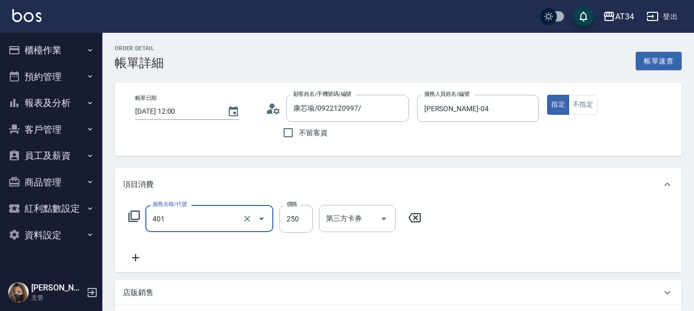
type input "剪髮(401)"
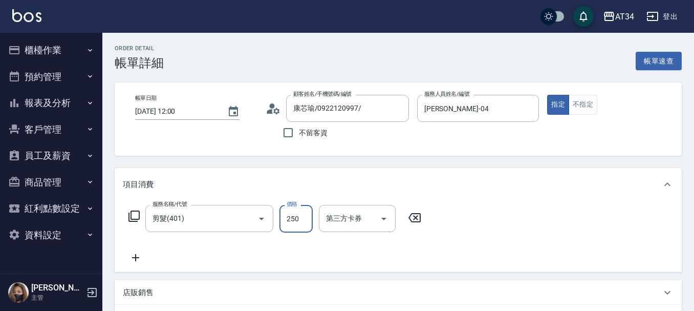
type input "3"
type input "0"
type input "320"
type input "30"
type input "320"
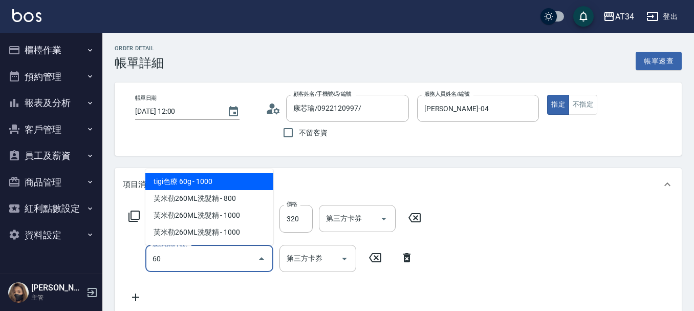
type input "602"
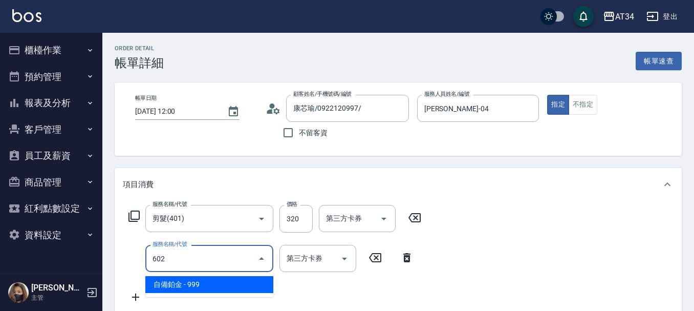
type input "130"
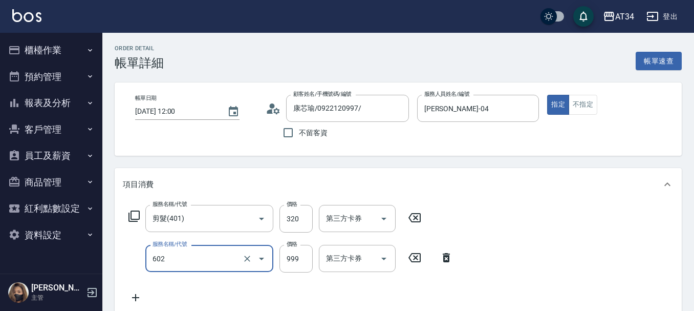
type input "自備鉑金(602)"
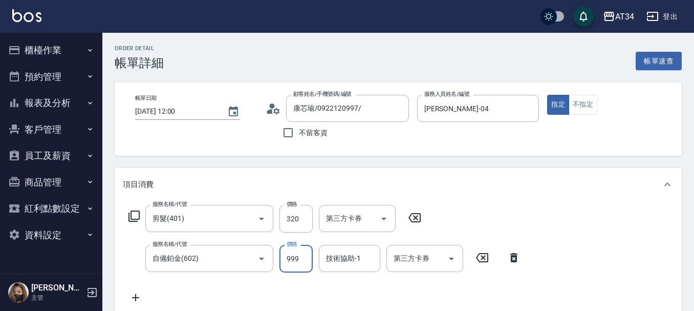
type input "1"
type input "30"
type input "110"
type input "40"
type input "1100"
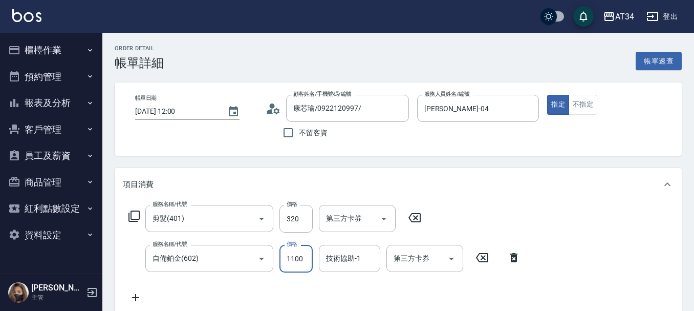
type input "140"
type input "1100"
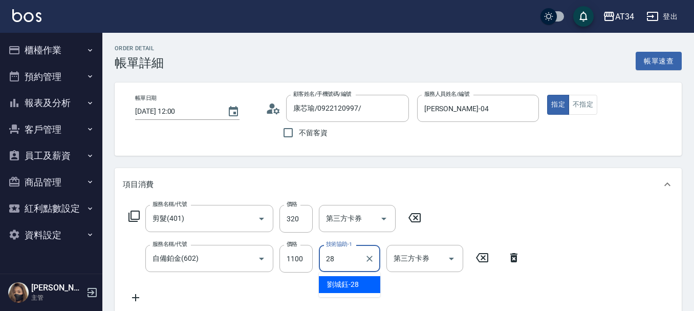
type input "[PERSON_NAME]-28"
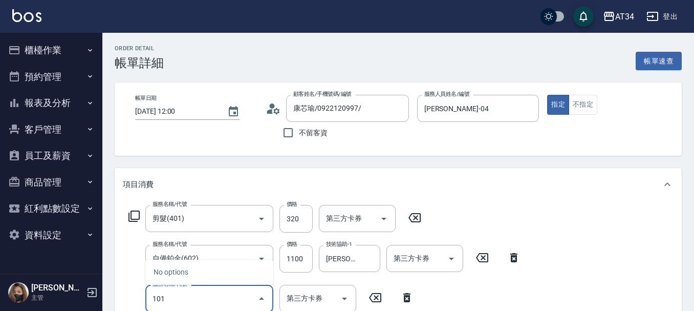
type input "1010"
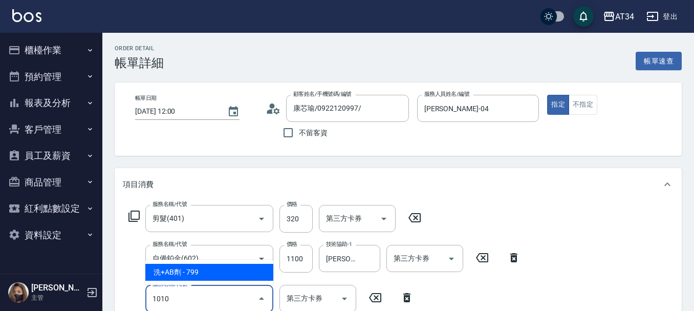
type input "220"
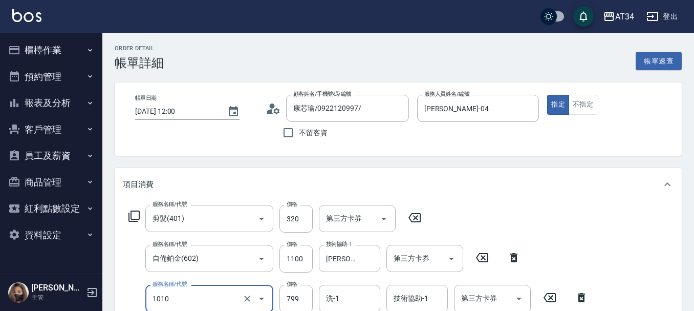
type input "洗+AB劑(1010)"
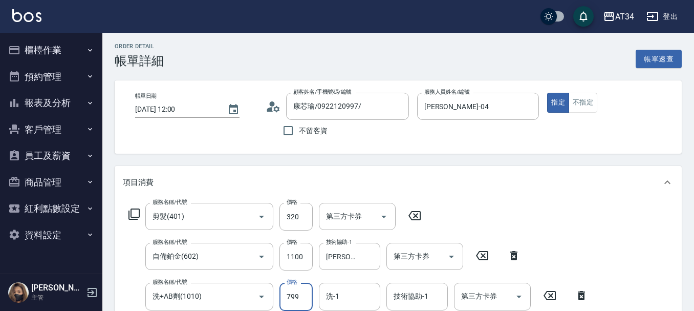
type input "7"
type input "140"
type input "700"
type input "210"
type input "700"
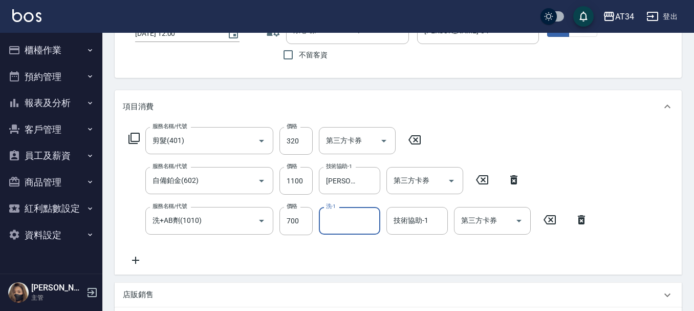
scroll to position [104, 0]
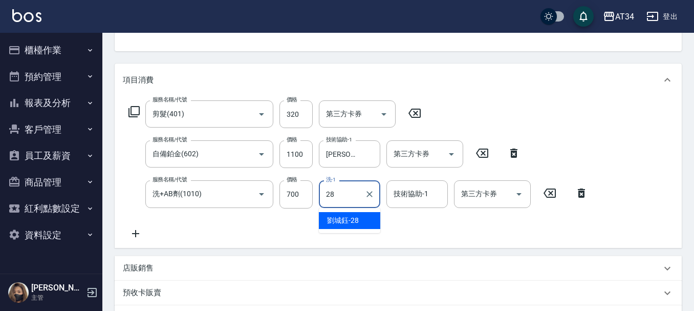
type input "[PERSON_NAME]-28"
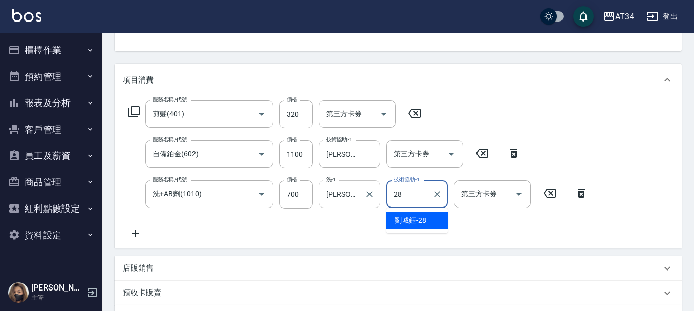
type input "[PERSON_NAME]-28"
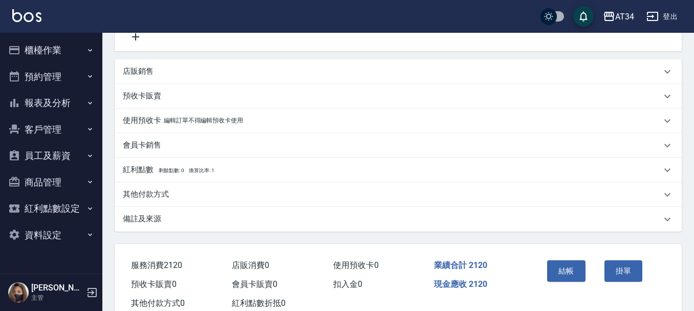
scroll to position [372, 0]
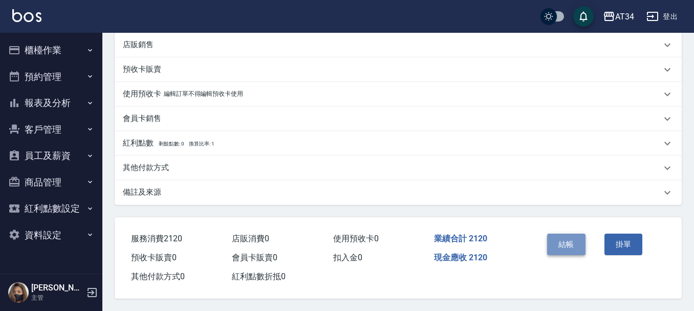
click at [558, 238] on button "結帳" at bounding box center [566, 244] width 38 height 22
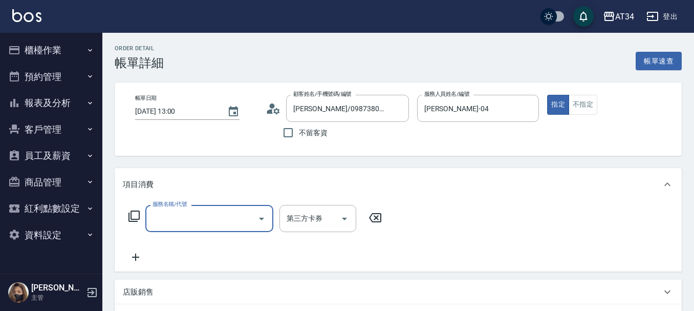
click at [170, 220] on input "服務名稱/代號" at bounding box center [201, 218] width 103 height 18
type input "201"
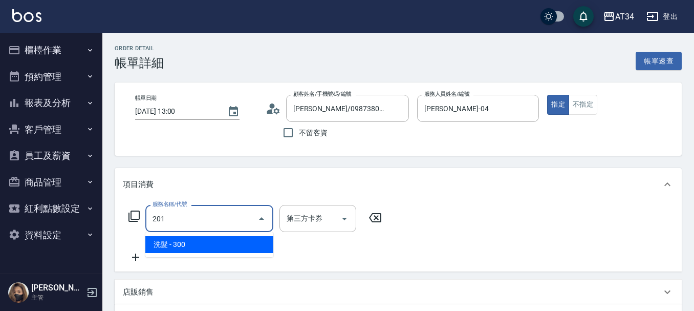
type input "30"
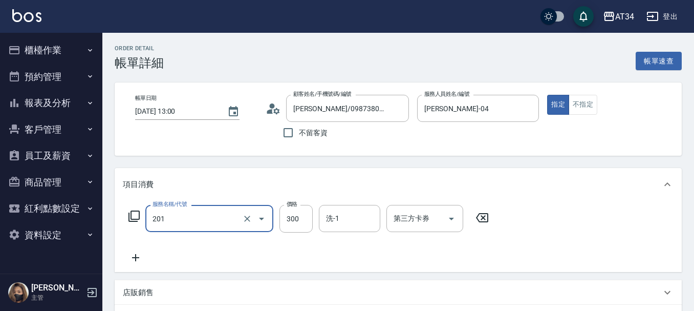
type input "洗髮(201)"
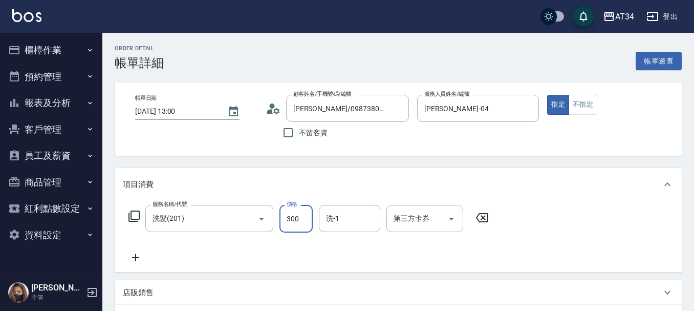
type input "0"
type input "35"
type input "30"
type input "350"
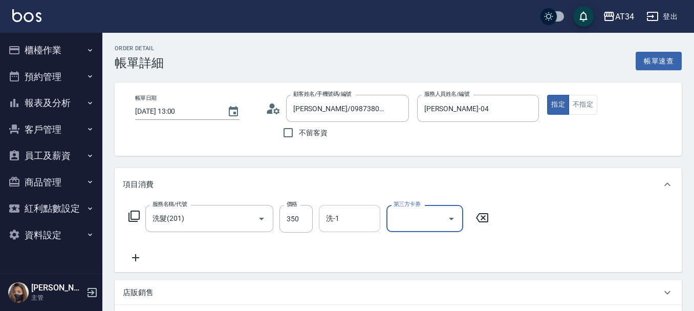
click at [377, 217] on div "洗-1" at bounding box center [349, 218] width 61 height 27
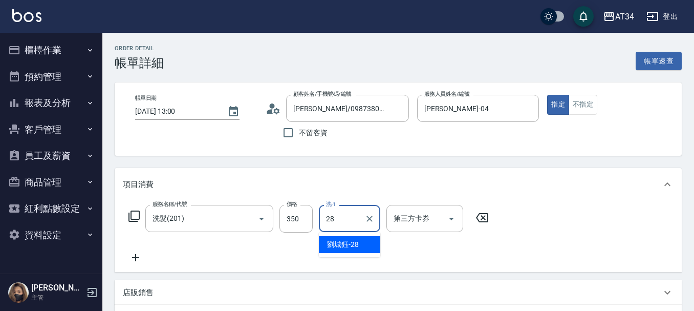
type input "[PERSON_NAME]-28"
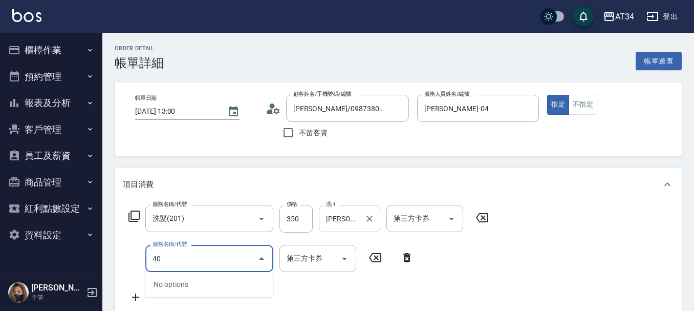
type input "401"
type input "60"
type input "剪髮(401)"
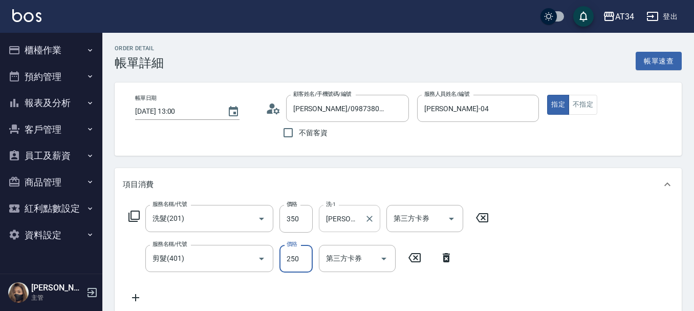
type input "30"
type input "400"
type input "70"
type input "400"
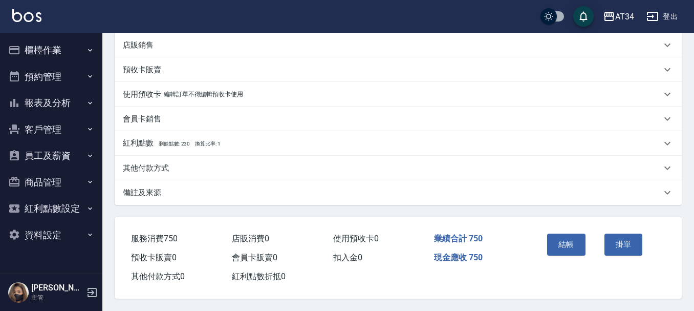
scroll to position [292, 0]
click at [582, 241] on button "結帳" at bounding box center [566, 244] width 38 height 22
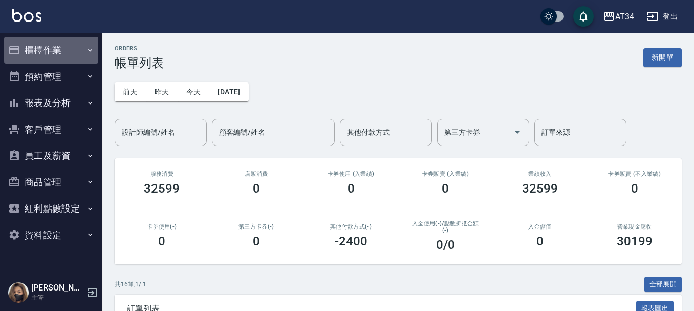
click at [60, 52] on button "櫃檯作業" at bounding box center [51, 50] width 94 height 27
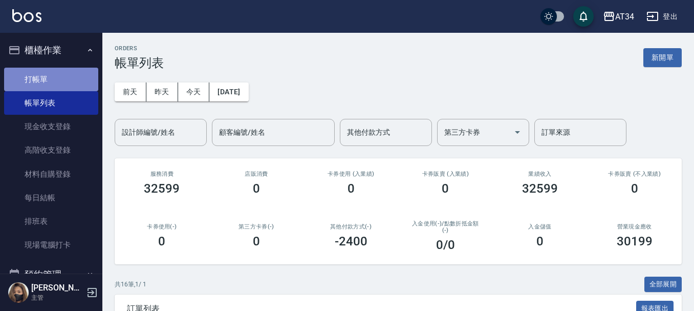
click at [71, 87] on link "打帳單" at bounding box center [51, 80] width 94 height 24
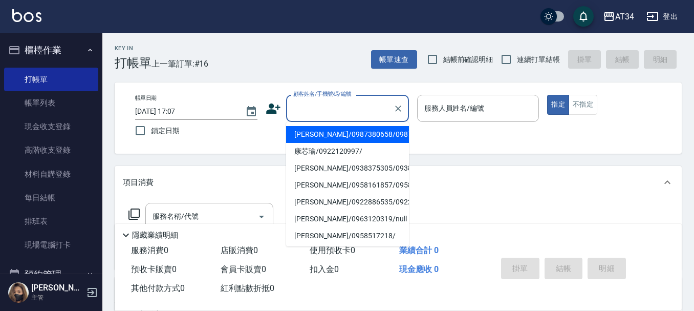
click at [305, 104] on input "顧客姓名/手機號碼/編號" at bounding box center [340, 108] width 98 height 18
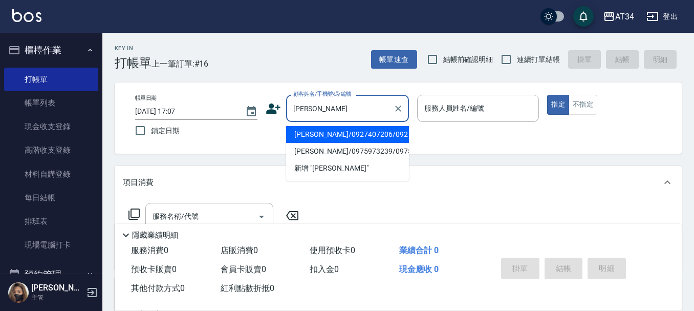
click at [315, 160] on li "廖雯綺/0975973239/0975973239" at bounding box center [347, 151] width 123 height 17
type input "廖雯綺/0975973239/0975973239"
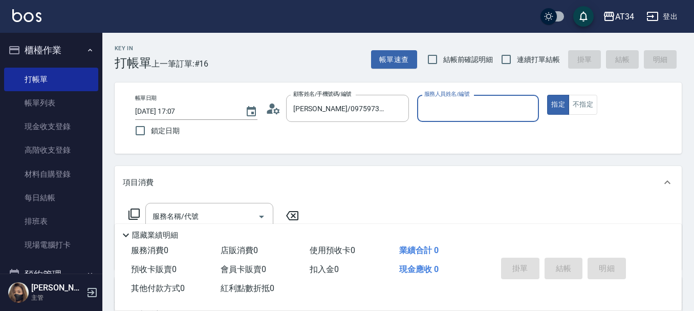
type input "[PERSON_NAME]-04"
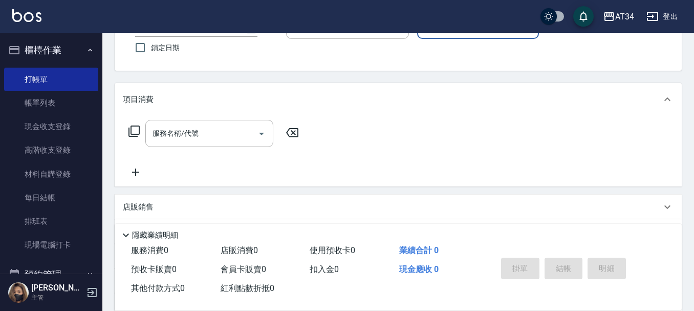
scroll to position [102, 0]
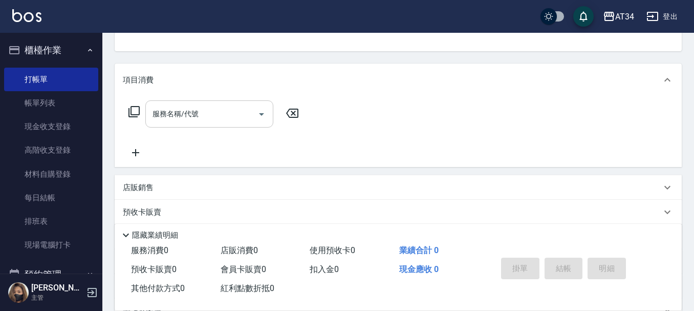
click at [205, 105] on input "服務名稱/代號" at bounding box center [201, 114] width 103 height 18
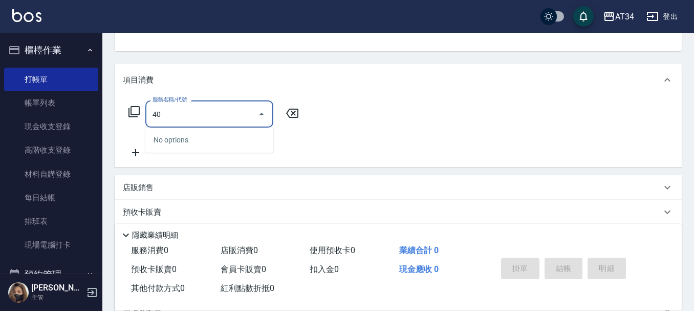
type input "401"
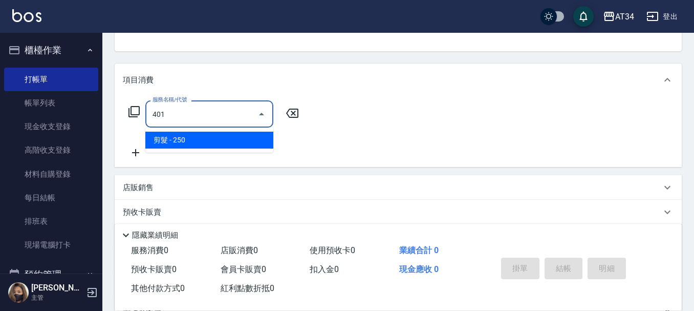
type input "20"
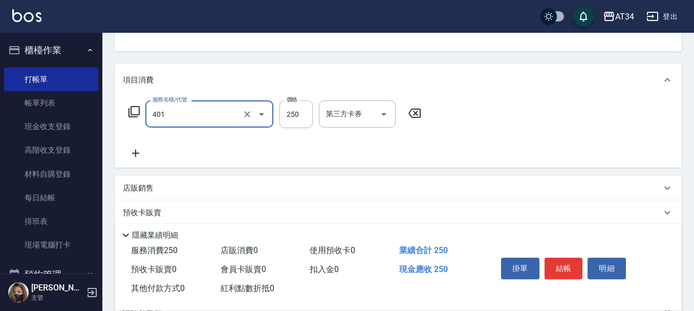
type input "剪髮(401)"
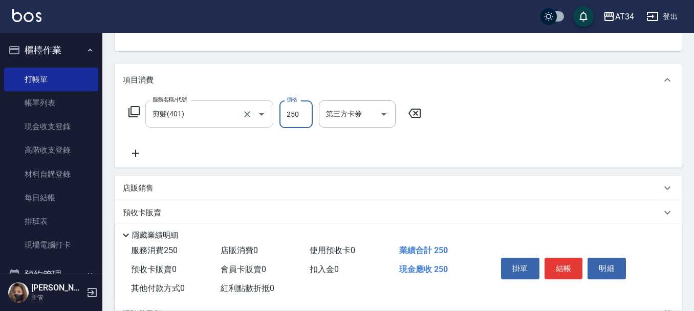
type input "4"
type input "0"
type input "40"
type input "400"
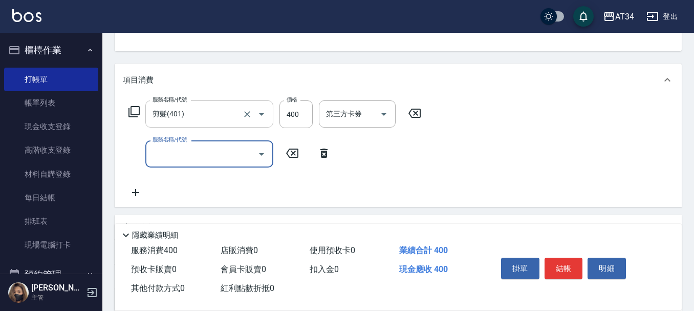
type input "2"
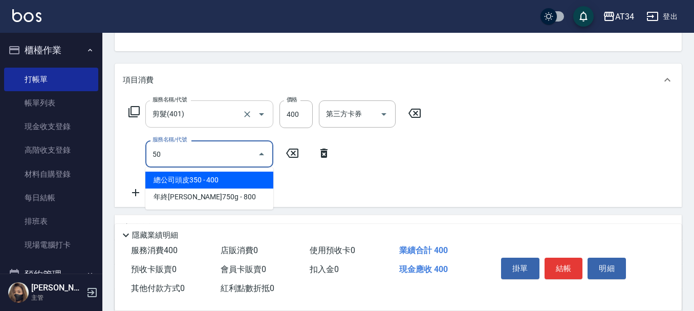
type input "501"
type input "140"
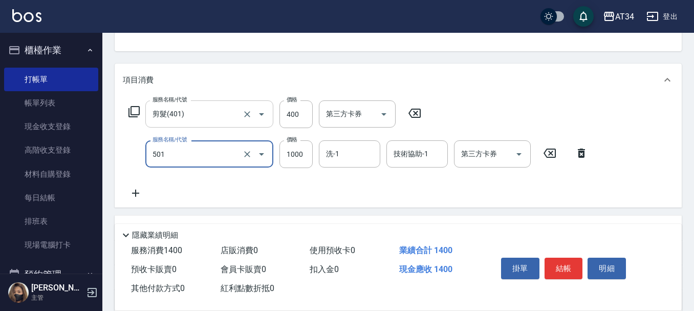
type input "染髮(501)"
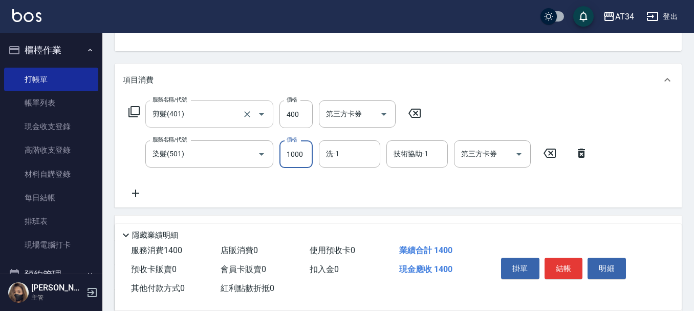
type input "2"
type input "40"
type input "250"
type input "290"
type input "2500"
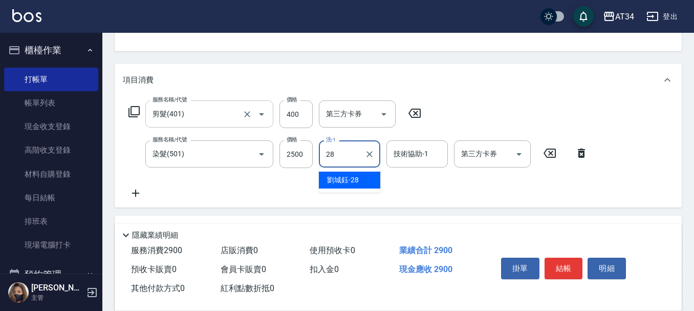
type input "劉城鈺-28"
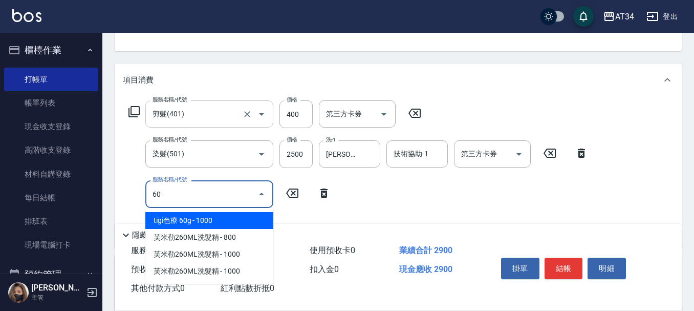
type input "601"
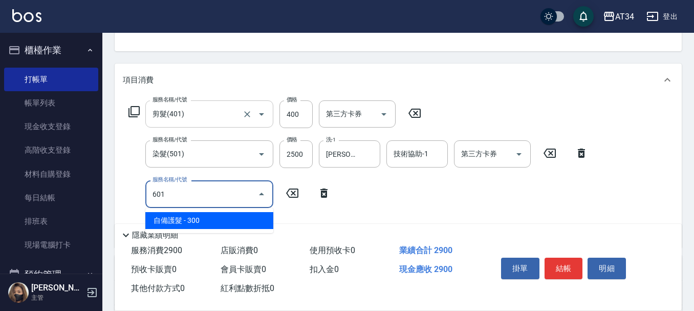
type input "320"
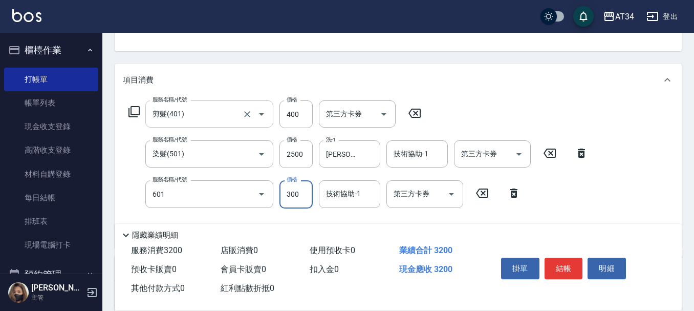
type input "自備護髮(601)"
type input "3"
type input "290"
type input "300"
type input "320"
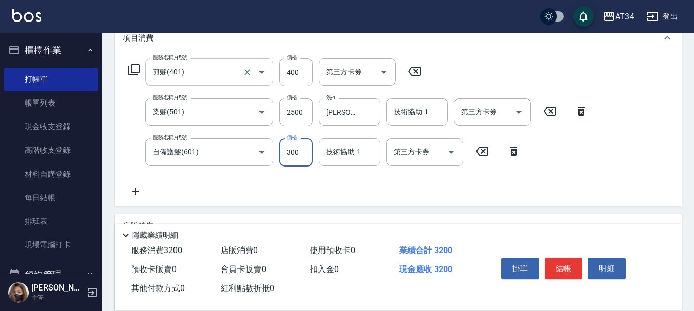
scroll to position [205, 0]
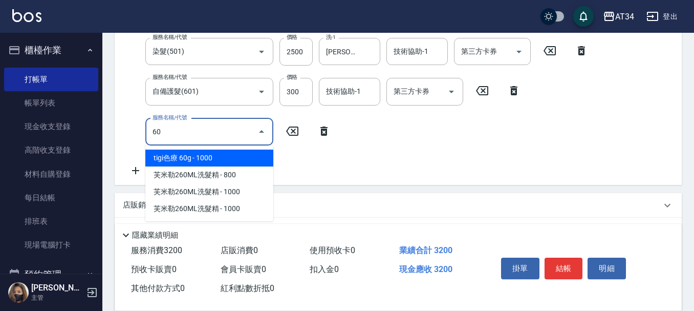
type input "602"
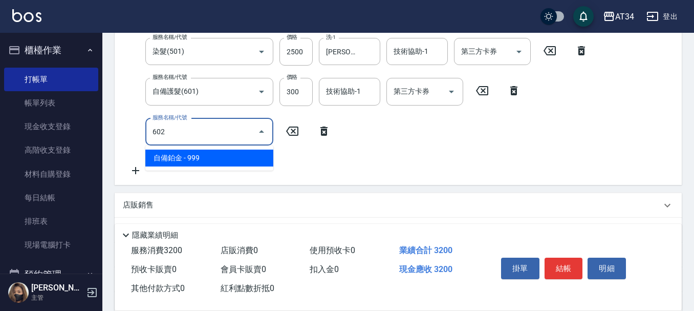
type input "410"
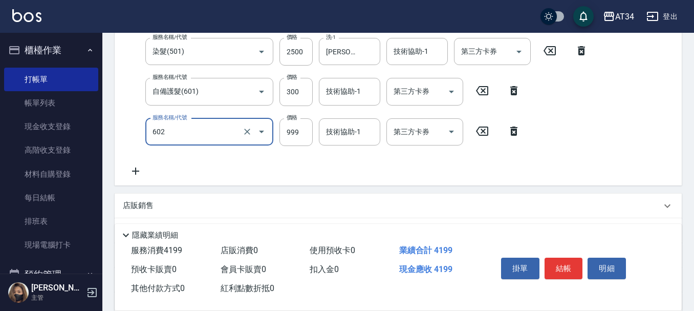
type input "自備鉑金(602)"
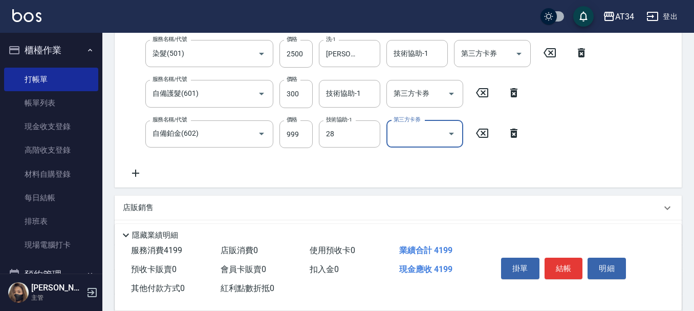
type input "劉城鈺-28"
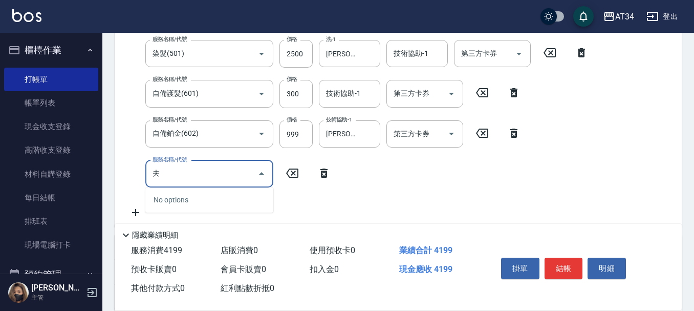
type input "敷"
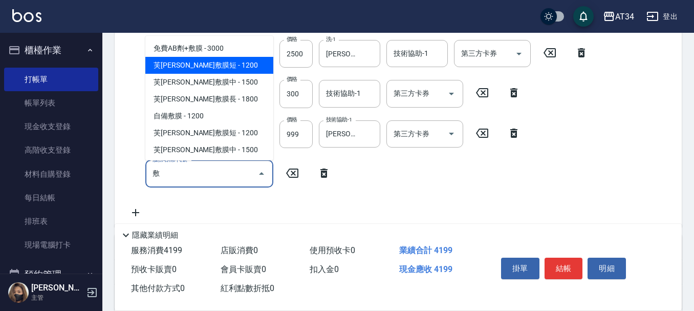
click at [200, 65] on span "芙米勒敷膜短 - 1200" at bounding box center [209, 65] width 128 height 17
type input "530"
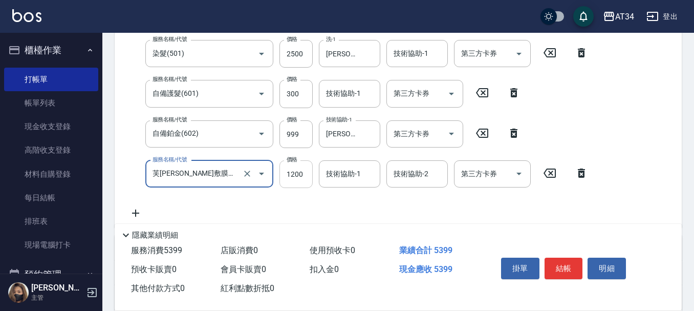
type input "芙米勒敷膜短(918)"
click at [300, 178] on input "1200" at bounding box center [296, 174] width 33 height 28
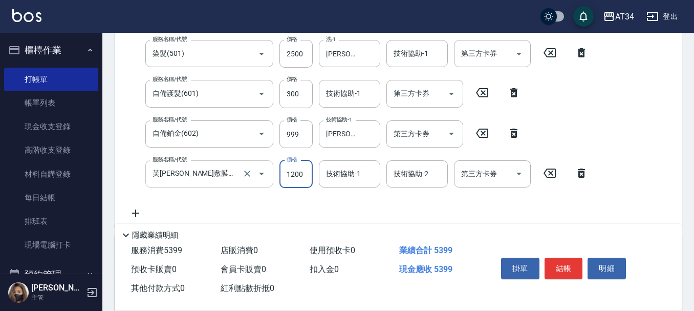
type input "1"
type input "420"
type input "108"
type input "430"
type input "1080"
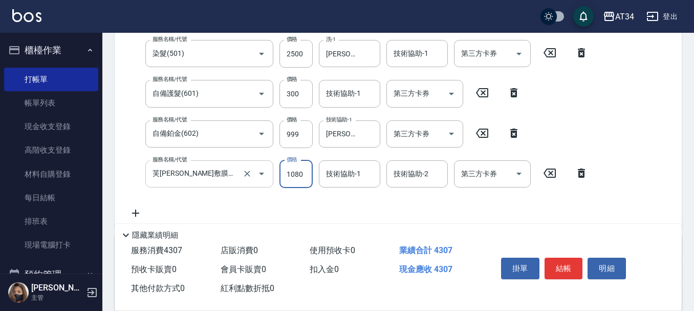
type input "520"
type input "1080"
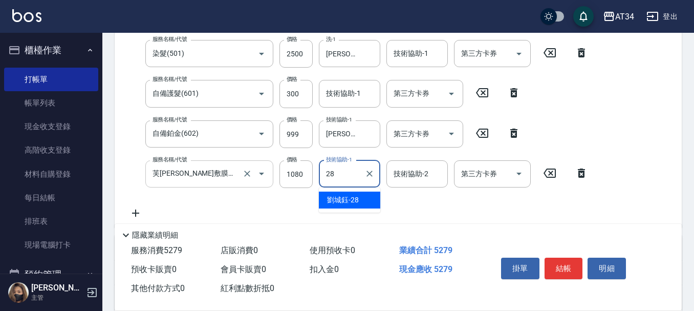
type input "劉城鈺-28"
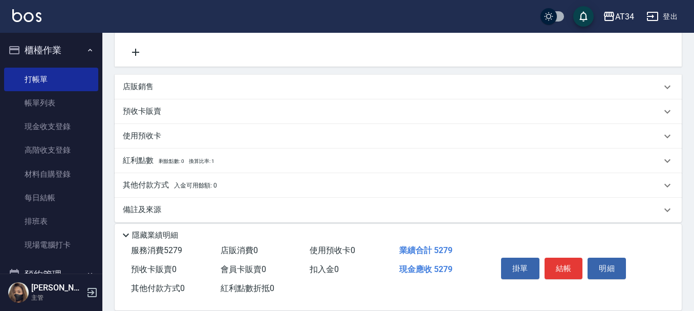
scroll to position [373, 0]
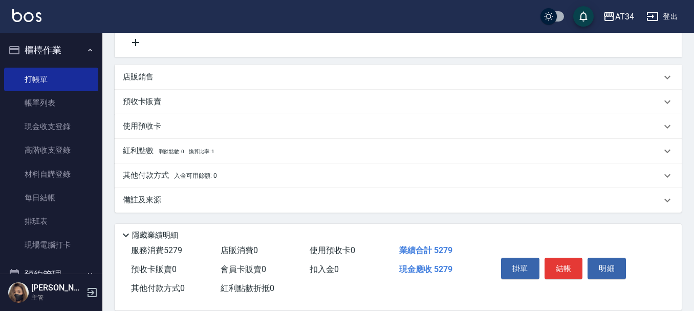
click at [164, 173] on p "其他付款方式 入金可用餘額: 0" at bounding box center [170, 175] width 94 height 11
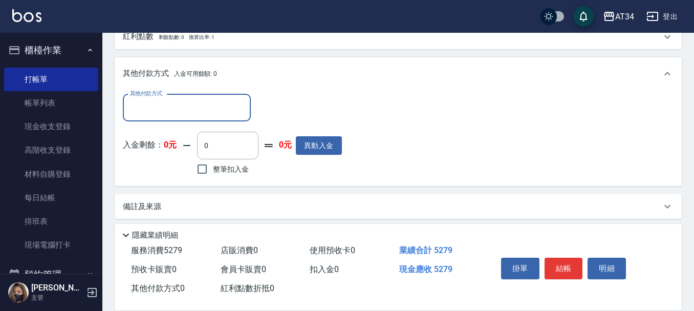
scroll to position [494, 0]
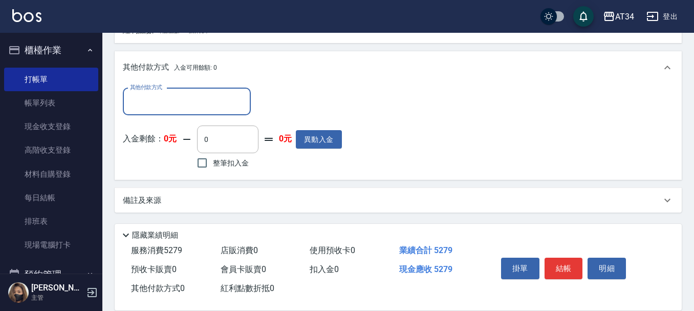
click at [190, 103] on input "其他付款方式" at bounding box center [186, 102] width 119 height 18
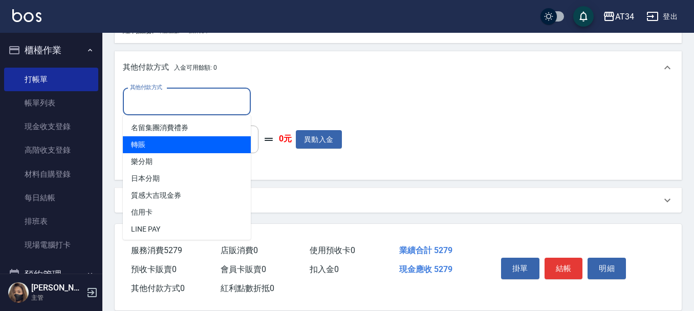
click at [159, 145] on span "轉賬" at bounding box center [187, 144] width 128 height 17
type input "轉賬"
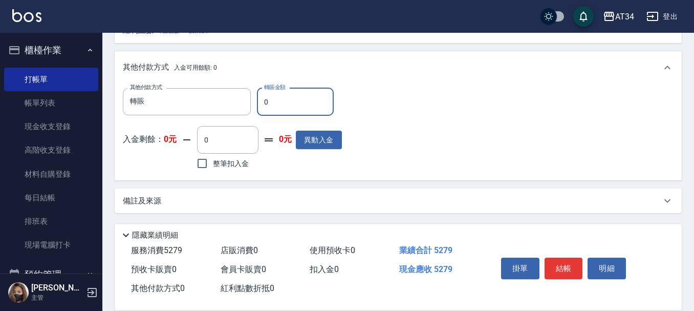
click at [281, 102] on input "0" at bounding box center [295, 102] width 77 height 28
drag, startPoint x: 276, startPoint y: 102, endPoint x: 260, endPoint y: 108, distance: 17.3
click at [260, 108] on input "0" at bounding box center [295, 102] width 77 height 28
type input "527"
type input "470"
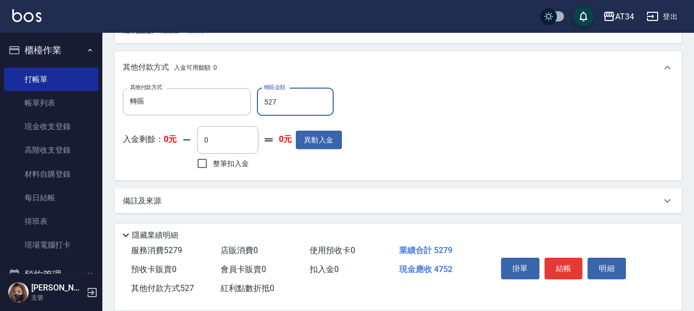
type input "5279"
type input "0"
type input "5279"
click at [564, 263] on button "結帳" at bounding box center [564, 269] width 38 height 22
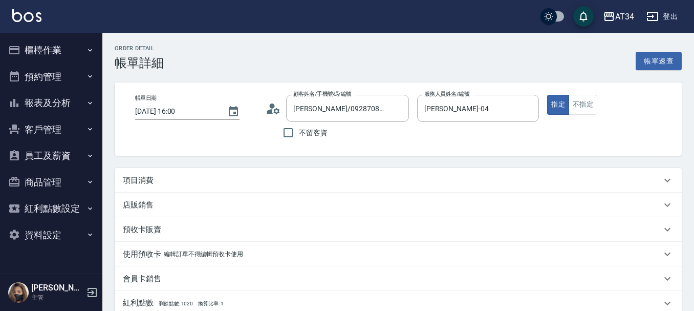
click at [190, 170] on div "項目消費" at bounding box center [398, 180] width 567 height 25
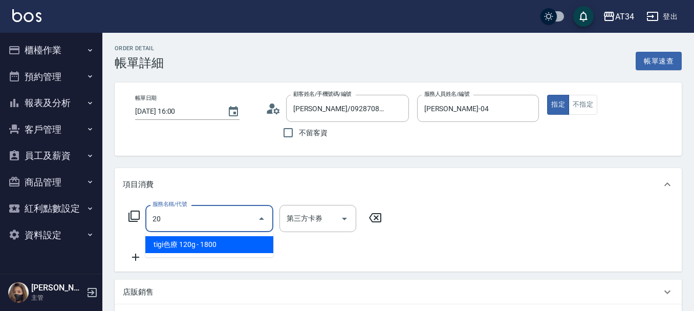
type input "201"
type input "30"
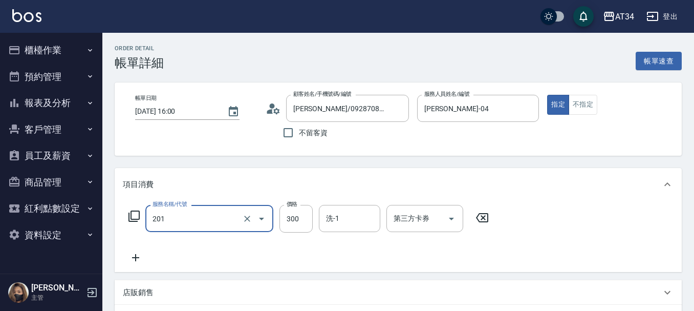
type input "洗髮(201)"
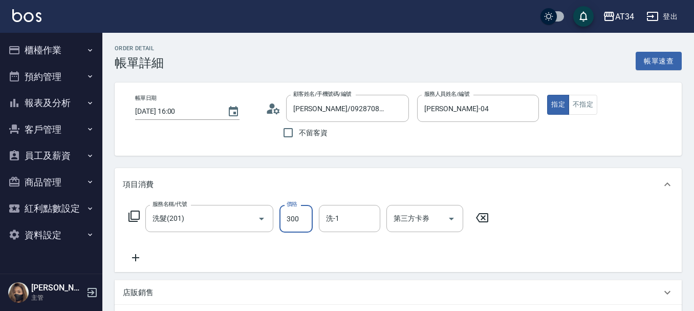
type input "2"
type input "0"
type input "20"
type input "200"
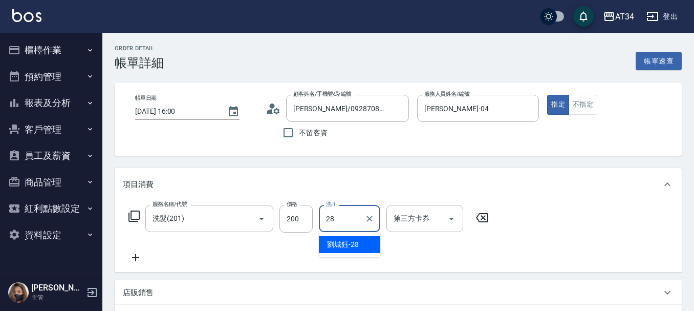
type input "[PERSON_NAME]-28"
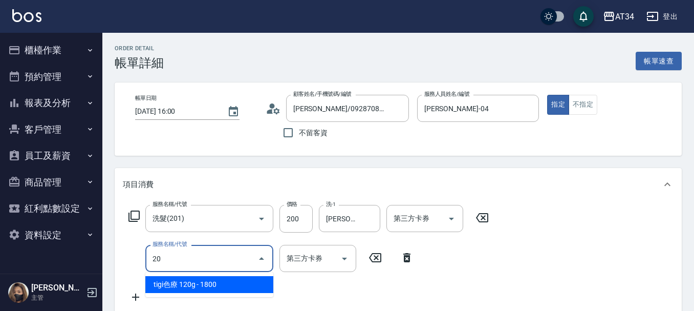
type input "201"
type input "50"
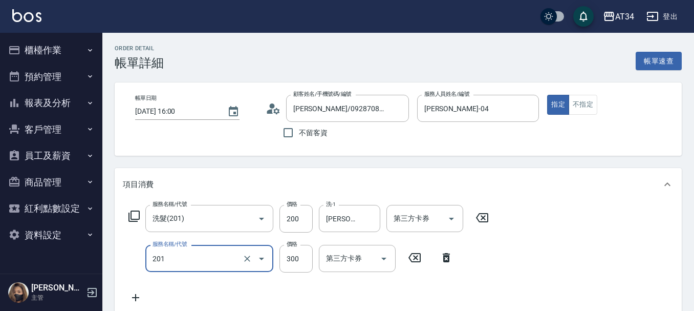
type input "洗髮(201)"
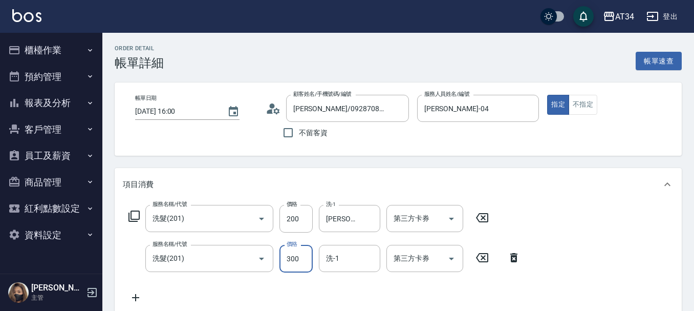
type input "2"
type input "20"
type input "200"
type input "40"
type input "200"
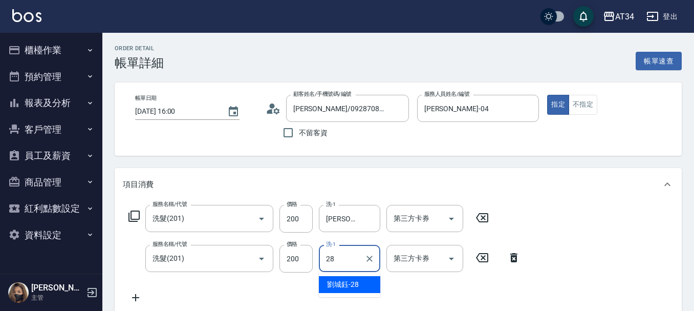
type input "[PERSON_NAME]-28"
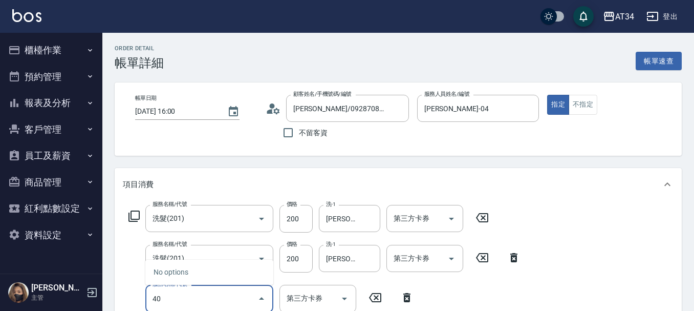
type input "401"
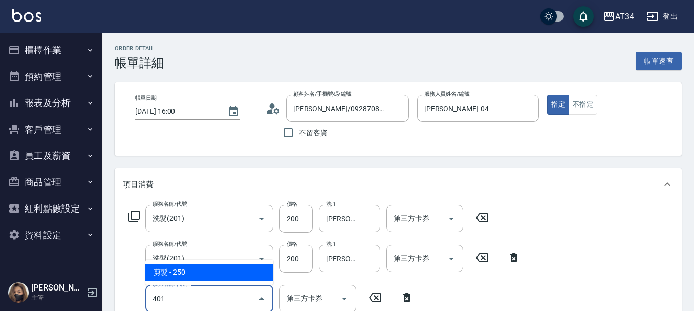
type input "60"
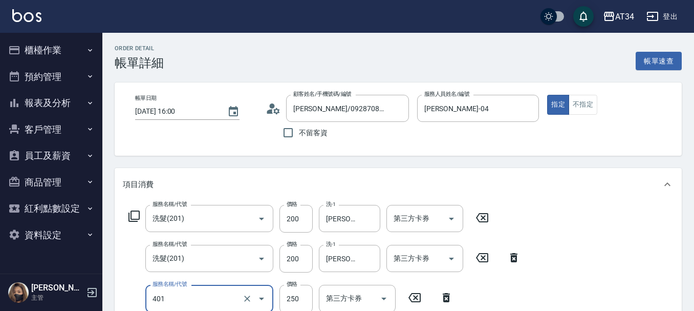
type input "剪髮(401)"
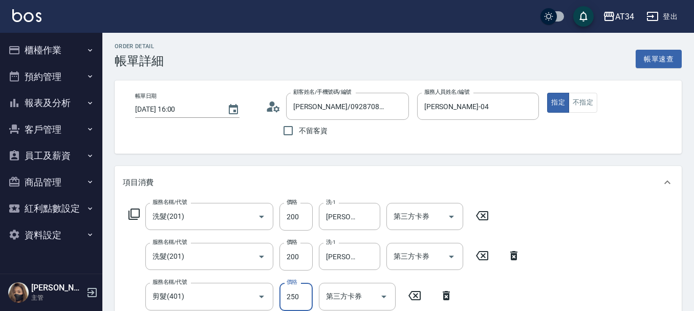
scroll to position [53, 0]
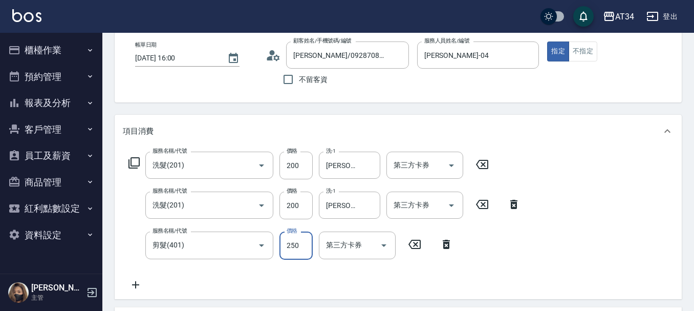
type input "4"
type input "40"
type input "400"
type input "80"
type input "400"
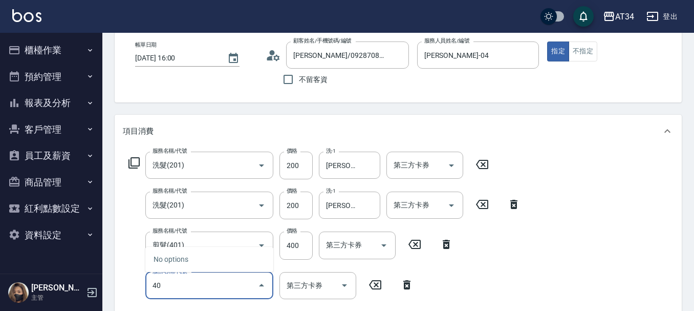
type input "401"
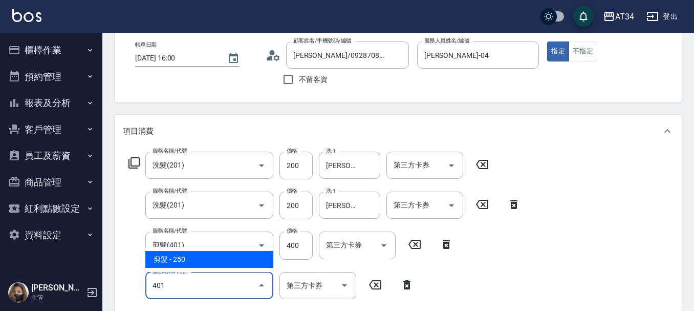
type input "100"
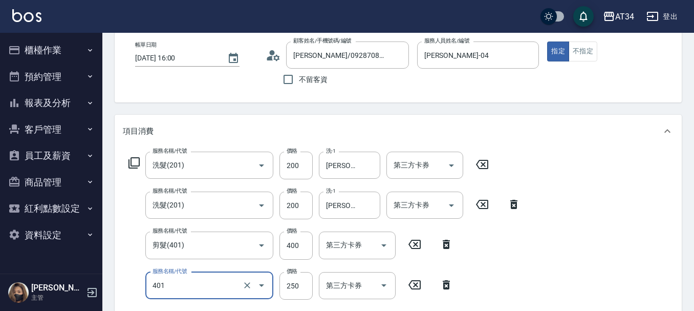
type input "剪髮(401)"
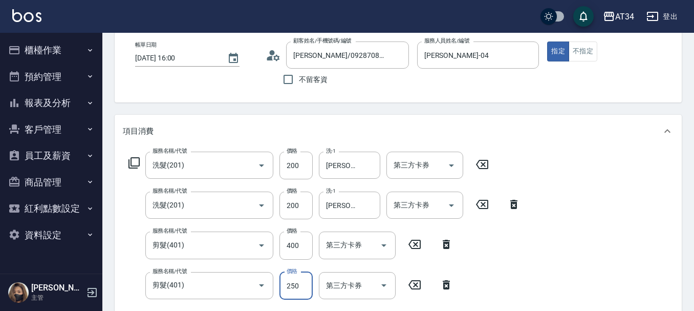
type input "4"
type input "80"
type input "400"
type input "120"
type input "400"
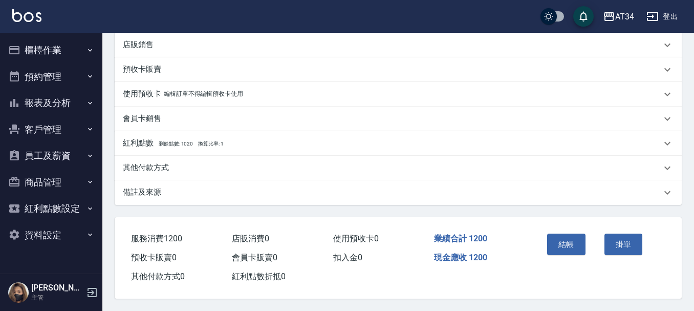
scroll to position [372, 0]
click at [549, 239] on button "結帳" at bounding box center [566, 244] width 38 height 22
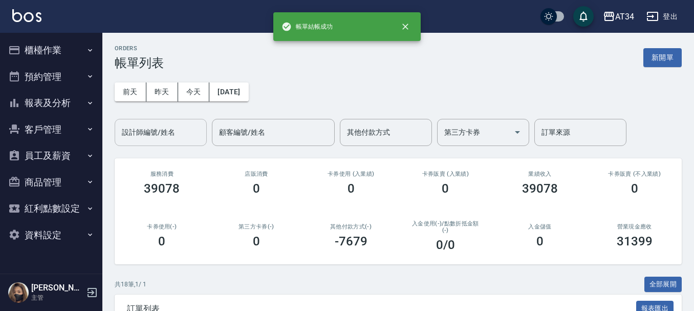
click at [158, 144] on div "設計師編號/姓名" at bounding box center [161, 132] width 92 height 27
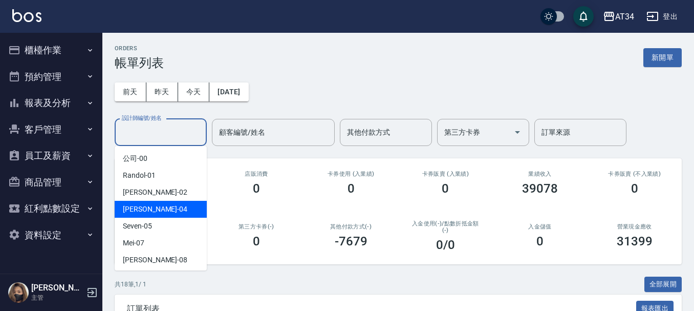
click at [153, 203] on div "[PERSON_NAME] -04" at bounding box center [161, 209] width 92 height 17
type input "[PERSON_NAME]-04"
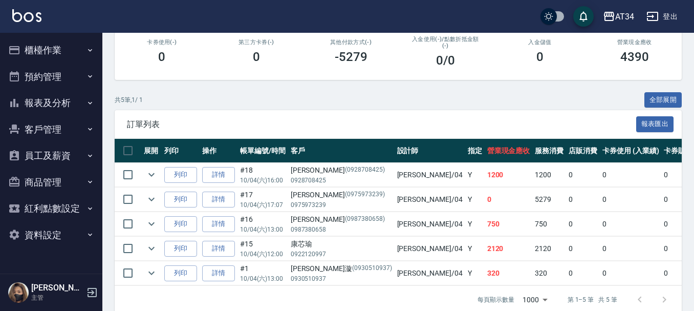
scroll to position [207, 0]
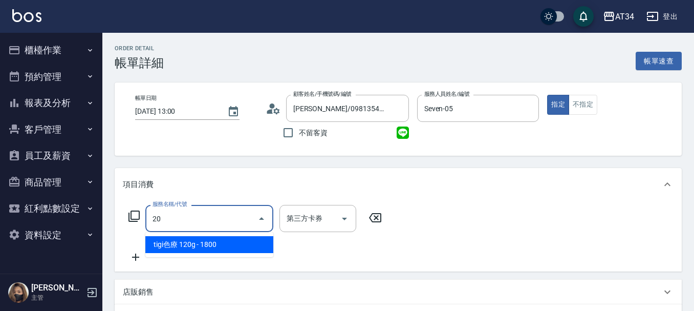
type input "201"
type input "30"
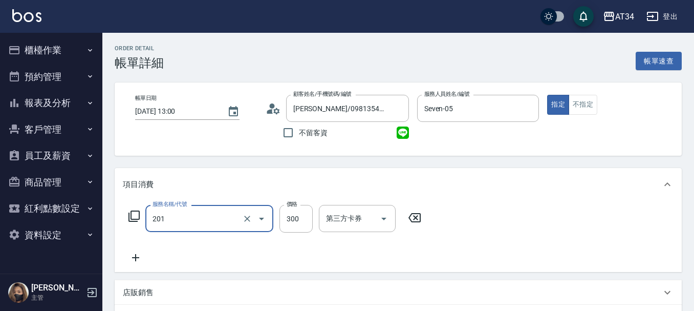
type input "洗髮(201)"
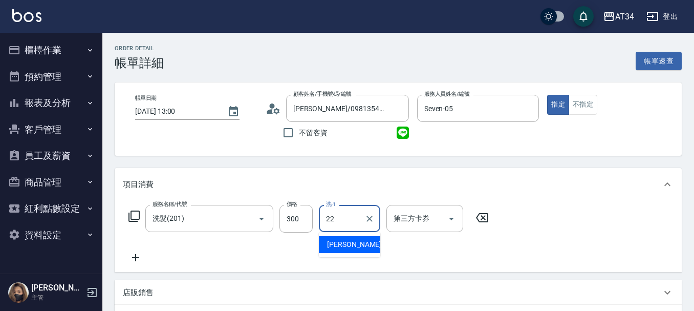
type input "[PERSON_NAME]-22"
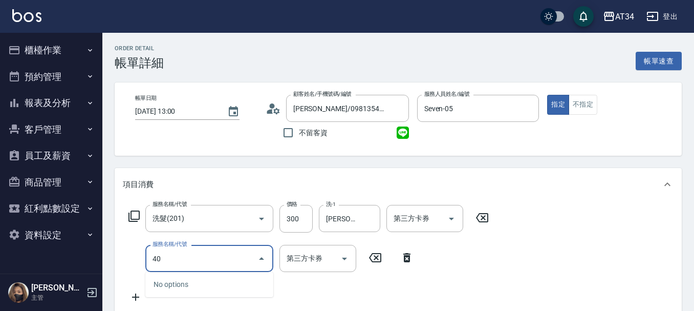
type input "401"
type input "50"
type input "剪髮(401)"
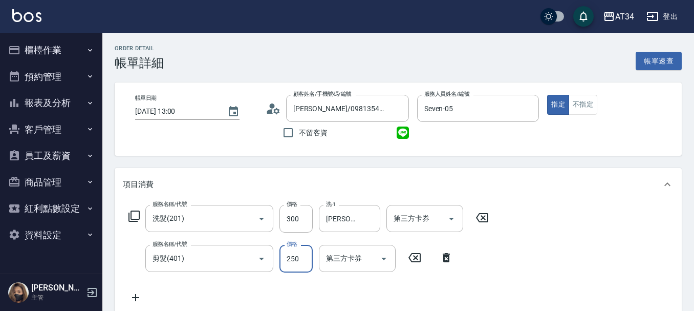
type input "30"
type input "60"
type input "90"
type input "600"
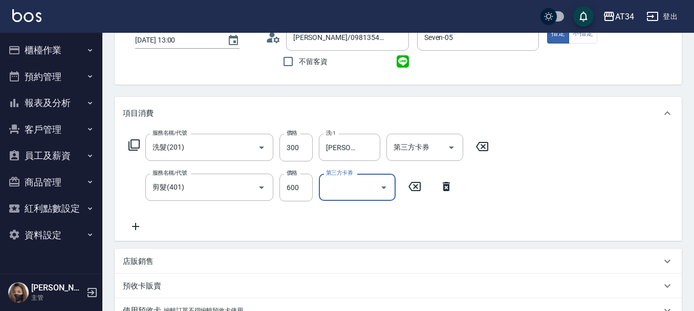
scroll to position [358, 0]
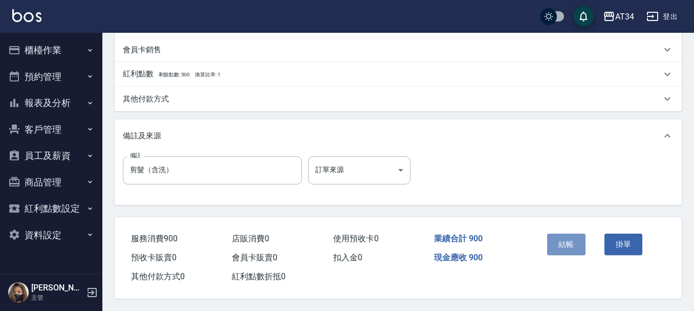
click at [569, 234] on button "結帳" at bounding box center [566, 244] width 38 height 22
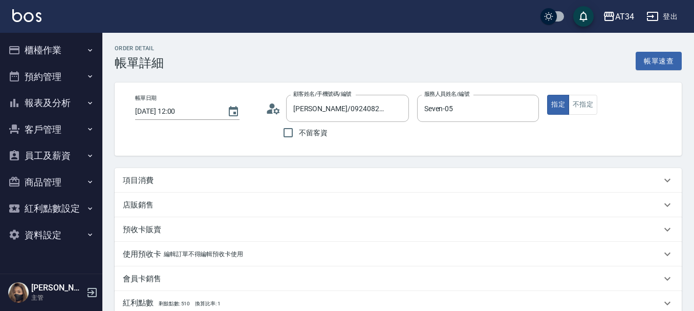
click at [173, 180] on div "項目消費" at bounding box center [392, 180] width 539 height 11
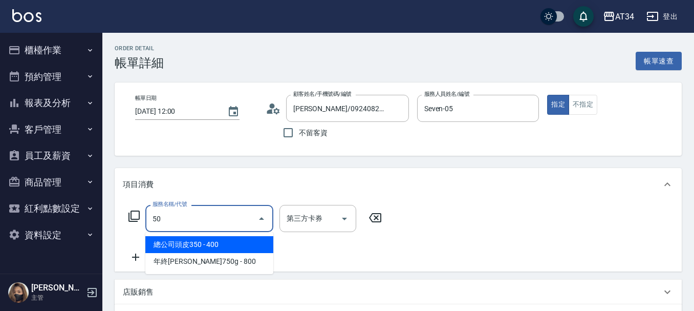
type input "503"
type input "90"
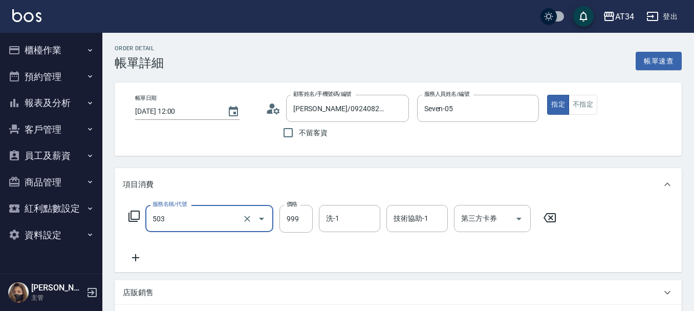
type input "局部髮(503)"
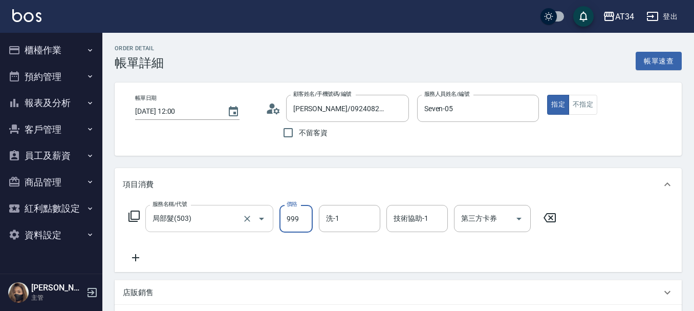
type input "1"
type input "0"
type input "11"
type input "10"
type input "110"
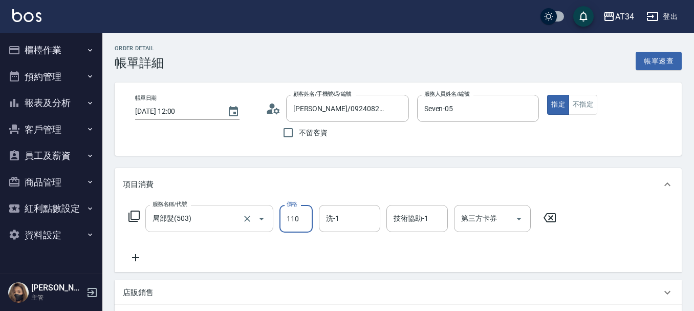
type input "110"
type input "1105"
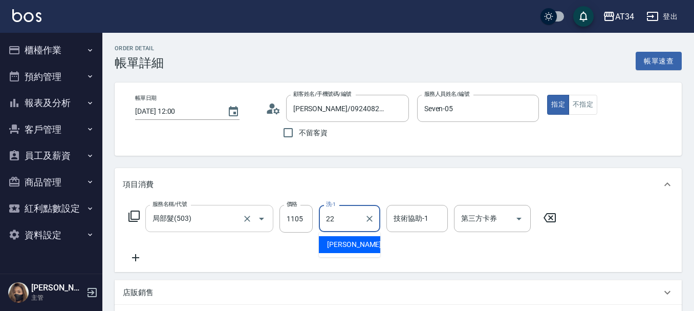
type input "[PERSON_NAME]-22"
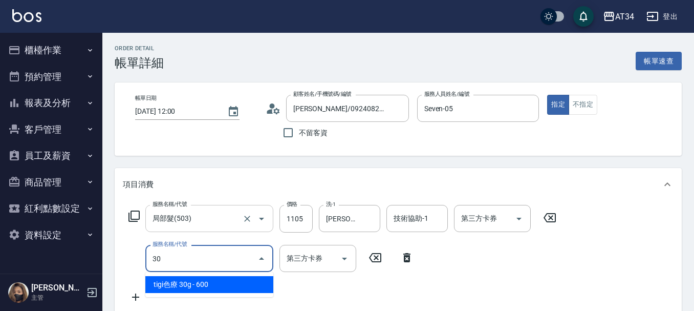
type input "301"
type input "260"
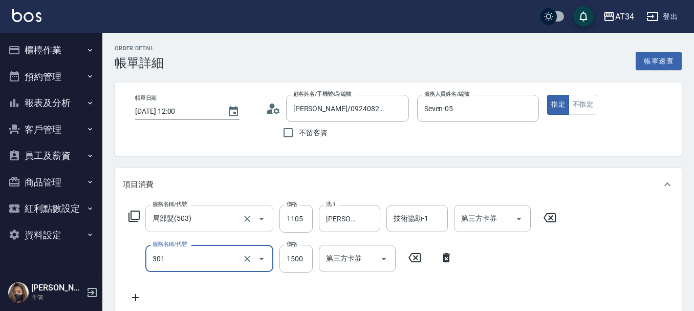
type input "燙髮(301)"
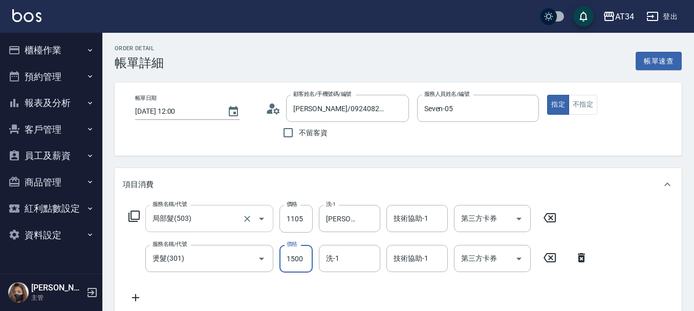
type input "110"
type input "28"
type input "130"
type input "280"
type input "390"
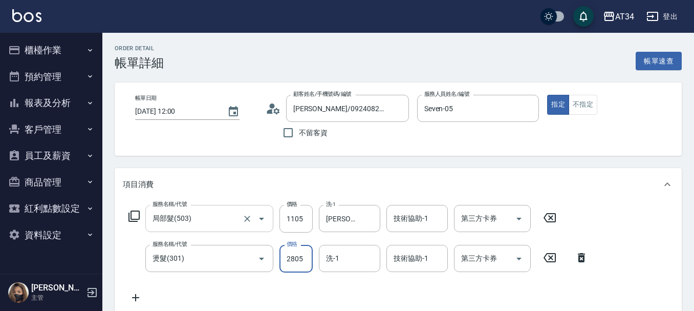
type input "2805"
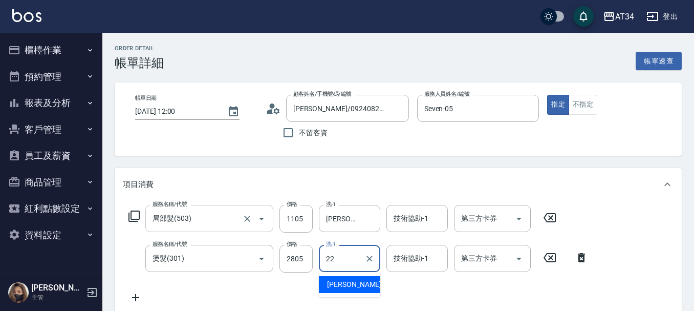
type input "2"
type input "賴佑潔-22"
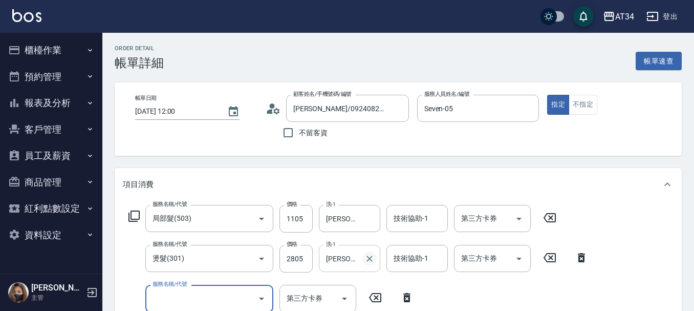
click at [373, 261] on icon "Clear" at bounding box center [369, 258] width 10 height 10
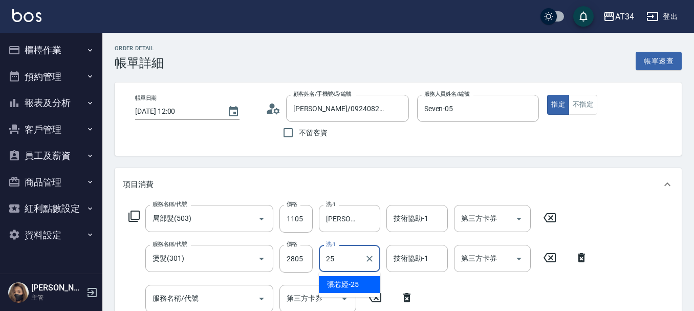
type input "張芯婭-25"
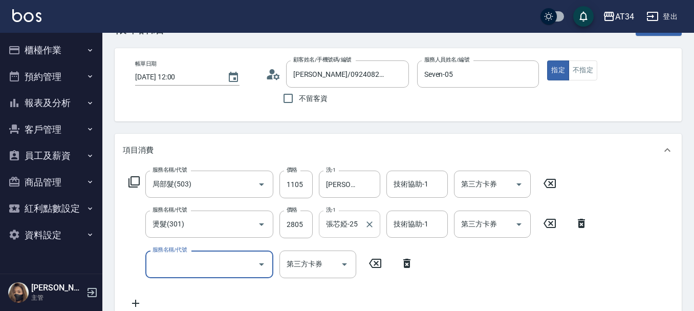
scroll to position [51, 0]
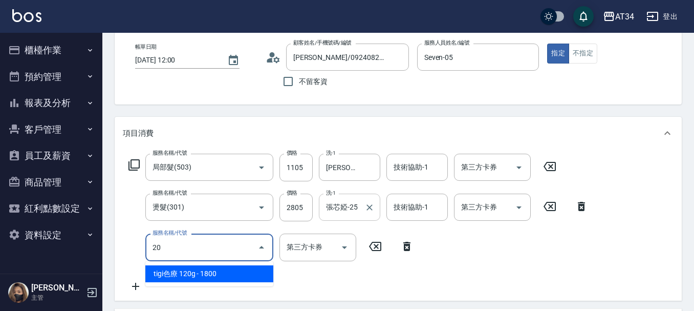
type input "201"
type input "420"
drag, startPoint x: 171, startPoint y: 250, endPoint x: 174, endPoint y: 270, distance: 20.7
click at [174, 270] on body "AT34 登出 櫃檯作業 打帳單 帳單列表 現金收支登錄 高階收支登錄 材料自購登錄 每日結帳 排班表 現場電腦打卡 預約管理 預約管理 單日預約紀錄 單週預…" at bounding box center [347, 302] width 694 height 707
type input "2"
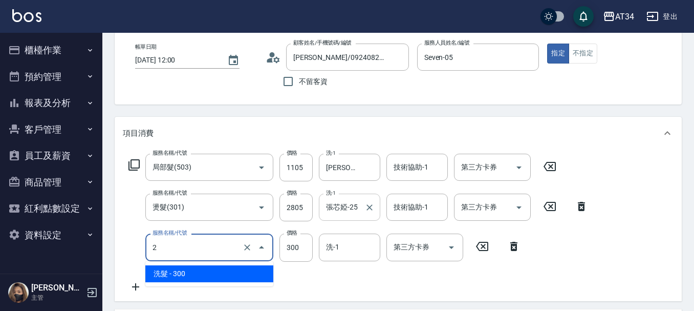
type input "390"
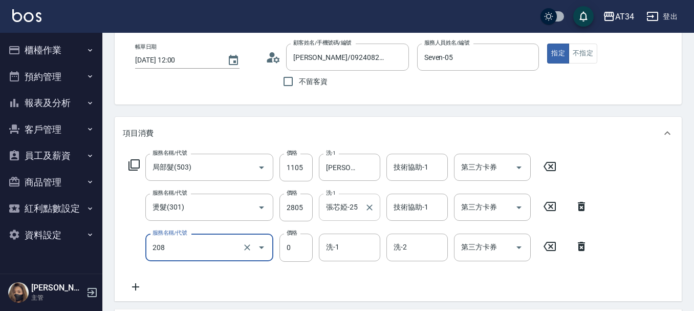
type input "洗一次(208)"
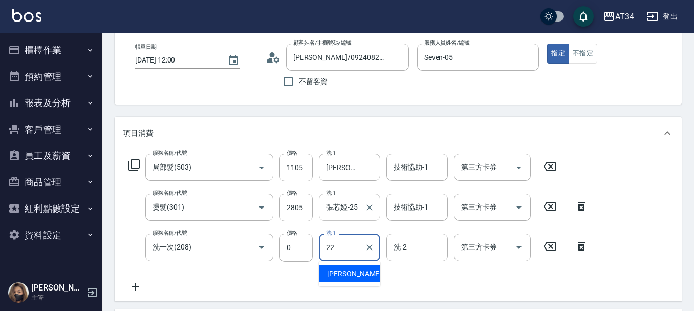
type input "賴佑潔-22"
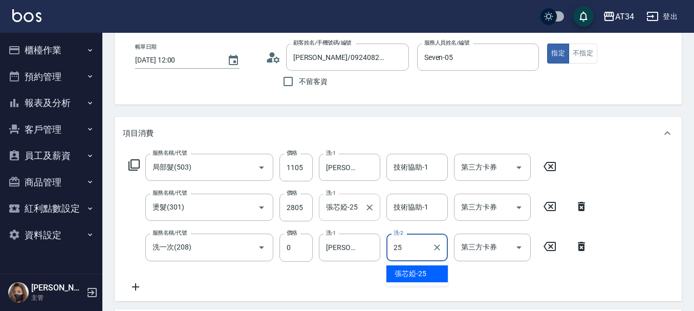
type input "張芯婭-25"
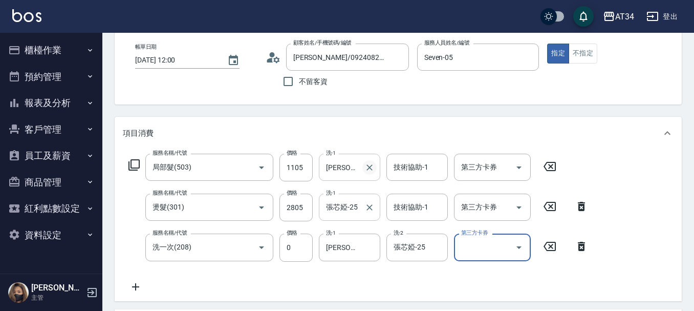
click at [372, 165] on icon "Clear" at bounding box center [370, 167] width 6 height 6
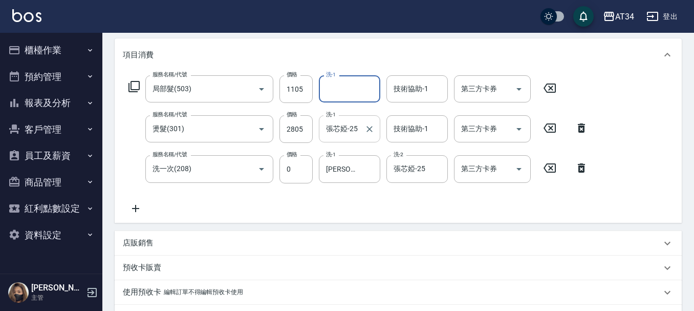
scroll to position [154, 0]
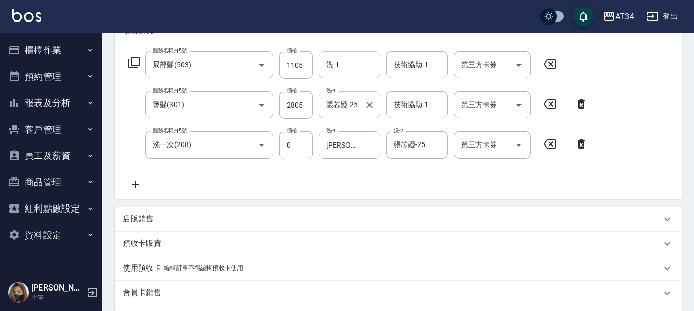
click at [136, 180] on icon at bounding box center [136, 184] width 26 height 12
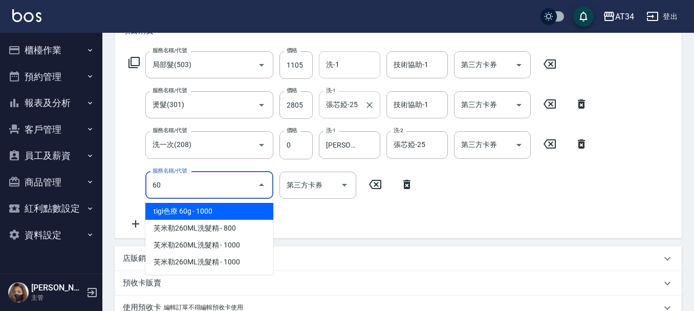
type input "602"
type input "490"
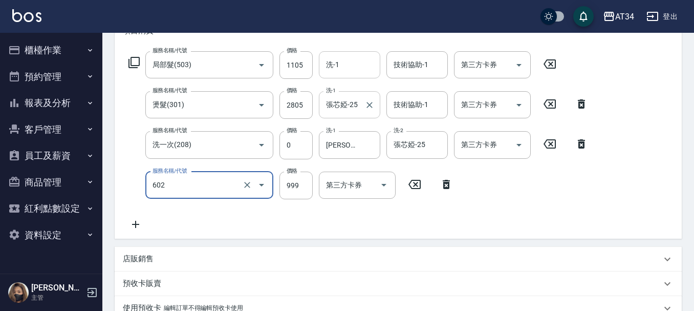
type input "自備鉑金(602)"
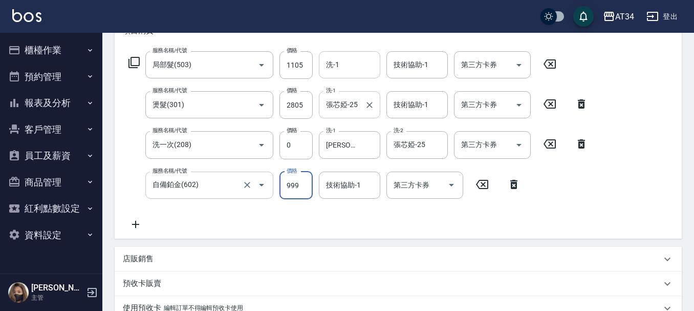
type input "1"
type input "390"
type input "170"
type input "400"
type input "1700"
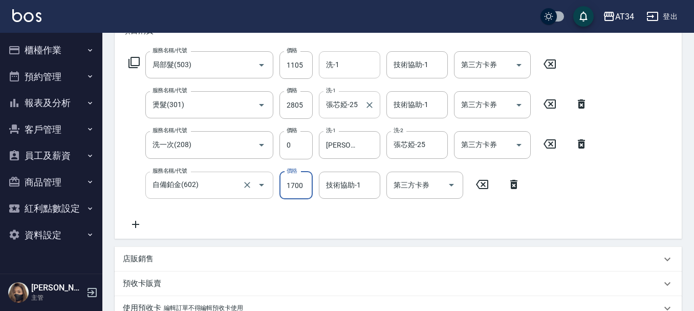
type input "560"
type input "1700"
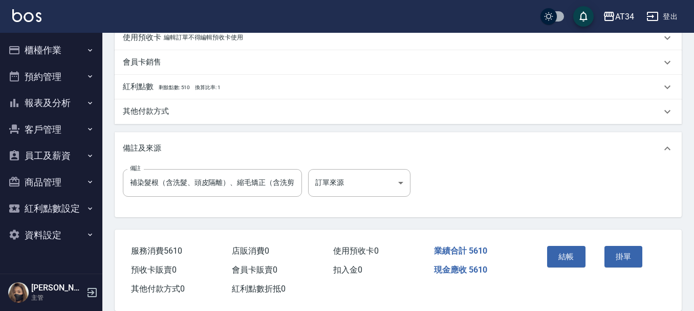
scroll to position [441, 0]
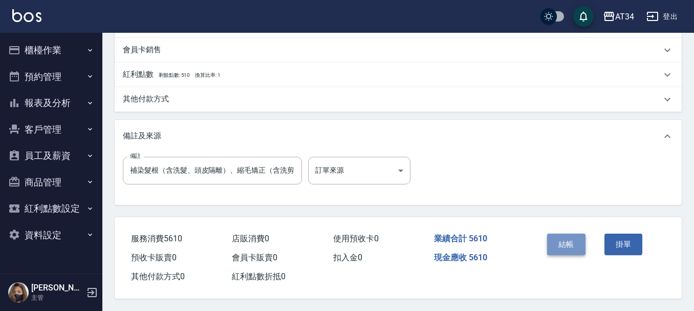
click at [560, 237] on button "結帳" at bounding box center [566, 244] width 38 height 22
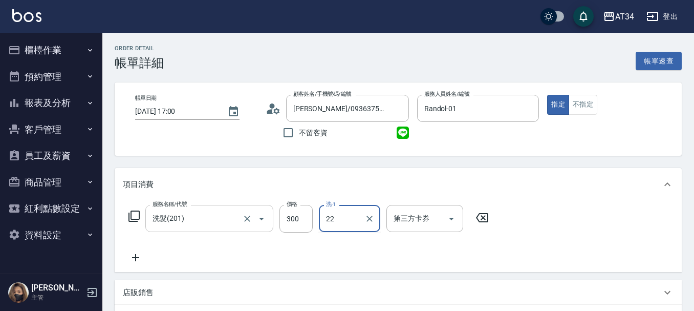
type input "[PERSON_NAME]-22"
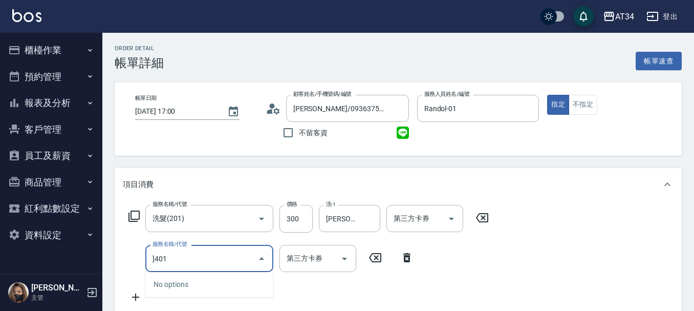
click at [179, 262] on input "]401" at bounding box center [201, 258] width 103 height 18
type input "401"
type input "50"
type input "剪髮(401)"
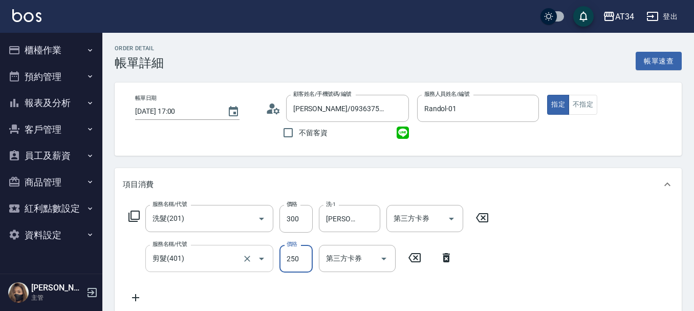
type input "30"
type input "50"
type input "80"
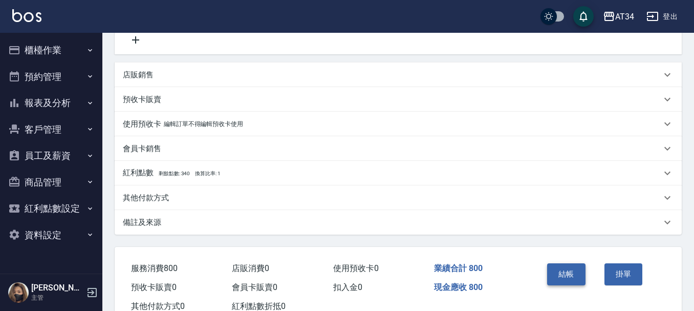
scroll to position [292, 0]
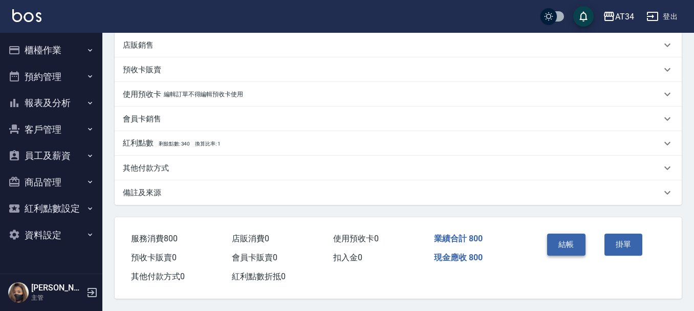
type input "500"
click at [574, 235] on button "結帳" at bounding box center [566, 244] width 38 height 22
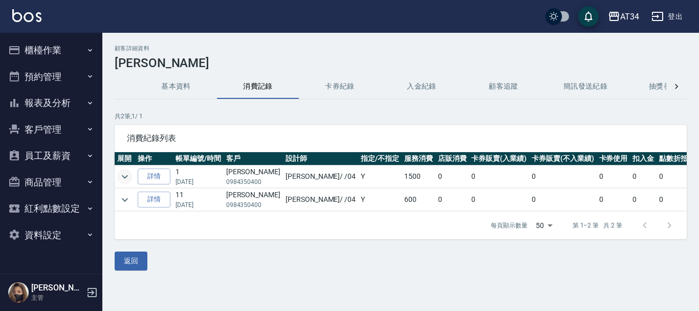
click at [131, 174] on icon "expand row" at bounding box center [125, 176] width 12 height 12
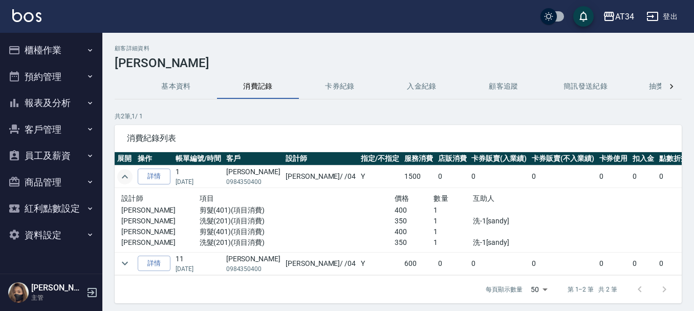
click at [41, 52] on button "櫃檯作業" at bounding box center [51, 50] width 94 height 27
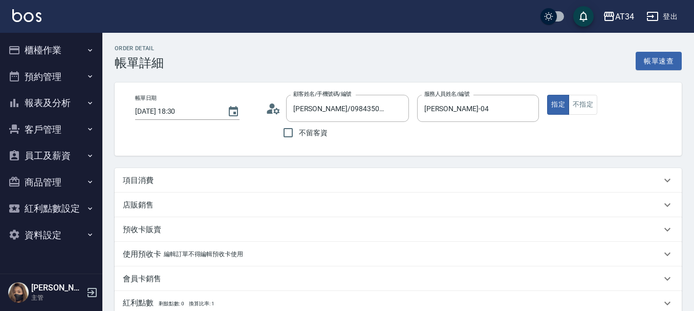
click at [171, 179] on div "項目消費" at bounding box center [392, 180] width 539 height 11
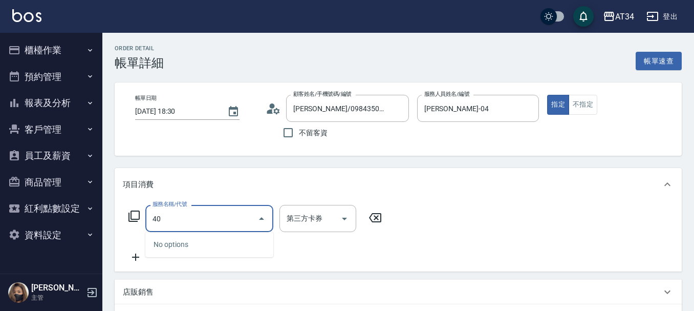
type input "401"
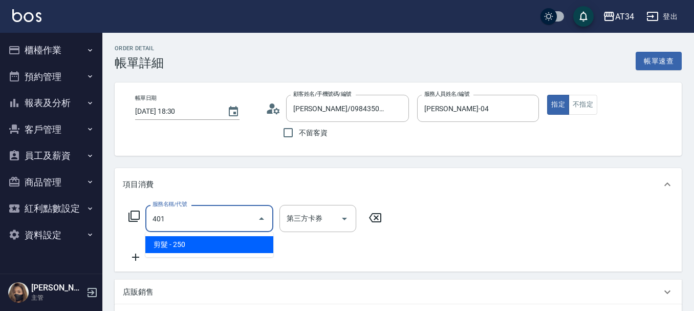
type input "20"
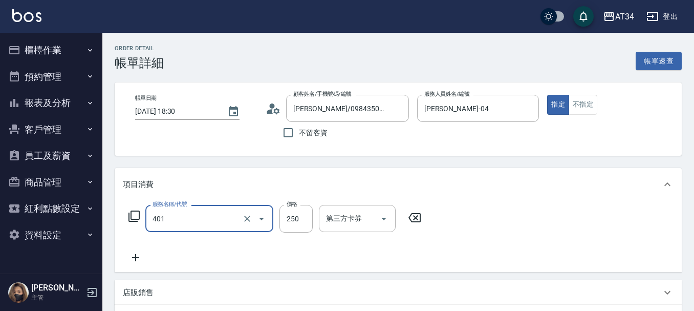
type input "剪髮(401)"
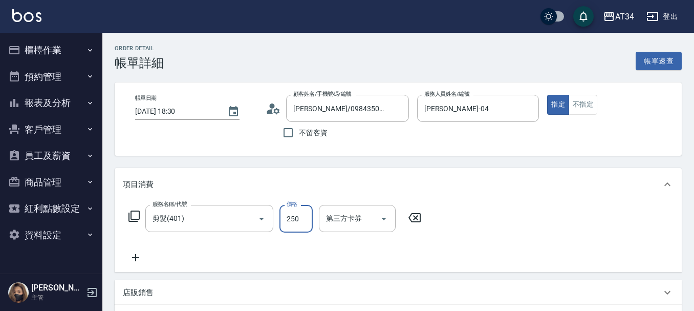
type input "0"
type input "400"
type input "40"
type input "400"
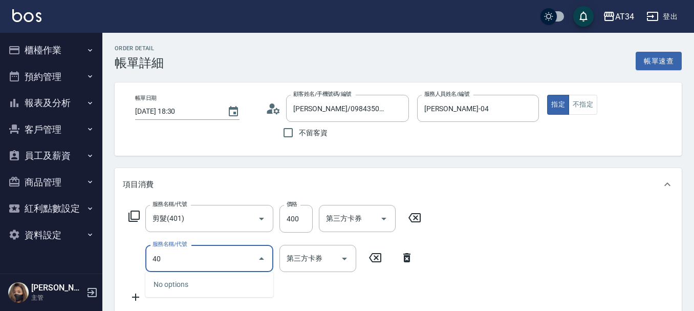
type input "401"
type input "60"
type input "剪髮(401)"
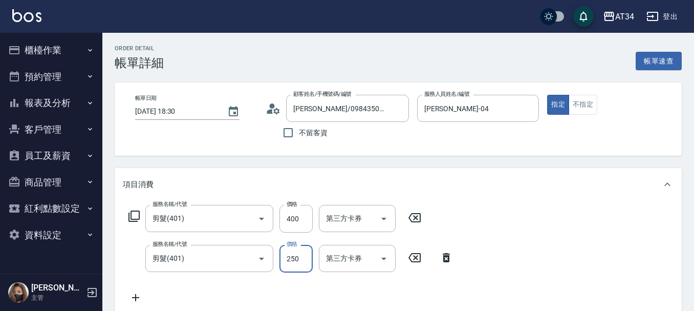
type input "4"
type input "40"
type input "80"
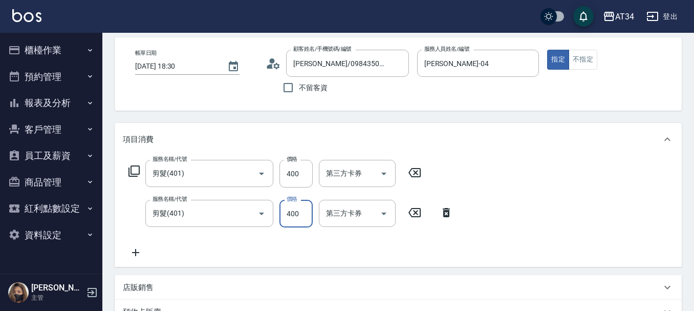
scroll to position [292, 0]
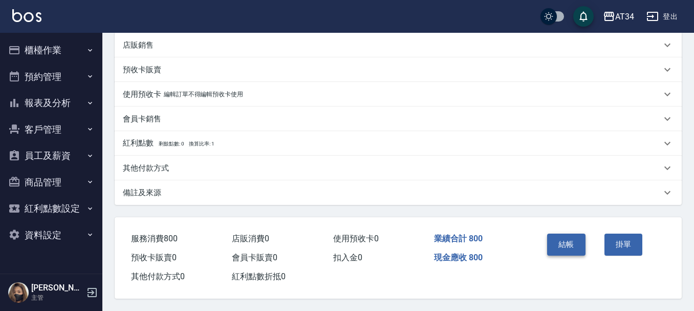
type input "400"
click at [564, 239] on button "結帳" at bounding box center [566, 244] width 38 height 22
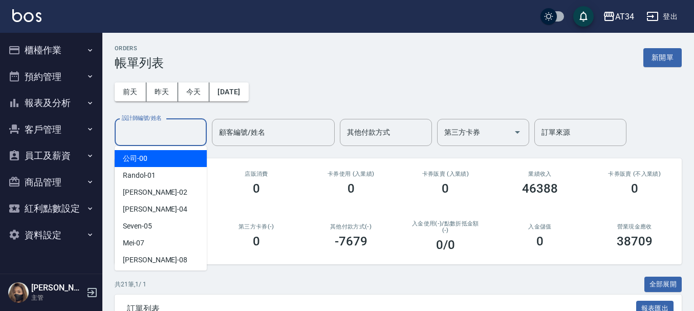
click at [184, 136] on input "設計師編號/姓名" at bounding box center [160, 132] width 83 height 18
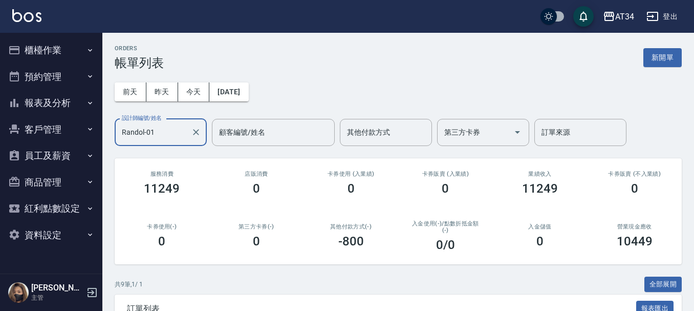
type input "Randol-01"
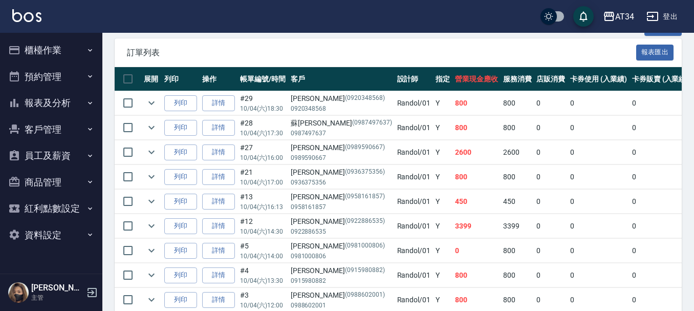
scroll to position [305, 0]
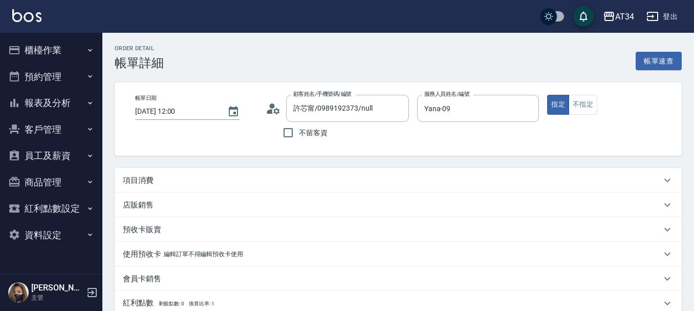
click at [216, 175] on div "項目消費" at bounding box center [392, 180] width 539 height 11
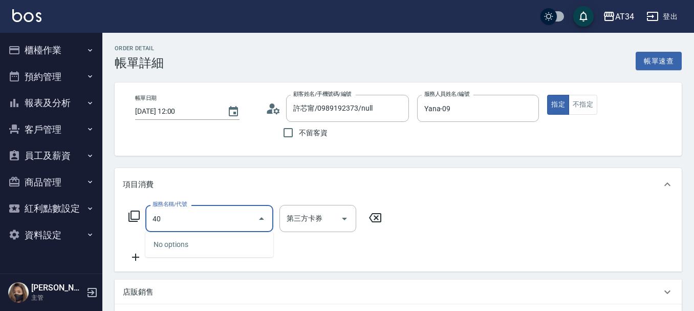
type input "401"
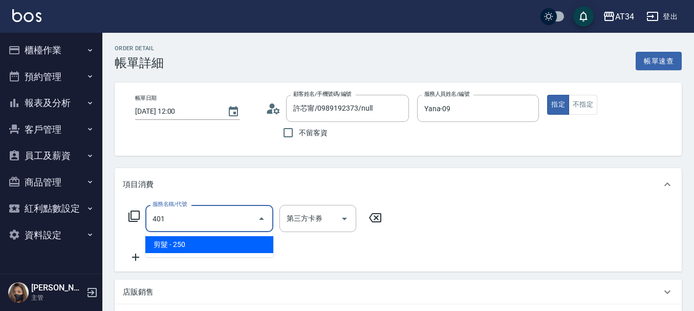
type input "20"
type input "剪髮(401)"
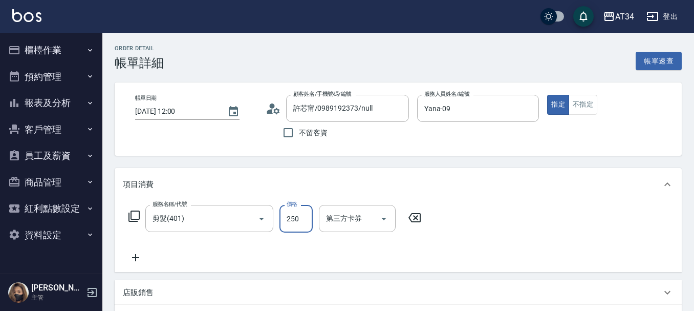
type input "0"
type input "30"
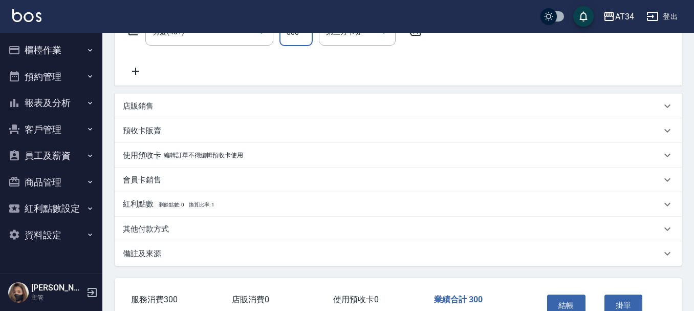
scroll to position [252, 0]
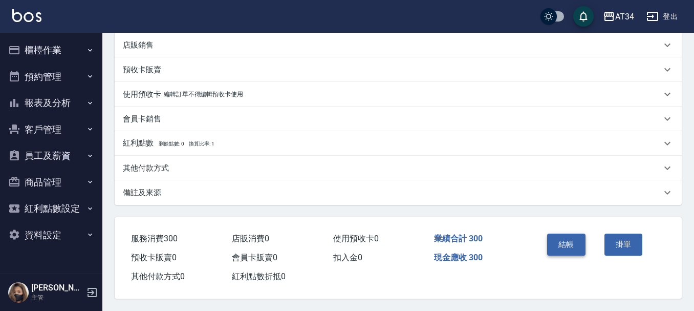
type input "300"
click at [574, 240] on button "結帳" at bounding box center [566, 244] width 38 height 22
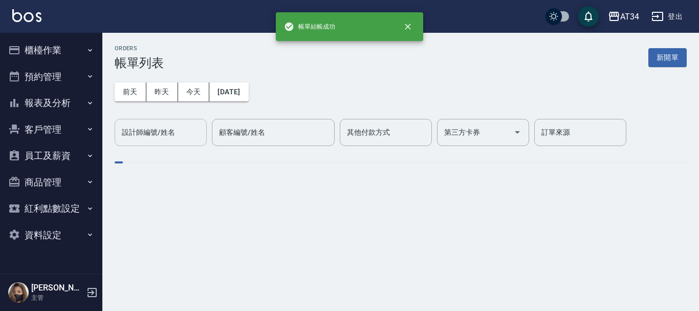
click at [153, 134] on div "設計師編號/姓名 設計師編號/姓名" at bounding box center [161, 132] width 92 height 27
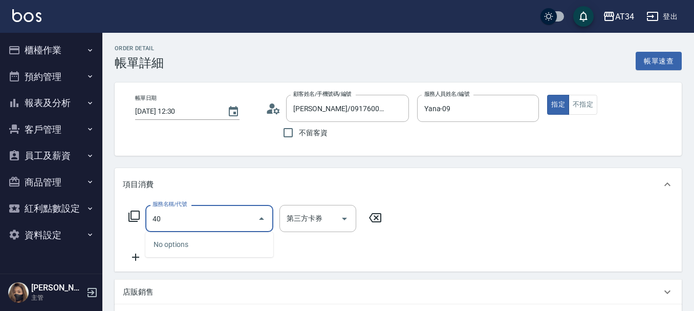
type input "401"
type input "20"
type input "剪髮(401)"
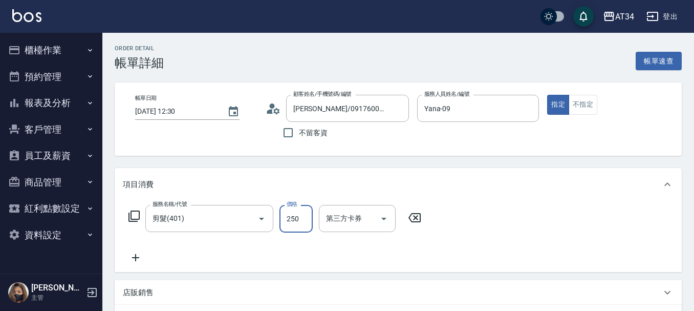
type input "3"
type input "0"
type input "30"
type input "300"
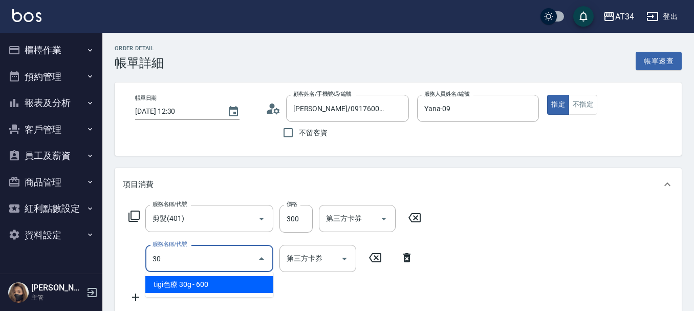
type input "303"
type input "120"
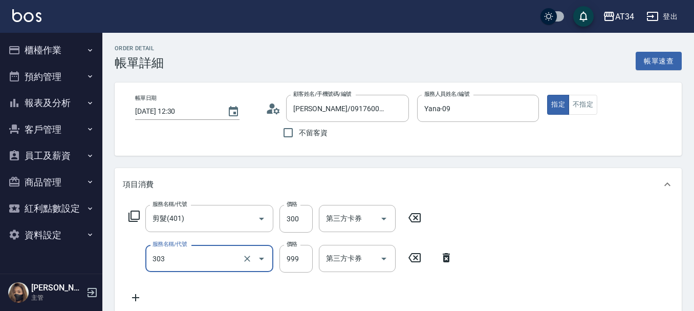
type input "局部燙(303)"
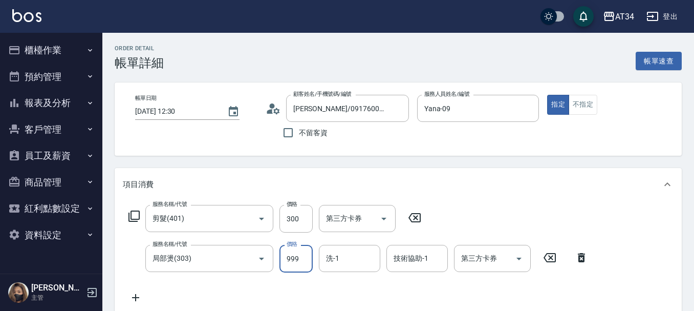
type input "2"
type input "30"
type input "200"
type input "50"
type input "2000"
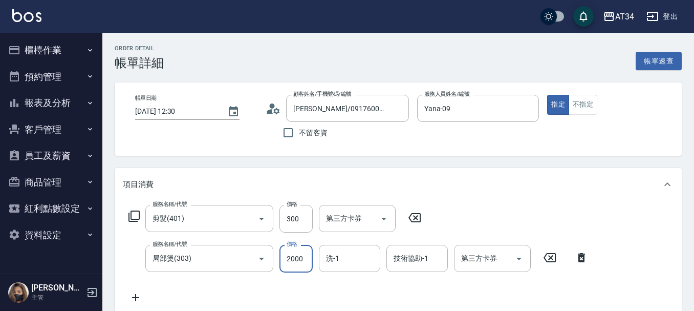
type input "230"
type input "2000"
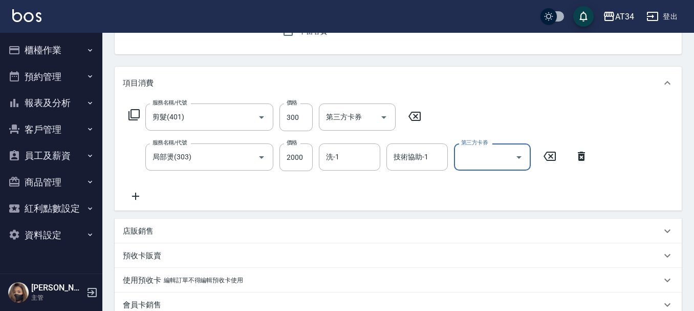
scroll to position [102, 0]
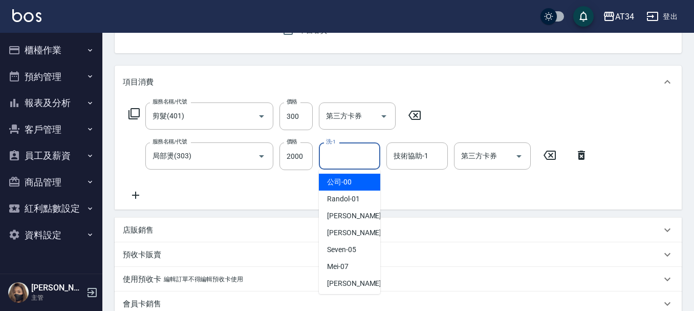
click at [347, 160] on input "洗-1" at bounding box center [350, 156] width 52 height 18
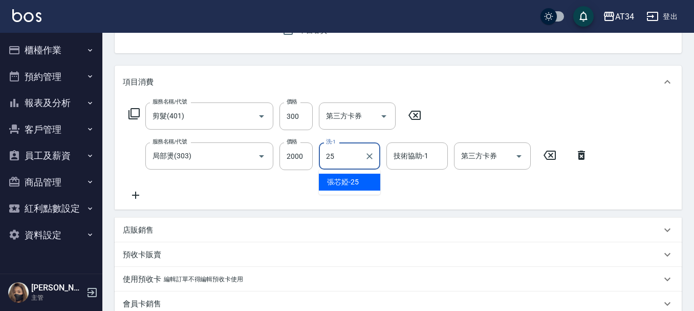
type input "張芯婭-25"
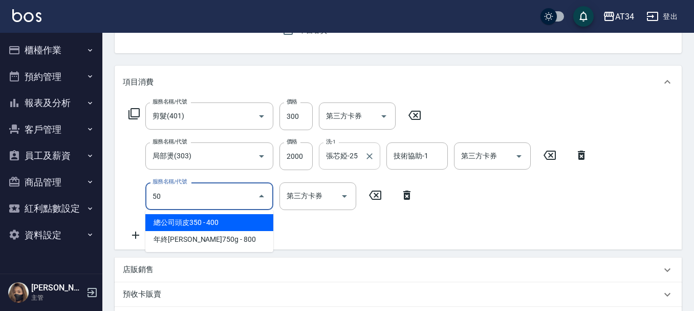
type input "503"
type input "320"
type input "局部髮(503)"
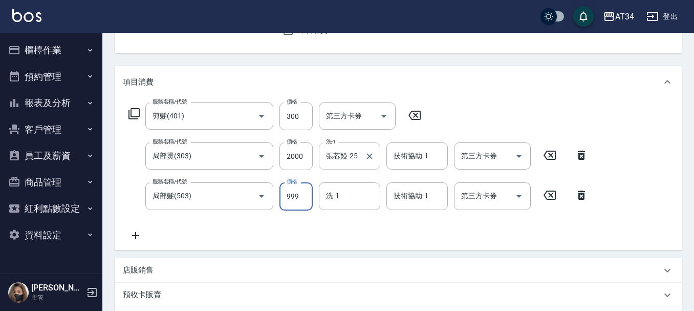
type input "230"
type input "13"
type input "240"
type input "1300"
type input "360"
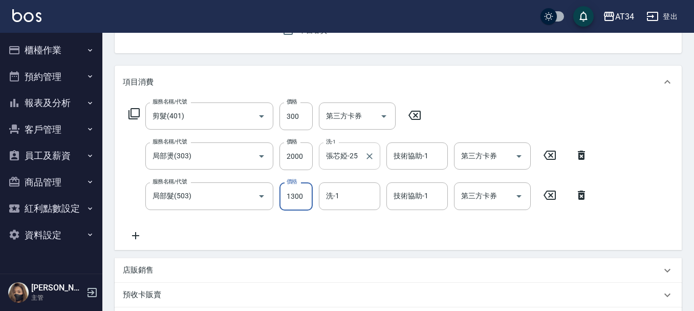
type input "1300"
type input "張芯婭-25"
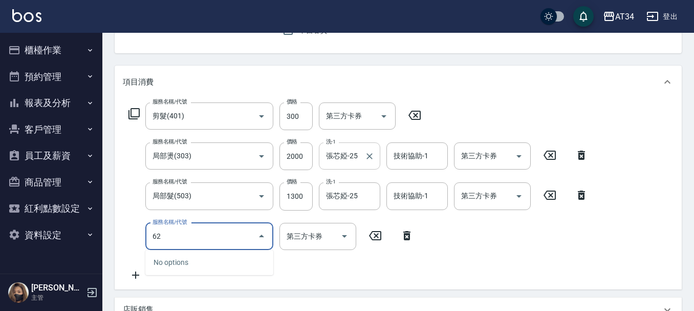
type input "627"
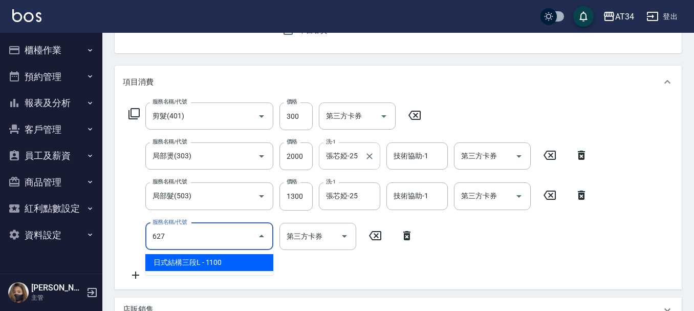
type input "470"
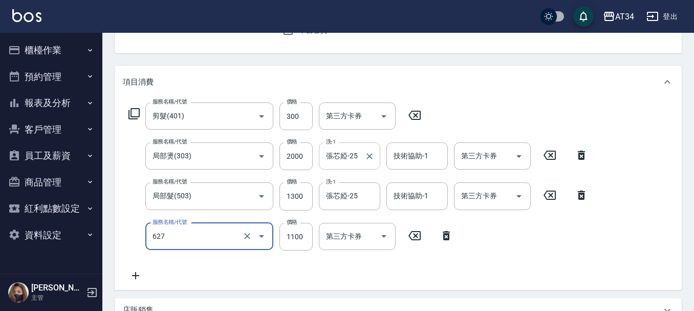
type input "日式結構三段L(627)"
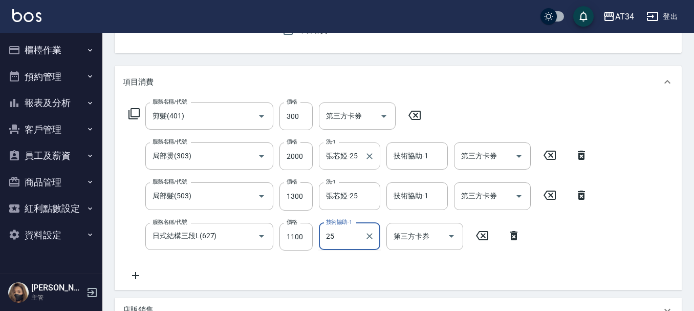
type input "張芯婭-25"
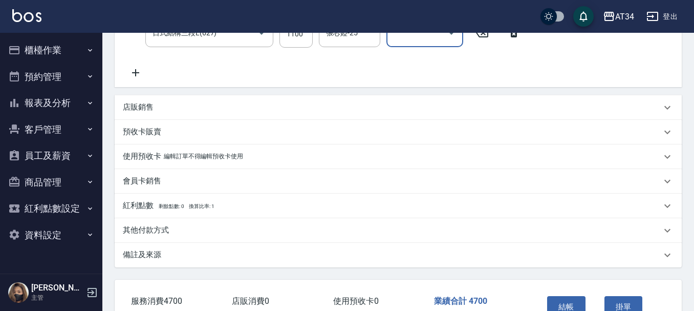
scroll to position [372, 0]
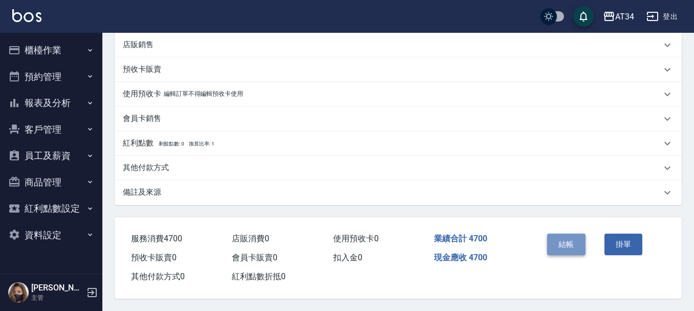
click at [559, 244] on button "結帳" at bounding box center [566, 244] width 38 height 22
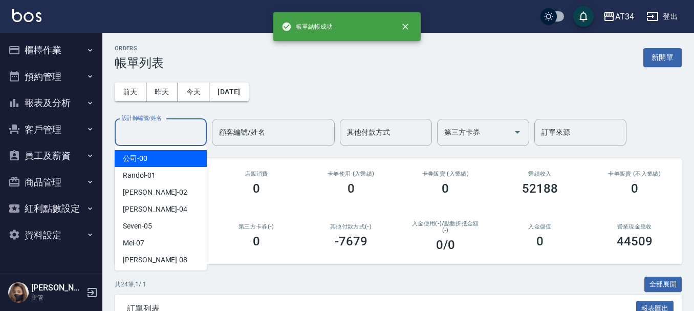
click at [151, 135] on div "設計師編號/姓名 設計師編號/姓名" at bounding box center [161, 132] width 92 height 27
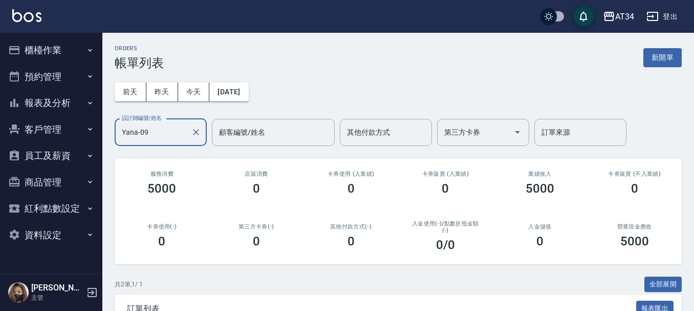
type input "Yana-09"
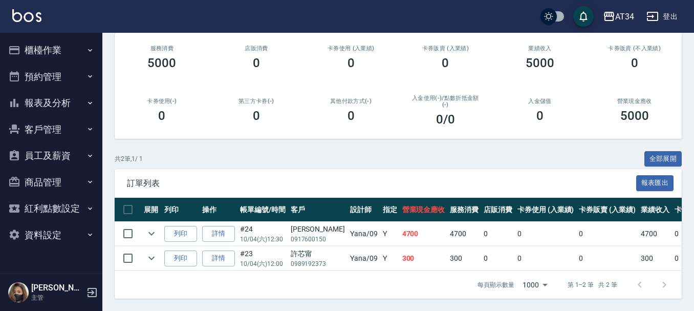
scroll to position [133, 0]
click at [222, 226] on link "詳情" at bounding box center [218, 234] width 33 height 16
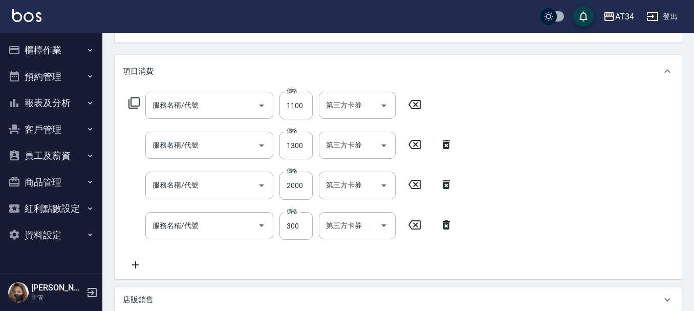
type input "[DATE] 12:30"
type input "Yana-09"
type input "470"
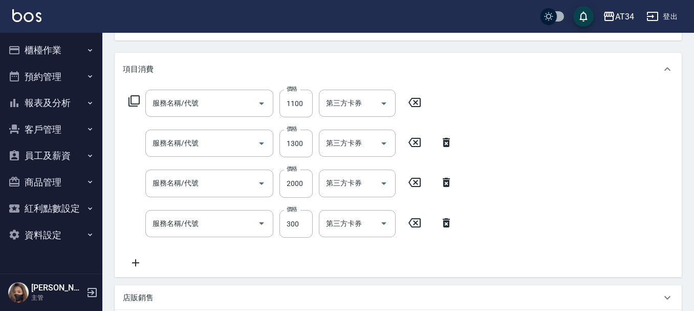
type input "日式結構三段L(627)"
type input "局部髮(503)"
type input "局部燙(303)"
type input "剪髮(401)"
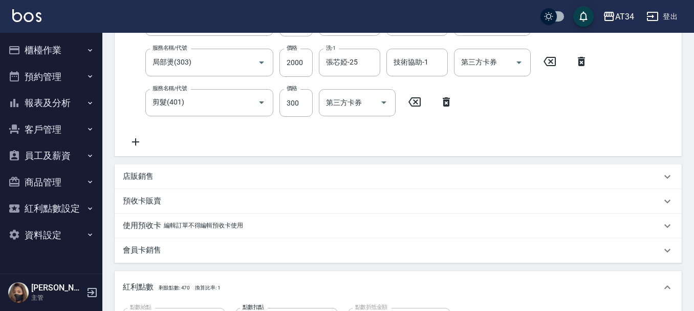
type input "[PERSON_NAME]/0917600150/null"
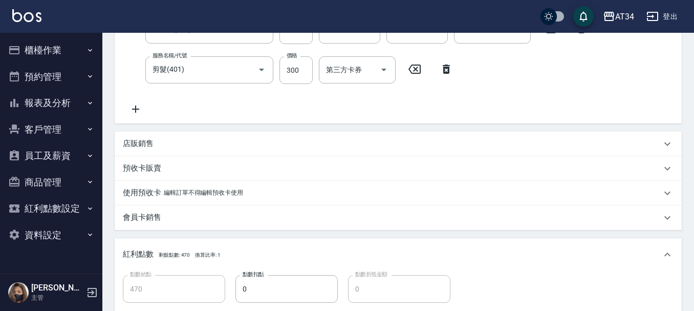
scroll to position [371, 0]
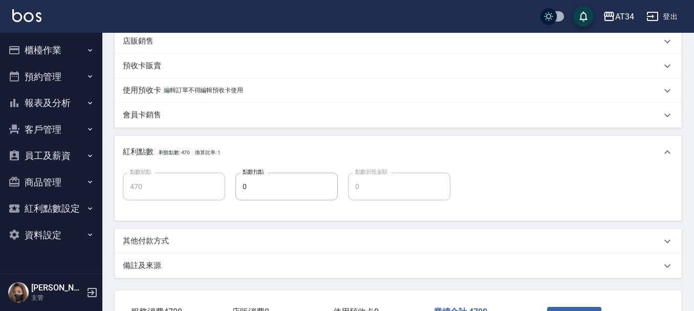
click at [155, 235] on p "其他付款方式" at bounding box center [146, 240] width 46 height 11
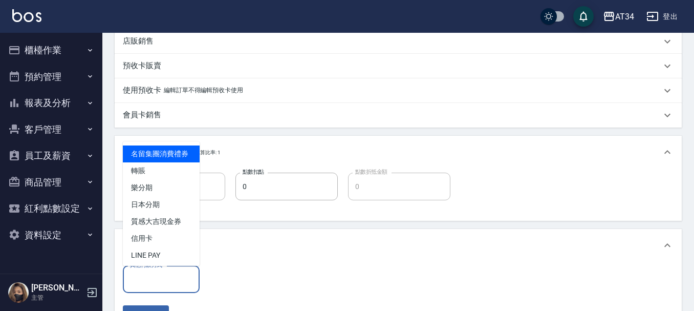
click at [160, 279] on input "其他付款方式" at bounding box center [161, 279] width 68 height 18
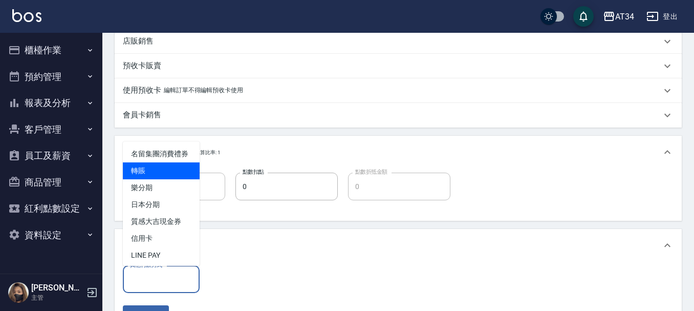
click at [152, 179] on span "轉賬" at bounding box center [161, 170] width 77 height 17
type input "轉賬"
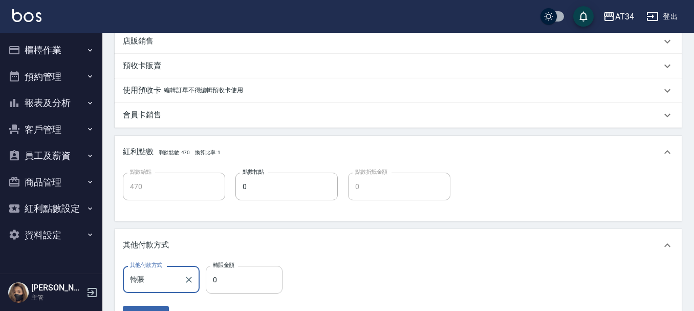
click at [223, 284] on input "0" at bounding box center [244, 280] width 77 height 28
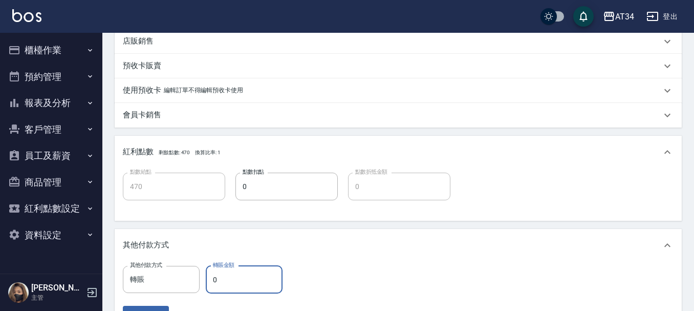
type input "460"
type input "470"
type input "420"
type input "4700"
type input "0"
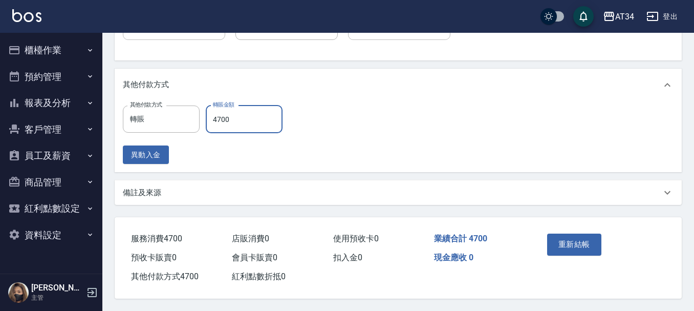
scroll to position [536, 0]
type input "4700"
click at [578, 233] on button "重新結帳" at bounding box center [574, 244] width 54 height 22
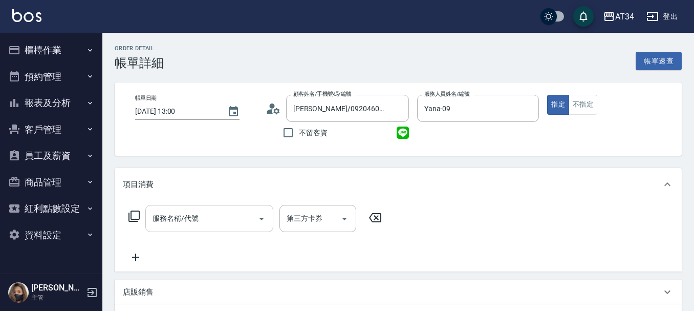
click at [183, 217] on div "服務名稱/代號 服務名稱/代號" at bounding box center [209, 218] width 128 height 27
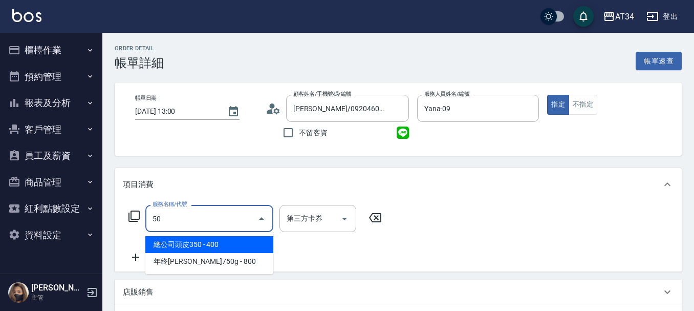
type input "501"
type input "100"
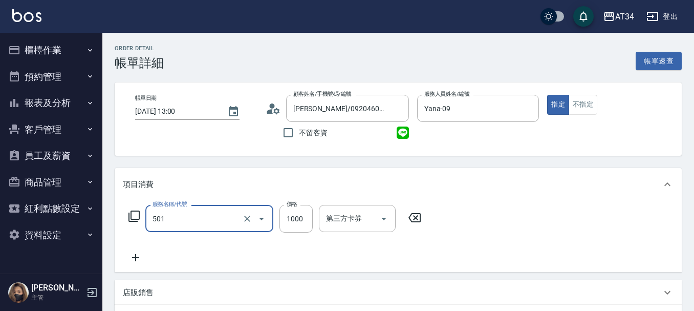
type input "染髮(501)"
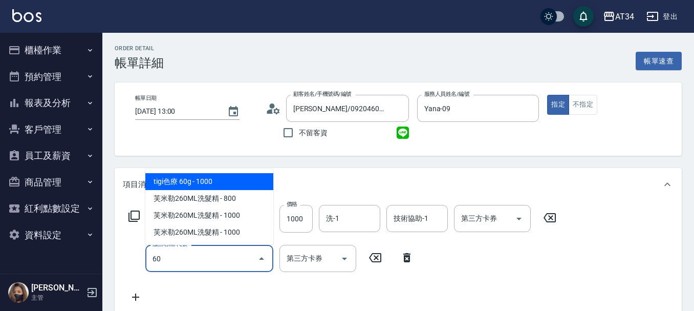
type input "602"
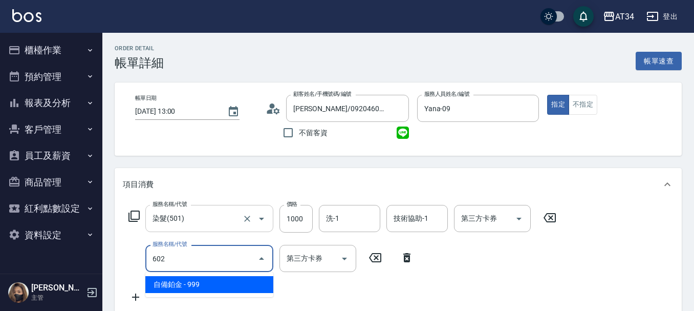
type input "190"
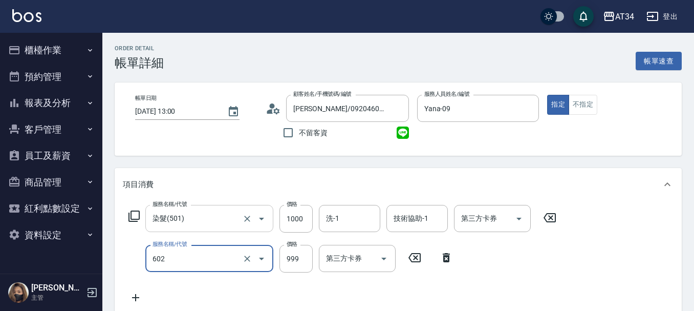
type input "自備鉑金(602)"
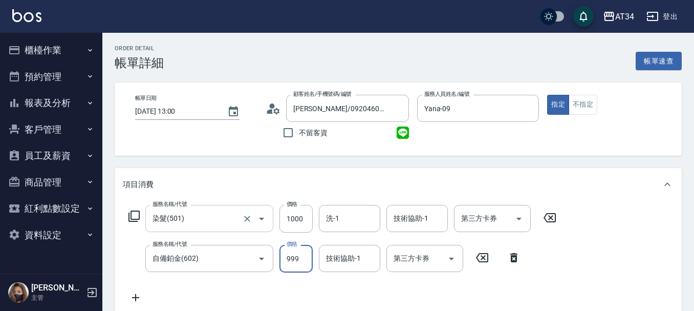
type input "100"
type input "250"
type input "120"
type input "2500"
type input "350"
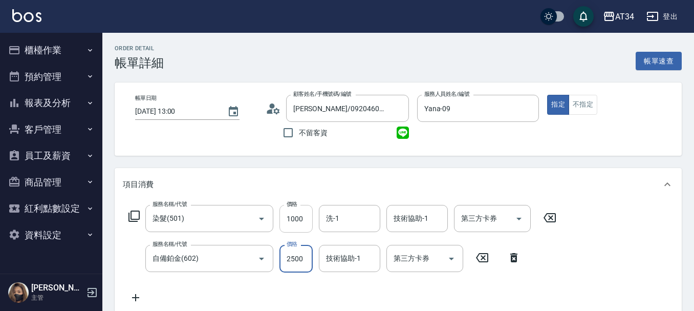
type input "2500"
click at [293, 221] on input "1000" at bounding box center [296, 219] width 33 height 28
type input "250"
type input "25"
type input "270"
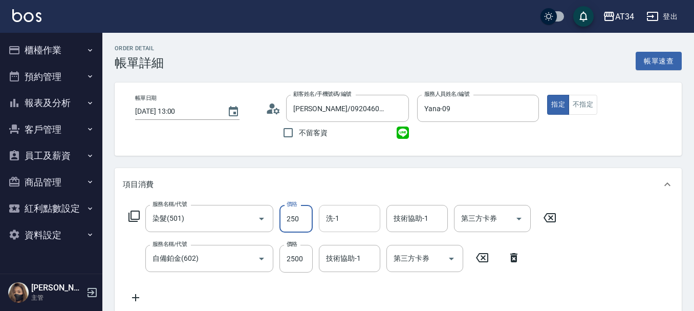
type input "2500"
type input "500"
type input "2500"
click at [344, 260] on div "技術協助-1 技術協助-1" at bounding box center [349, 258] width 61 height 27
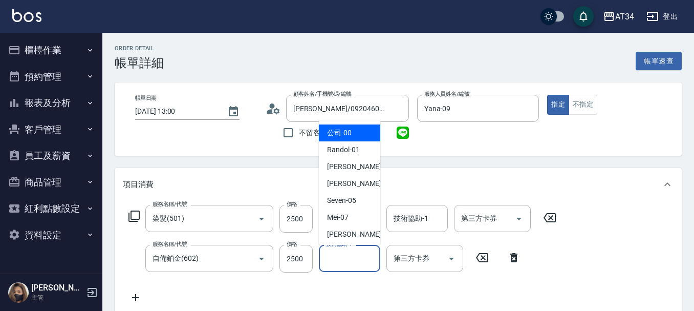
type input "0"
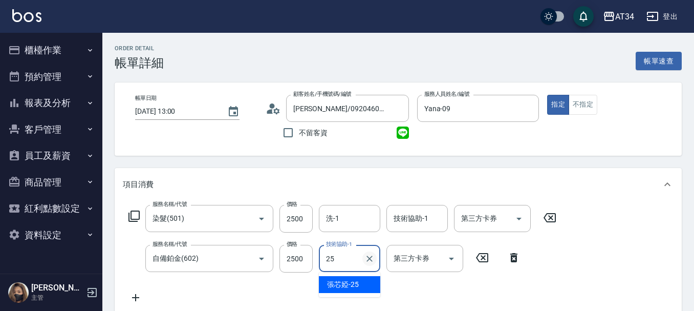
type input "張芯婭-25"
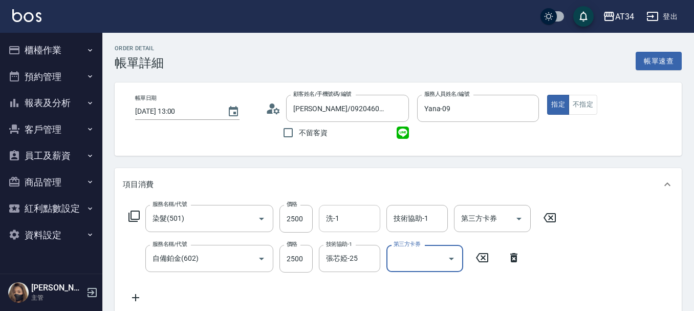
click at [361, 225] on input "洗-1" at bounding box center [350, 218] width 52 height 18
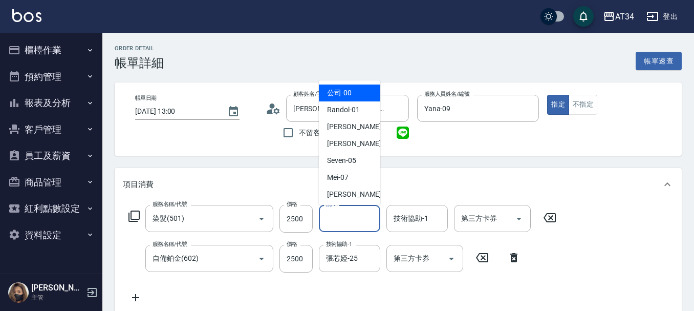
type input "2"
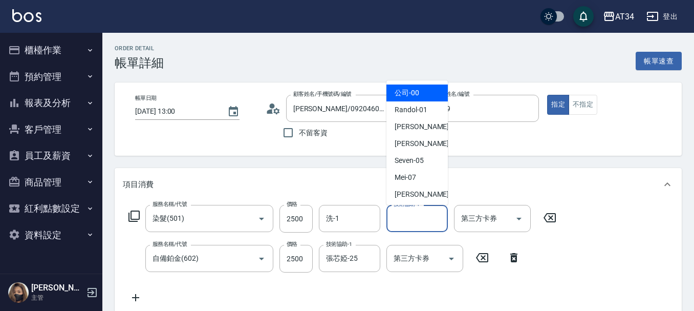
click at [402, 217] on div "技術協助-1 技術協助-1" at bounding box center [417, 218] width 61 height 27
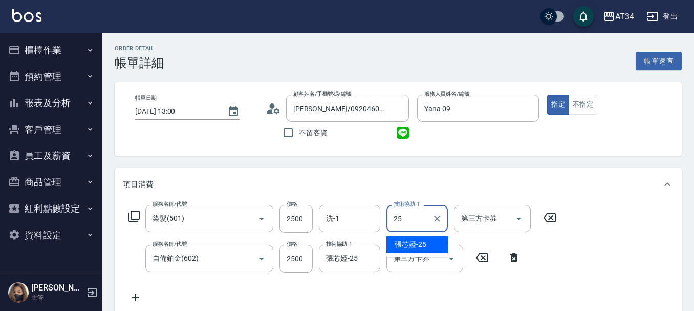
type input "張芯婭-25"
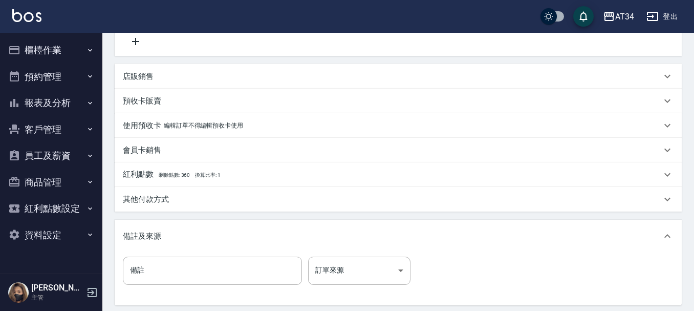
scroll to position [361, 0]
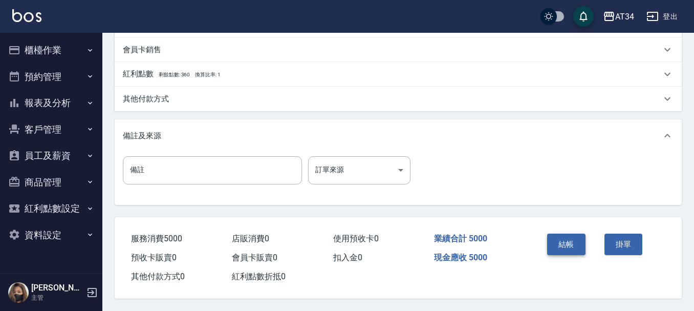
click at [553, 238] on button "結帳" at bounding box center [566, 244] width 38 height 22
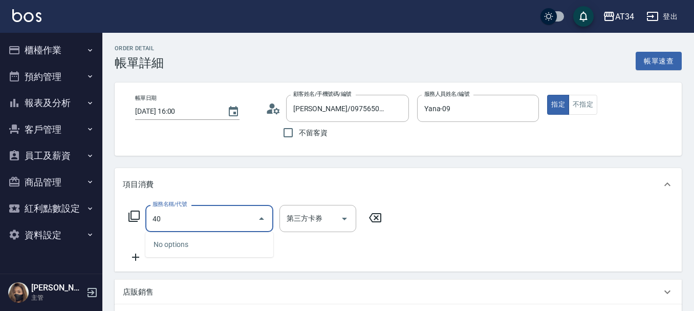
type input "401"
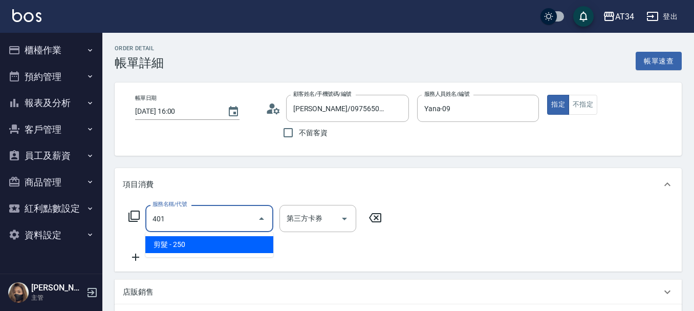
type input "20"
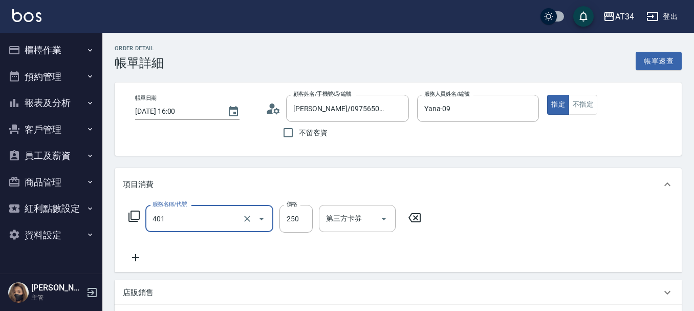
type input "剪髮(401)"
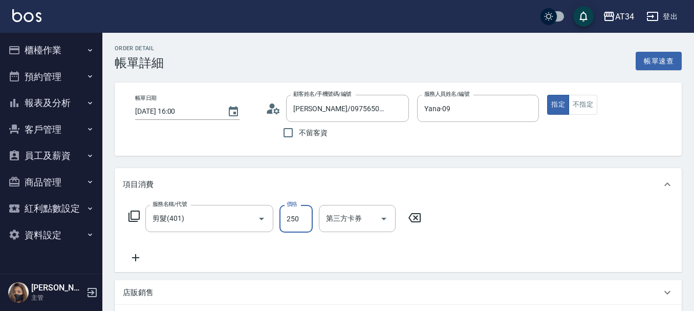
type input "0"
type input "30"
type input "300"
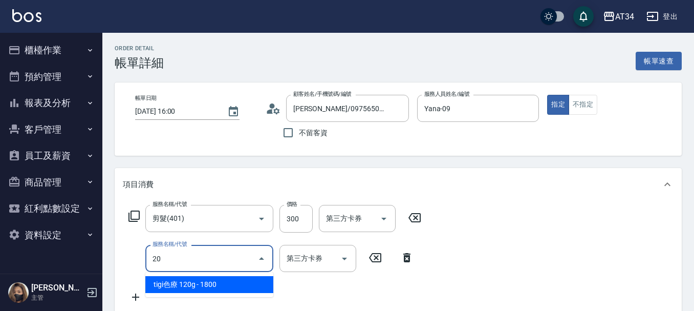
type input "201"
type input "60"
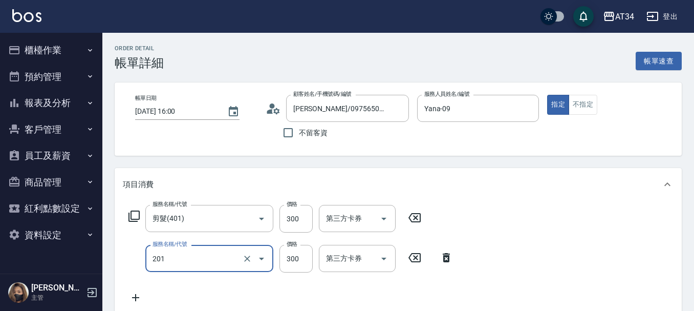
type input "洗髮(201)"
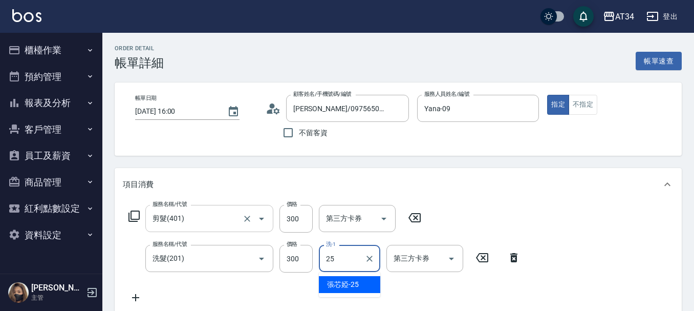
type input "張芯婭-25"
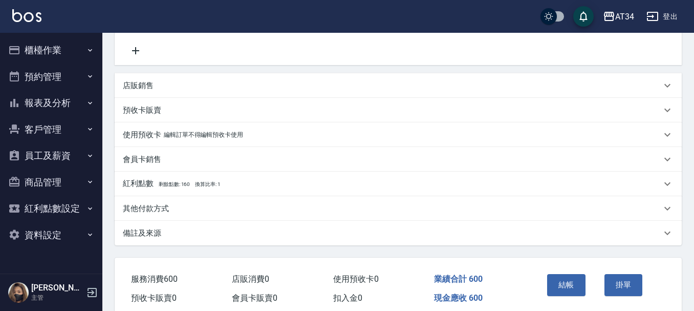
scroll to position [256, 0]
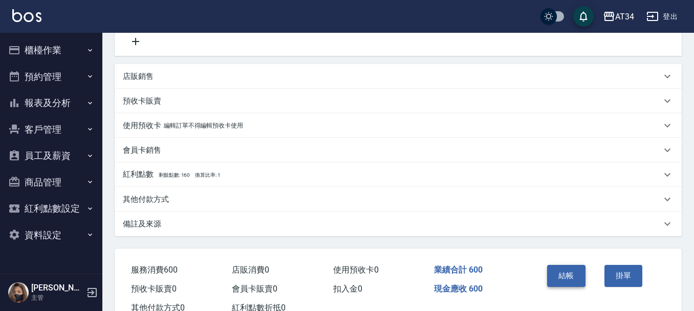
click at [578, 279] on button "結帳" at bounding box center [566, 276] width 38 height 22
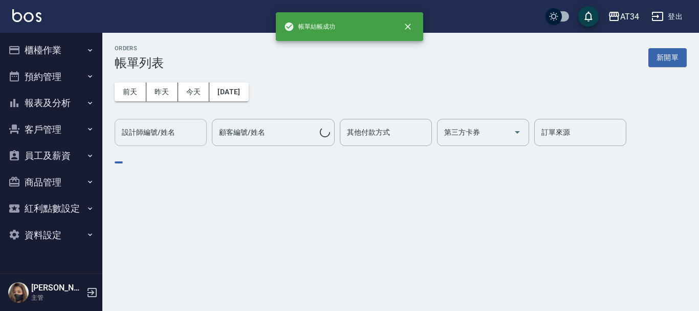
click at [177, 130] on input "設計師編號/姓名" at bounding box center [160, 132] width 83 height 18
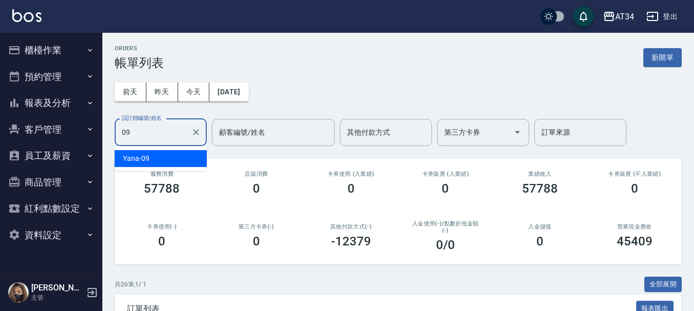
type input "Yana-09"
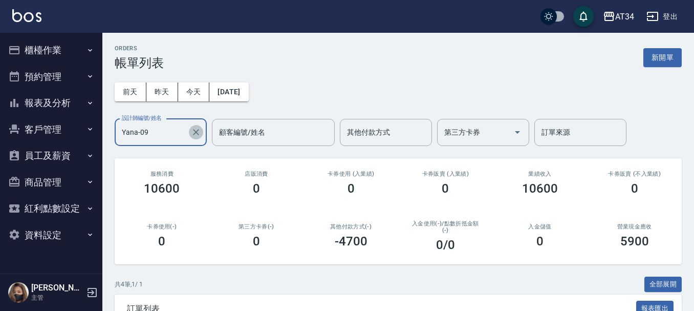
click at [199, 132] on icon "Clear" at bounding box center [196, 132] width 10 height 10
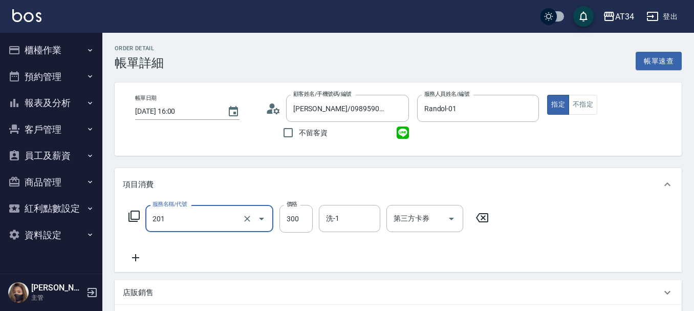
click at [218, 221] on input "201" at bounding box center [195, 218] width 90 height 18
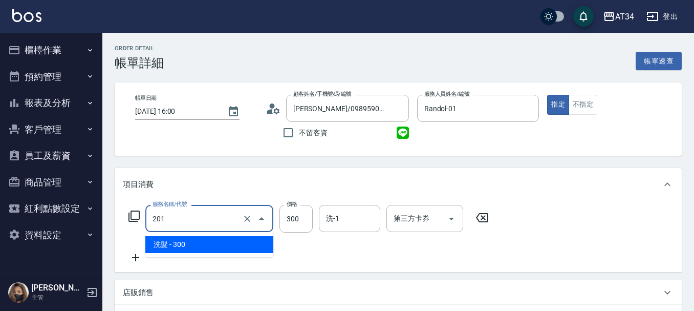
click at [217, 221] on input "201" at bounding box center [195, 218] width 90 height 18
type input "3"
type input "0"
type input "300"
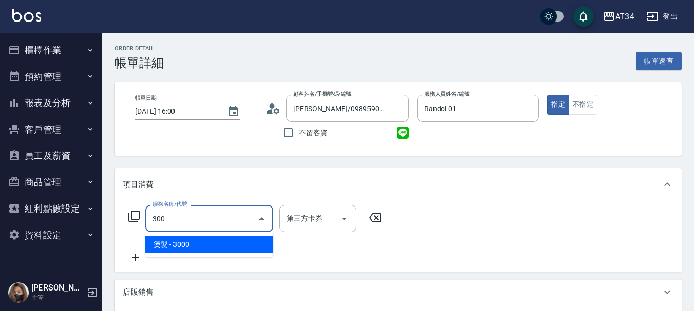
type input "300"
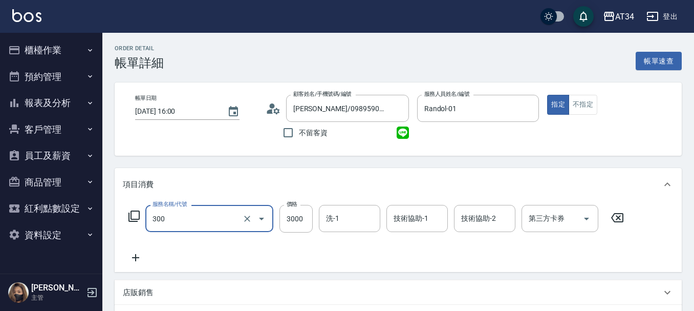
type input "燙髮(300)"
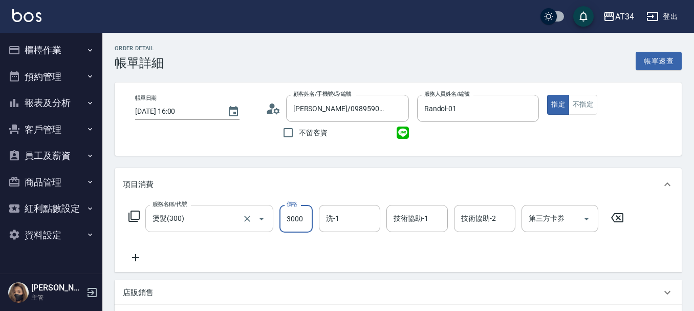
type input "0"
type input "280"
type input "20"
type input "2800"
type input "280"
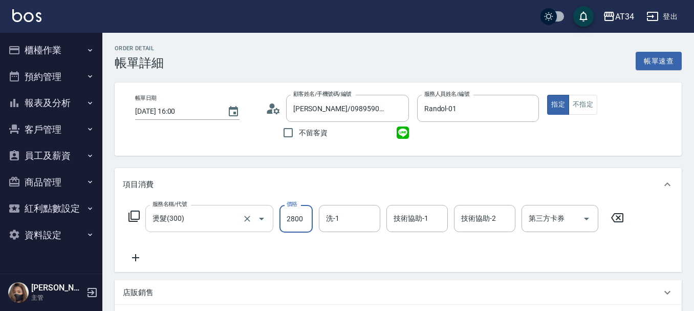
type input "280"
type input "20"
type input "28"
type input "0"
type input "26"
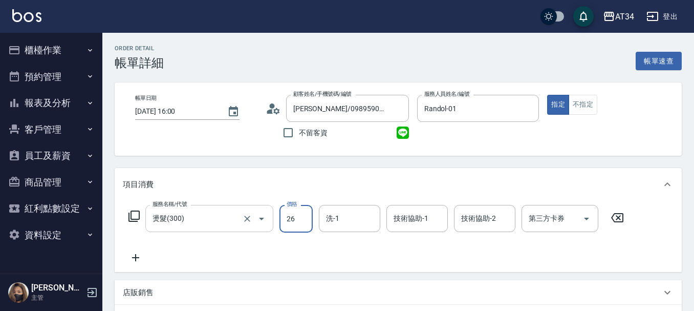
type input "20"
type input "260"
type input "2600"
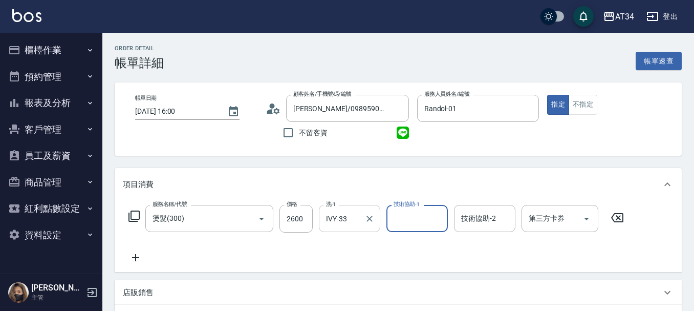
click at [335, 225] on input "IVY-33" at bounding box center [342, 218] width 37 height 18
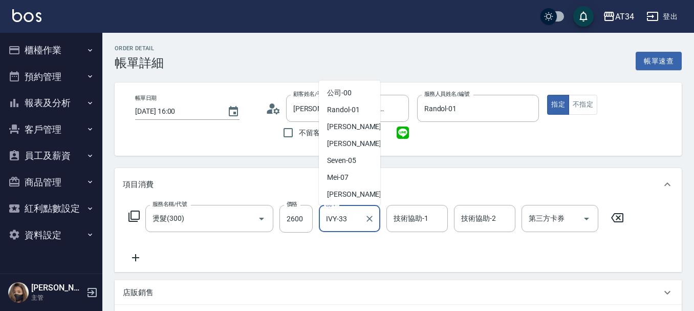
click at [335, 225] on input "IVY-33" at bounding box center [342, 218] width 37 height 18
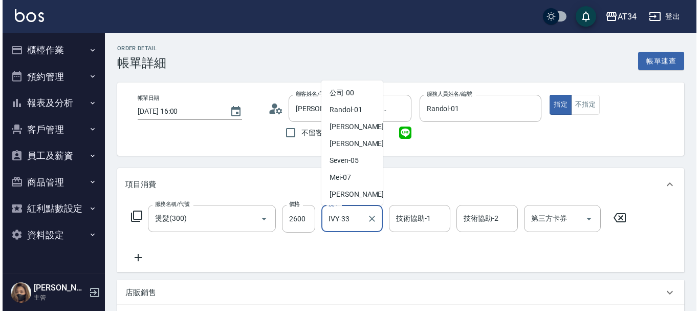
scroll to position [184, 0]
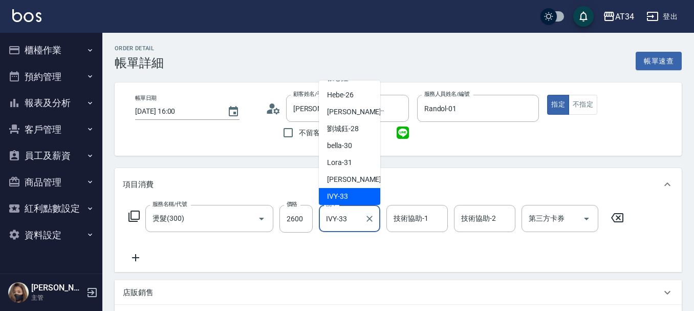
click at [335, 225] on input "IVY-33" at bounding box center [342, 218] width 37 height 18
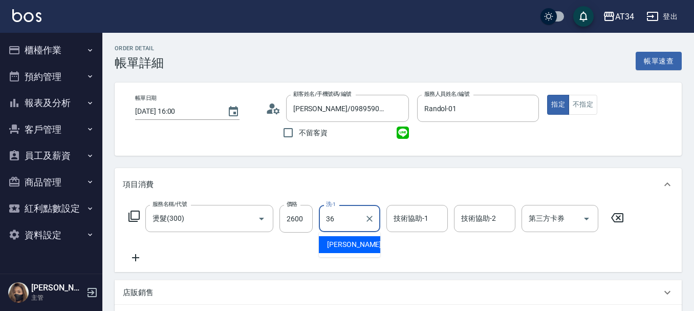
type input "[PERSON_NAME]-36"
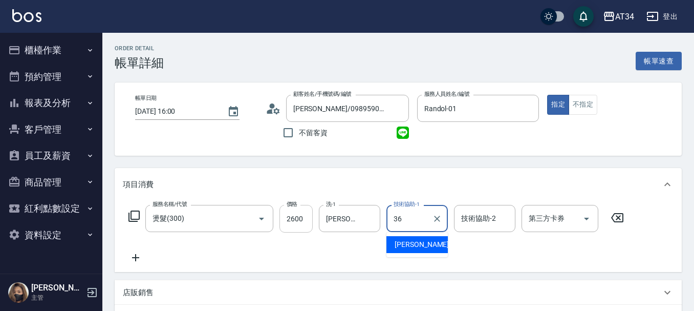
type input "[PERSON_NAME]-36"
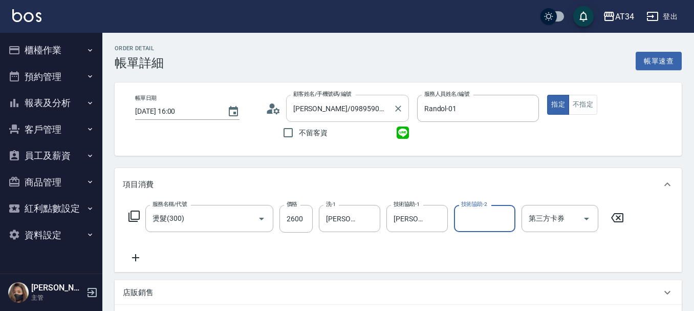
click at [321, 101] on input "林泳翔/0989590667/null" at bounding box center [340, 108] width 98 height 18
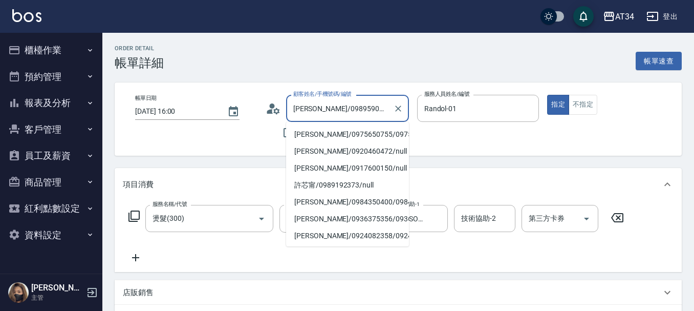
click at [283, 110] on div "顧客姓名/手機號碼/編號 林泳翔/0989590667/null 顧客姓名/手機號碼/編號" at bounding box center [337, 108] width 143 height 27
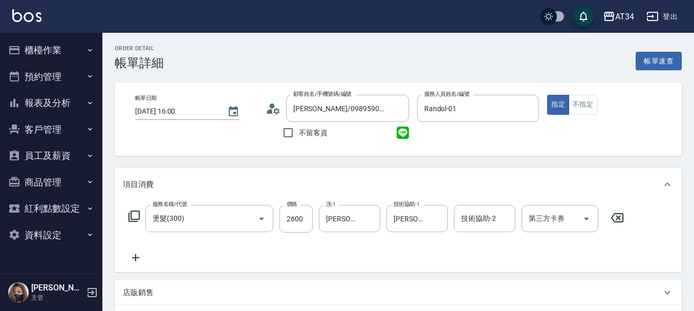
click at [269, 111] on icon at bounding box center [270, 111] width 6 height 5
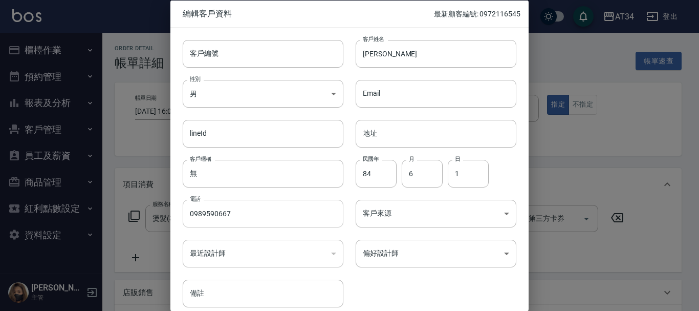
click at [255, 214] on input "0989590667" at bounding box center [263, 214] width 161 height 28
click at [247, 49] on input "客戶編號" at bounding box center [263, 53] width 161 height 28
paste input "0989590667"
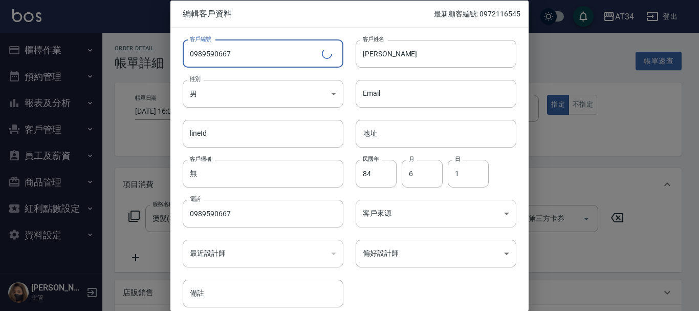
type input "0989590667"
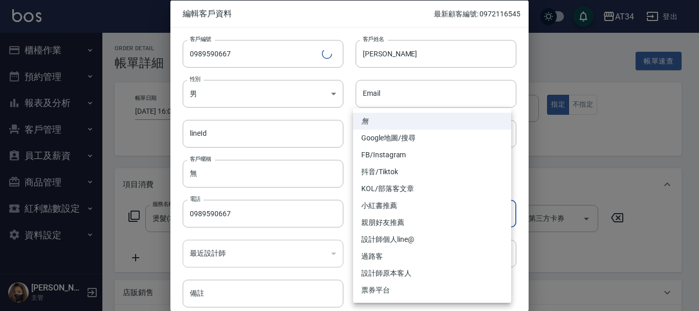
click at [428, 205] on body "AT34 登出 櫃檯作業 打帳單 帳單列表 現金收支登錄 高階收支登錄 材料自購登錄 每日結帳 排班表 現場電腦打卡 預約管理 預約管理 單日預約紀錄 單週預…" at bounding box center [349, 313] width 699 height 627
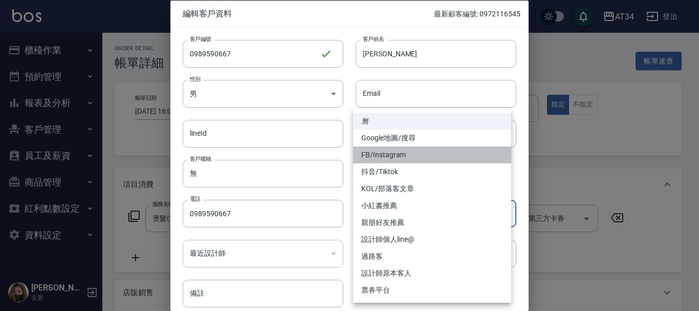
drag, startPoint x: 408, startPoint y: 156, endPoint x: 415, endPoint y: 196, distance: 40.0
click at [409, 157] on li "FB/Instagram" at bounding box center [432, 154] width 158 height 17
type input "FB/Instagram"
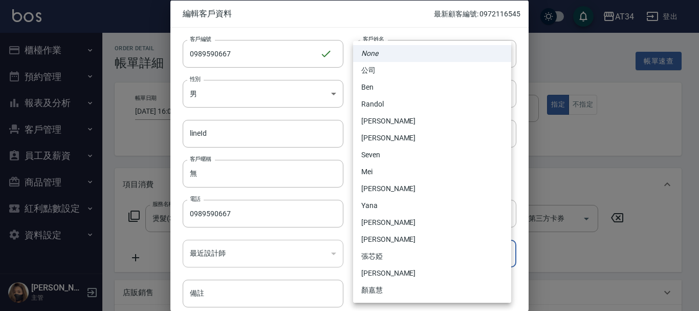
click at [421, 252] on body "AT34 登出 櫃檯作業 打帳單 帳單列表 現金收支登錄 高階收支登錄 材料自購登錄 每日結帳 排班表 現場電腦打卡 預約管理 預約管理 單日預約紀錄 單週預…" at bounding box center [349, 313] width 699 height 627
click at [402, 102] on li "Randol" at bounding box center [432, 104] width 158 height 17
type input "d5b9eb47-41c9-48ce-9c60-4287899162ba"
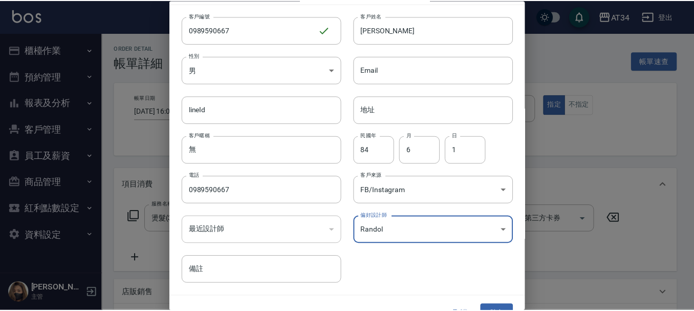
scroll to position [44, 0]
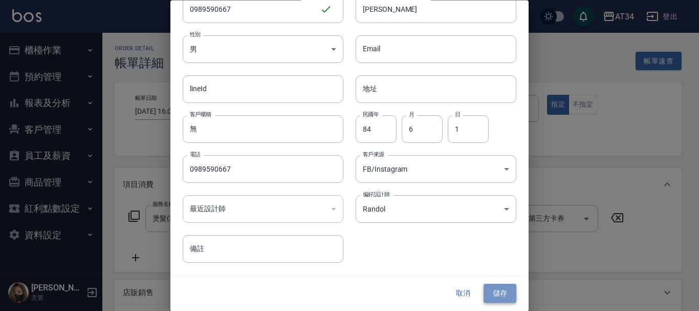
click at [504, 290] on button "儲存" at bounding box center [500, 293] width 33 height 19
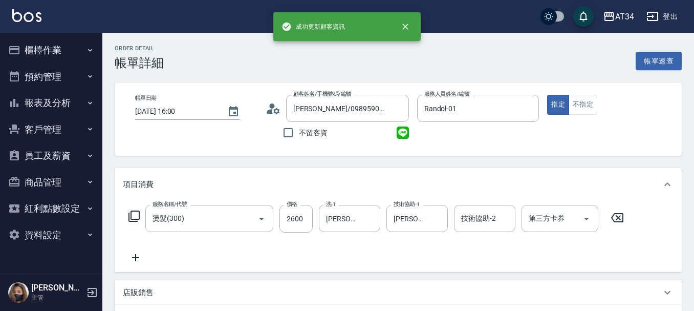
type input "林泳翔/0989590667/0989590667"
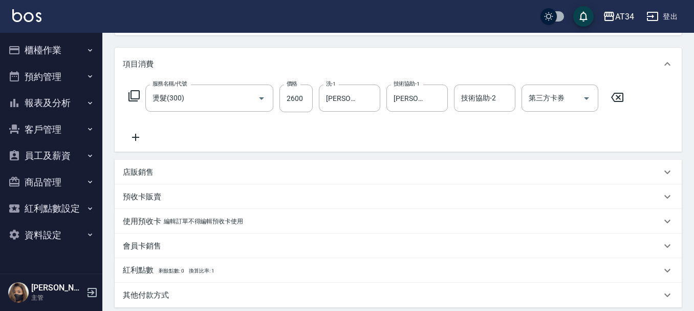
scroll to position [102, 0]
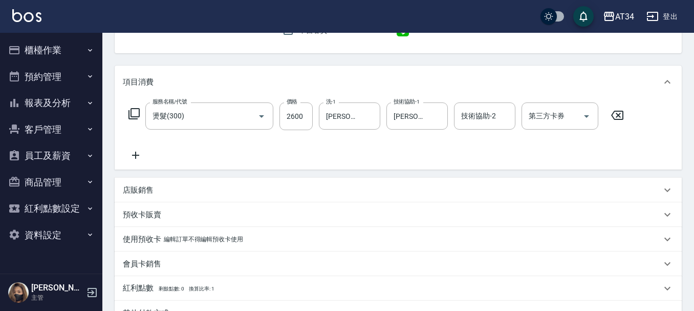
drag, startPoint x: 142, startPoint y: 147, endPoint x: 133, endPoint y: 159, distance: 14.6
click at [140, 149] on div "服務名稱/代號 燙髮(300) 服務名稱/代號 價格 2600 價格 洗-1 張可芮-36 洗-1 技術協助-1 張可芮-36 技術協助-1 技術協助-2 技…" at bounding box center [376, 131] width 507 height 59
click at [133, 159] on icon at bounding box center [136, 155] width 26 height 12
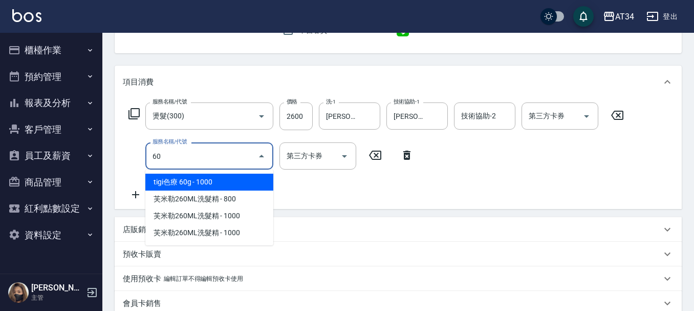
type input "601"
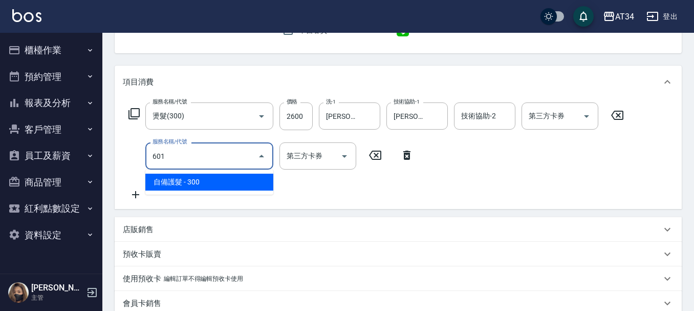
type input "290"
type input "自備護髮(601)"
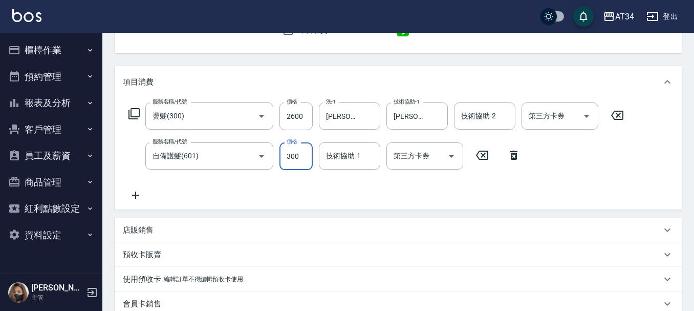
type input "0"
type input "260"
type input "0"
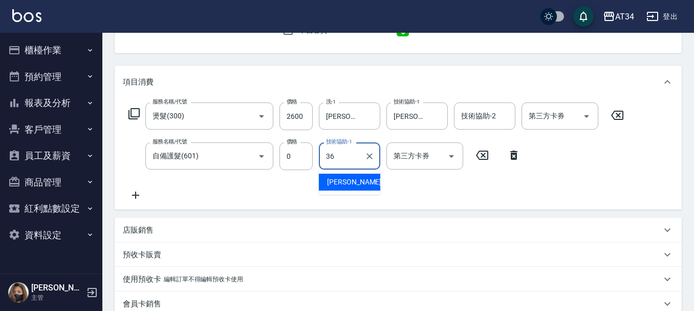
type input "[PERSON_NAME]-36"
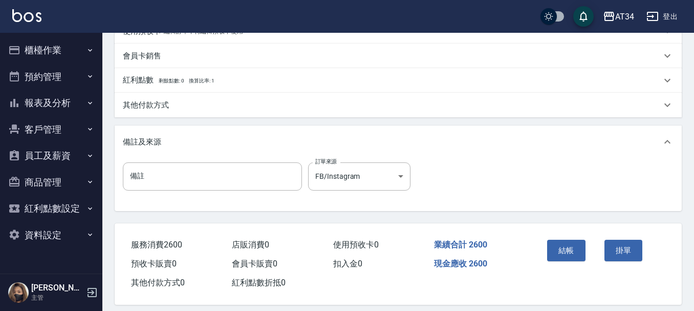
scroll to position [361, 0]
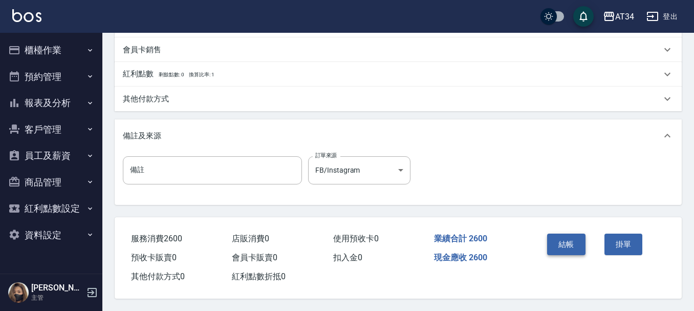
click at [564, 234] on button "結帳" at bounding box center [566, 244] width 38 height 22
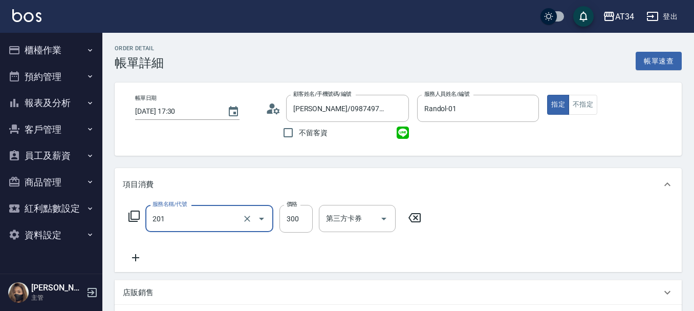
type input "洗髮(201)"
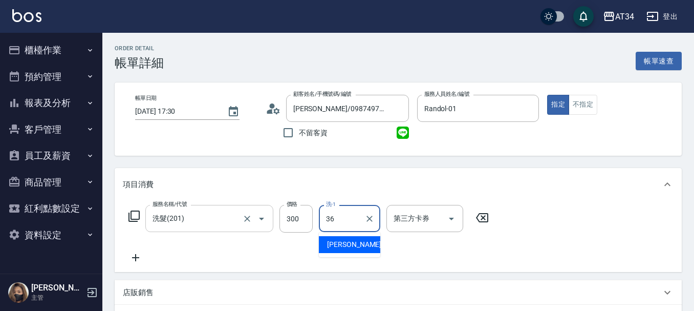
type input "[PERSON_NAME]-36"
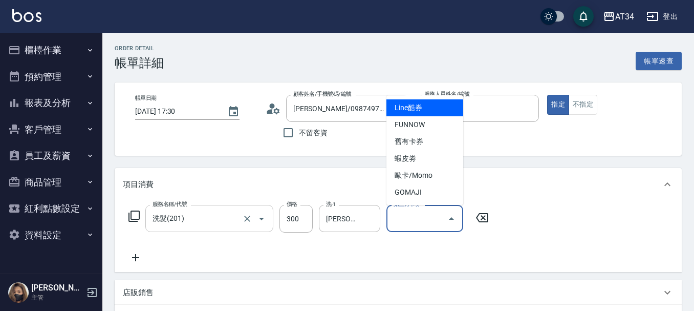
type input "Line酷券"
type input "0"
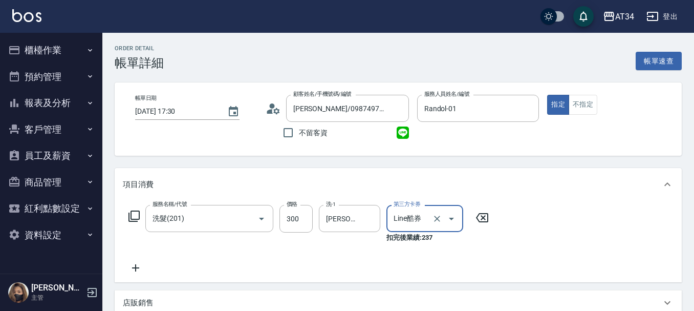
type input "Line酷券"
click at [434, 221] on icon "Clear" at bounding box center [437, 218] width 10 height 10
type input "30"
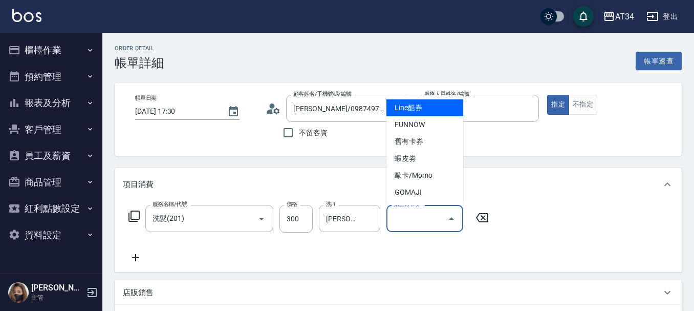
click at [131, 250] on div "服務名稱/代號 洗髮(201) 服務名稱/代號 價格 300 價格 洗-1 [PERSON_NAME]-36 洗-1 第三方卡券 第三方卡券" at bounding box center [309, 234] width 372 height 59
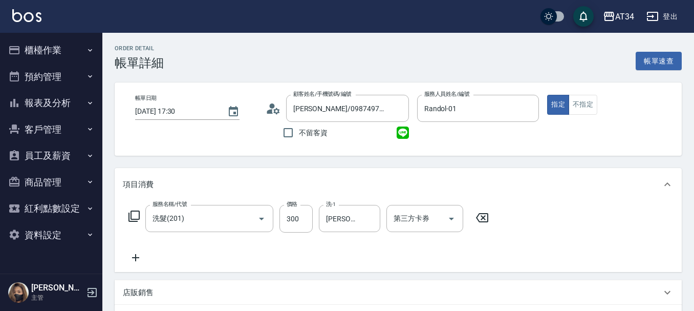
click at [138, 255] on icon at bounding box center [136, 257] width 26 height 12
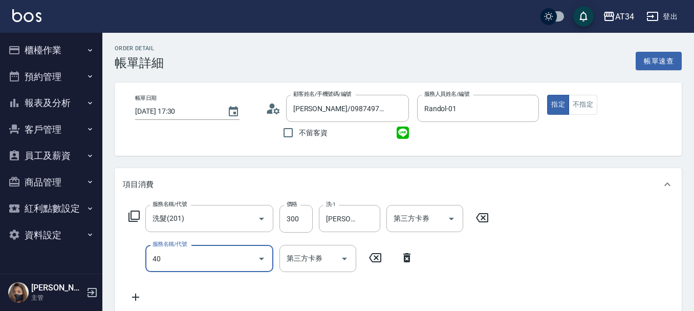
type input "401"
type input "50"
type input "剪髮(401)"
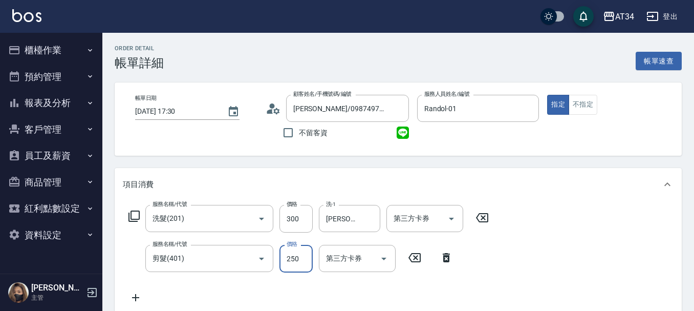
type input "30"
type input "50"
type input "80"
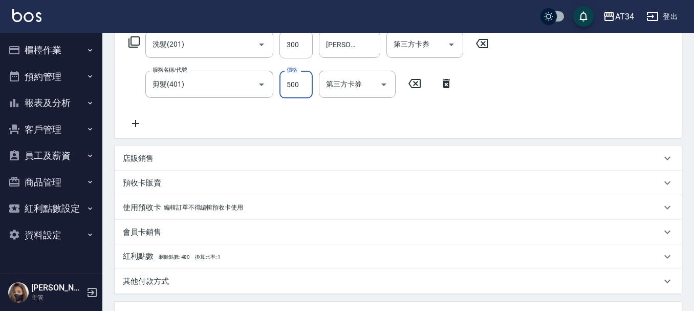
scroll to position [361, 0]
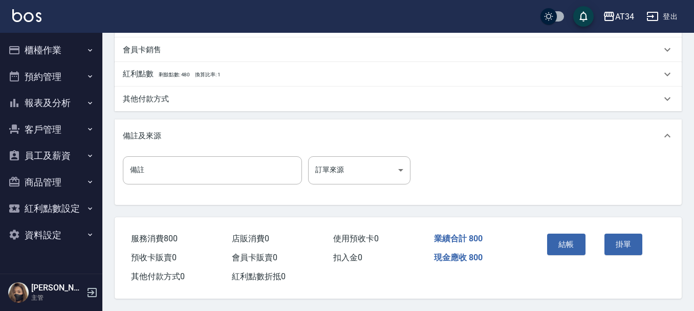
type input "500"
click at [568, 233] on button "結帳" at bounding box center [566, 244] width 38 height 22
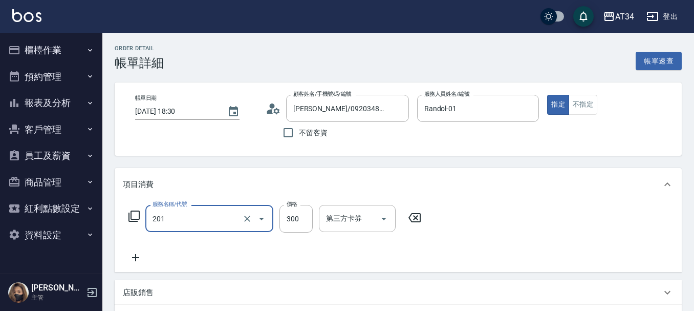
type input "洗髮(201)"
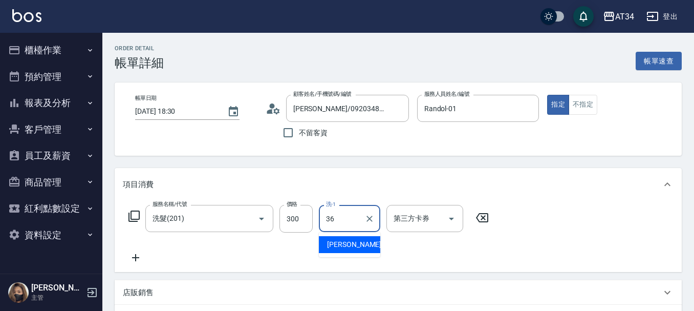
type input "[PERSON_NAME]-36"
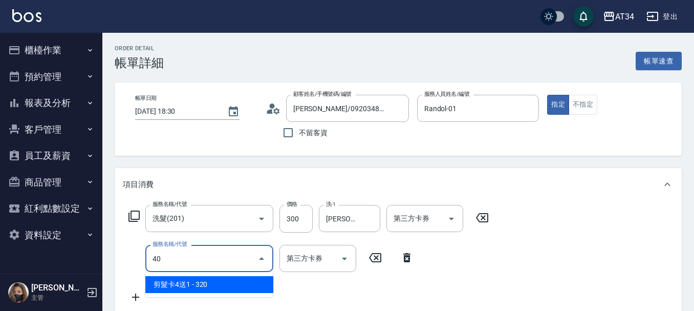
type input "401"
type input "50"
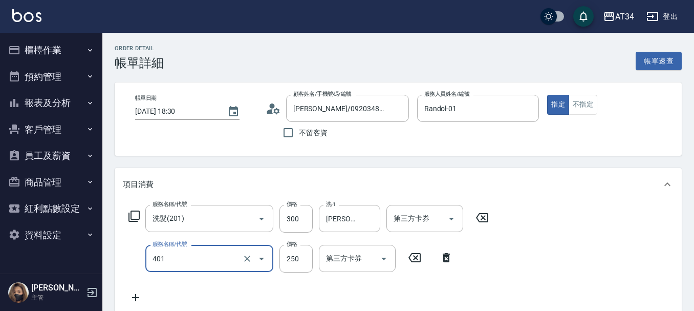
type input "剪髮(401)"
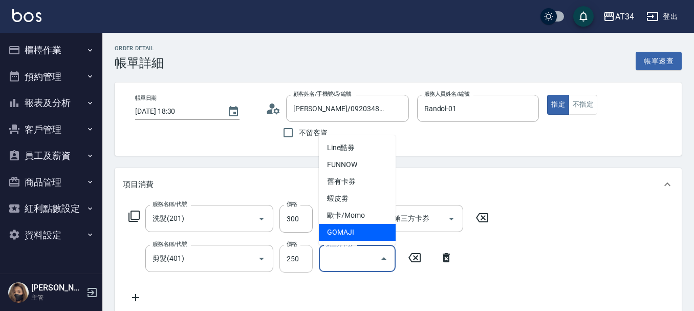
click at [291, 256] on input "250" at bounding box center [296, 259] width 33 height 28
type input "30"
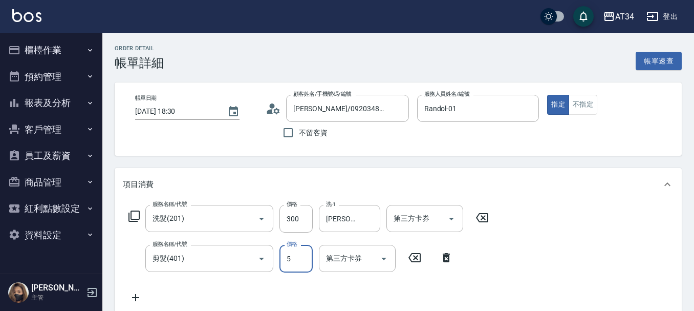
type input "50"
type input "80"
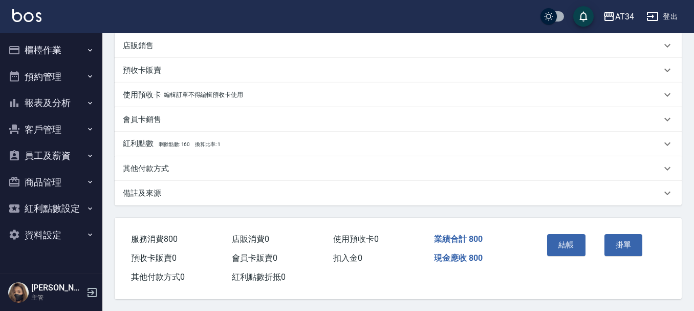
scroll to position [292, 0]
type input "500"
click at [554, 236] on button "結帳" at bounding box center [566, 244] width 38 height 22
